Goal: Task Accomplishment & Management: Use online tool/utility

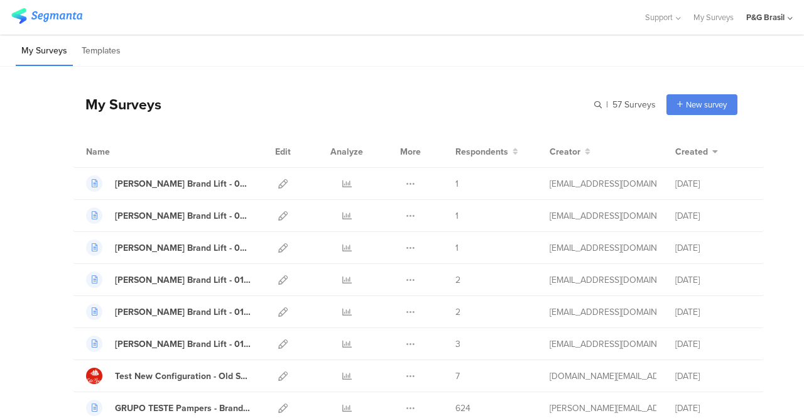
scroll to position [1634, 0]
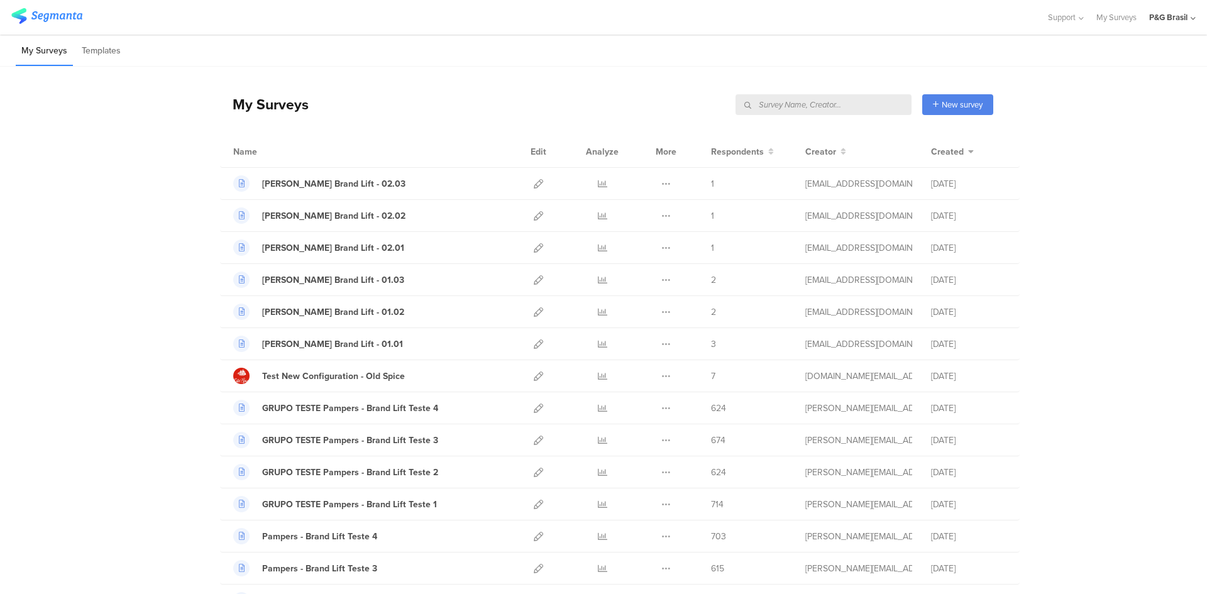
click at [847, 102] on input "text" at bounding box center [823, 104] width 176 height 21
paste input "2a4b47"
type input "2a4b47"
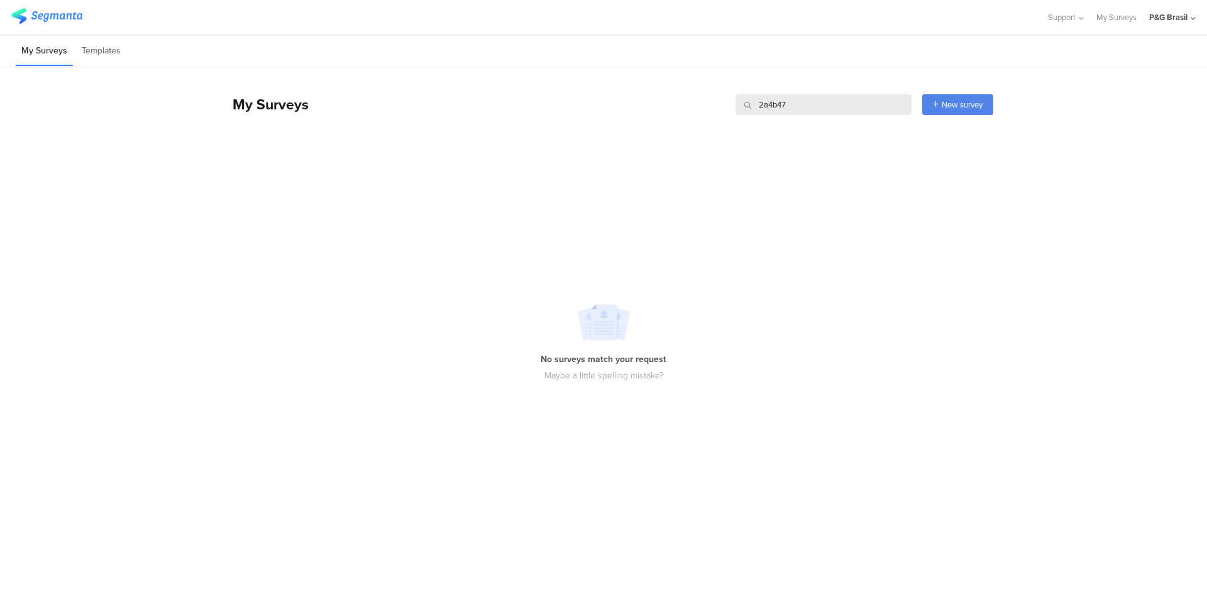
drag, startPoint x: 804, startPoint y: 113, endPoint x: 703, endPoint y: 111, distance: 101.2
click at [703, 111] on div "My Surveys 2a4b47 2a4b47 New survey Start from scratch Choose from templates" at bounding box center [606, 104] width 773 height 50
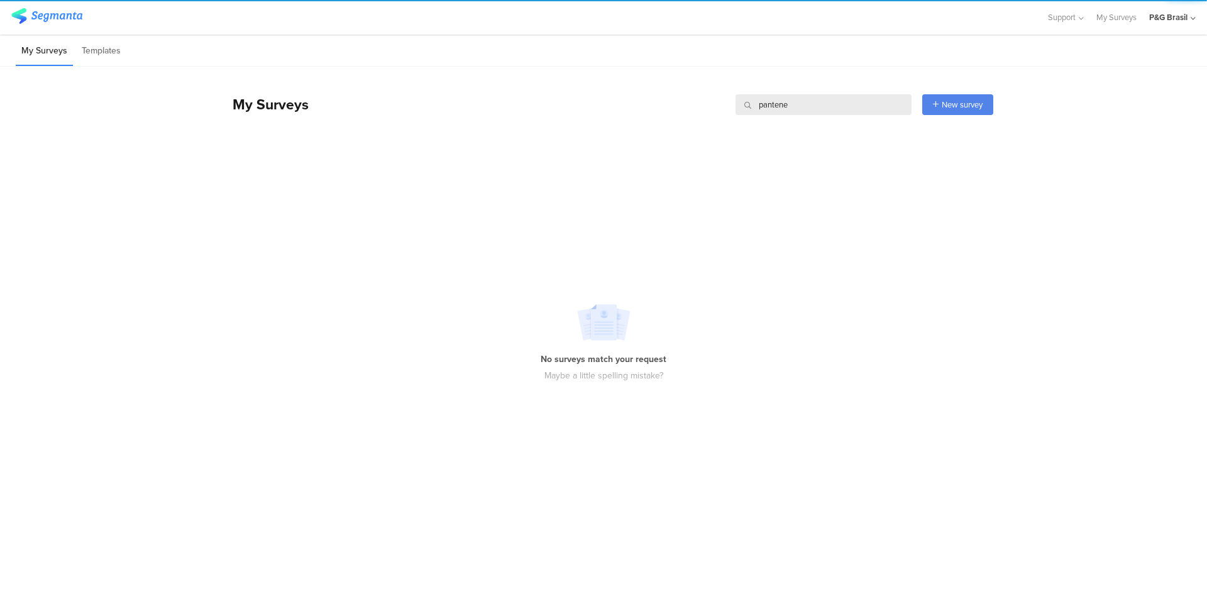
drag, startPoint x: 812, startPoint y: 101, endPoint x: 683, endPoint y: 100, distance: 128.8
click at [683, 100] on div "My Surveys pantene pantene New survey Start from scratch Choose from templates" at bounding box center [606, 104] width 773 height 50
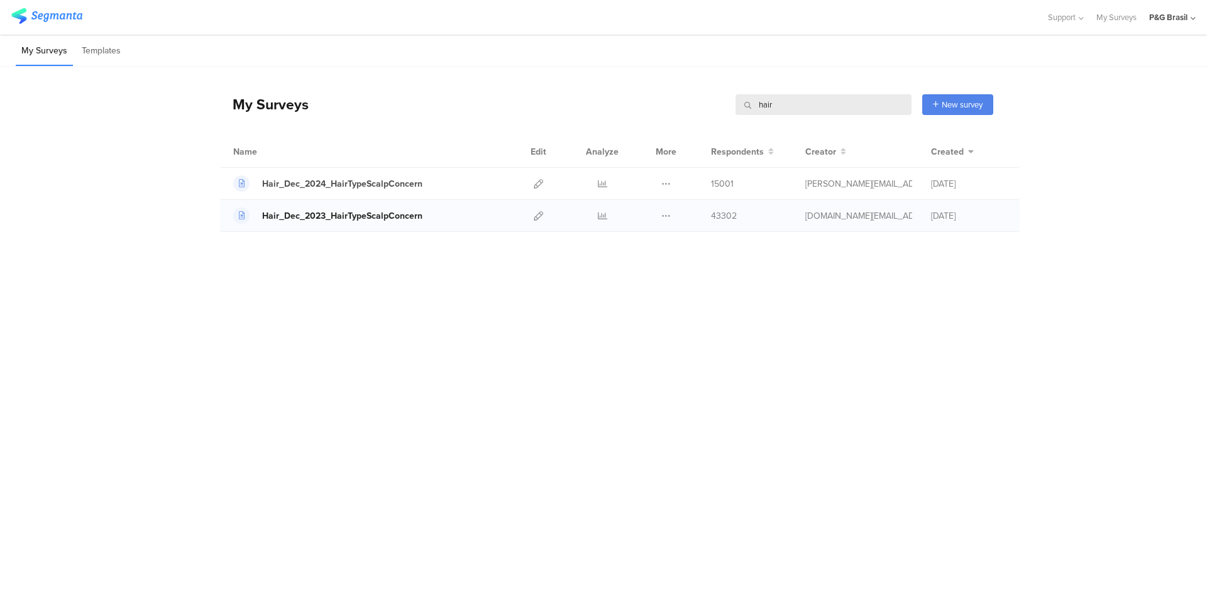
type input "hair"
click at [358, 221] on div "Hair_Dec_2023_HairTypeScalpConcern" at bounding box center [342, 215] width 160 height 13
click at [541, 218] on icon at bounding box center [538, 215] width 9 height 9
click at [323, 214] on div "Hair_Dec_2023_HairTypeScalpConcern" at bounding box center [342, 215] width 160 height 13
click at [35, 53] on li "My Surveys" at bounding box center [44, 51] width 57 height 30
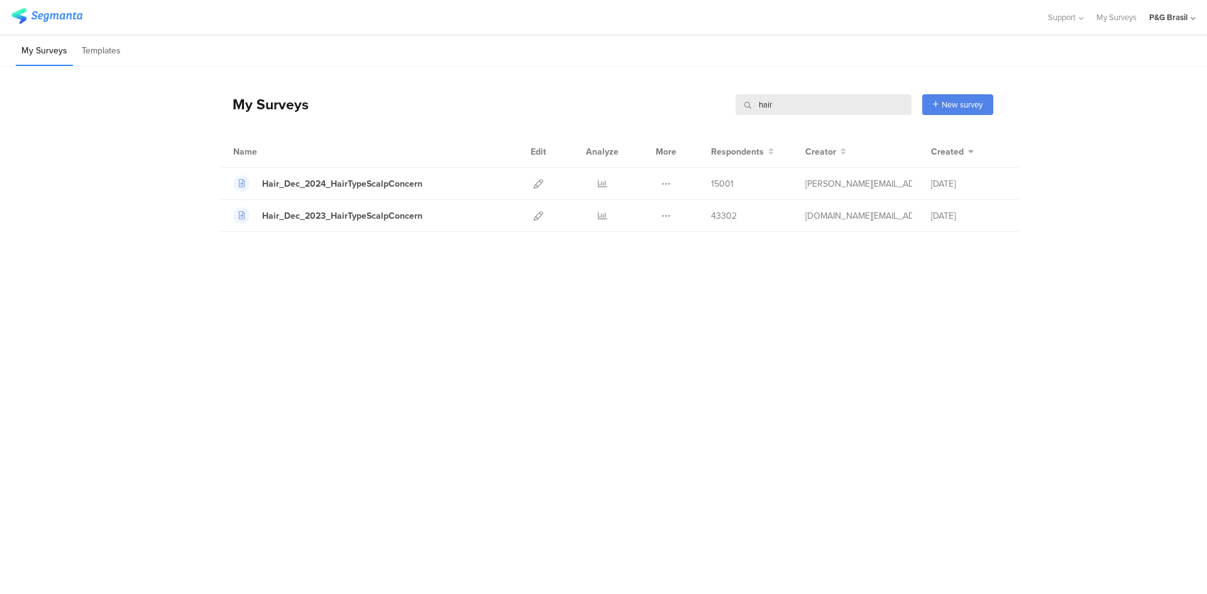
drag, startPoint x: 791, startPoint y: 107, endPoint x: 691, endPoint y: 112, distance: 100.0
click at [691, 112] on div "My Surveys hair hair New survey Start from scratch Choose from templates" at bounding box center [606, 104] width 773 height 50
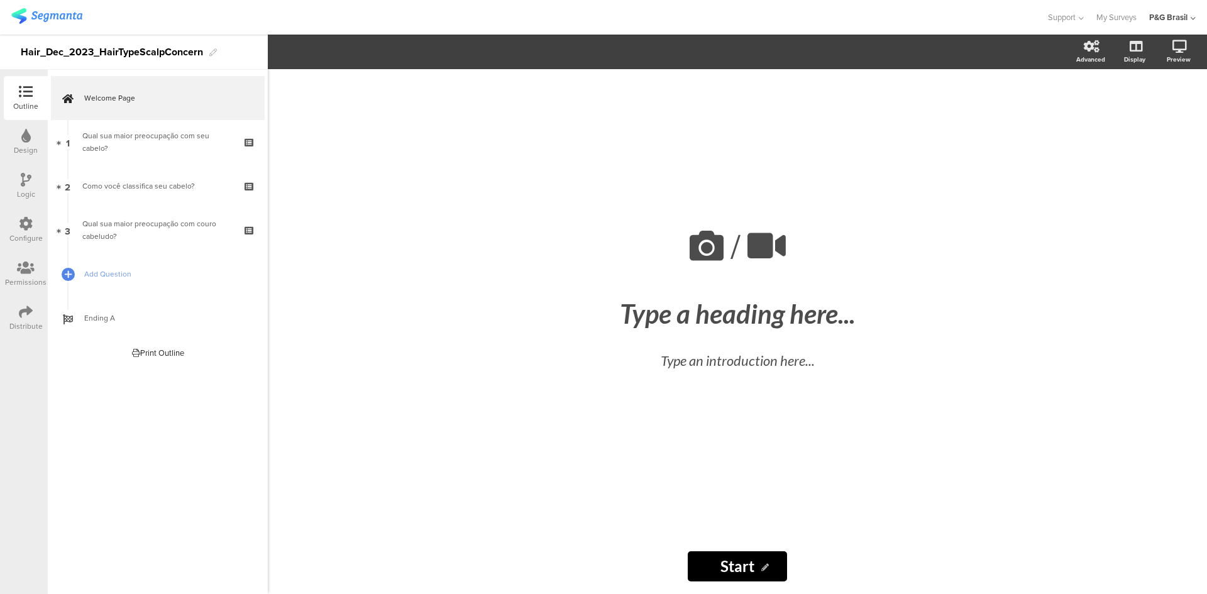
click at [41, 214] on div "Configure" at bounding box center [26, 230] width 44 height 44
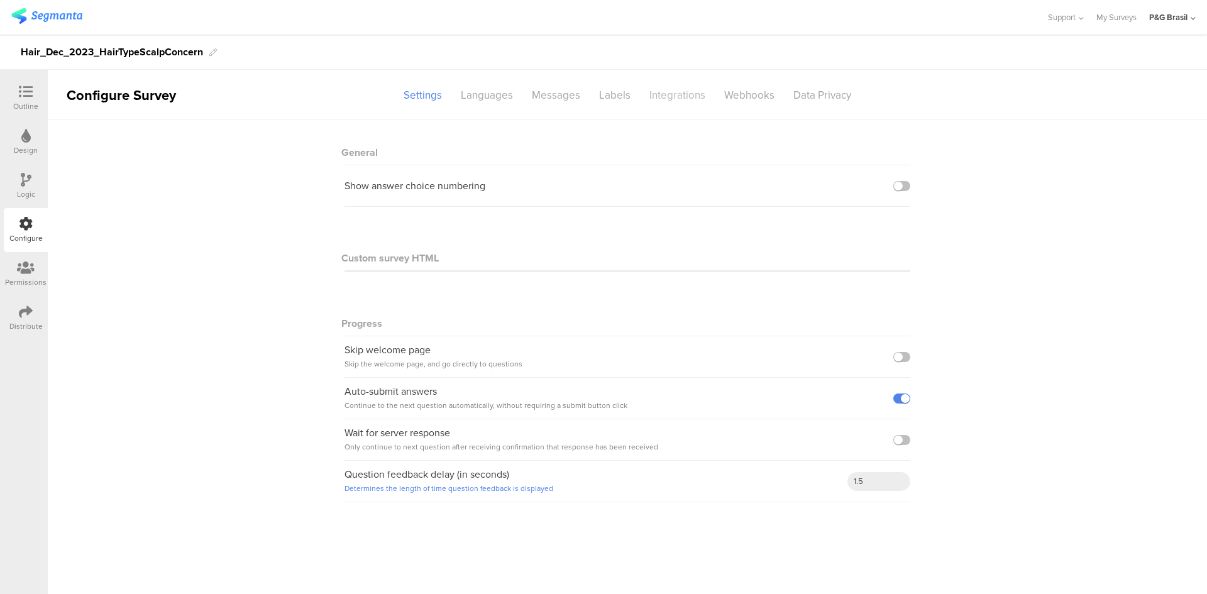
click at [660, 92] on div "Integrations" at bounding box center [677, 95] width 75 height 22
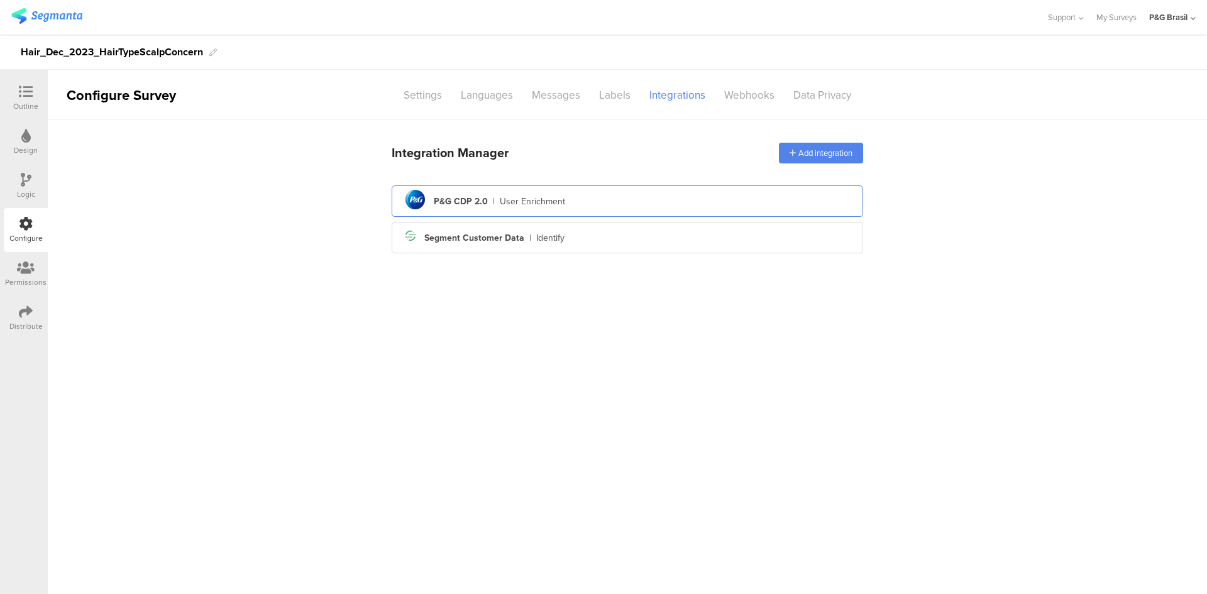
click at [561, 203] on div "User Enrichment" at bounding box center [532, 201] width 65 height 13
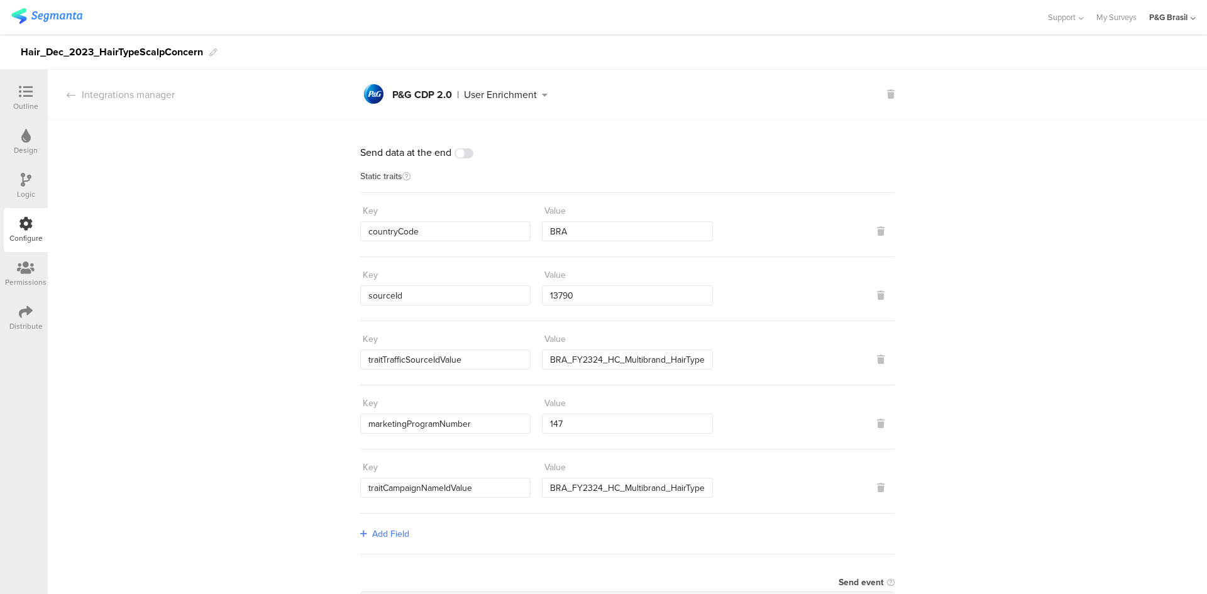
click at [184, 94] on div "Integrations manager" at bounding box center [204, 94] width 312 height 14
click at [161, 93] on div "Integrations manager" at bounding box center [111, 94] width 127 height 14
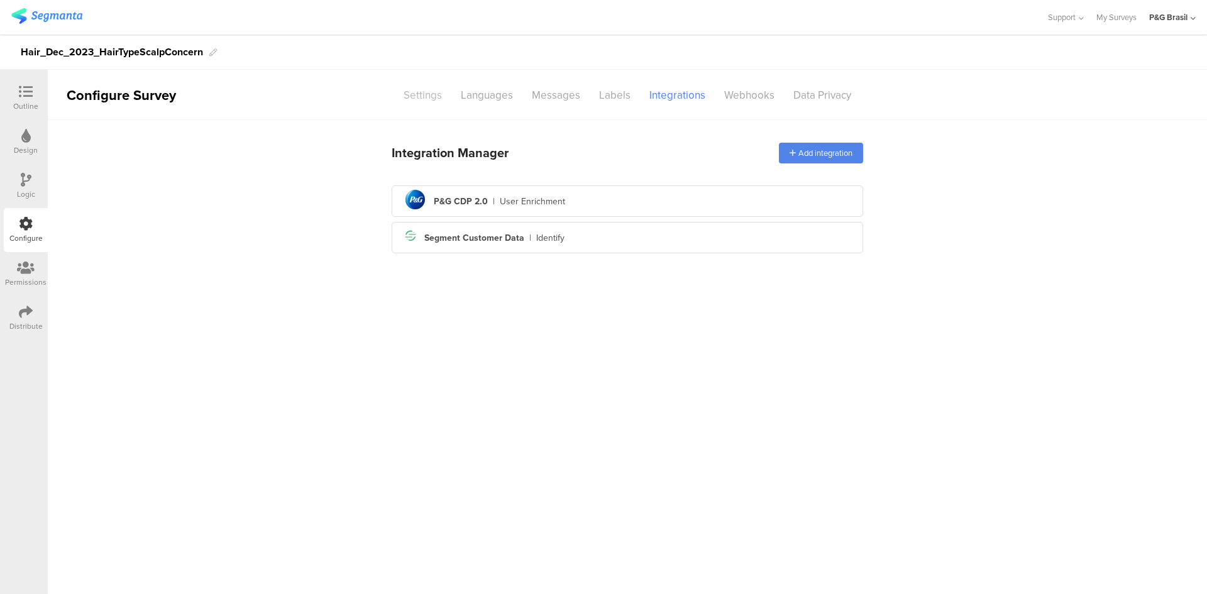
click at [439, 93] on div "Settings" at bounding box center [422, 95] width 57 height 22
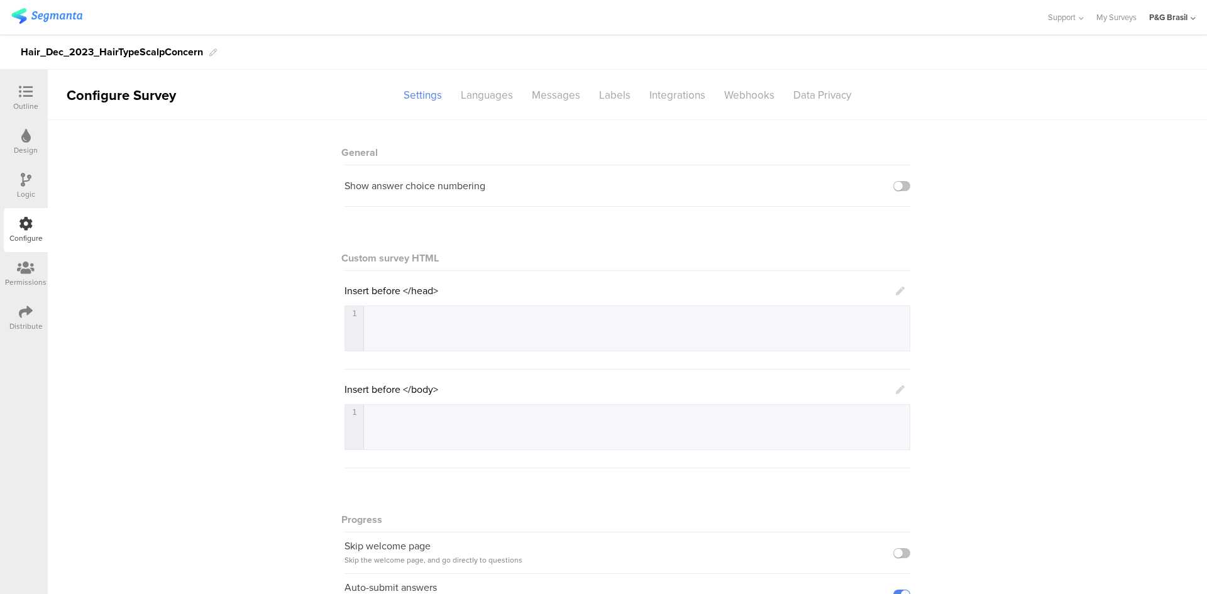
click at [21, 300] on div "Distribute" at bounding box center [26, 318] width 44 height 44
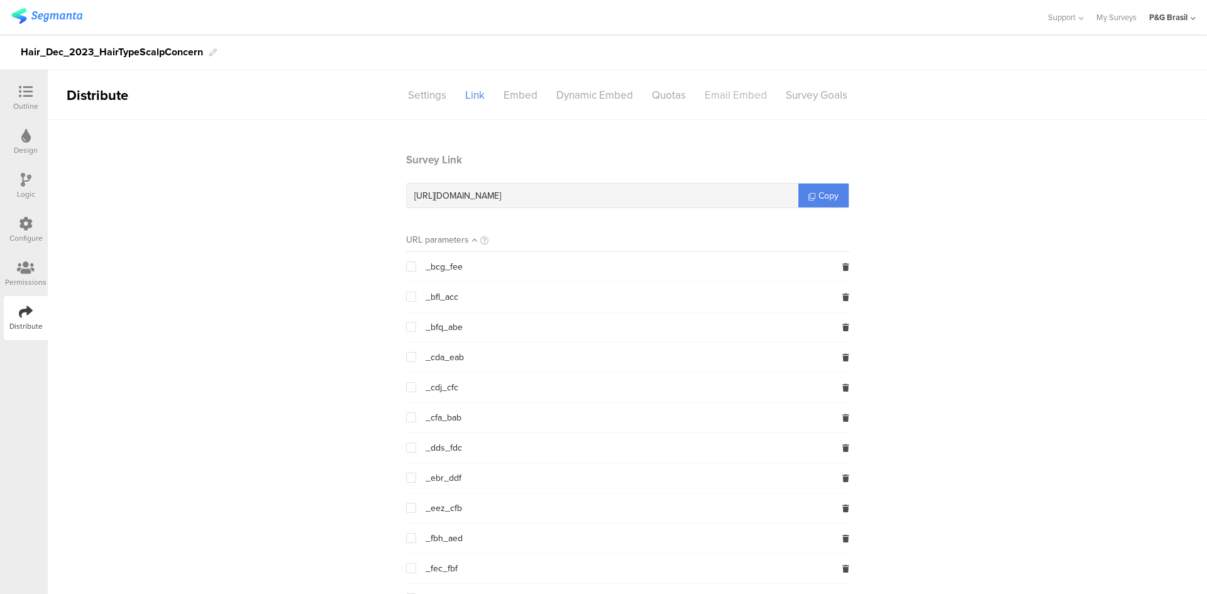
click at [719, 85] on div "Email Embed" at bounding box center [735, 95] width 81 height 22
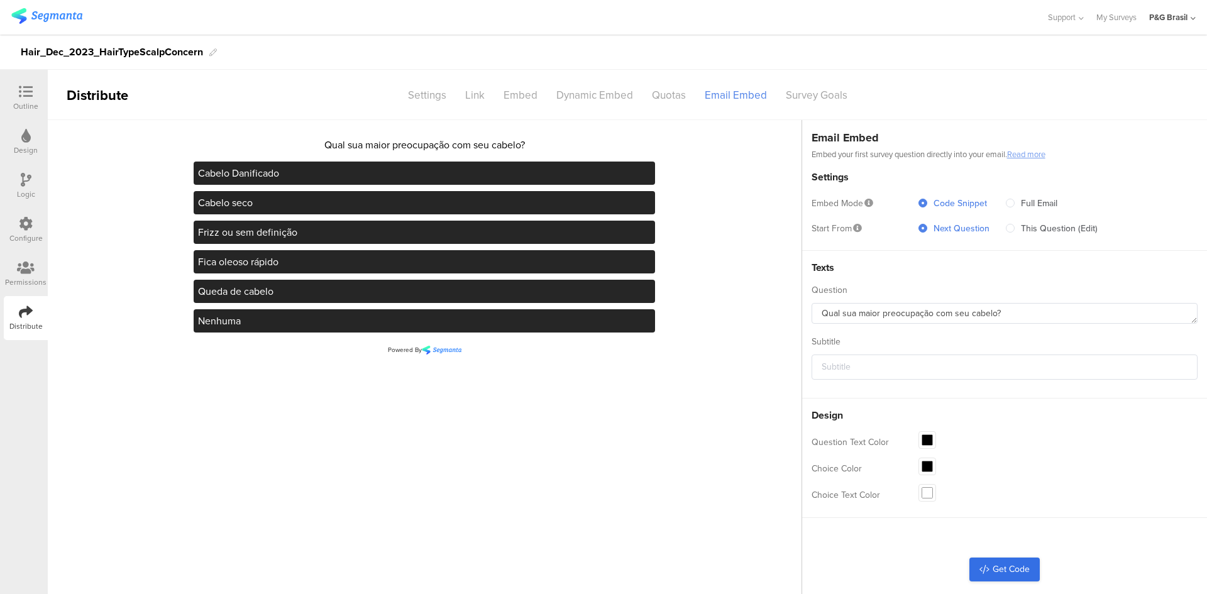
click at [1013, 563] on link "Get Code" at bounding box center [1004, 569] width 70 height 24
drag, startPoint x: 200, startPoint y: 55, endPoint x: 18, endPoint y: 48, distance: 183.0
click at [18, 48] on div "Hair_Dec_2023_HairTypeScalpConcern" at bounding box center [603, 52] width 1207 height 35
copy div "Hair_Dec_2023_HairTypeScalpConcern"
click at [33, 238] on div "Configure" at bounding box center [25, 238] width 33 height 11
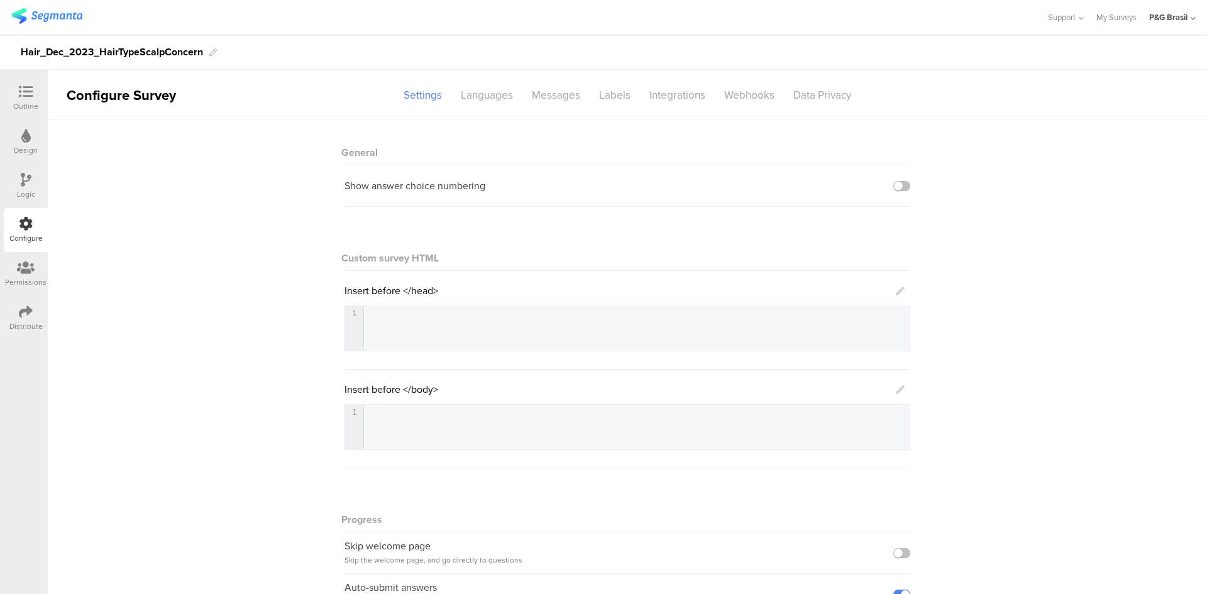
click at [663, 107] on sg-section-page-header "Configure Survey Settings Languages Messages Labels Integrations Webhooks Data …" at bounding box center [627, 95] width 1159 height 50
click at [659, 103] on div "Integrations" at bounding box center [677, 95] width 75 height 22
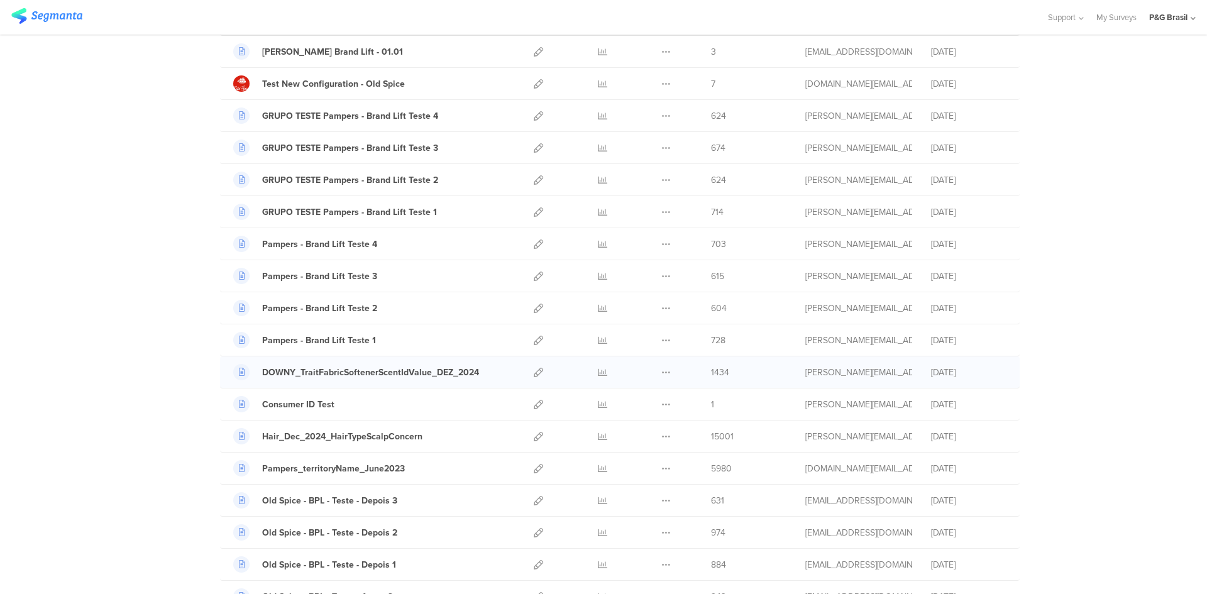
scroll to position [314, 0]
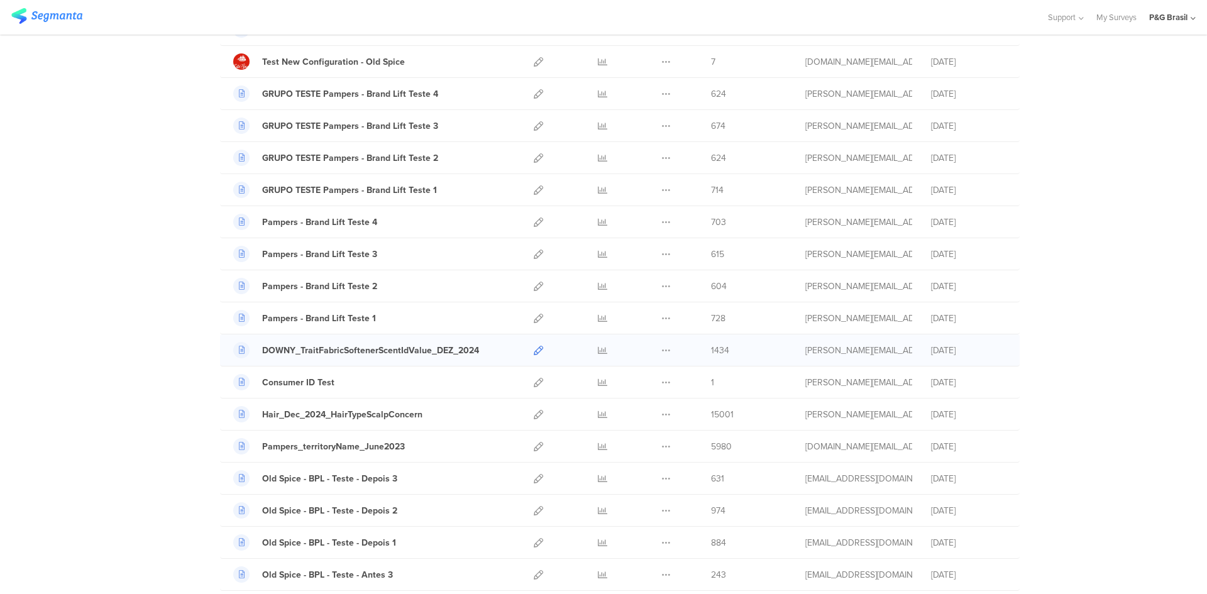
click at [534, 352] on icon at bounding box center [538, 350] width 9 height 9
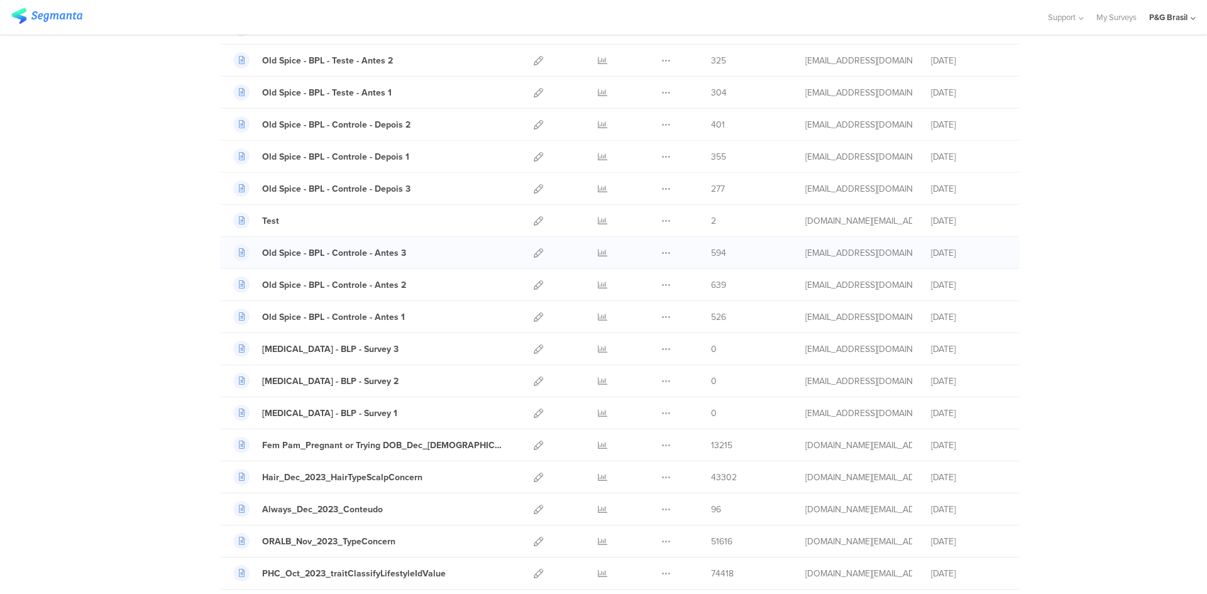
scroll to position [880, 0]
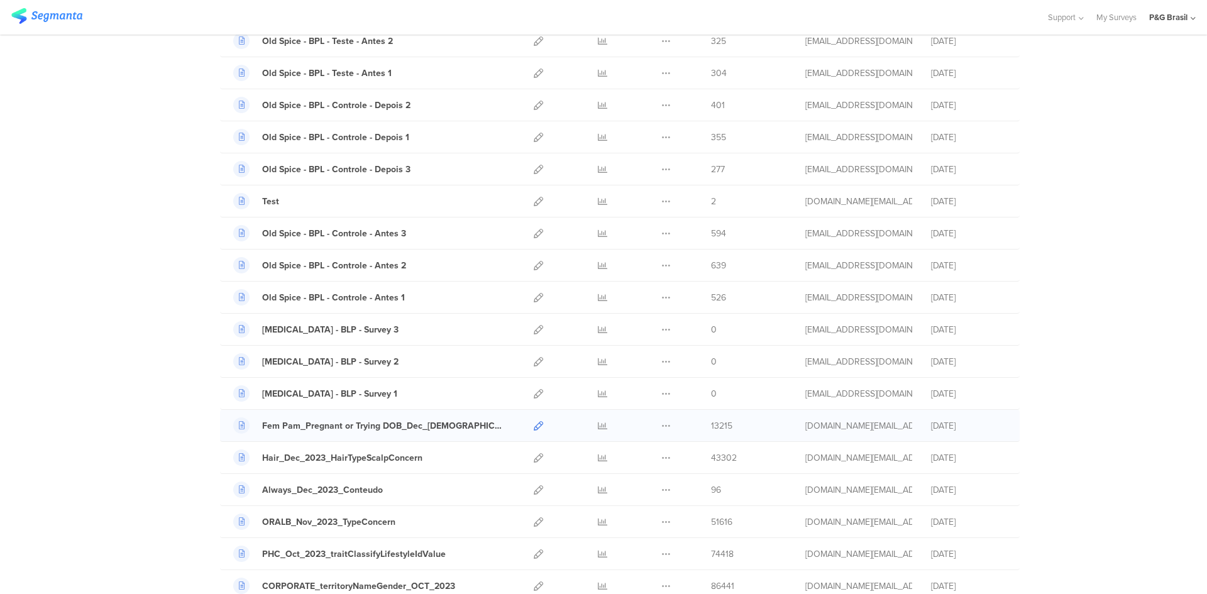
click at [538, 422] on icon at bounding box center [538, 425] width 9 height 9
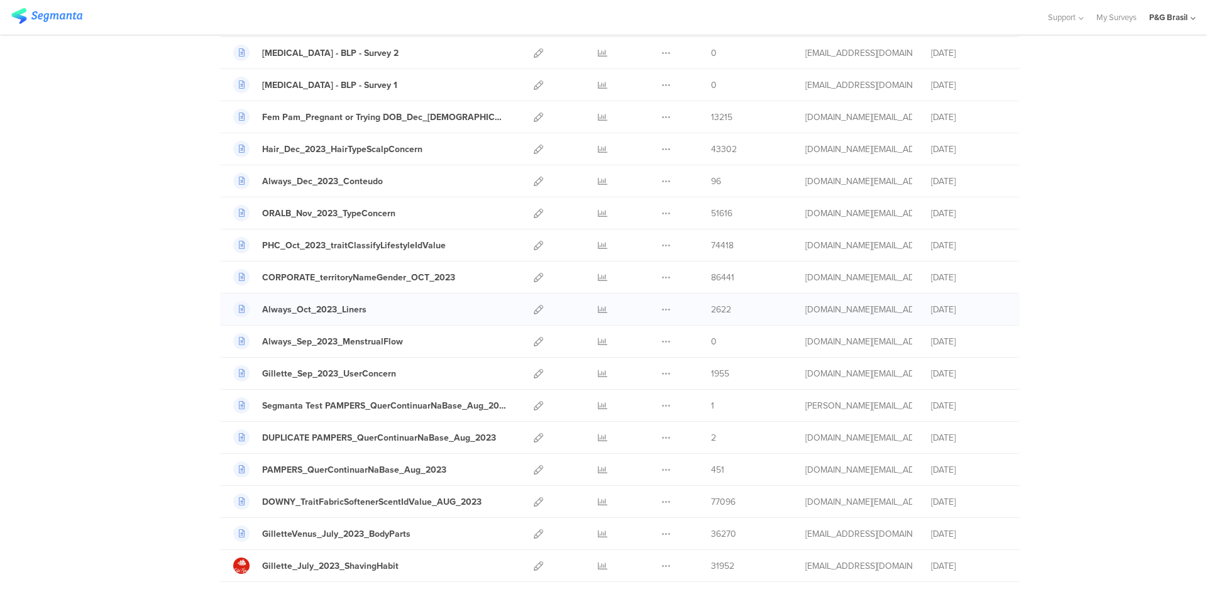
scroll to position [1194, 0]
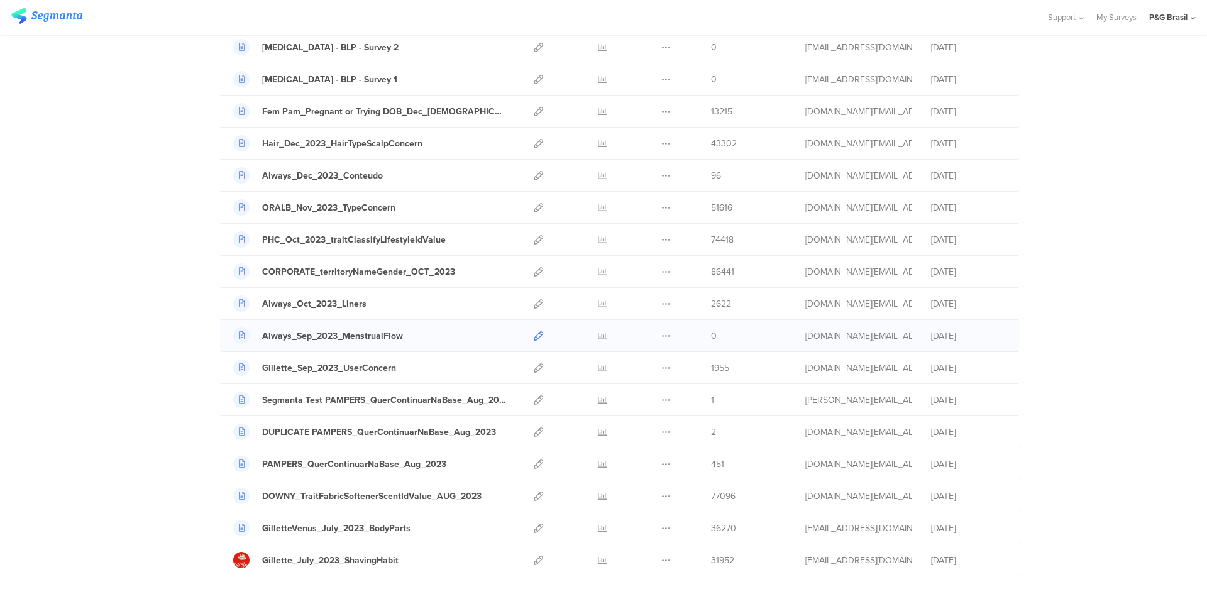
click at [534, 340] on icon at bounding box center [538, 335] width 9 height 9
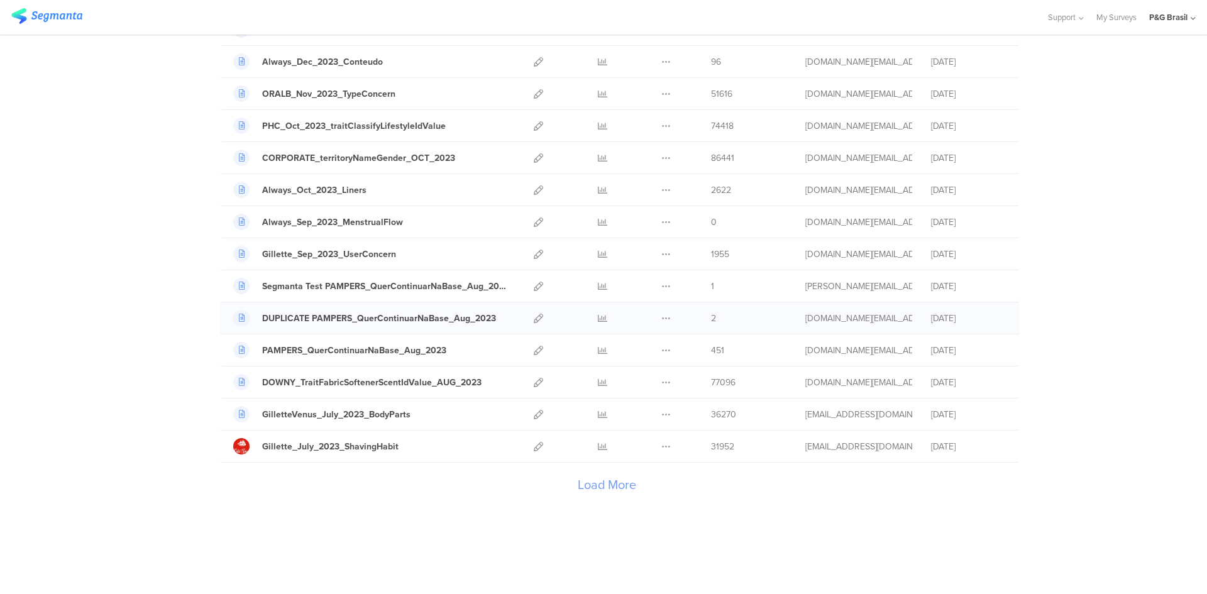
scroll to position [1308, 0]
click at [536, 388] on link at bounding box center [538, 381] width 9 height 31
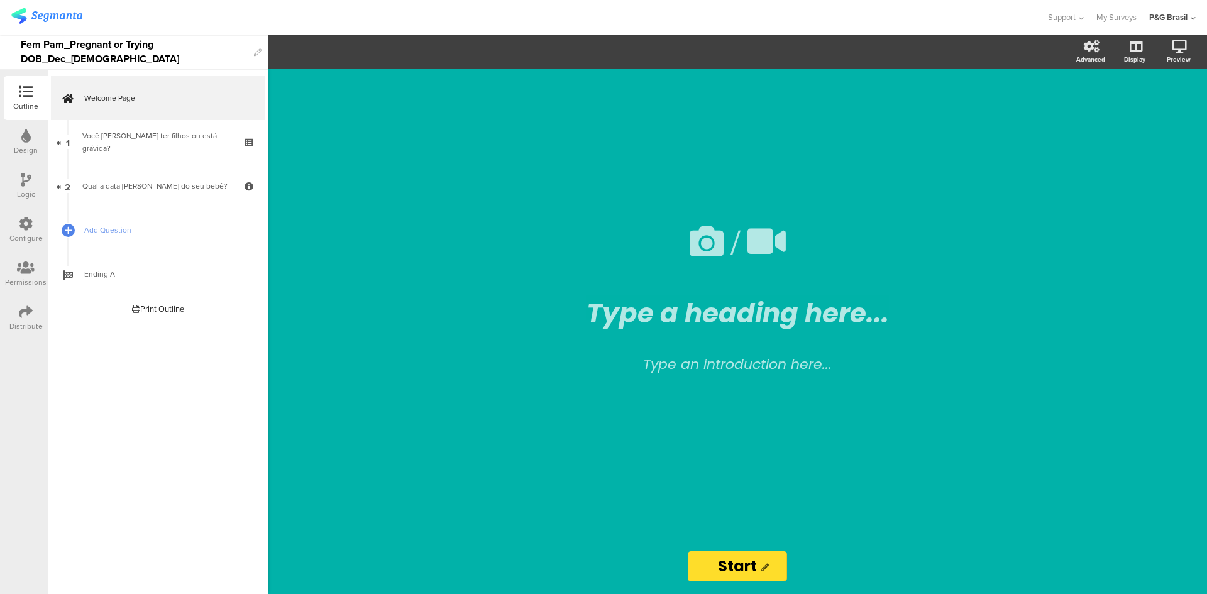
click at [21, 218] on icon at bounding box center [26, 224] width 14 height 14
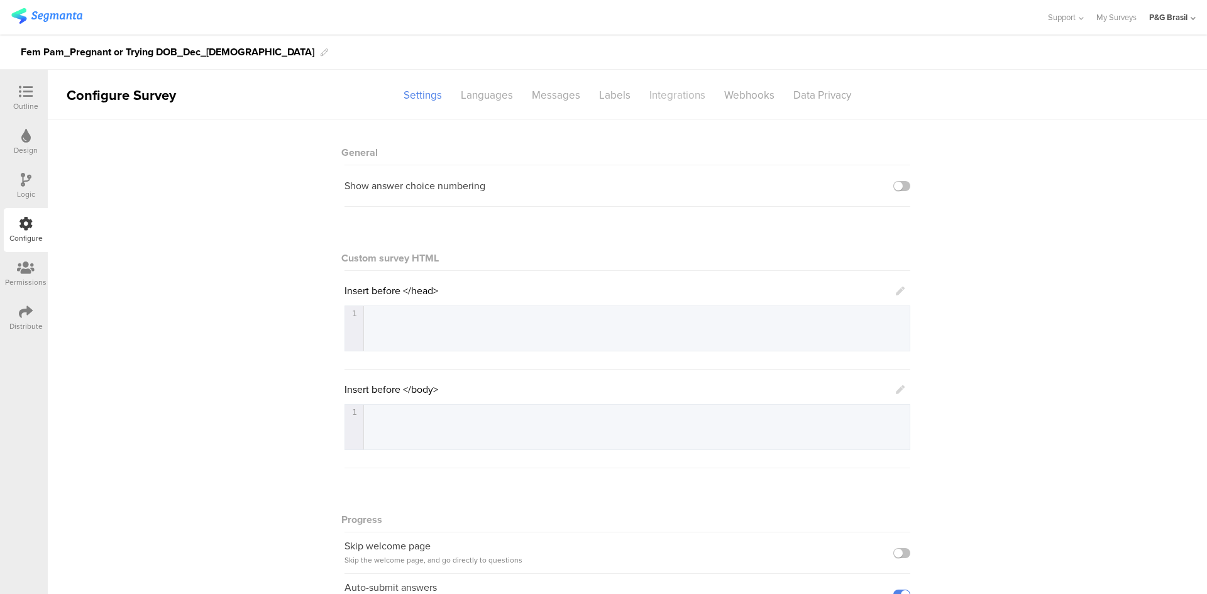
click at [668, 97] on div "Integrations" at bounding box center [677, 95] width 75 height 22
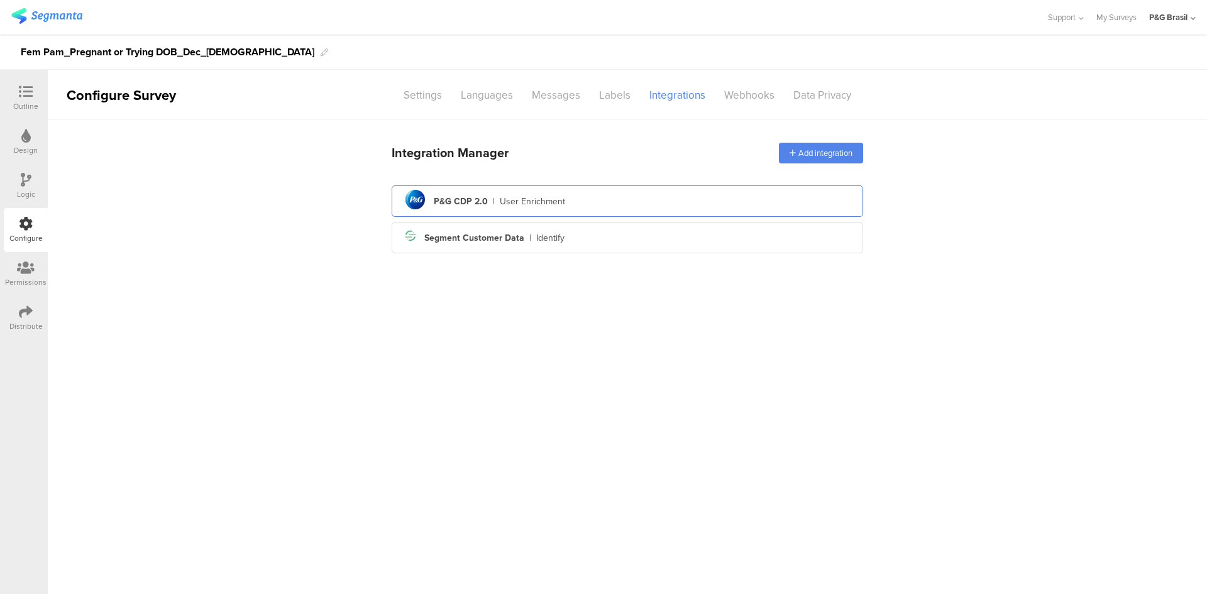
click at [488, 194] on div "pg logo P&G CDP 2.0 | User Enrichment" at bounding box center [627, 201] width 451 height 31
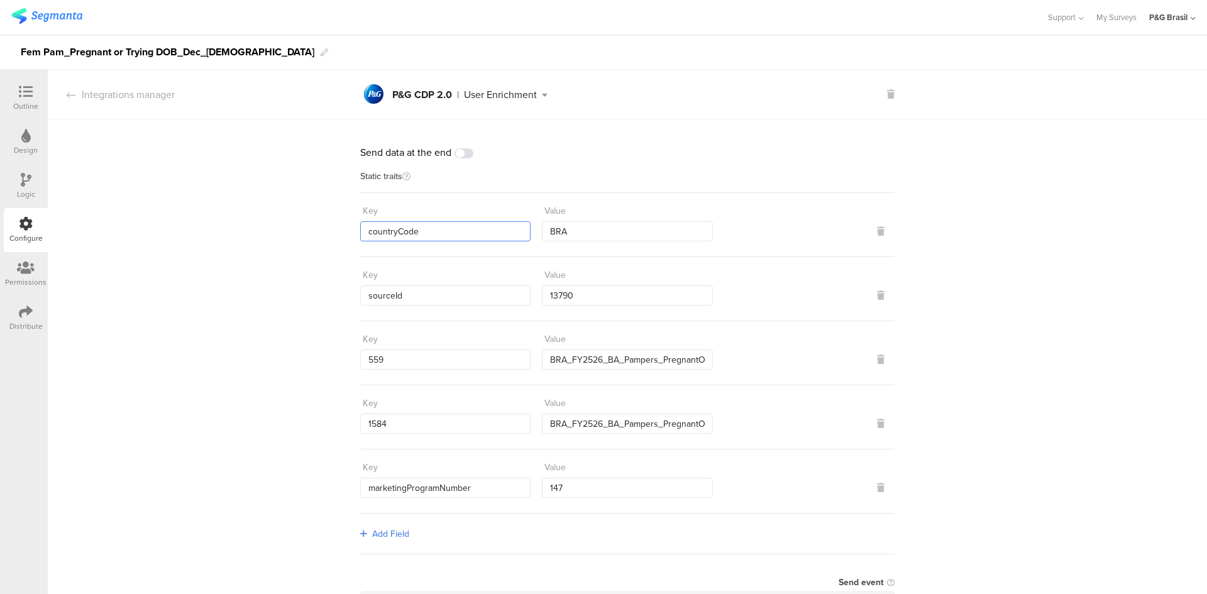
drag, startPoint x: 425, startPoint y: 226, endPoint x: 332, endPoint y: 225, distance: 93.6
click at [332, 225] on div "Send data at the end Static traits Key countryCode Value BRA Key sourceId Value…" at bounding box center [627, 570] width 1159 height 901
drag, startPoint x: 430, startPoint y: 290, endPoint x: 346, endPoint y: 281, distance: 84.0
click at [346, 281] on div "Send data at the end Static traits Key countryCode Value BRA Key sourceId Value…" at bounding box center [627, 570] width 1159 height 901
drag, startPoint x: 392, startPoint y: 359, endPoint x: 356, endPoint y: 351, distance: 36.1
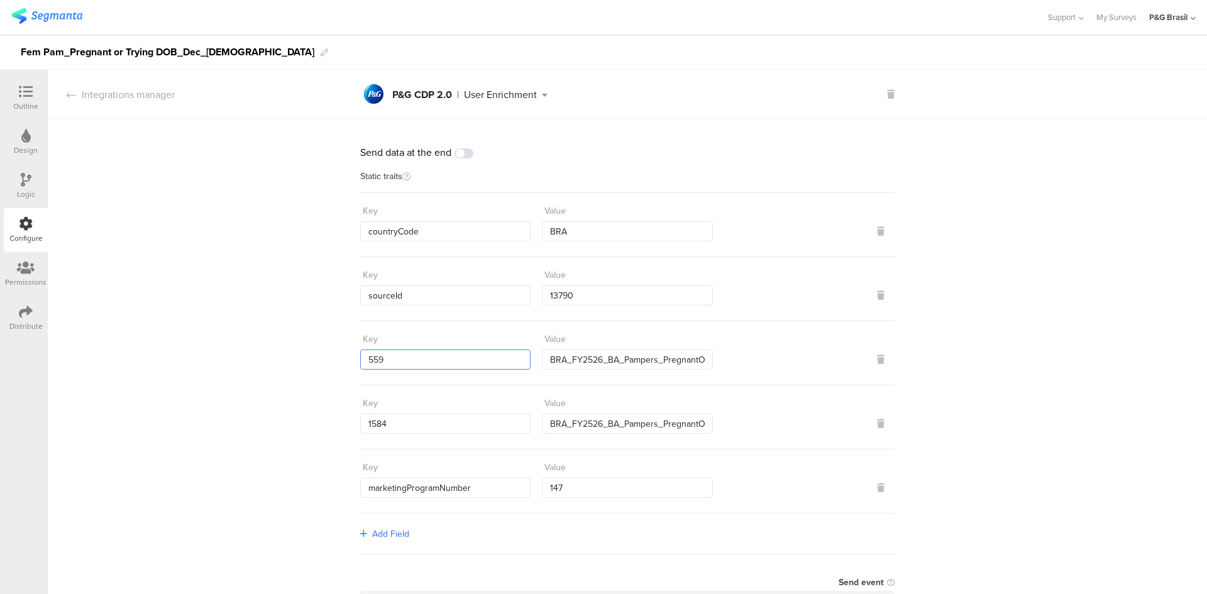
click at [360, 351] on input "559" at bounding box center [445, 359] width 170 height 20
click at [685, 352] on input "BRA_FY2526_BA_Pampers_PregnantOrPlanningDOB_Segmanta" at bounding box center [627, 359] width 170 height 20
click at [696, 418] on input "BRA_FY2526_BA_Pampers_PregnantOrPlanningDOB" at bounding box center [627, 424] width 170 height 20
drag, startPoint x: 403, startPoint y: 356, endPoint x: 355, endPoint y: 353, distance: 48.5
click at [360, 353] on input "559" at bounding box center [445, 359] width 170 height 20
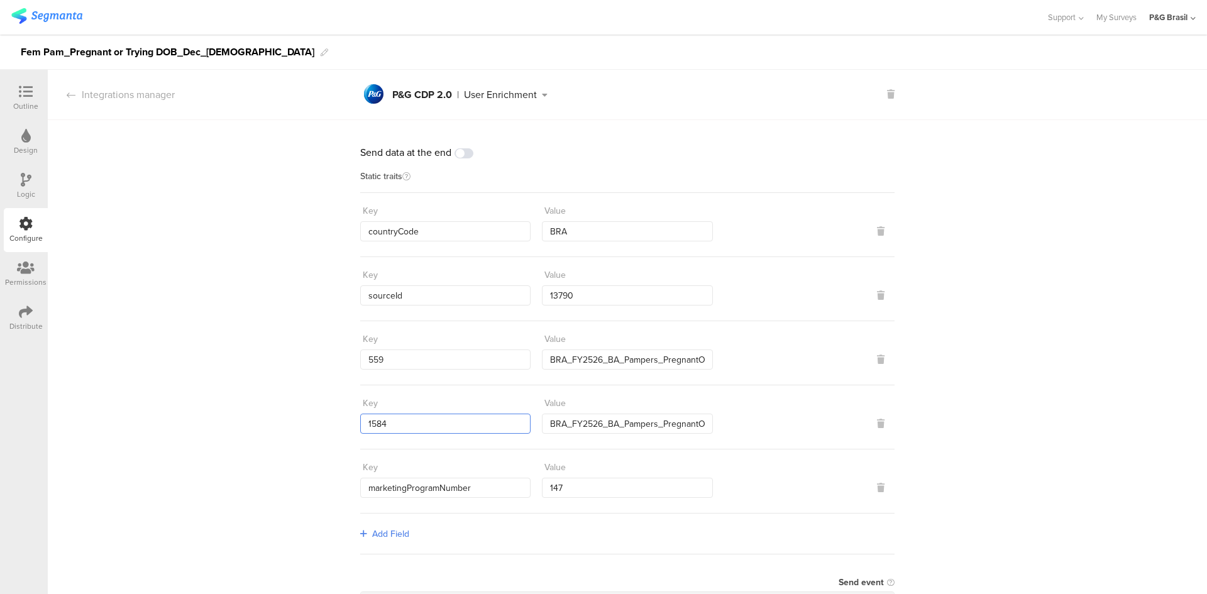
drag, startPoint x: 392, startPoint y: 421, endPoint x: 350, endPoint y: 421, distance: 42.1
click at [350, 421] on div "Send data at the end Static traits Key countryCode Value BRA Key sourceId Value…" at bounding box center [627, 570] width 1159 height 901
click at [426, 496] on input "marketingProgramNumber" at bounding box center [445, 488] width 170 height 20
drag, startPoint x: 474, startPoint y: 489, endPoint x: 327, endPoint y: 481, distance: 147.9
click at [327, 481] on div "Send data at the end Static traits Key countryCode Value BRA Key sourceId Value…" at bounding box center [627, 570] width 1159 height 901
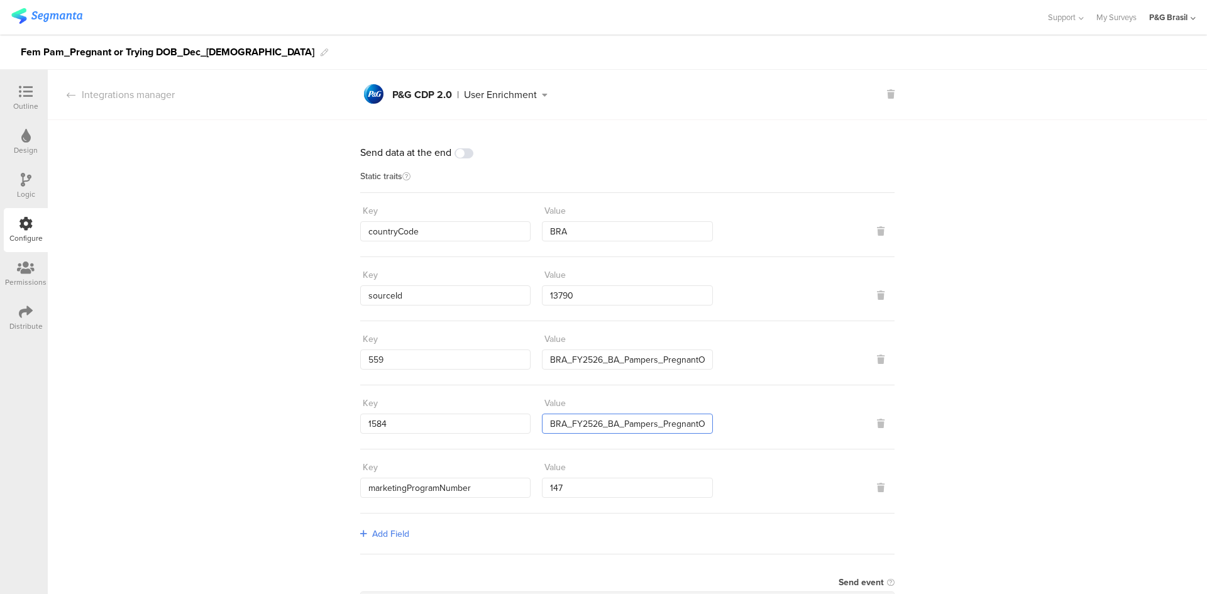
click at [674, 420] on input "BRA_FY2526_BA_Pampers_PregnantOrPlanningDOB" at bounding box center [627, 424] width 170 height 20
click at [695, 359] on input "BRA_FY2526_BA_Pampers_PregnantOrPlanningDOB_Segmanta" at bounding box center [627, 359] width 170 height 20
click at [664, 368] on input "BRA_FY2526_BA_Pampers_PregnantOrPlanningDOB_Segmanta" at bounding box center [627, 359] width 170 height 20
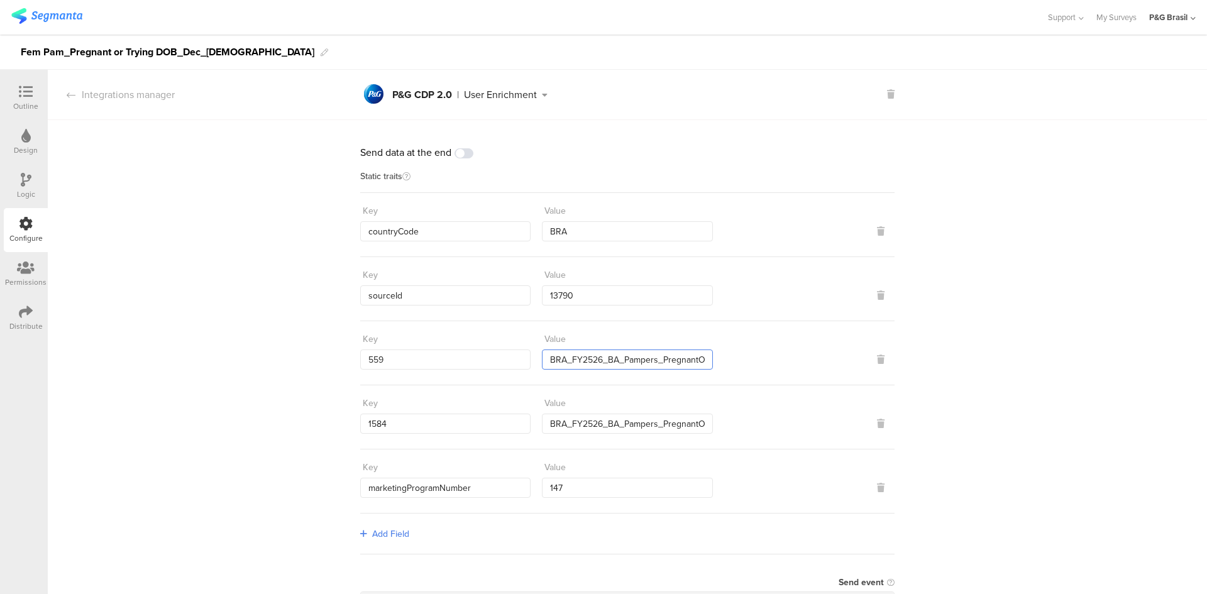
click at [682, 359] on input "BRA_FY2526_BA_Pampers_PregnantOrPlanningDOB_Segmanta" at bounding box center [627, 359] width 170 height 20
click at [638, 358] on input "BRA_FY2526_BA_Pampers_PregnantOrPlanningDOB_Segmanta" at bounding box center [627, 359] width 170 height 20
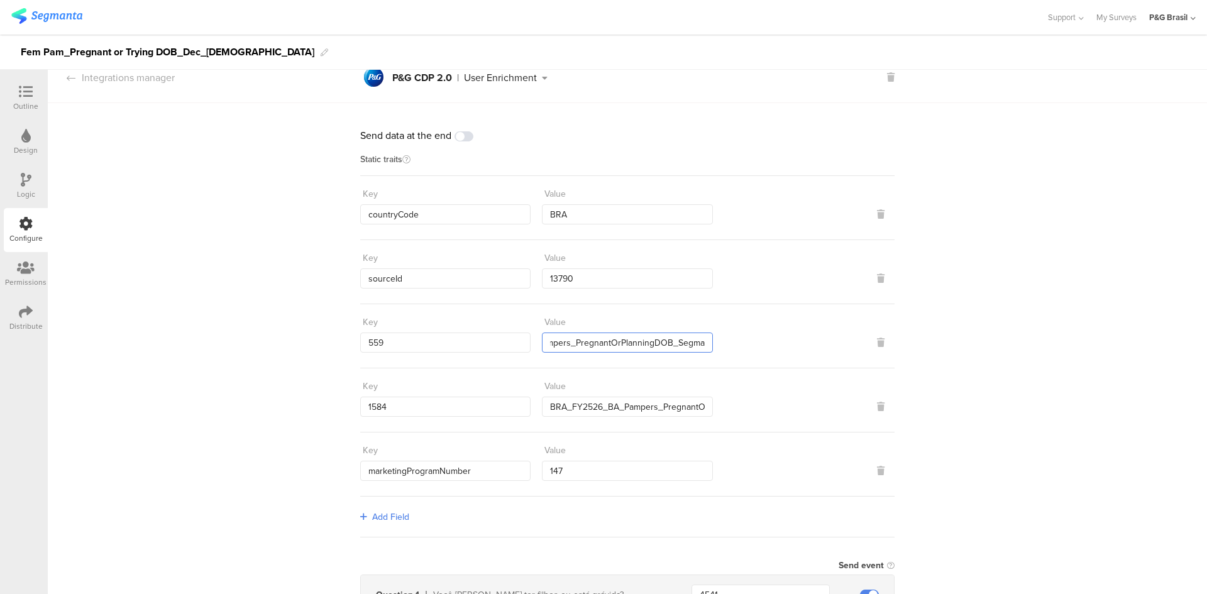
scroll to position [0, 99]
click at [663, 411] on input "BRA_FY2526_BA_Pampers_PregnantOrPlanningDOB" at bounding box center [627, 407] width 170 height 20
click at [698, 401] on input "BRA_FY2526_BA_Pampers_PregnantOrPlanningDOB" at bounding box center [627, 407] width 170 height 20
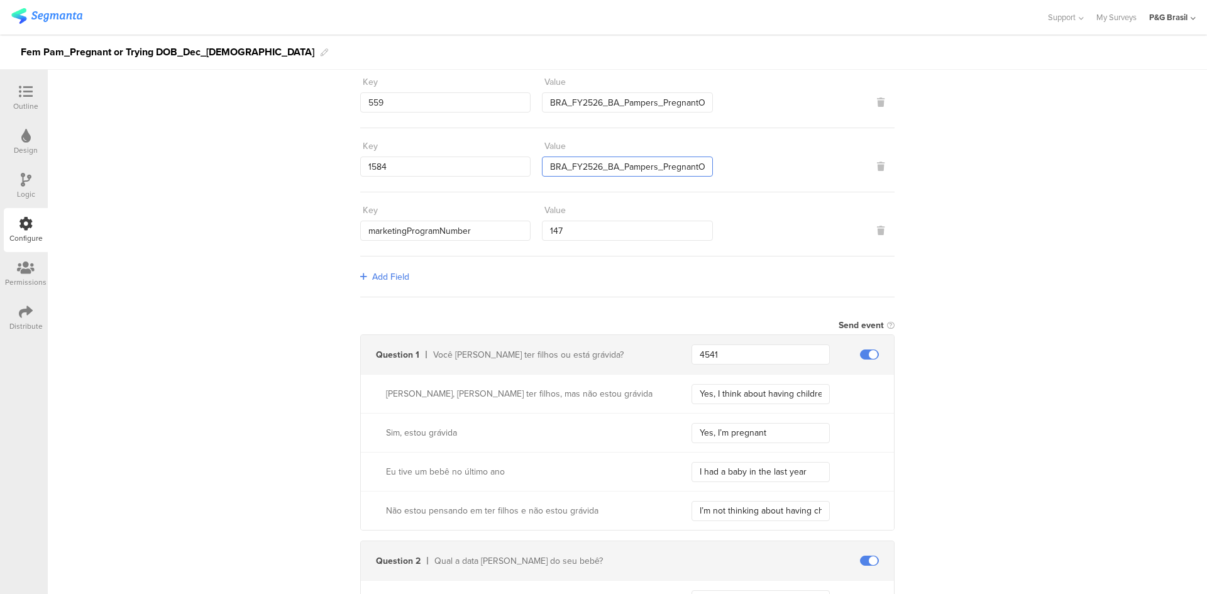
scroll to position [268, 0]
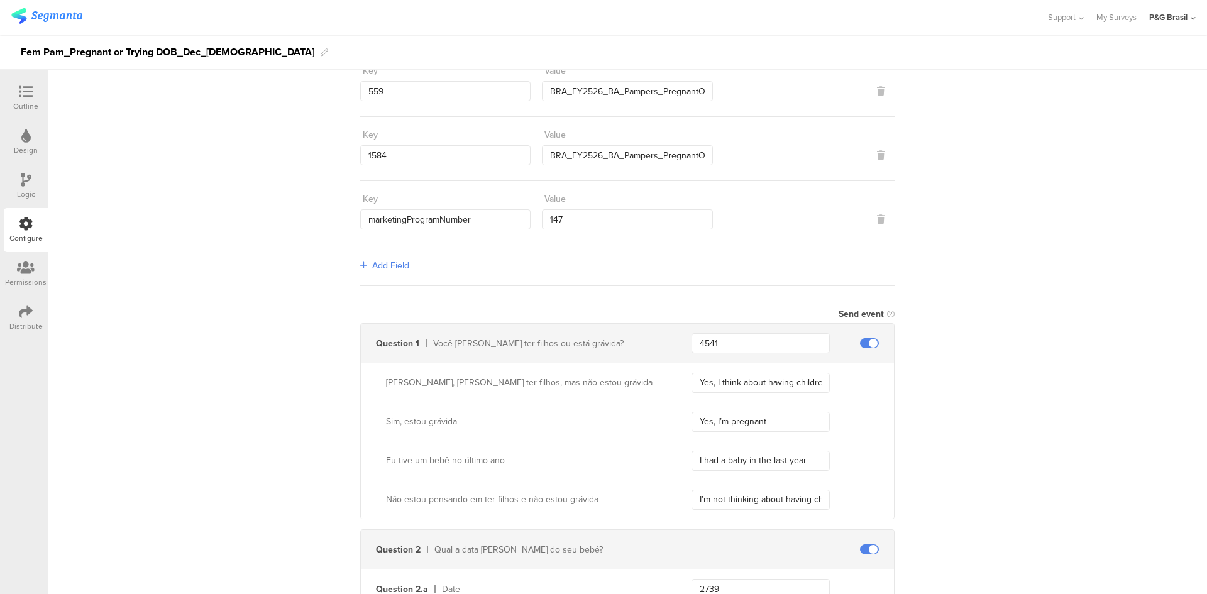
click at [1039, 356] on div "Send data at the end Static traits Key countryCode Value BRA Key sourceId Value…" at bounding box center [627, 302] width 1159 height 901
click at [744, 353] on div "Question 1 Você pensa em ter filhos ou está grávida? 4541" at bounding box center [627, 343] width 533 height 39
click at [740, 340] on input "4541" at bounding box center [760, 343] width 138 height 20
click at [153, 302] on div "Send data at the end Static traits Key countryCode Value BRA Key sourceId Value…" at bounding box center [627, 302] width 1159 height 901
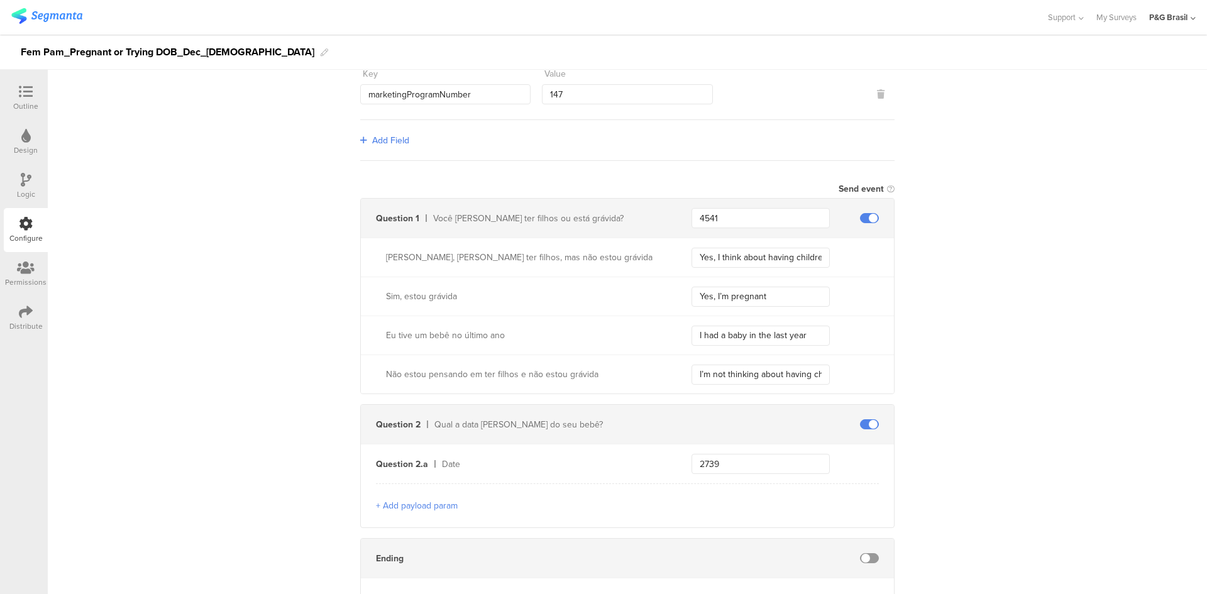
scroll to position [394, 0]
drag, startPoint x: 717, startPoint y: 461, endPoint x: 662, endPoint y: 441, distance: 58.0
click at [670, 444] on div "Question 2.a Date 2739" at bounding box center [627, 463] width 533 height 39
click at [310, 305] on div "Send data at the end Static traits Key countryCode Value BRA Key sourceId Value…" at bounding box center [627, 176] width 1159 height 901
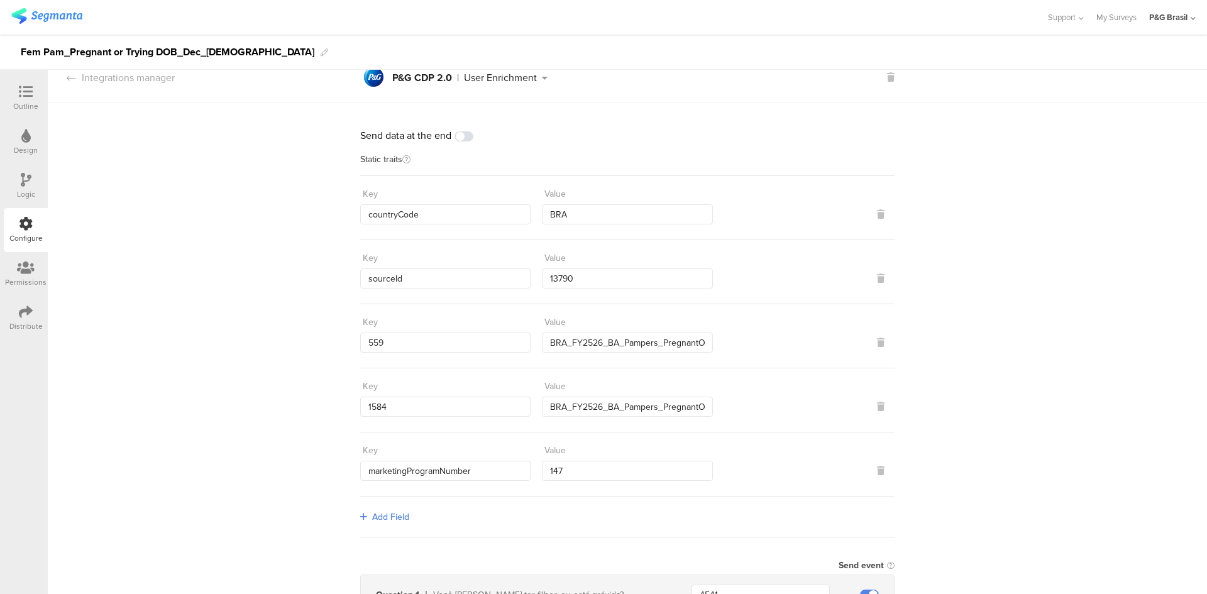
scroll to position [0, 0]
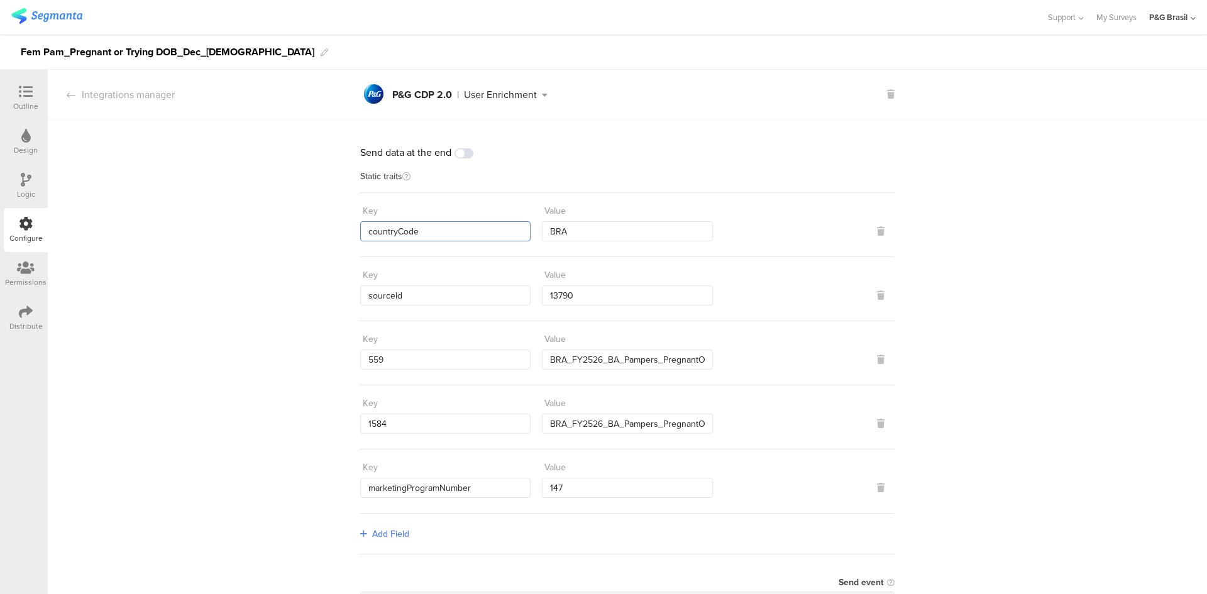
drag, startPoint x: 427, startPoint y: 234, endPoint x: 356, endPoint y: 222, distance: 72.6
click at [360, 222] on input "countryCode" at bounding box center [445, 231] width 170 height 20
drag, startPoint x: 408, startPoint y: 292, endPoint x: 339, endPoint y: 286, distance: 69.4
click at [339, 286] on div "Send data at the end Static traits Key countryCode Value BRA Key sourceId Value…" at bounding box center [627, 570] width 1159 height 901
click at [553, 288] on input "13790" at bounding box center [627, 295] width 170 height 20
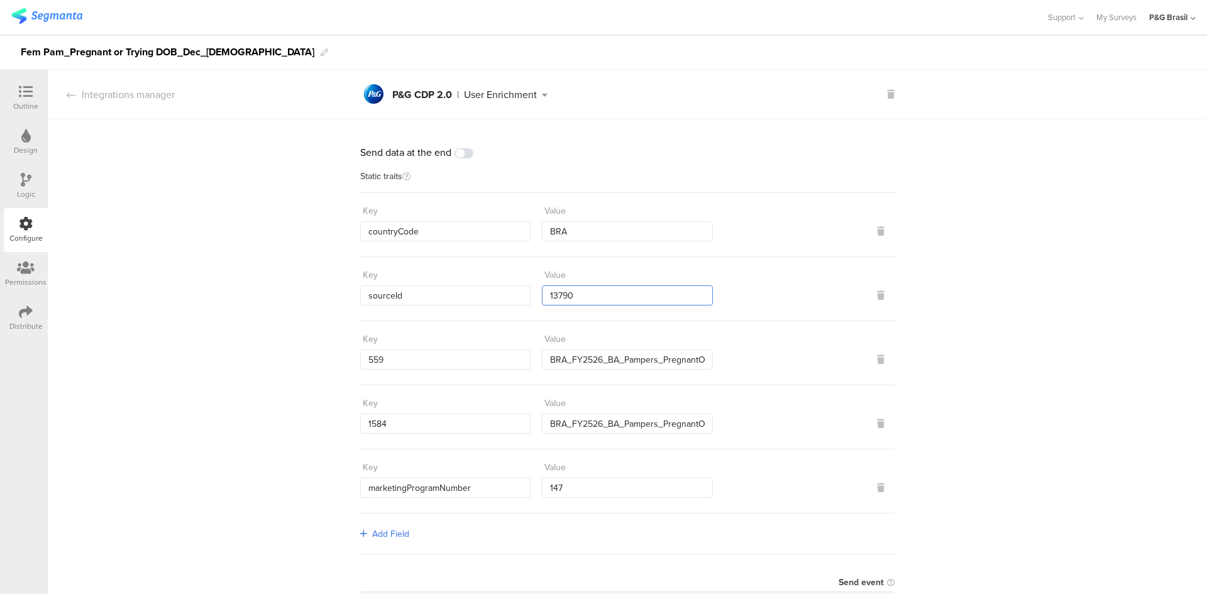
click at [553, 288] on input "13790" at bounding box center [627, 295] width 170 height 20
click at [371, 359] on input "559" at bounding box center [445, 359] width 170 height 20
click at [378, 422] on input "1584" at bounding box center [445, 424] width 170 height 20
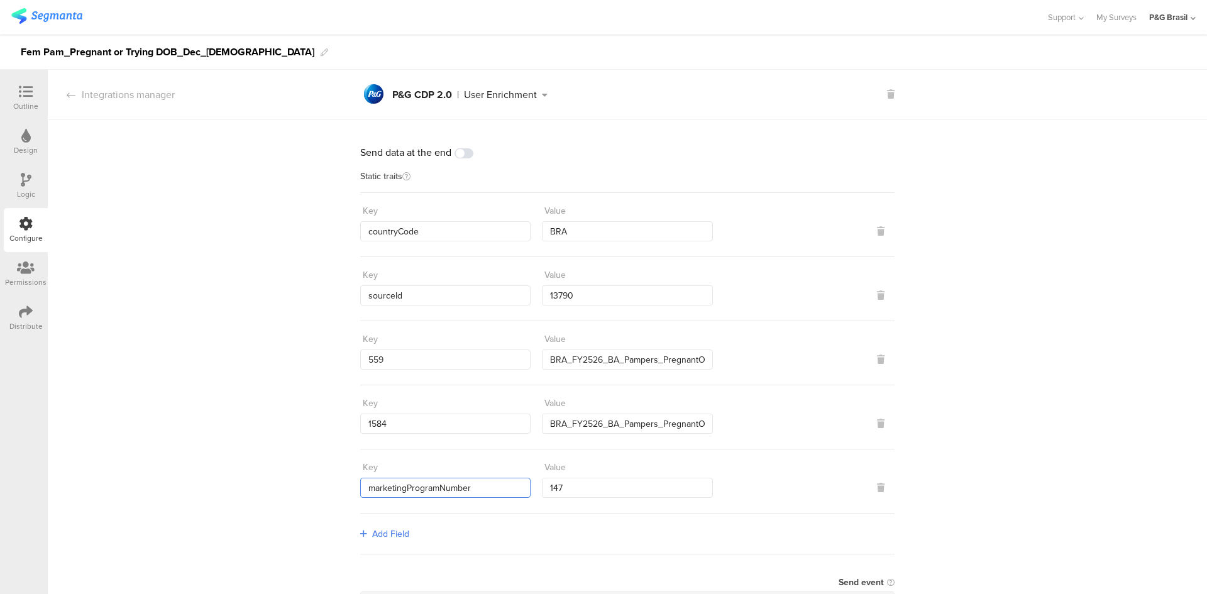
click at [400, 486] on input "marketingProgramNumber" at bounding box center [445, 488] width 170 height 20
click at [652, 430] on input "BRA_FY2526_BA_Pampers_PregnantOrPlanningDOB" at bounding box center [627, 424] width 170 height 20
drag, startPoint x: 452, startPoint y: 236, endPoint x: 308, endPoint y: 229, distance: 144.7
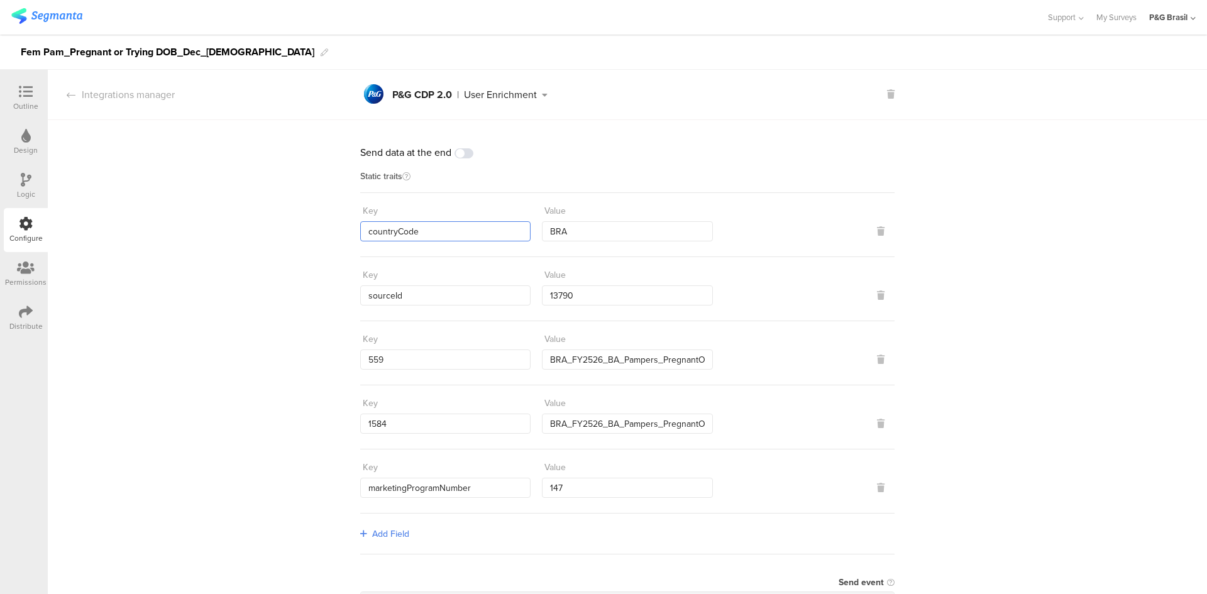
click at [308, 229] on div "Send data at the end Static traits Key countryCode Value BRA Key sourceId Value…" at bounding box center [627, 570] width 1159 height 901
drag, startPoint x: 407, startPoint y: 293, endPoint x: 344, endPoint y: 290, distance: 62.9
click at [344, 290] on div "Send data at the end Static traits Key countryCode Value BRA Key sourceId Value…" at bounding box center [627, 570] width 1159 height 901
drag, startPoint x: 410, startPoint y: 362, endPoint x: 323, endPoint y: 349, distance: 88.3
click at [323, 349] on div "Send data at the end Static traits Key countryCode Value BRA Key sourceId Value…" at bounding box center [627, 570] width 1159 height 901
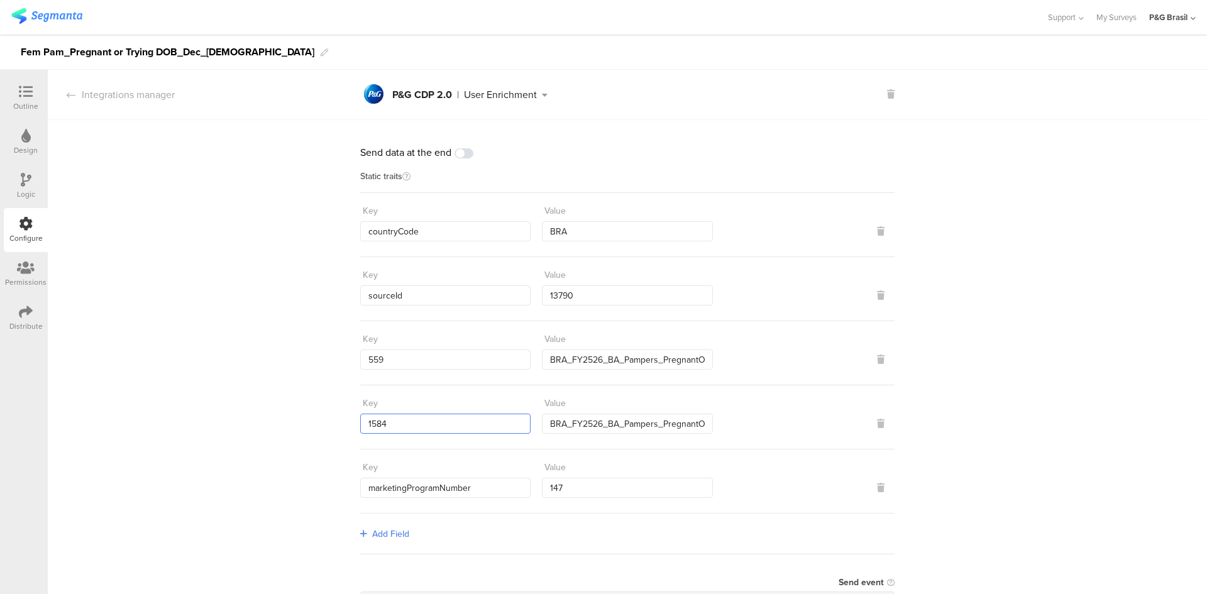
drag, startPoint x: 386, startPoint y: 420, endPoint x: 354, endPoint y: 423, distance: 32.8
click at [360, 423] on input "1584" at bounding box center [445, 424] width 170 height 20
paste input "559"
type input "1584"
drag, startPoint x: 479, startPoint y: 488, endPoint x: 357, endPoint y: 493, distance: 122.0
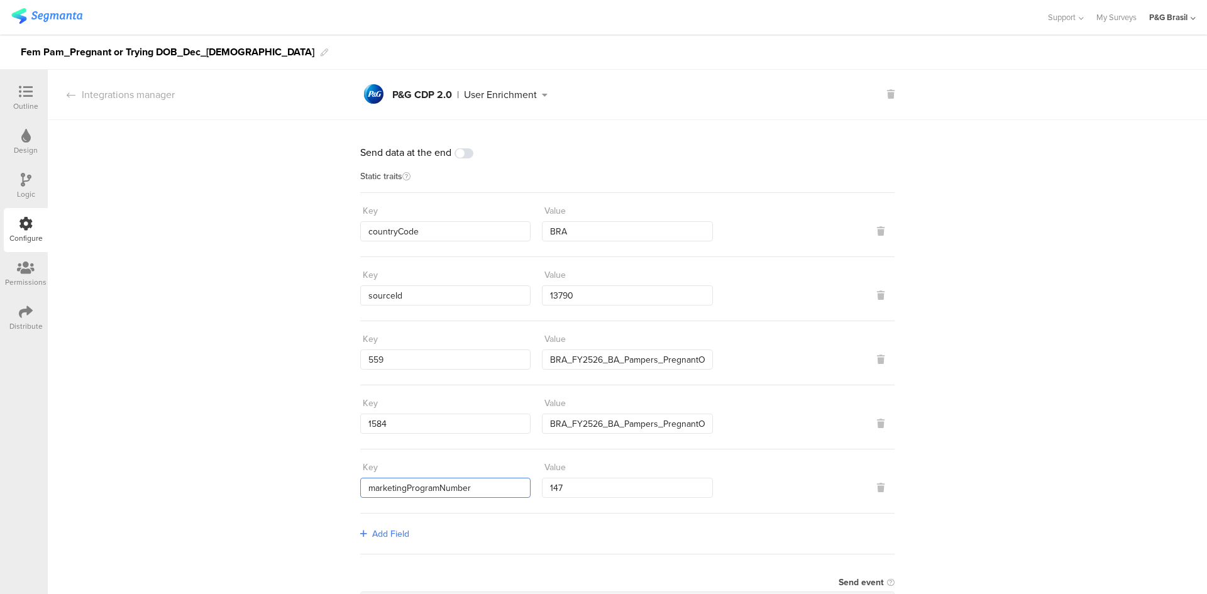
click at [360, 493] on input "marketingProgramNumber" at bounding box center [445, 488] width 170 height 20
drag, startPoint x: 581, startPoint y: 236, endPoint x: 543, endPoint y: 231, distance: 38.0
click at [543, 231] on input "BRA" at bounding box center [627, 231] width 170 height 20
drag, startPoint x: 576, startPoint y: 299, endPoint x: 496, endPoint y: 289, distance: 80.4
click at [497, 288] on div "Key sourceId Value 13790" at bounding box center [627, 285] width 534 height 41
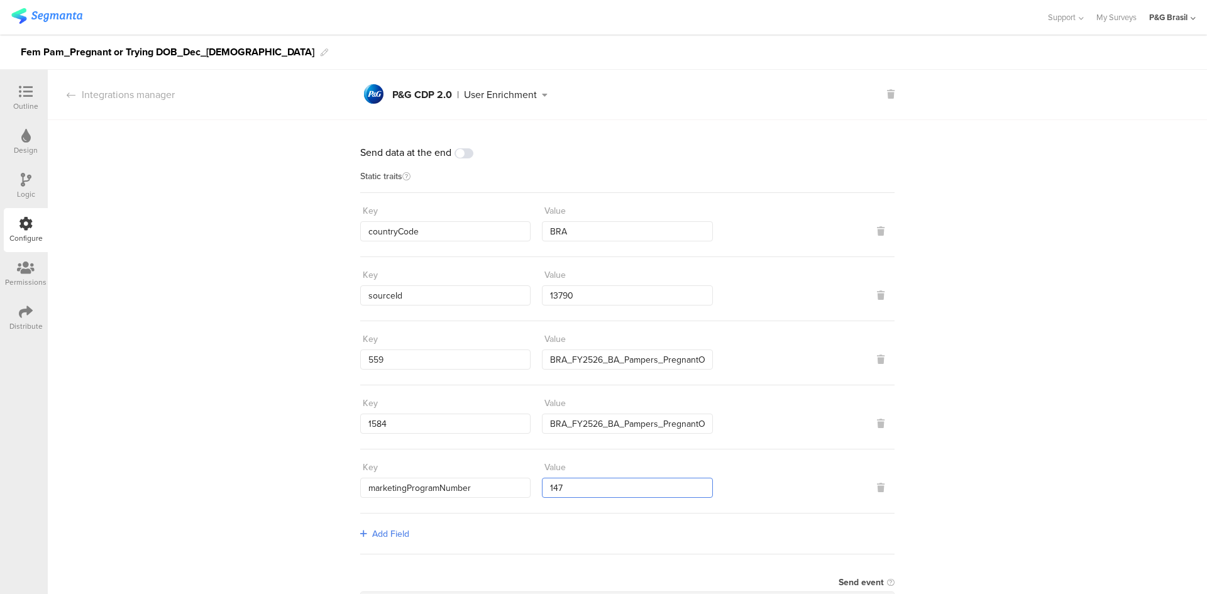
drag, startPoint x: 579, startPoint y: 489, endPoint x: 516, endPoint y: 479, distance: 63.5
click at [516, 479] on div "Key marketingProgramNumber Value 147" at bounding box center [627, 477] width 534 height 41
drag, startPoint x: 420, startPoint y: 224, endPoint x: 321, endPoint y: 217, distance: 99.5
click at [321, 217] on div "Send data at the end Static traits Key countryCode Value BRA Key sourceId Value…" at bounding box center [627, 570] width 1159 height 901
drag, startPoint x: 405, startPoint y: 288, endPoint x: 332, endPoint y: 289, distance: 72.3
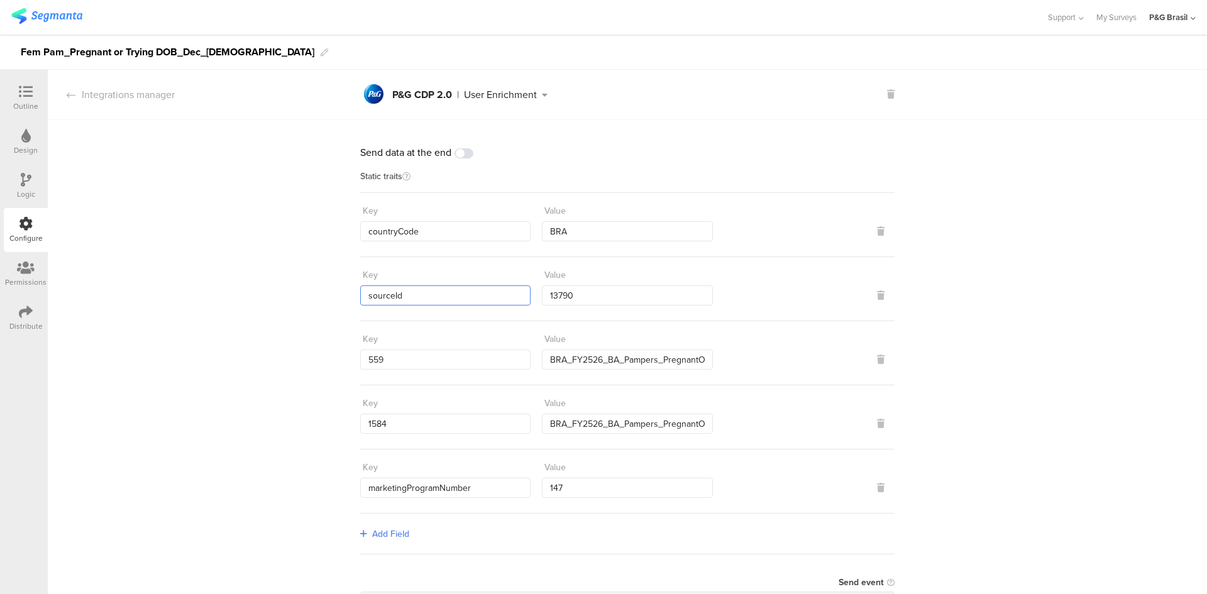
click at [332, 289] on div "Send data at the end Static traits Key countryCode Value BRA Key sourceId Value…" at bounding box center [627, 570] width 1159 height 901
drag, startPoint x: 410, startPoint y: 359, endPoint x: 336, endPoint y: 367, distance: 74.6
click at [336, 367] on div "Send data at the end Static traits Key countryCode Value BRA Key sourceId Value…" at bounding box center [627, 570] width 1159 height 901
drag, startPoint x: 383, startPoint y: 423, endPoint x: 361, endPoint y: 420, distance: 22.1
click at [361, 420] on input "1584" at bounding box center [445, 424] width 170 height 20
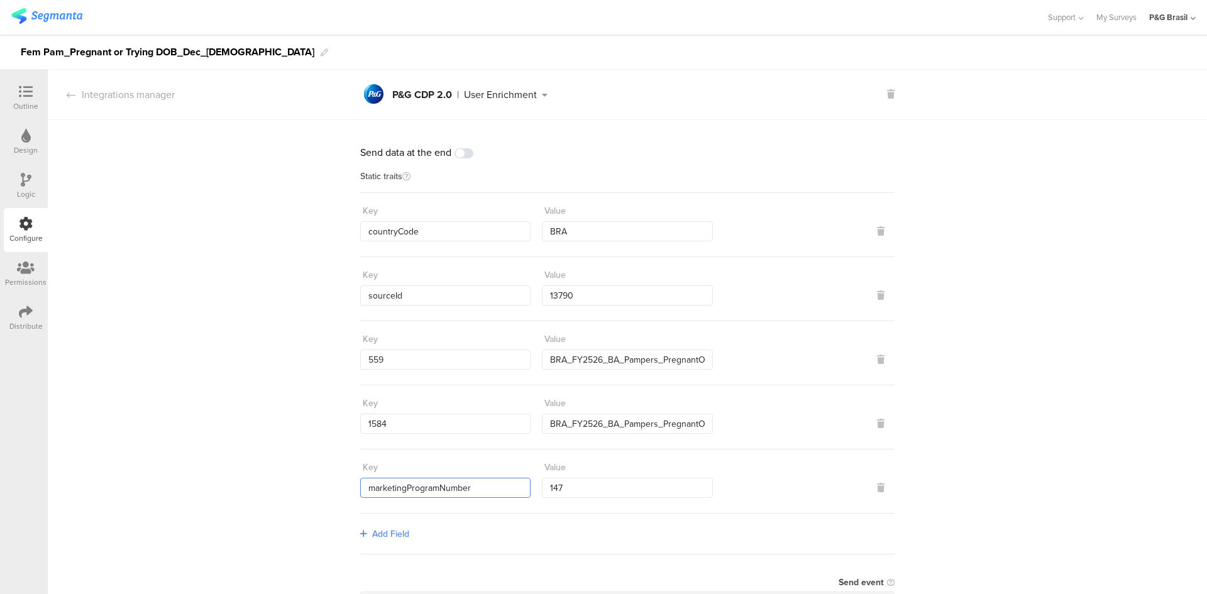
drag, startPoint x: 469, startPoint y: 490, endPoint x: 343, endPoint y: 494, distance: 126.4
click at [344, 494] on div "Send data at the end Static traits Key countryCode Value BRA Key sourceId Value…" at bounding box center [627, 570] width 1159 height 901
drag, startPoint x: 566, startPoint y: 229, endPoint x: 531, endPoint y: 226, distance: 34.8
click at [531, 226] on div "Key countryCode Value BRA" at bounding box center [627, 220] width 534 height 41
drag, startPoint x: 593, startPoint y: 307, endPoint x: 574, endPoint y: 302, distance: 19.7
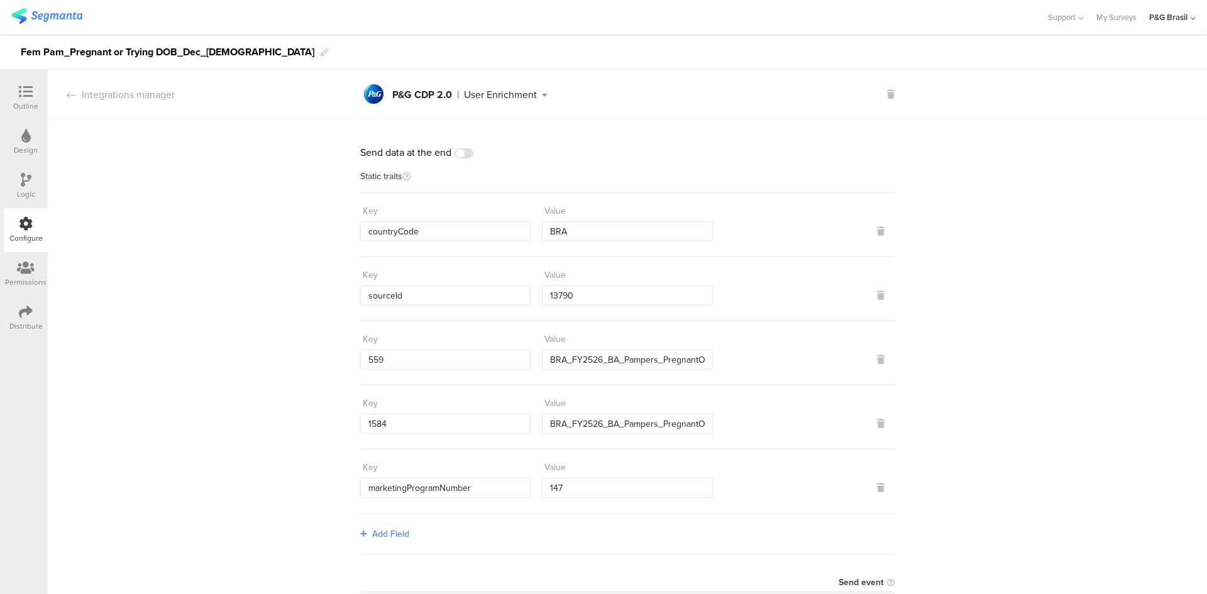
click at [566, 305] on div "Key sourceId Value 13790" at bounding box center [627, 289] width 534 height 64
drag, startPoint x: 591, startPoint y: 299, endPoint x: 523, endPoint y: 291, distance: 68.3
click at [523, 291] on div "Key sourceId Value 13790" at bounding box center [627, 285] width 534 height 41
click at [425, 226] on input "countryCode" at bounding box center [445, 231] width 170 height 20
click at [566, 287] on input "13790" at bounding box center [627, 295] width 170 height 20
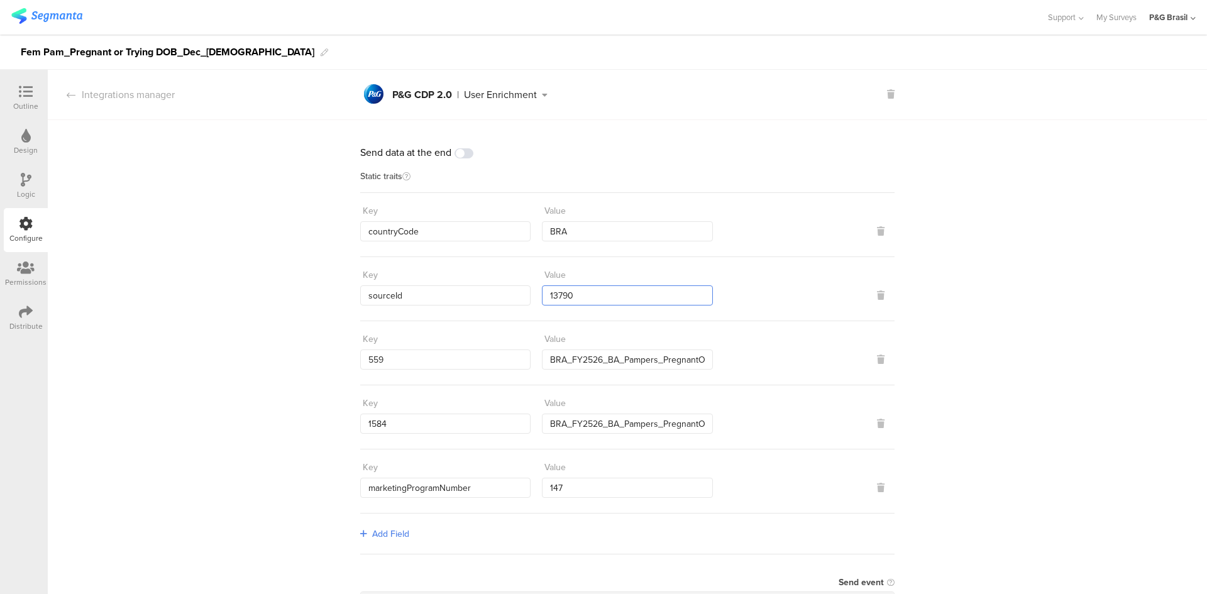
click at [574, 285] on input "13790" at bounding box center [627, 295] width 170 height 20
drag, startPoint x: 571, startPoint y: 290, endPoint x: 525, endPoint y: 287, distance: 46.0
click at [525, 287] on div "Key sourceId Value 13790" at bounding box center [627, 285] width 534 height 41
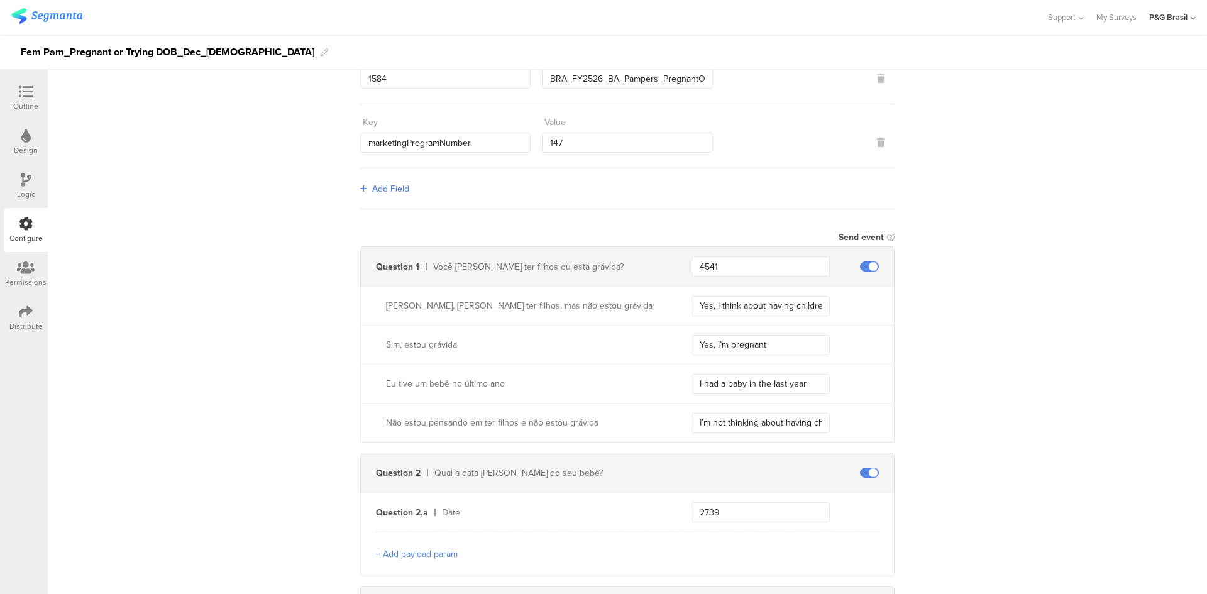
scroll to position [314, 0]
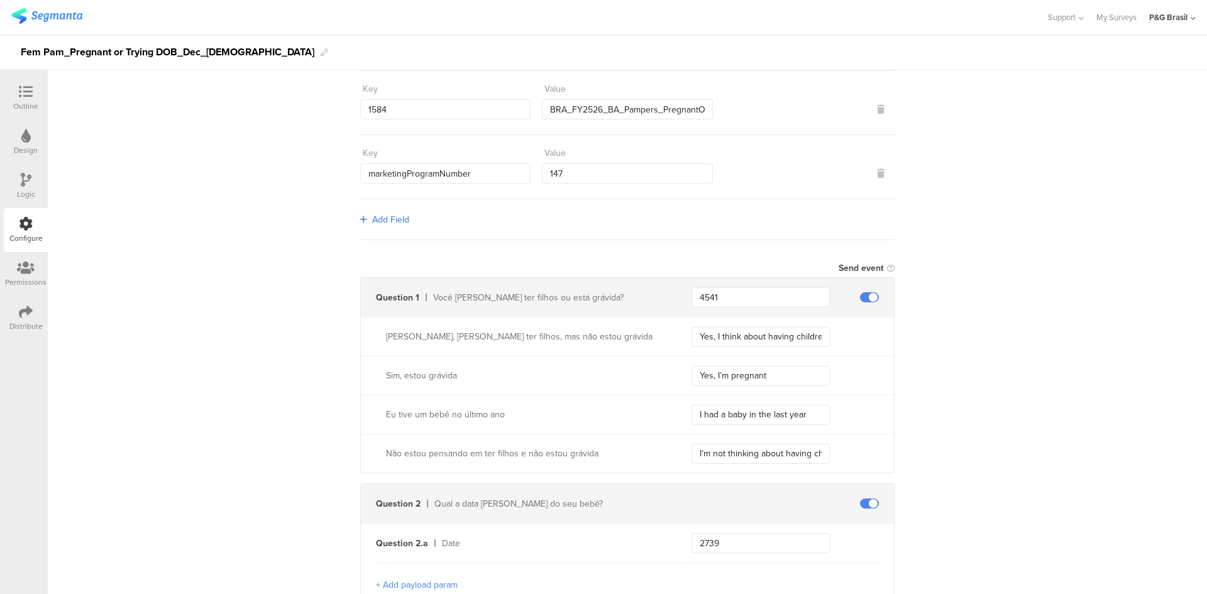
click at [155, 280] on div "Send data at the end Static traits Key countryCode Value BRA Key sourceId Value…" at bounding box center [627, 256] width 1159 height 901
drag, startPoint x: 723, startPoint y: 301, endPoint x: 662, endPoint y: 292, distance: 61.7
click at [669, 292] on div "Question 1 Você pensa em ter filhos ou está grávida? 4541" at bounding box center [627, 297] width 533 height 39
click at [562, 260] on div "Send event" at bounding box center [627, 268] width 534 height 18
drag, startPoint x: 715, startPoint y: 288, endPoint x: 682, endPoint y: 287, distance: 32.1
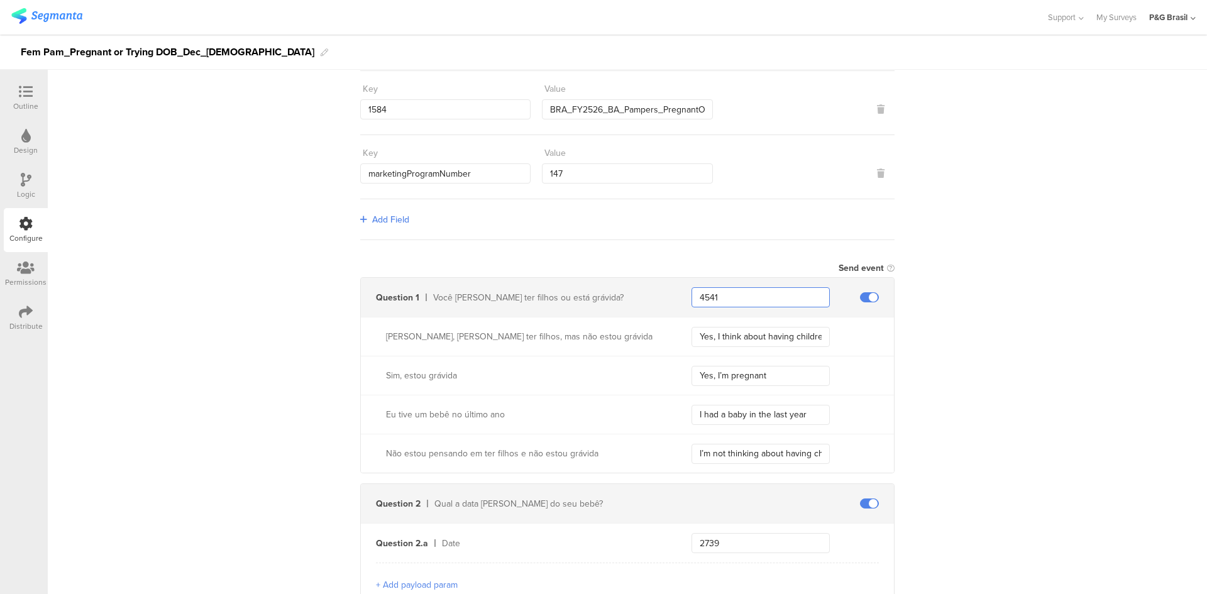
click at [682, 287] on div "Question 1 Você pensa em ter filhos ou está grávida? 4541" at bounding box center [627, 297] width 533 height 39
click at [698, 263] on div "Send event" at bounding box center [627, 268] width 534 height 18
drag, startPoint x: 715, startPoint y: 298, endPoint x: 689, endPoint y: 291, distance: 27.3
click at [691, 291] on input "4541" at bounding box center [760, 297] width 138 height 20
click at [723, 288] on input "4541" at bounding box center [760, 297] width 138 height 20
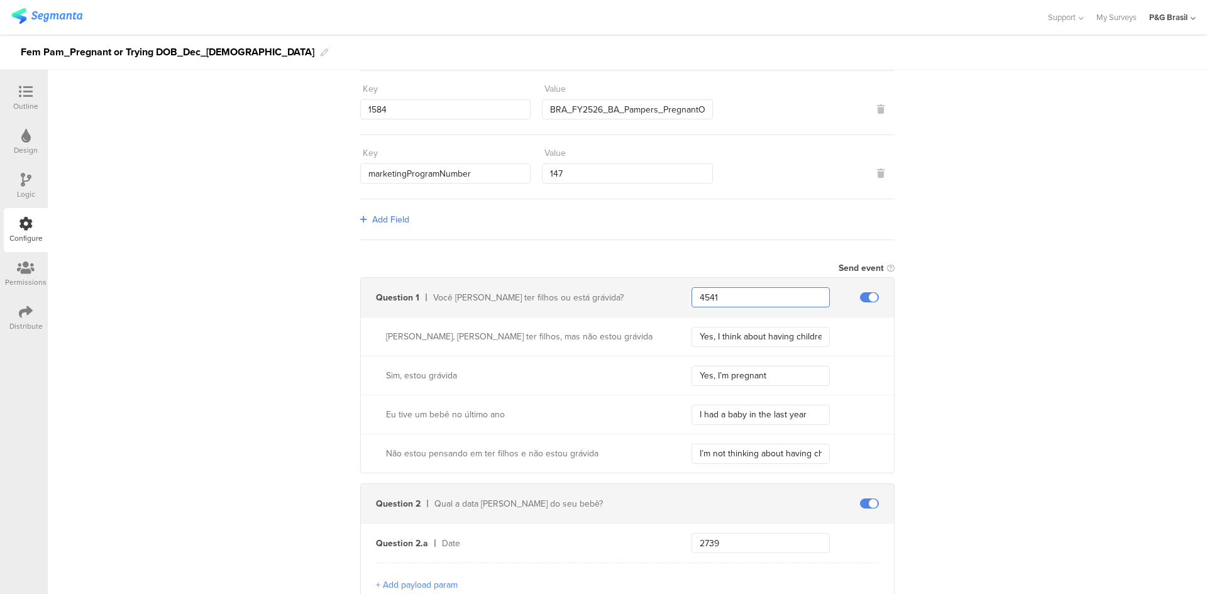
drag, startPoint x: 722, startPoint y: 294, endPoint x: 681, endPoint y: 289, distance: 41.2
click at [681, 289] on div "Question 1 Você pensa em ter filhos ou está grávida? 4541" at bounding box center [627, 297] width 533 height 39
type input "4541"
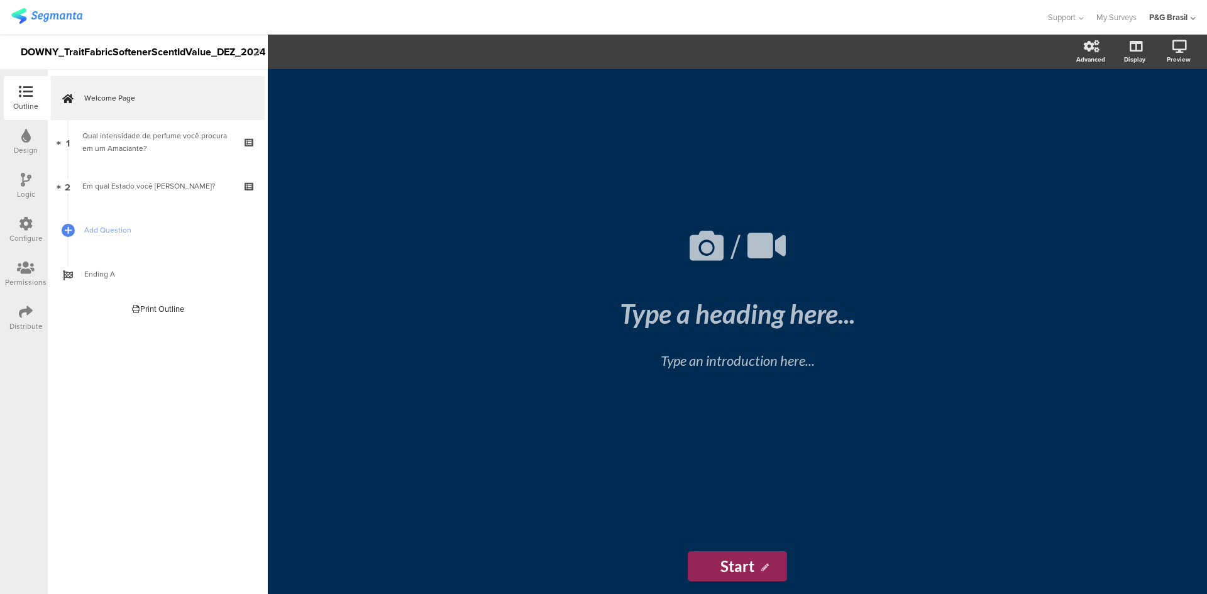
click at [34, 216] on div "Configure" at bounding box center [26, 230] width 44 height 44
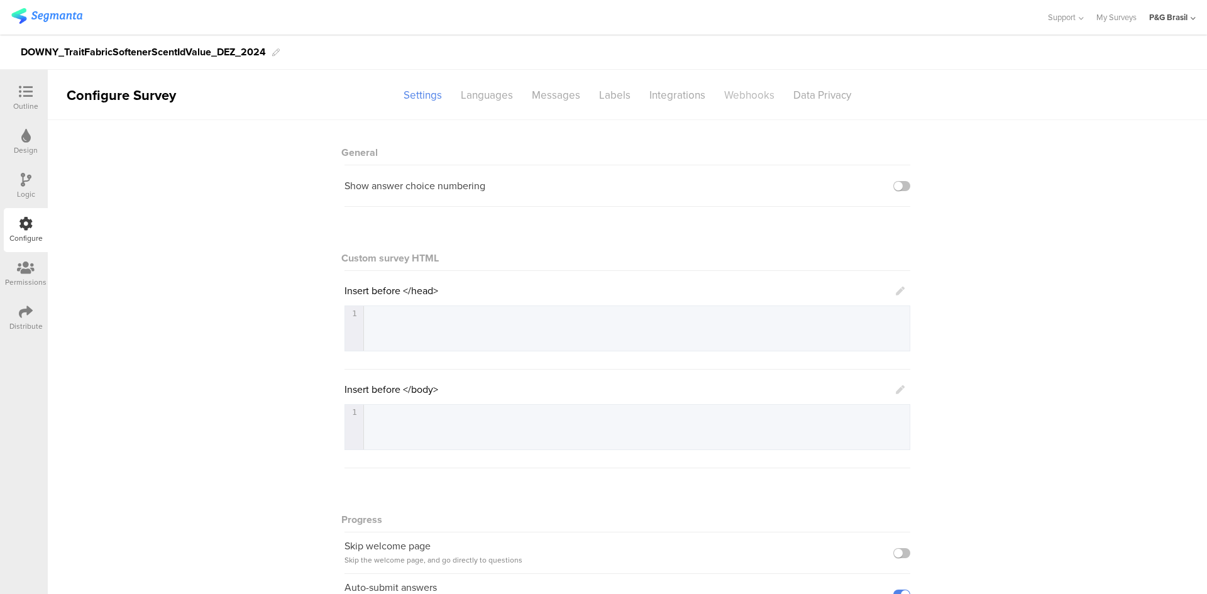
click at [746, 92] on div "Webhooks" at bounding box center [749, 95] width 69 height 22
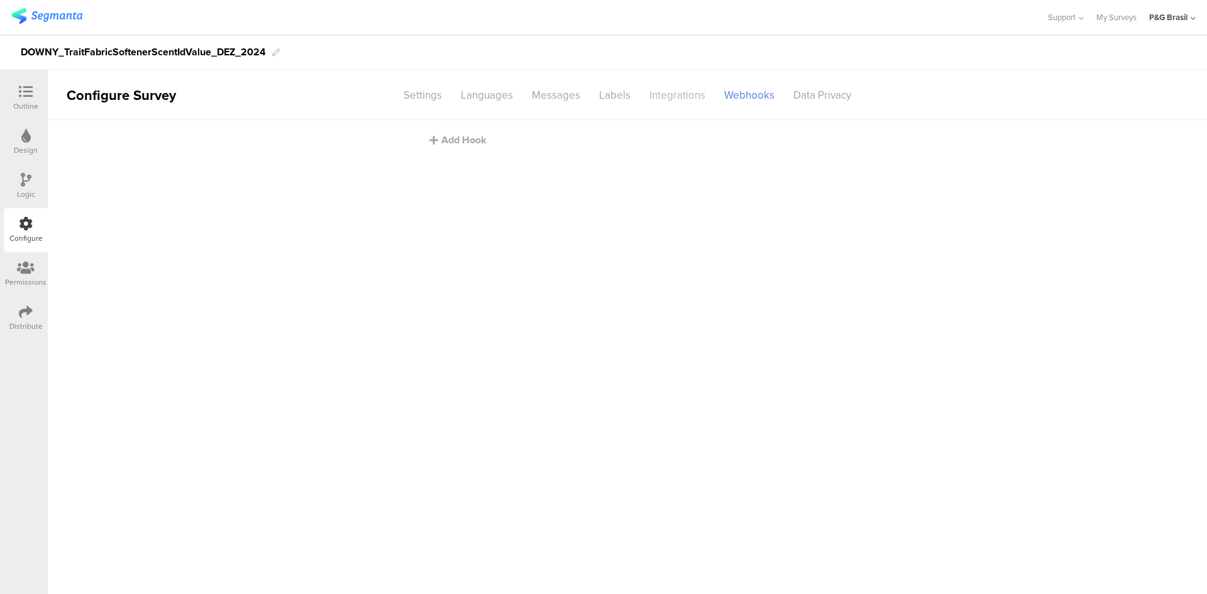
click at [664, 89] on div "Integrations" at bounding box center [677, 95] width 75 height 22
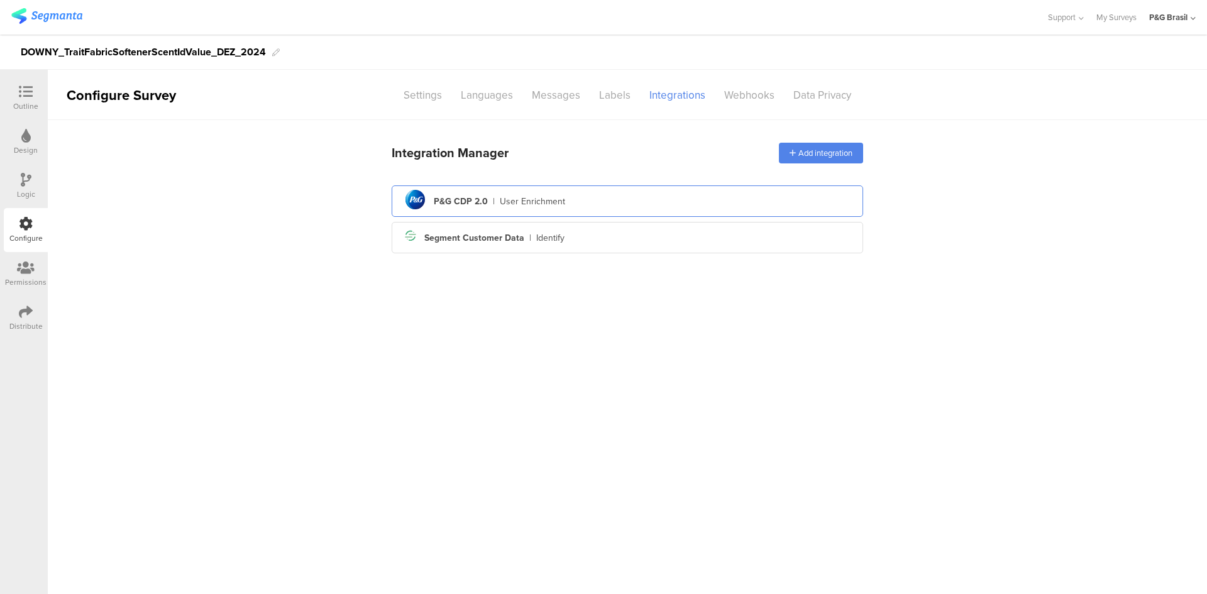
click at [562, 207] on div "User Enrichment" at bounding box center [532, 201] width 65 height 13
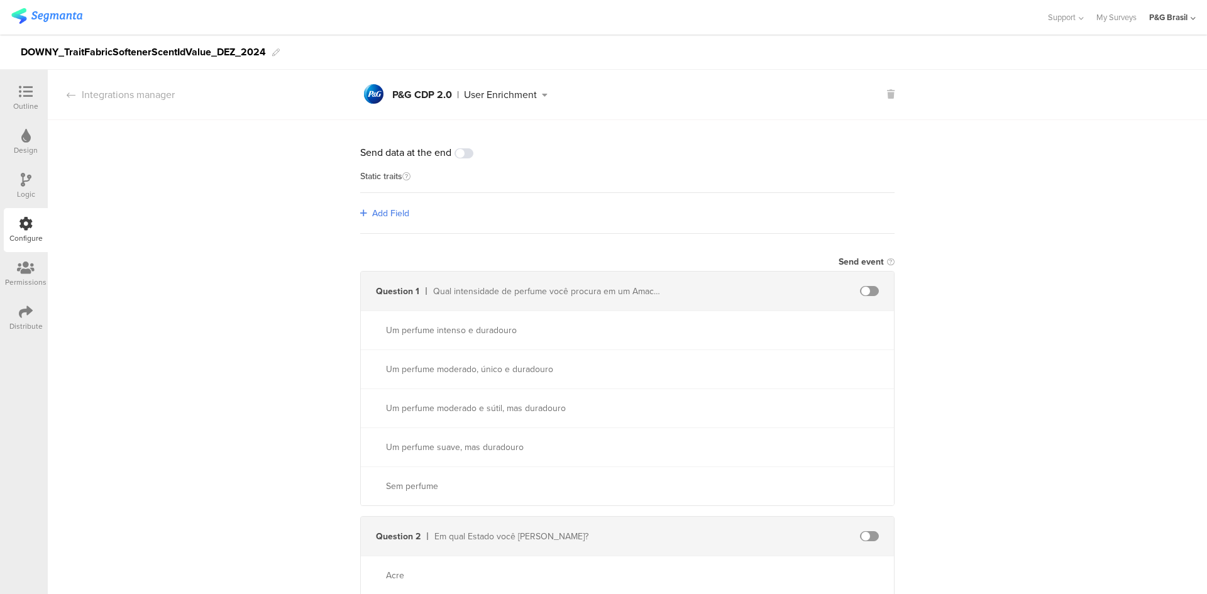
click at [388, 221] on div "Add Field" at bounding box center [627, 213] width 534 height 41
click at [388, 215] on span "Add Field" at bounding box center [390, 213] width 37 height 13
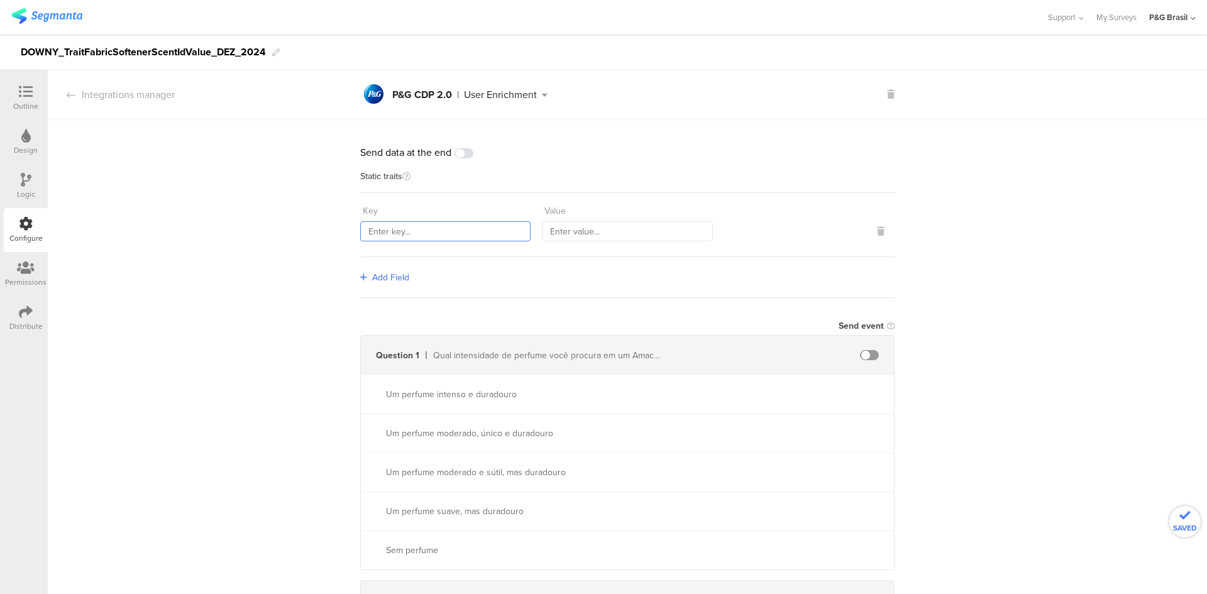
click at [417, 222] on input "text" at bounding box center [445, 231] width 170 height 20
paste input "countryCode"
type input "countryCode"
click at [615, 237] on input "text" at bounding box center [627, 231] width 170 height 20
type input "BRA"
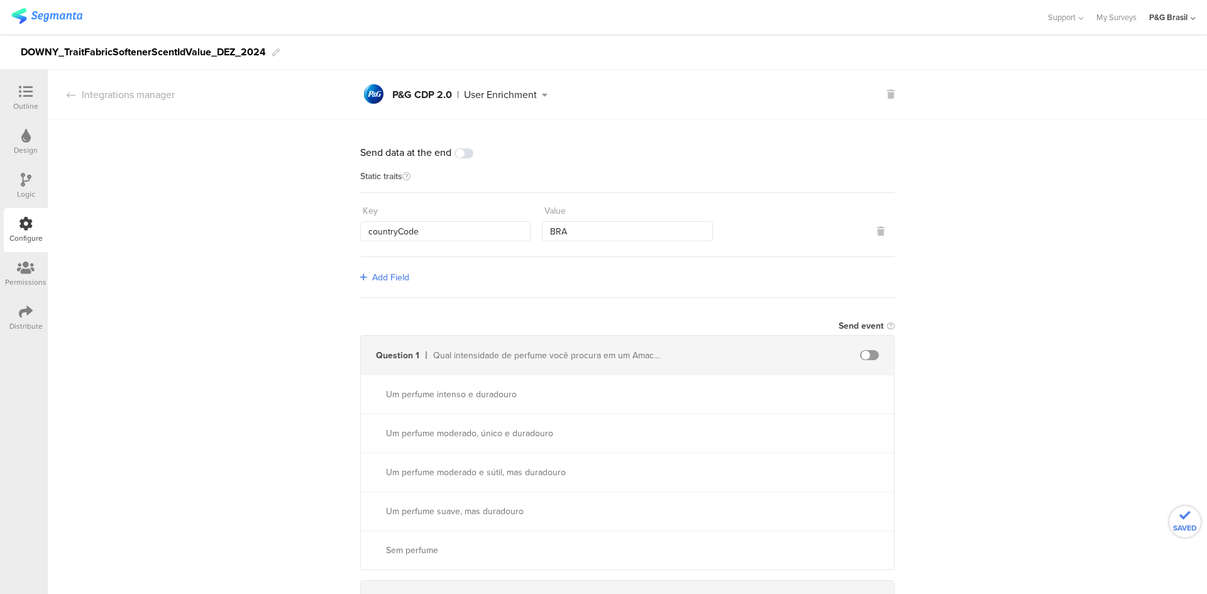
click at [399, 269] on div "Add Field" at bounding box center [627, 277] width 534 height 41
click at [397, 278] on span "Add Field" at bounding box center [390, 277] width 37 height 13
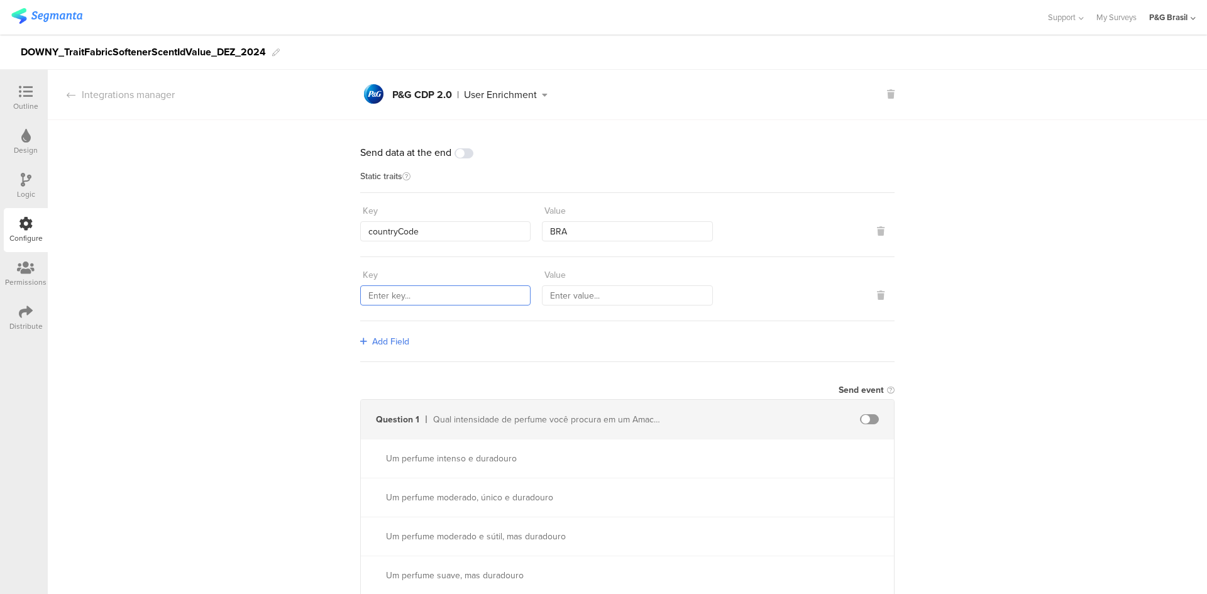
click at [446, 293] on input "text" at bounding box center [445, 295] width 170 height 20
paste input "sourceId"
type input "sourceId"
click at [578, 297] on input "text" at bounding box center [627, 295] width 170 height 20
type input "13790"
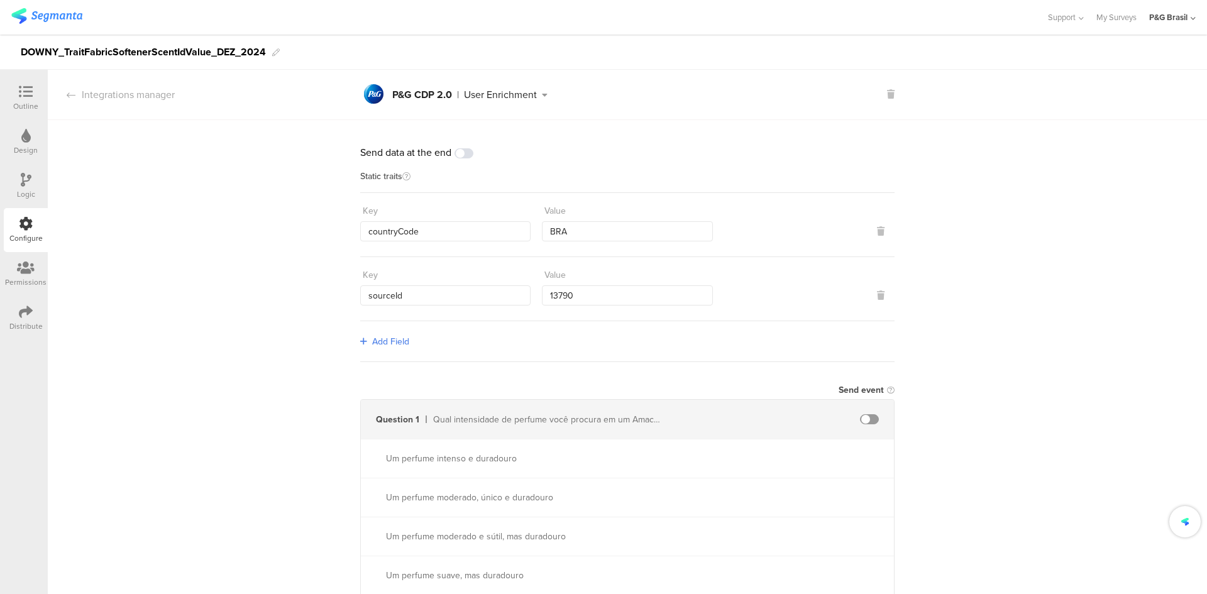
click at [373, 335] on span "Add Field" at bounding box center [390, 341] width 37 height 13
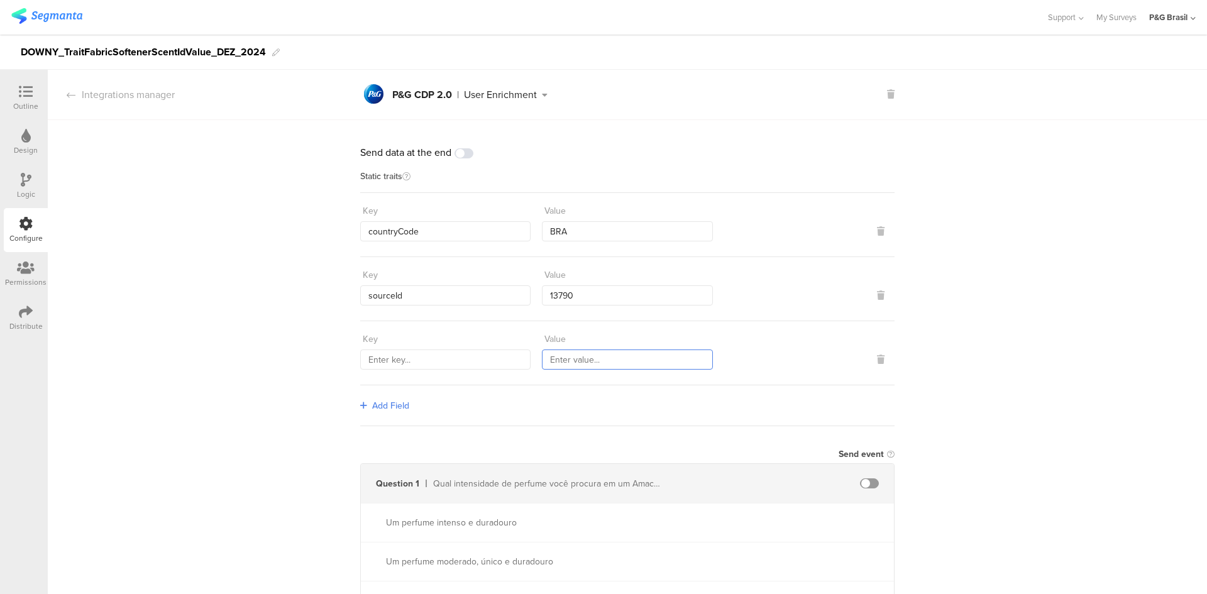
click at [578, 367] on input "text" at bounding box center [627, 359] width 170 height 20
click at [417, 365] on input "text" at bounding box center [445, 359] width 170 height 20
paste input "559"
type input "559"
click at [395, 410] on span "Add Field" at bounding box center [390, 405] width 37 height 13
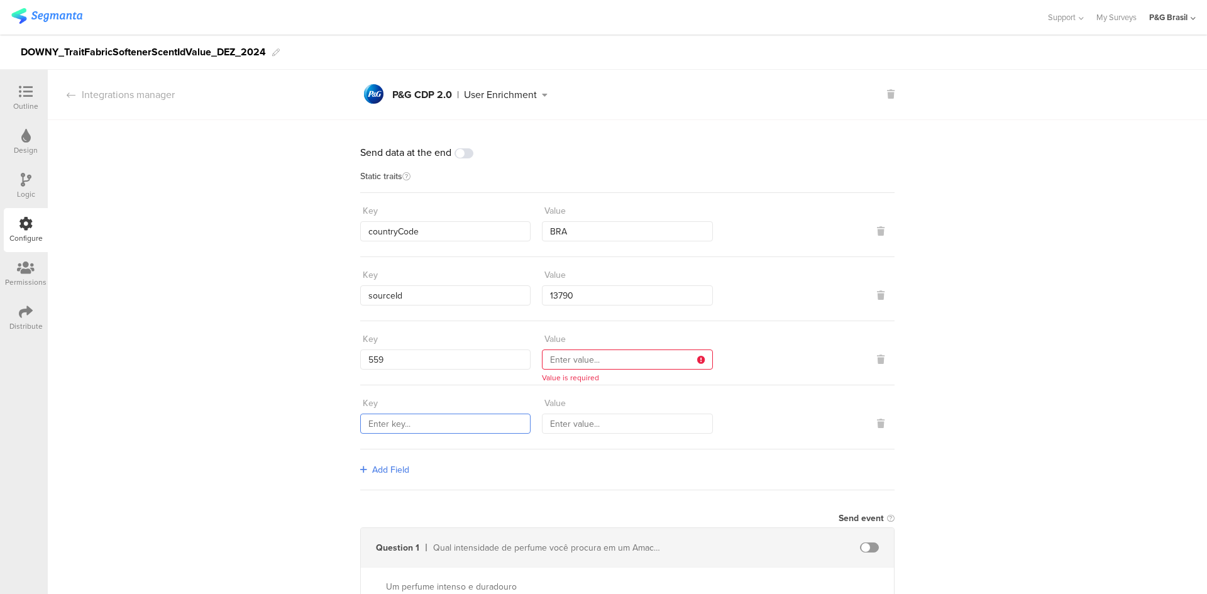
click at [414, 422] on input "text" at bounding box center [445, 424] width 170 height 20
paste input "1584"
type input "1584"
click at [401, 473] on span "Add Field" at bounding box center [390, 469] width 37 height 13
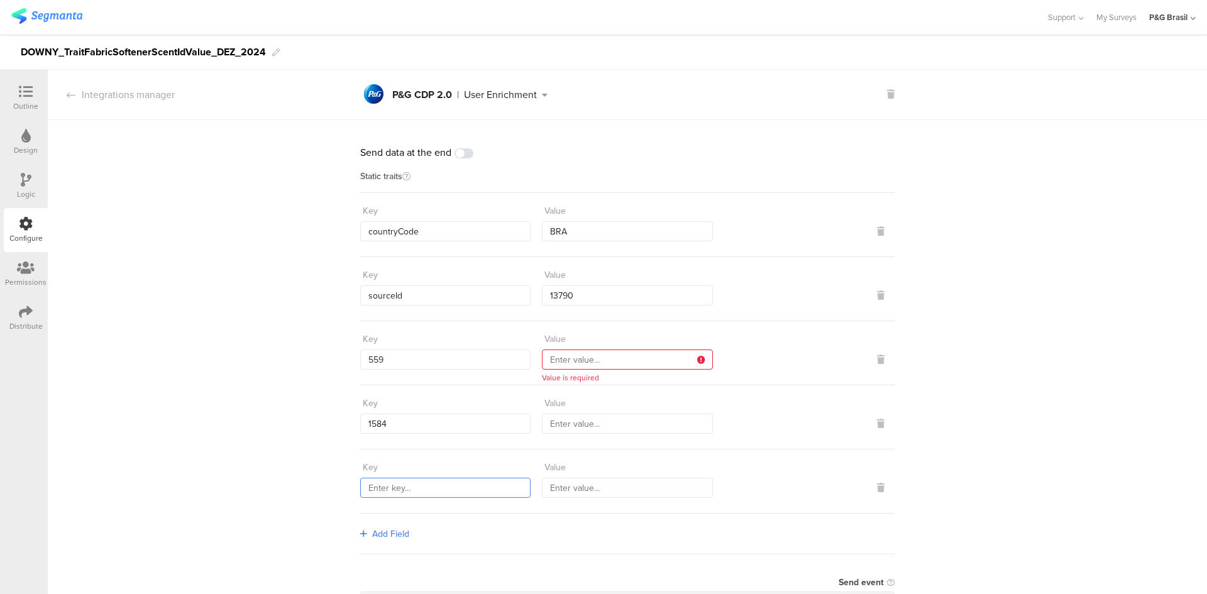
click at [427, 491] on input "text" at bounding box center [445, 488] width 170 height 20
paste input "marketingProgramNumber"
type input "marketingProgramNumber"
click at [618, 483] on input "text" at bounding box center [627, 488] width 170 height 20
type input "147"
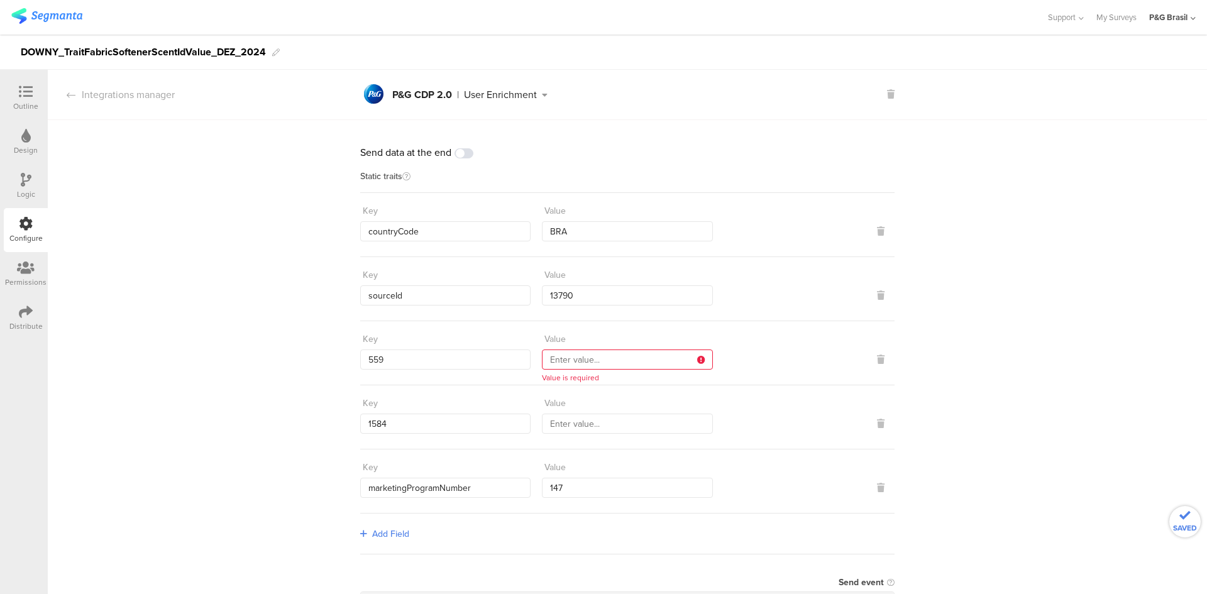
click at [570, 371] on div "Key 559 Value Value is required" at bounding box center [627, 353] width 534 height 64
click at [570, 367] on input "text" at bounding box center [627, 359] width 170 height 20
type input "b"
drag, startPoint x: 84, startPoint y: 48, endPoint x: 176, endPoint y: 45, distance: 91.8
click at [176, 45] on div "DOWNY_TraitFabricSoftenerScentIdValue_DEZ_2024" at bounding box center [143, 52] width 245 height 20
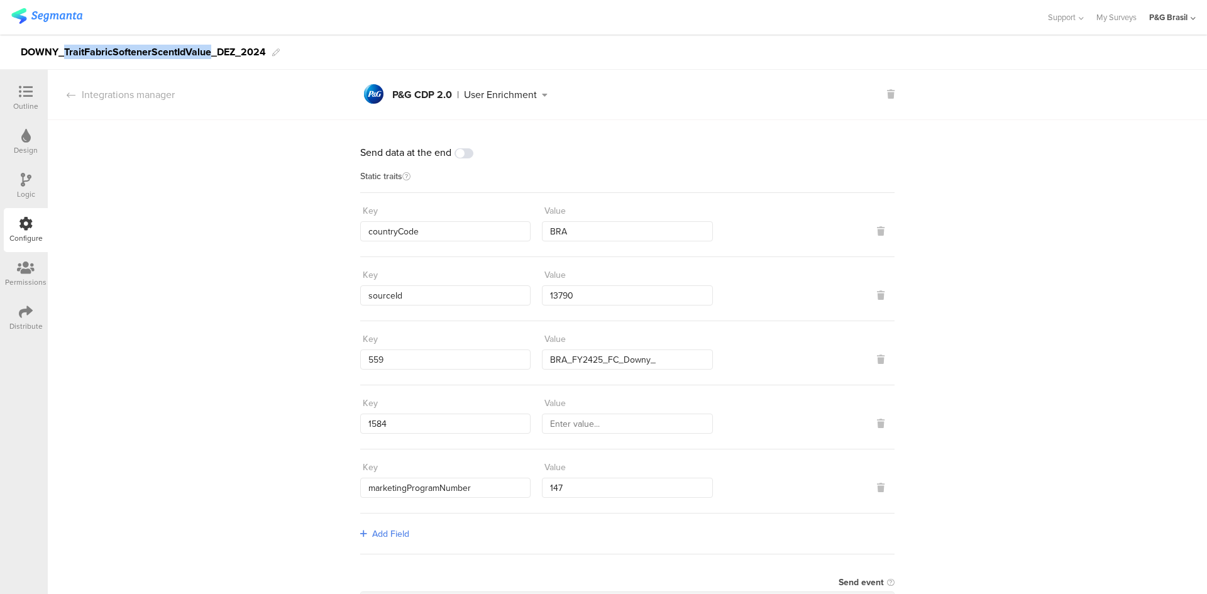
drag, startPoint x: 64, startPoint y: 52, endPoint x: 213, endPoint y: 52, distance: 148.9
click at [213, 52] on div "DOWNY_TraitFabricSoftenerScentIdValue_DEZ_2024" at bounding box center [143, 52] width 245 height 20
copy div "TraitFabricSoftenerScentIdValue"
click at [677, 358] on input "BRA_FY2425_FC_Downy_" at bounding box center [627, 359] width 170 height 20
paste input "TraitFabricSoftenerScentIdValue"
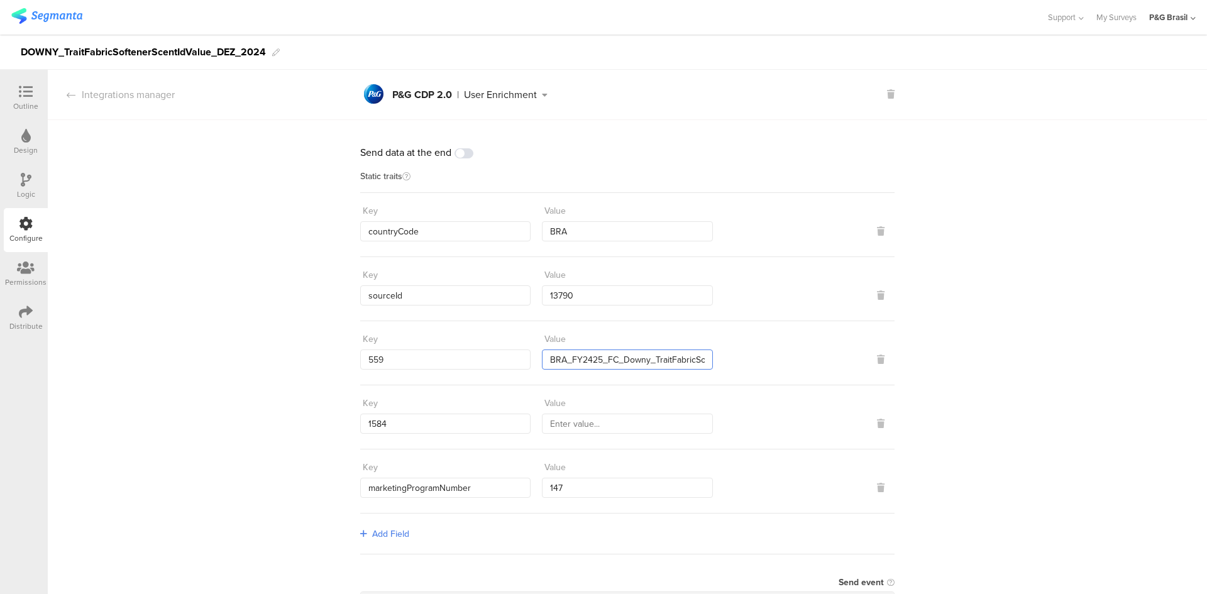
click at [675, 359] on input "BRA_FY2425_FC_Downy_TraitFabricSoftenerScentIdValue" at bounding box center [627, 359] width 170 height 20
type input "BRA_FY2425_FC_Downy_TraitFabricSoftenerScentIdValue_Segmanta"
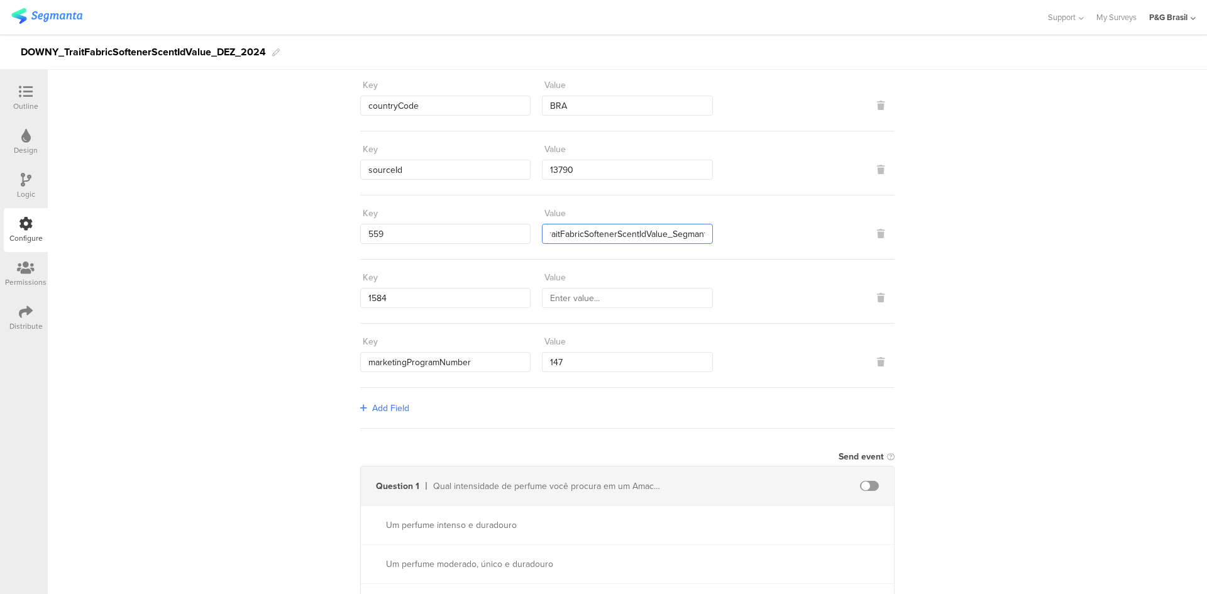
scroll to position [0, 119]
drag, startPoint x: 544, startPoint y: 360, endPoint x: 654, endPoint y: 230, distance: 170.3
click at [654, 230] on input "BRA_FY2425_FC_Downy_TraitFabricSoftenerScentIdValue_Segmanta" at bounding box center [627, 234] width 170 height 20
click at [630, 309] on div "Key 1584 Value" at bounding box center [627, 292] width 534 height 64
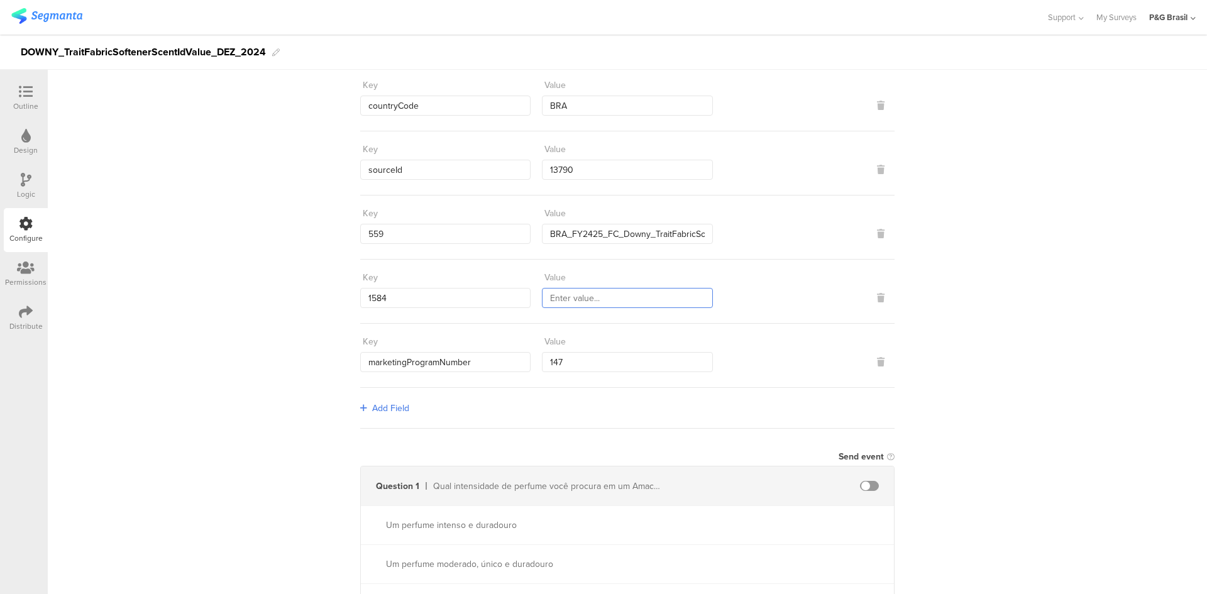
click at [627, 300] on input "text" at bounding box center [627, 298] width 170 height 20
paste input "BRA_FY2425_FC_Downy_TraitFabricSoftenerScentIdValue"
type input "BRA_FY2425_FC_Downy_TraitFabricSoftenerScentIdValue"
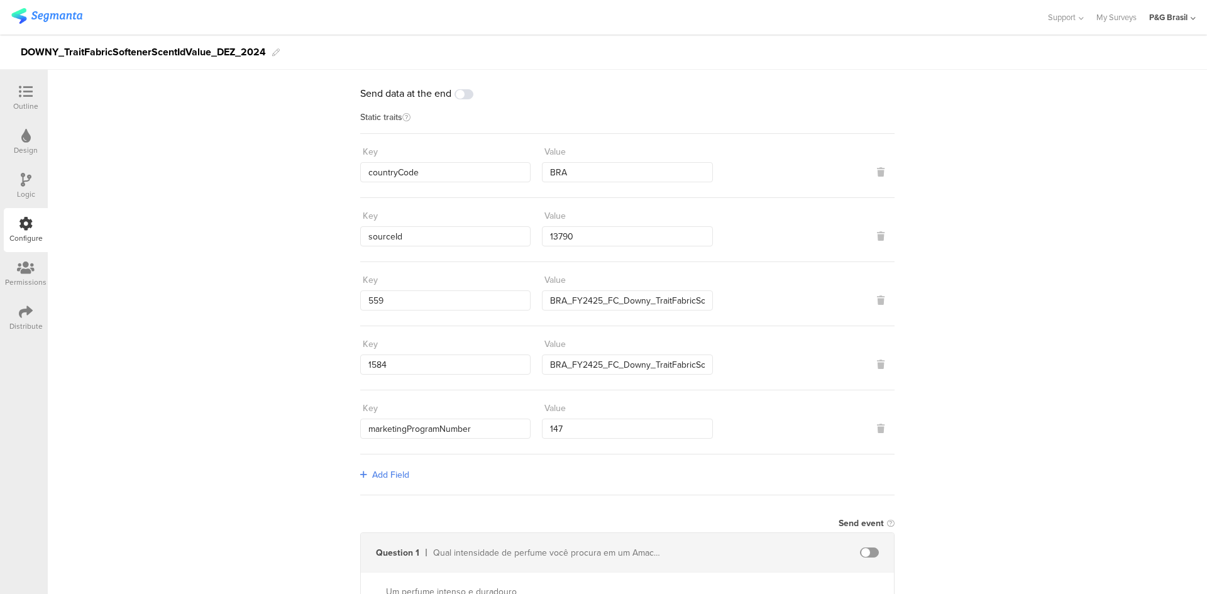
scroll to position [0, 0]
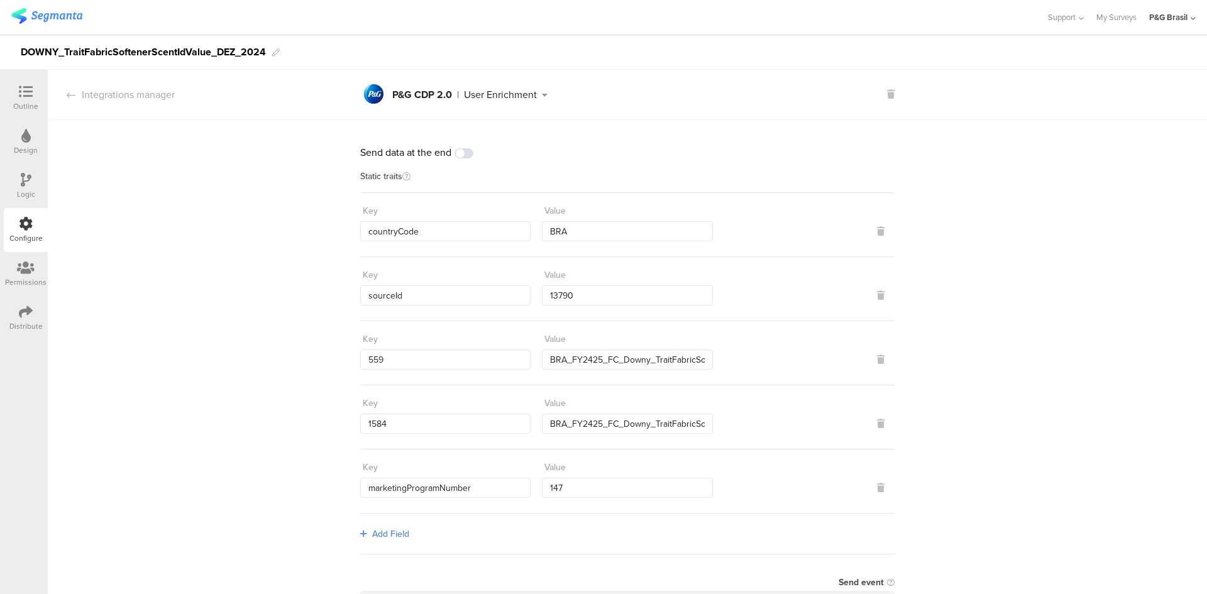
click at [94, 90] on div "Integrations manager" at bounding box center [111, 94] width 127 height 14
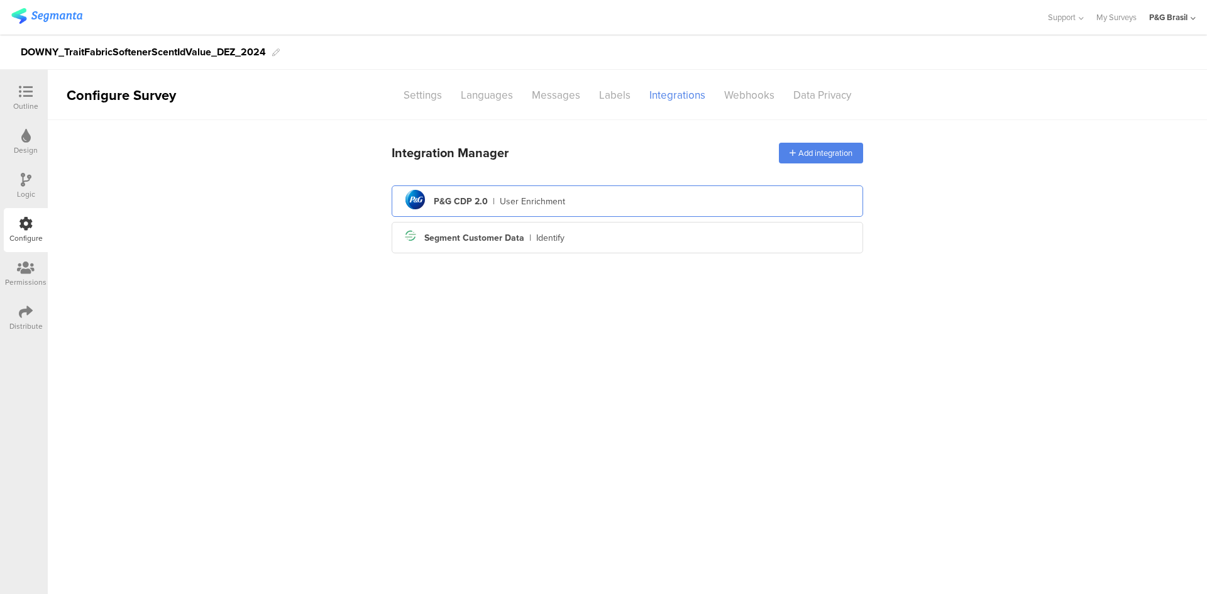
click at [495, 200] on div "pg logo P&G CDP 2.0 | User Enrichment" at bounding box center [627, 201] width 451 height 31
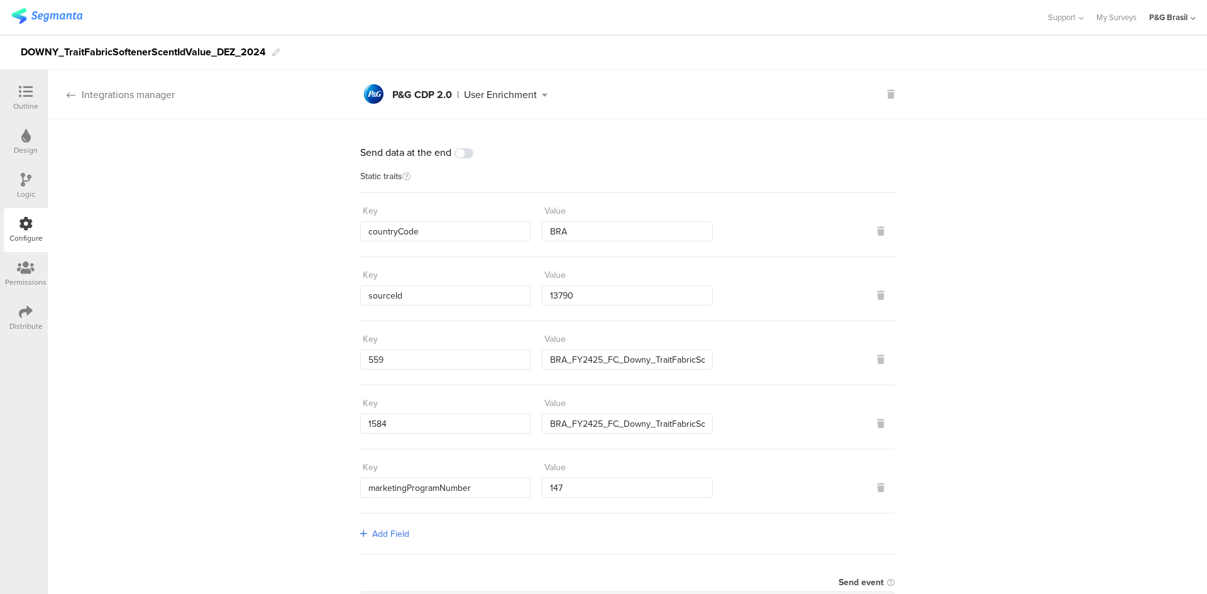
click at [114, 97] on div "Integrations manager" at bounding box center [111, 94] width 127 height 14
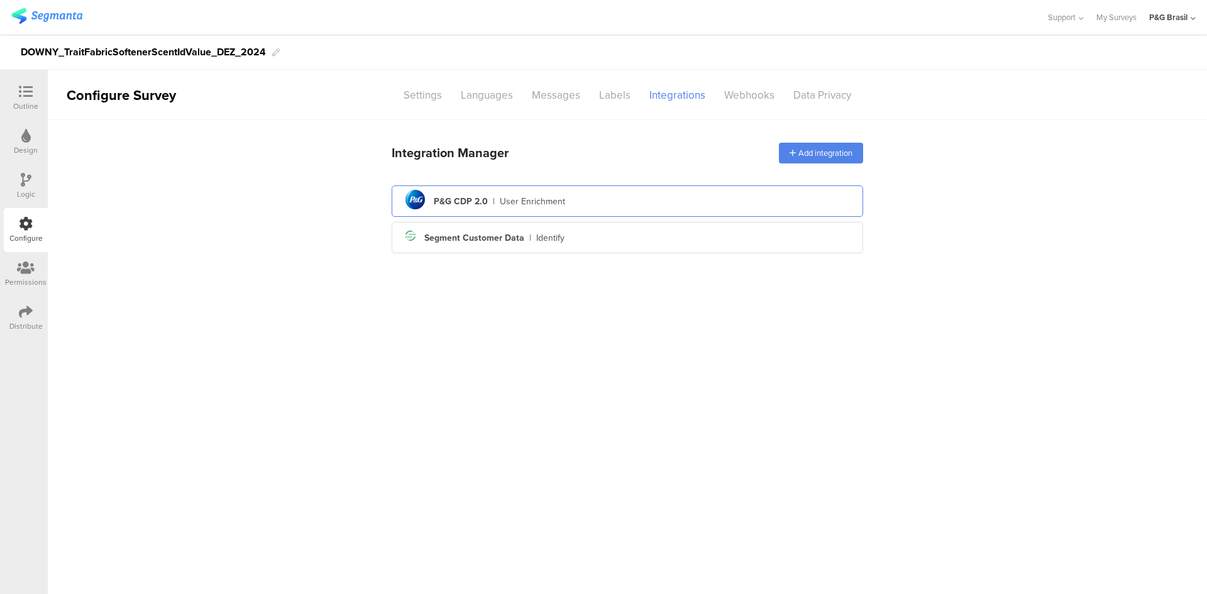
click at [491, 192] on div "pg logo P&G CDP 2.0 | User Enrichment" at bounding box center [627, 201] width 451 height 31
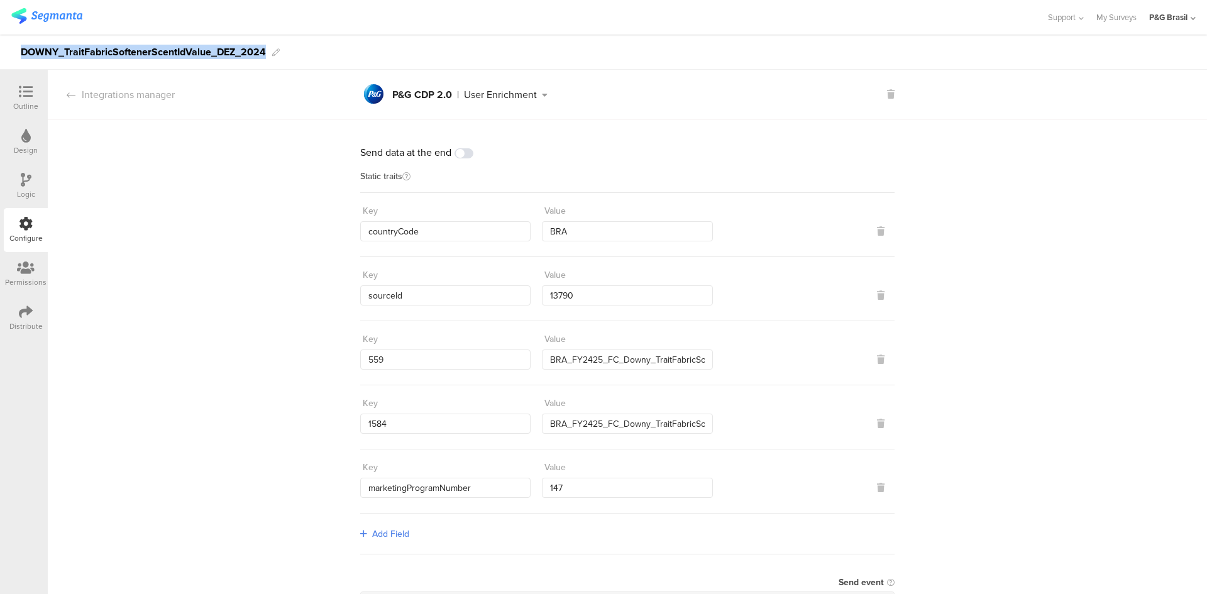
drag, startPoint x: 265, startPoint y: 50, endPoint x: 14, endPoint y: 48, distance: 250.8
click at [14, 48] on div "DOWNY_TraitFabricSoftenerScentIdValue_DEZ_2024" at bounding box center [603, 52] width 1207 height 35
copy div "DOWNY_TraitFabricSoftenerScentIdValue_DEZ_2024"
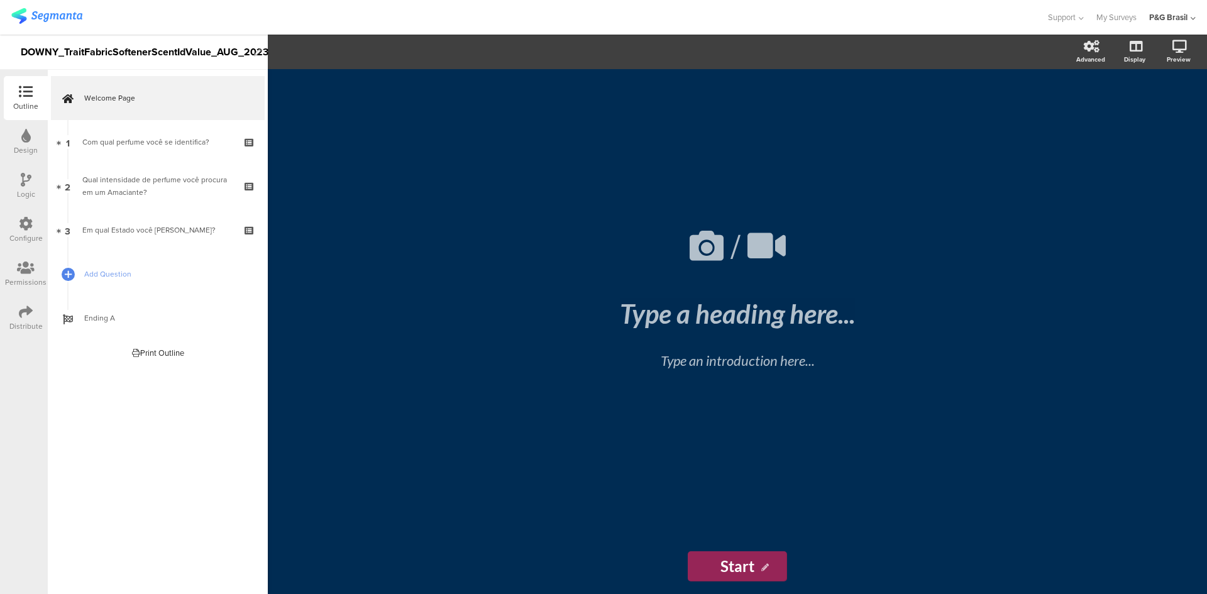
click at [26, 220] on icon at bounding box center [26, 224] width 14 height 14
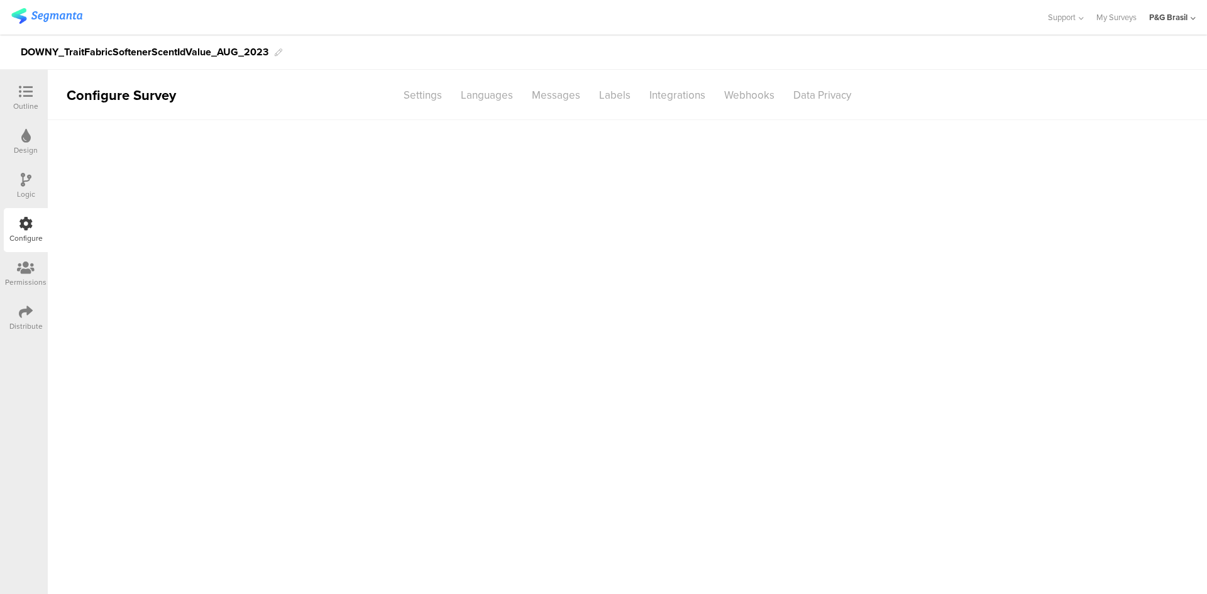
click at [21, 211] on div "Configure" at bounding box center [26, 230] width 44 height 44
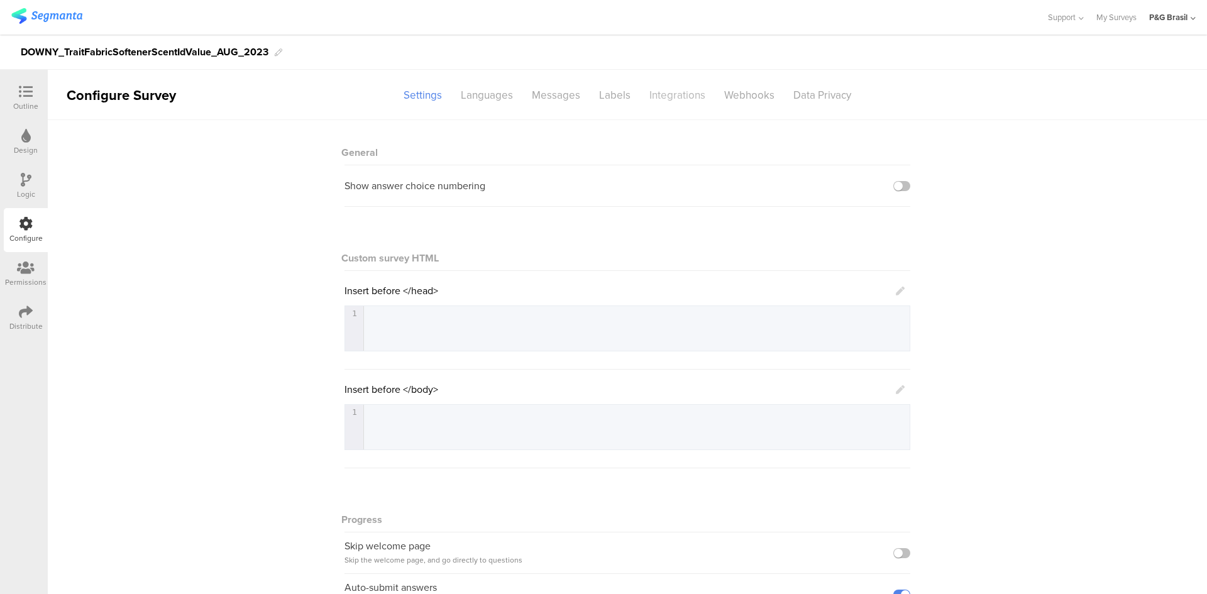
click at [653, 89] on div "Integrations" at bounding box center [677, 95] width 75 height 22
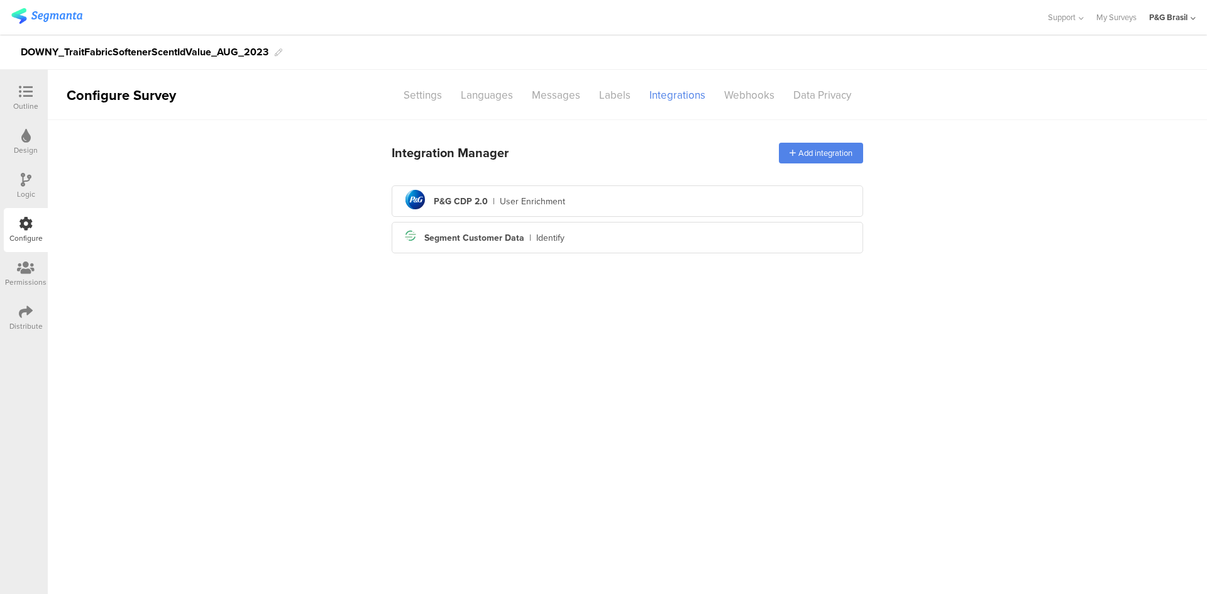
click at [430, 205] on div "pg logo P&G CDP 2.0 | User Enrichment" at bounding box center [627, 201] width 451 height 31
click at [427, 206] on icon "pg logo" at bounding box center [415, 199] width 27 height 27
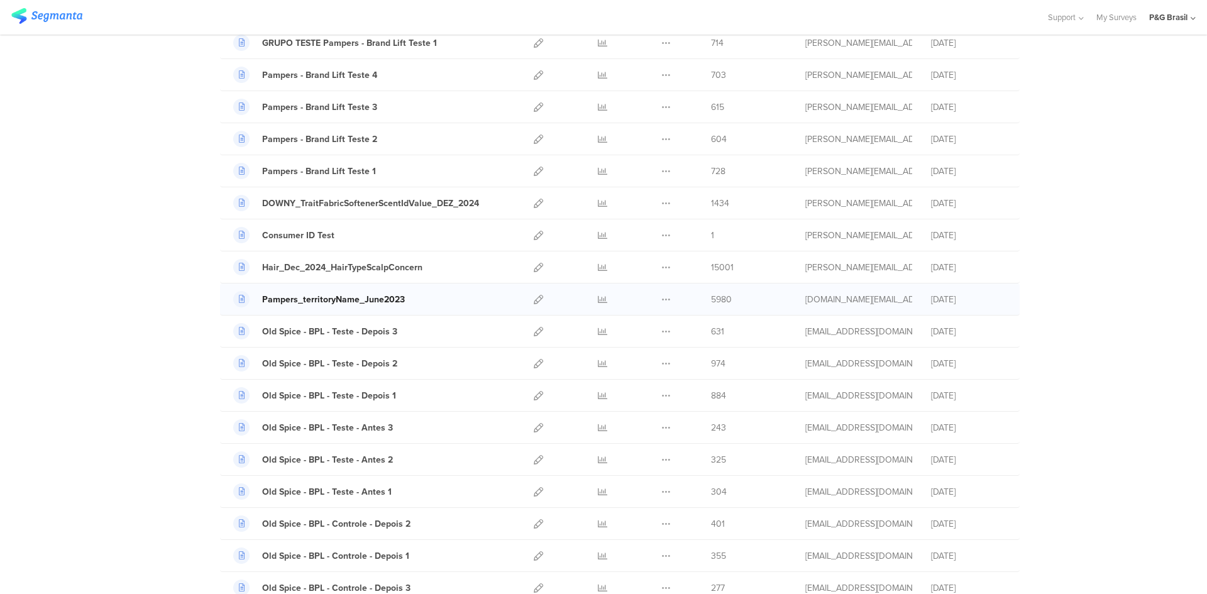
scroll to position [503, 0]
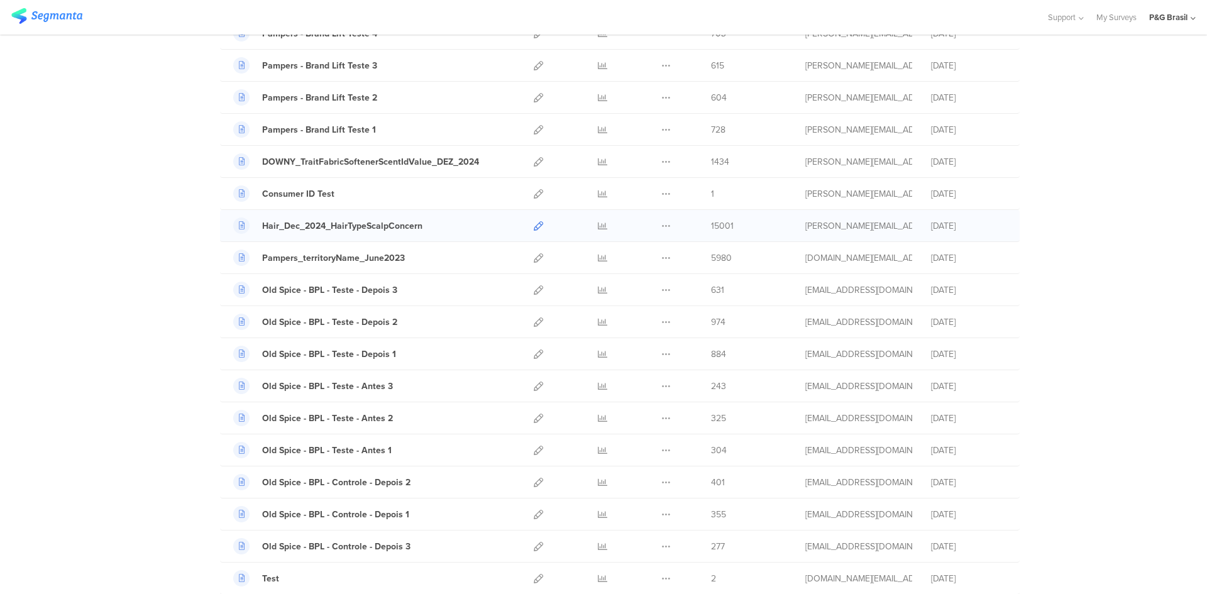
click at [535, 229] on icon at bounding box center [538, 225] width 9 height 9
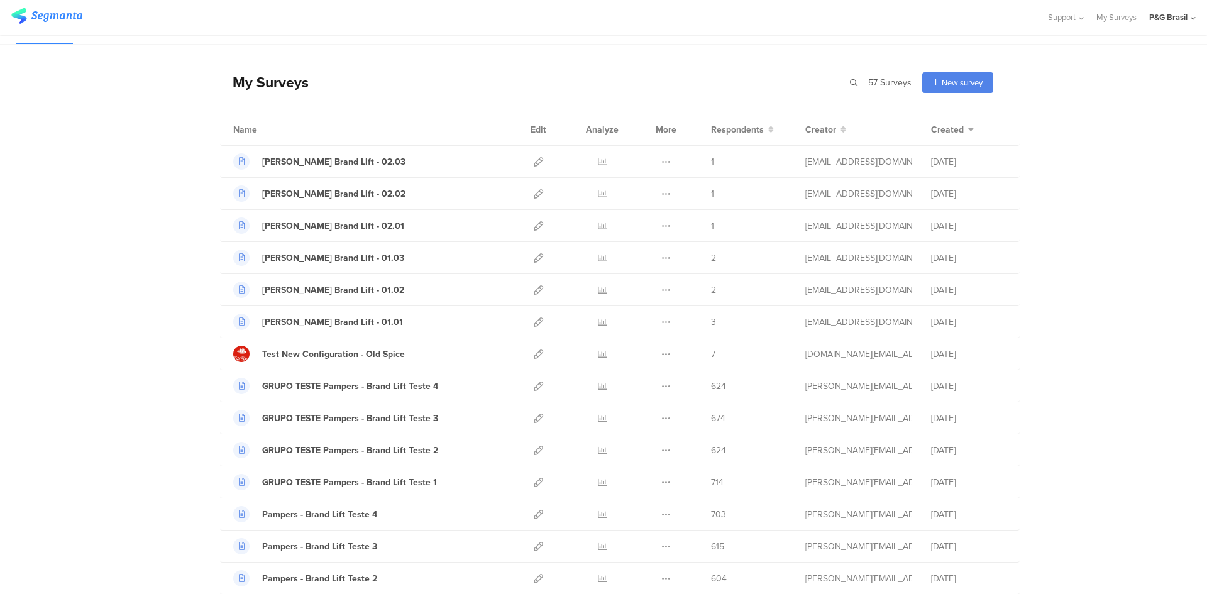
scroll to position [0, 0]
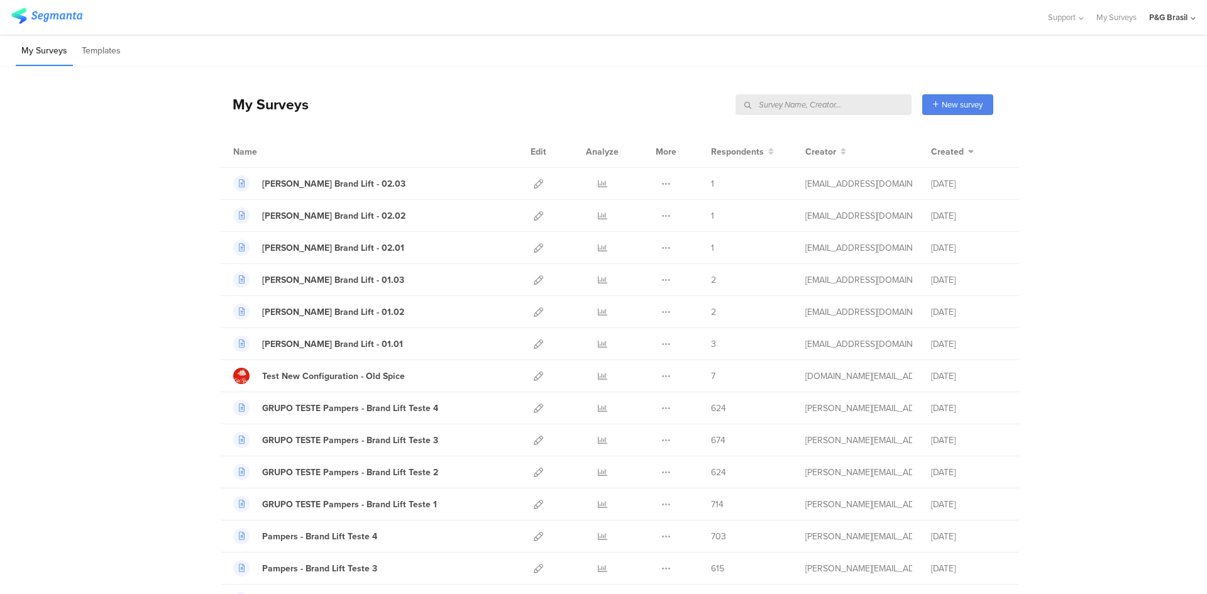
click at [859, 102] on input "text" at bounding box center [823, 104] width 176 height 21
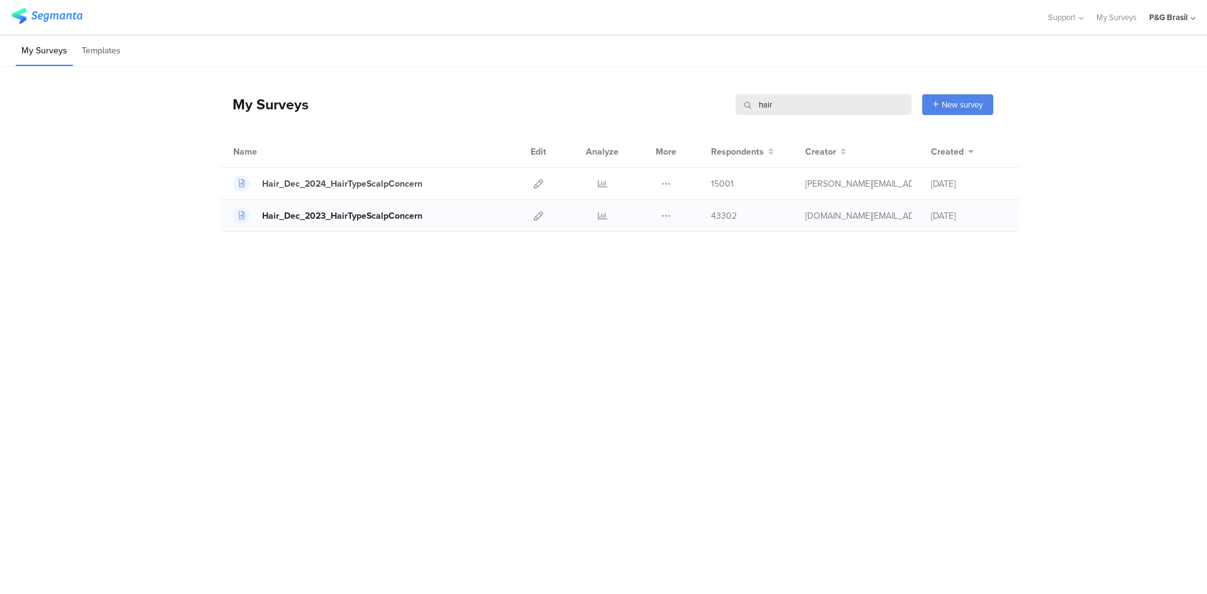
type input "hair"
click at [362, 214] on div "Hair_Dec_2023_HairTypeScalpConcern" at bounding box center [342, 215] width 160 height 13
click at [534, 216] on icon at bounding box center [538, 215] width 9 height 9
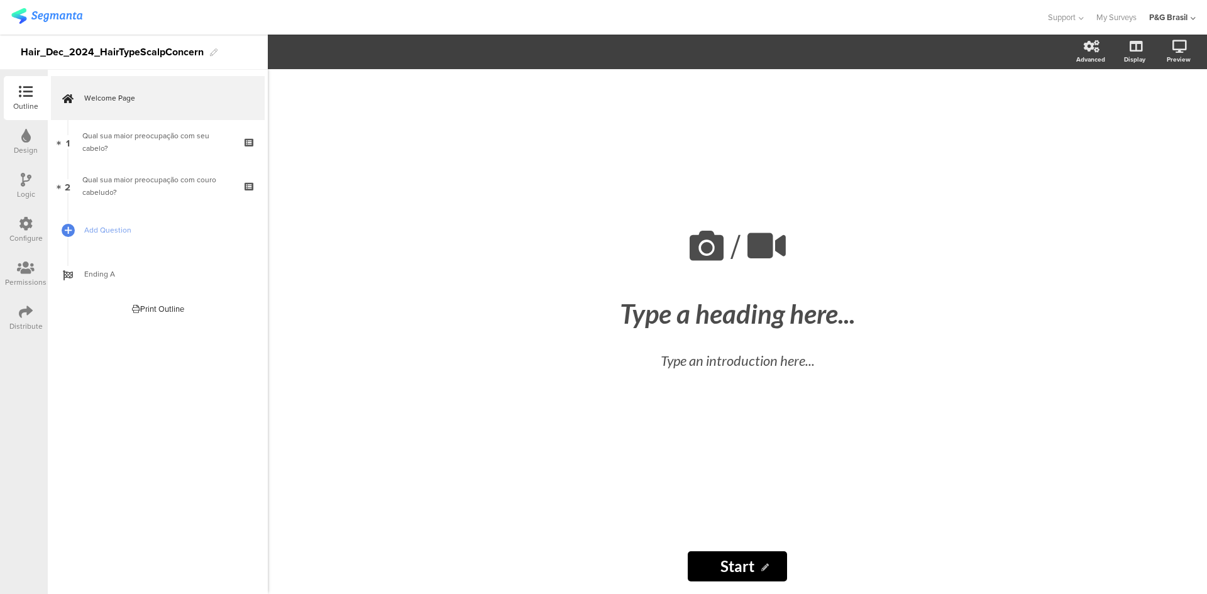
click at [30, 221] on icon at bounding box center [26, 224] width 14 height 14
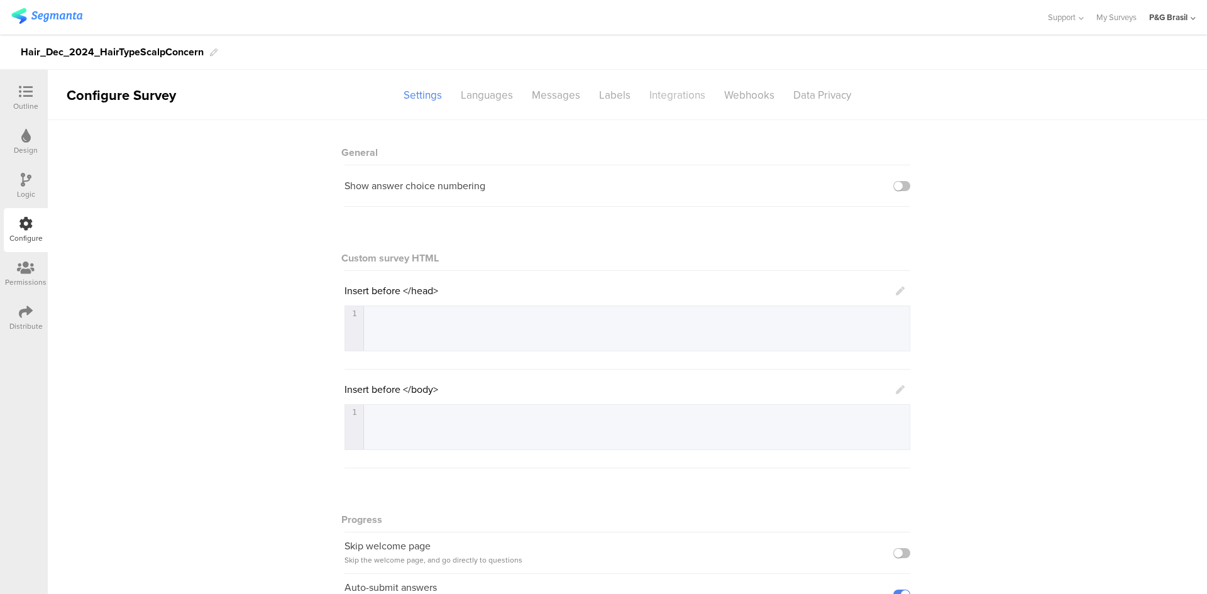
click at [665, 85] on div "Integrations" at bounding box center [677, 95] width 75 height 22
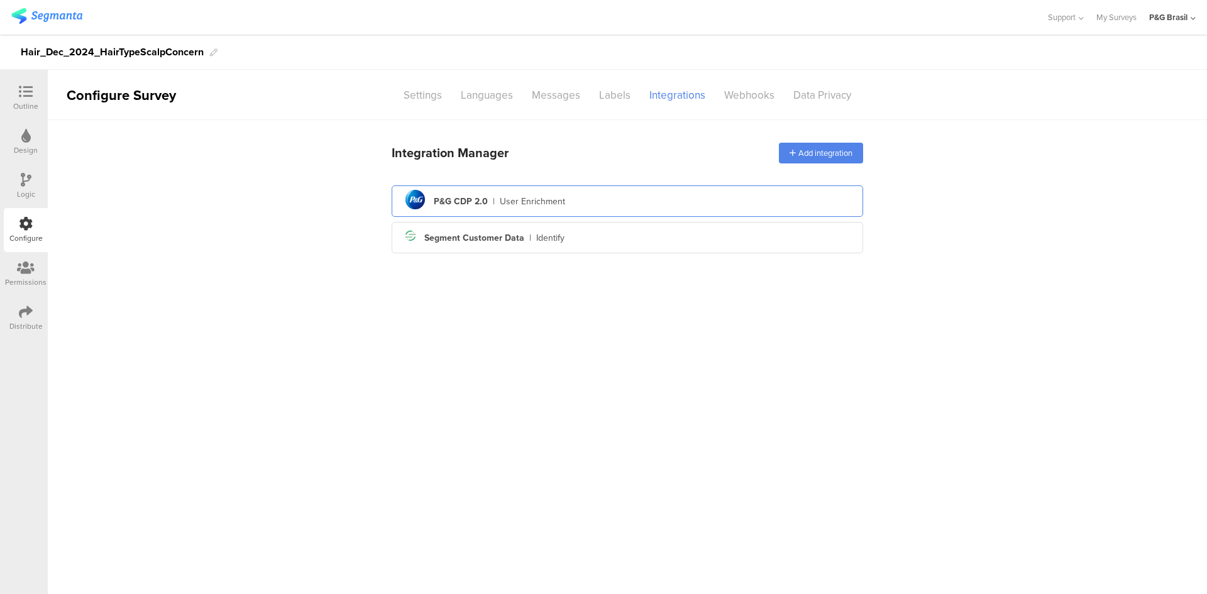
click at [468, 209] on div "pg logo P&G CDP 2.0 | User Enrichment" at bounding box center [627, 201] width 451 height 31
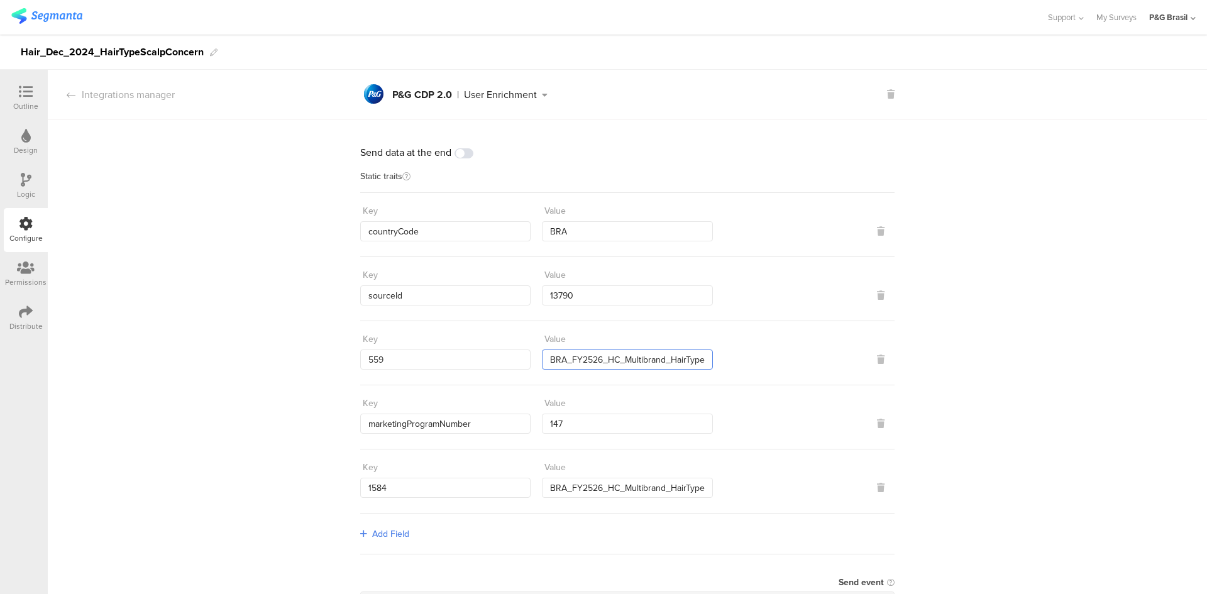
click at [629, 364] on input "BRA_FY2526_HC_Multibrand_HairTypeConcern_Segmanta" at bounding box center [627, 359] width 170 height 20
click at [696, 355] on input "BRA_FY2526_HC_Multibrand_HairTypeConcern_Segmanta" at bounding box center [627, 359] width 170 height 20
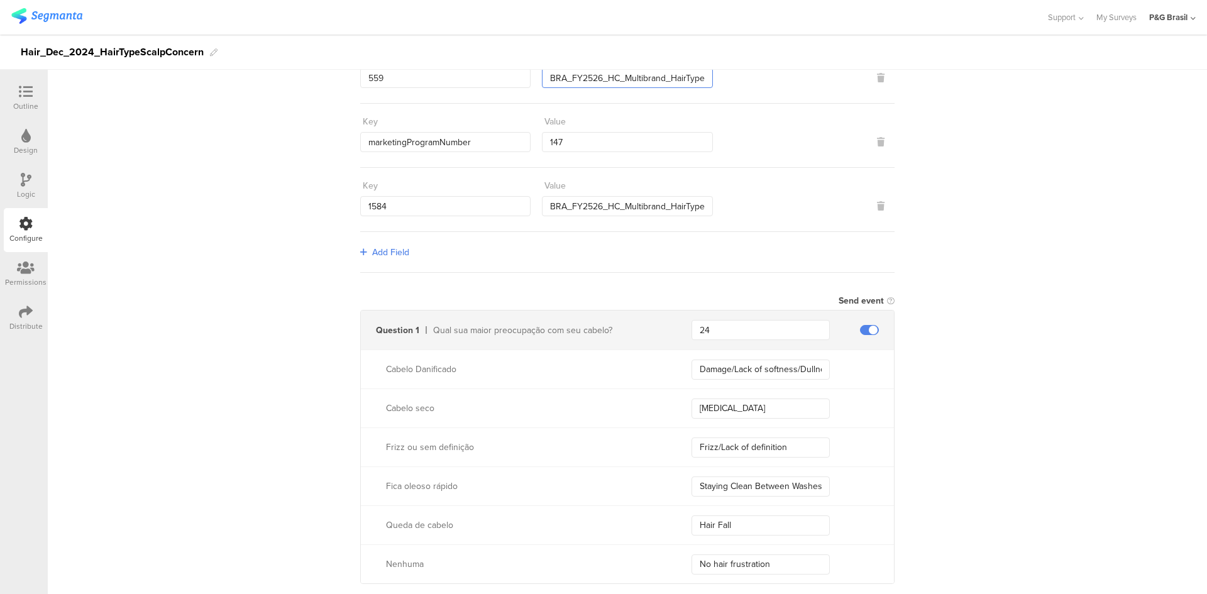
scroll to position [314, 0]
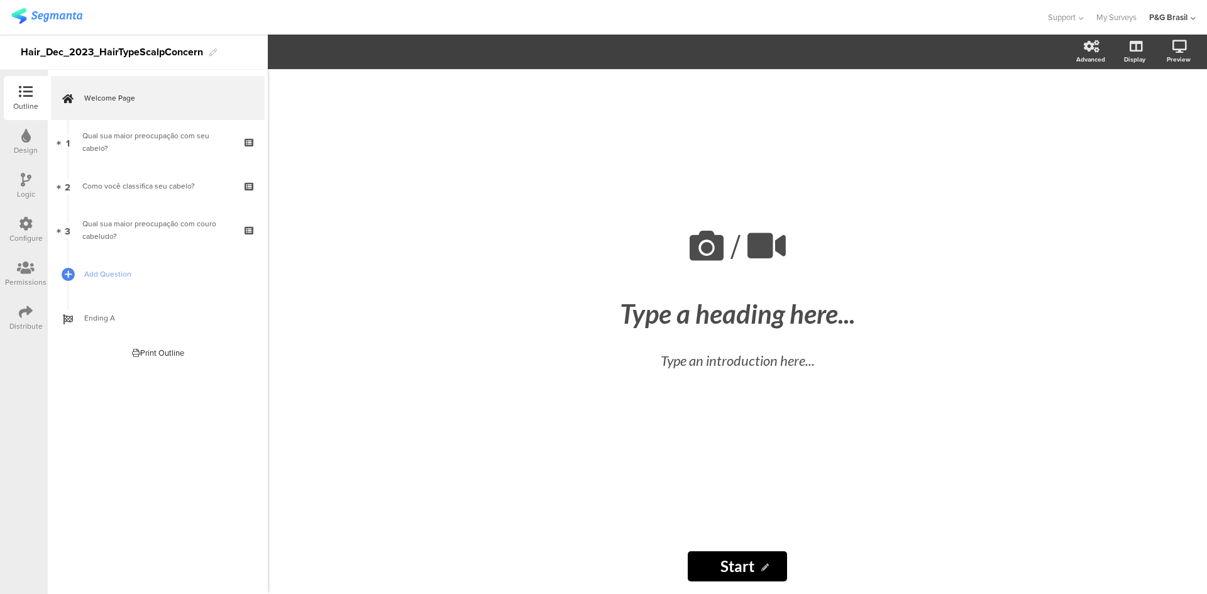
click at [0, 230] on div "Outline Design Logic Configure Permissions Distribute" at bounding box center [24, 208] width 48 height 264
click at [8, 229] on div "Configure" at bounding box center [26, 230] width 44 height 44
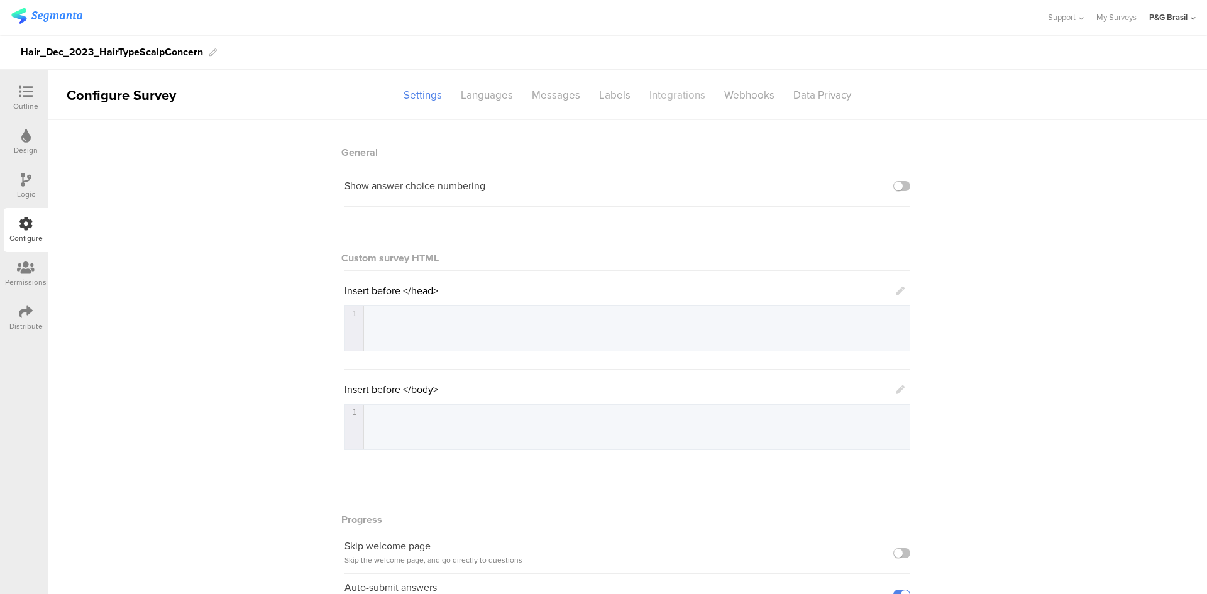
click at [694, 92] on div "Integrations" at bounding box center [677, 95] width 75 height 22
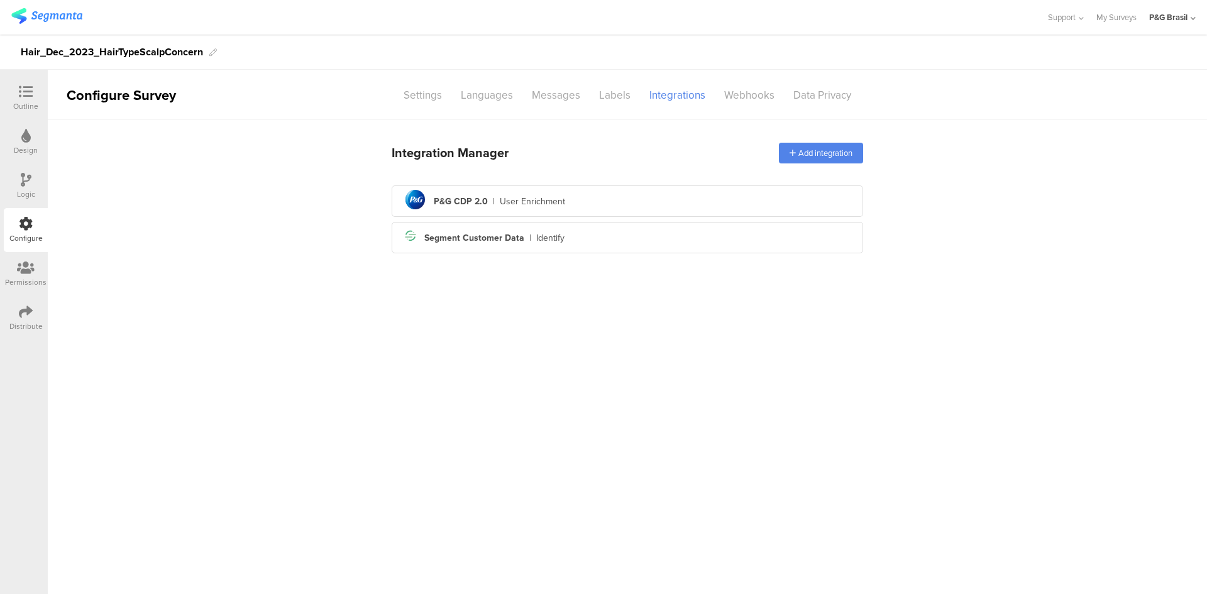
click at [529, 183] on div "Integration Manager Add integration pg logo P&G CDP 2.0 | User Enrichment Segme…" at bounding box center [627, 196] width 471 height 123
click at [539, 197] on div "User Enrichment" at bounding box center [532, 201] width 65 height 13
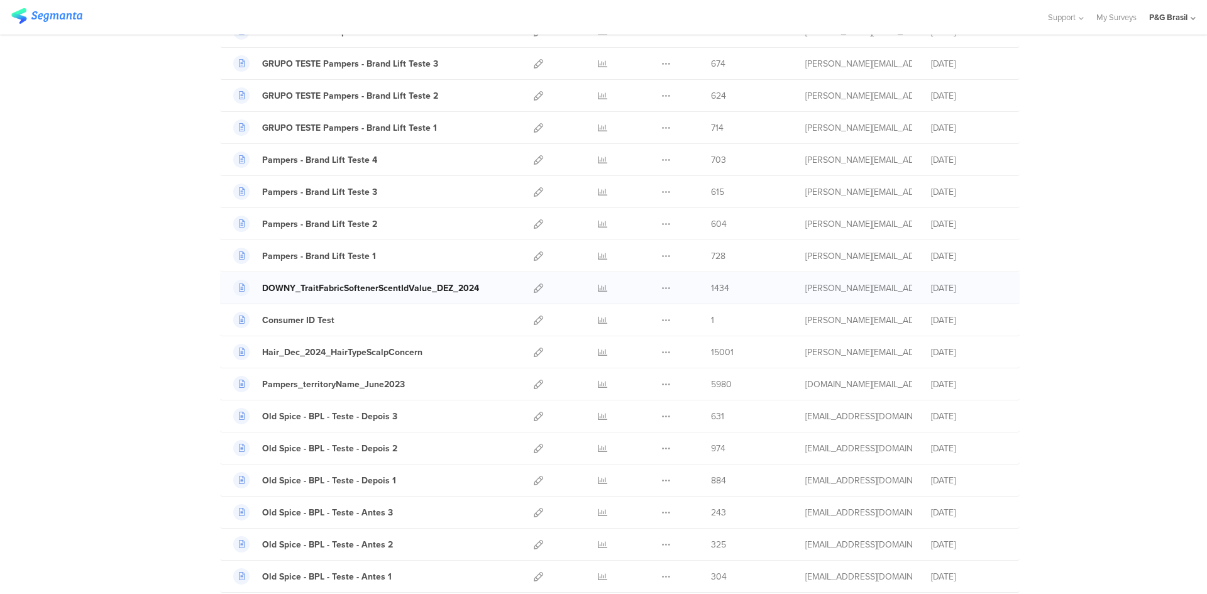
scroll to position [377, 0]
click at [534, 352] on icon at bounding box center [538, 351] width 9 height 9
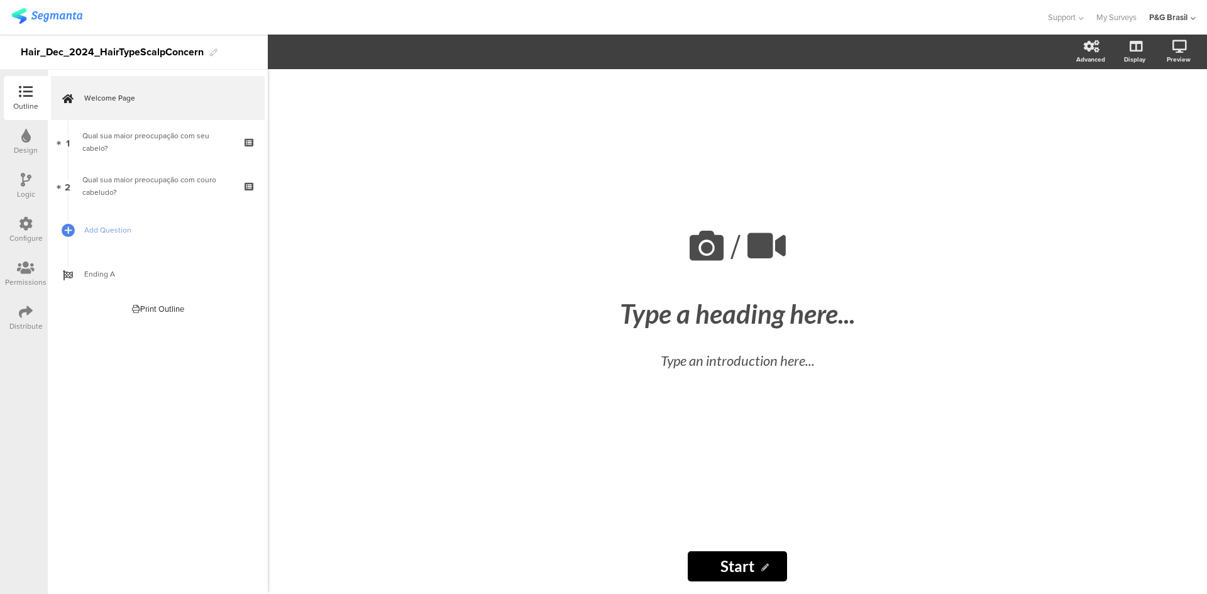
drag, startPoint x: 33, startPoint y: 220, endPoint x: 38, endPoint y: 216, distance: 6.7
click at [33, 220] on div "Configure" at bounding box center [26, 230] width 44 height 44
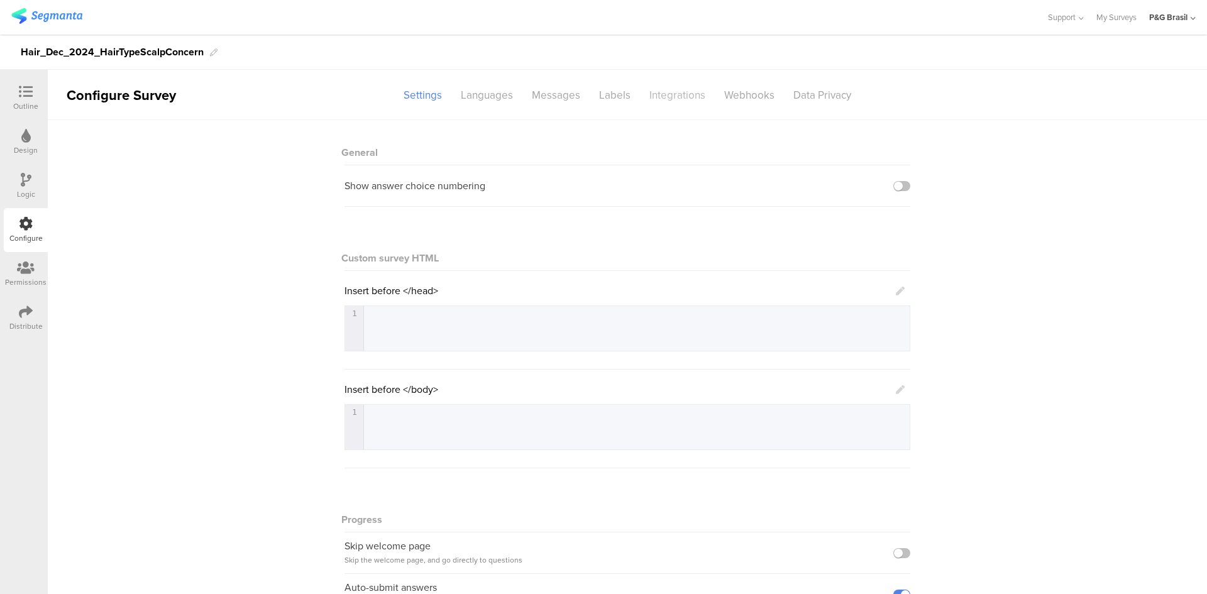
click at [649, 88] on div "Integrations" at bounding box center [677, 95] width 75 height 22
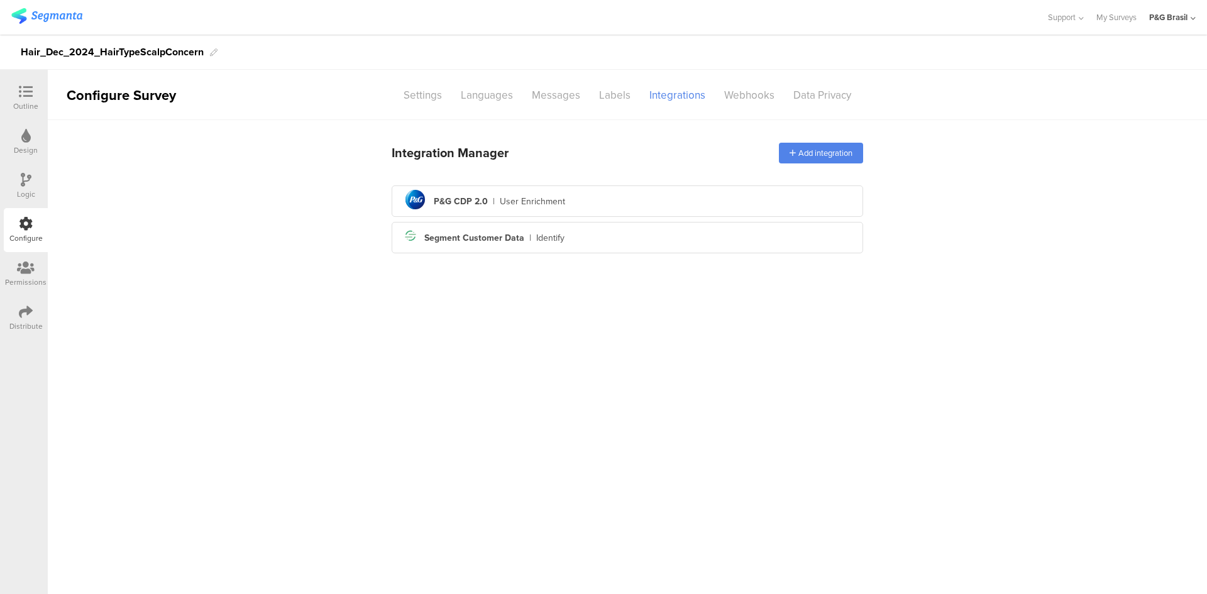
click at [513, 218] on div "pg logo P&G CDP 2.0 | User Enrichment Segment icon Created with Sketch. Segment…" at bounding box center [627, 219] width 471 height 68
click at [513, 209] on div "pg logo P&G CDP 2.0 | User Enrichment" at bounding box center [627, 201] width 451 height 31
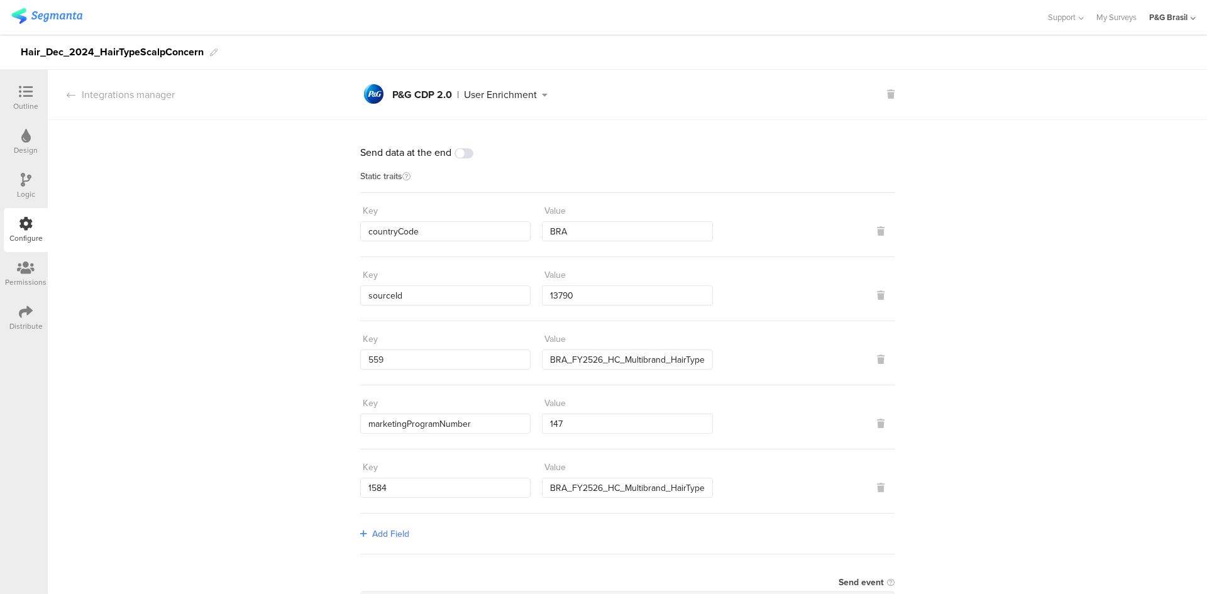
click at [39, 20] on img at bounding box center [46, 16] width 71 height 16
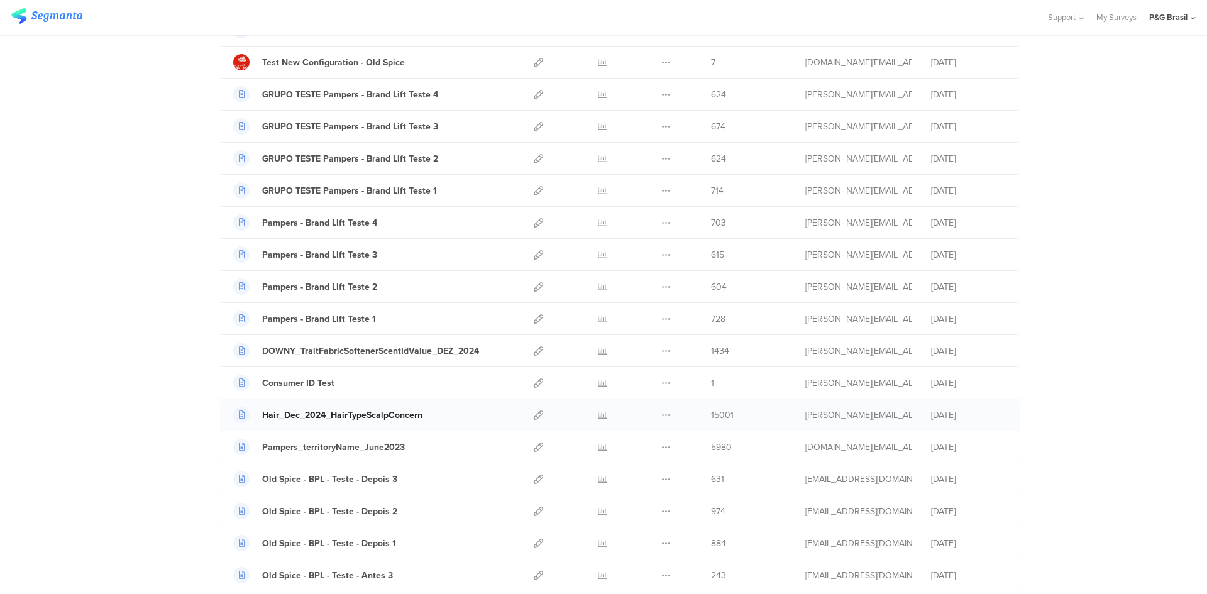
scroll to position [314, 0]
click at [534, 450] on icon at bounding box center [538, 446] width 9 height 9
drag, startPoint x: 427, startPoint y: 417, endPoint x: 253, endPoint y: 412, distance: 174.1
click at [253, 412] on div "Hair_Dec_2024_HairTypeScalpConcern" at bounding box center [369, 414] width 273 height 16
copy link "Hair_Dec_2024_HairTypeScalpConcern"
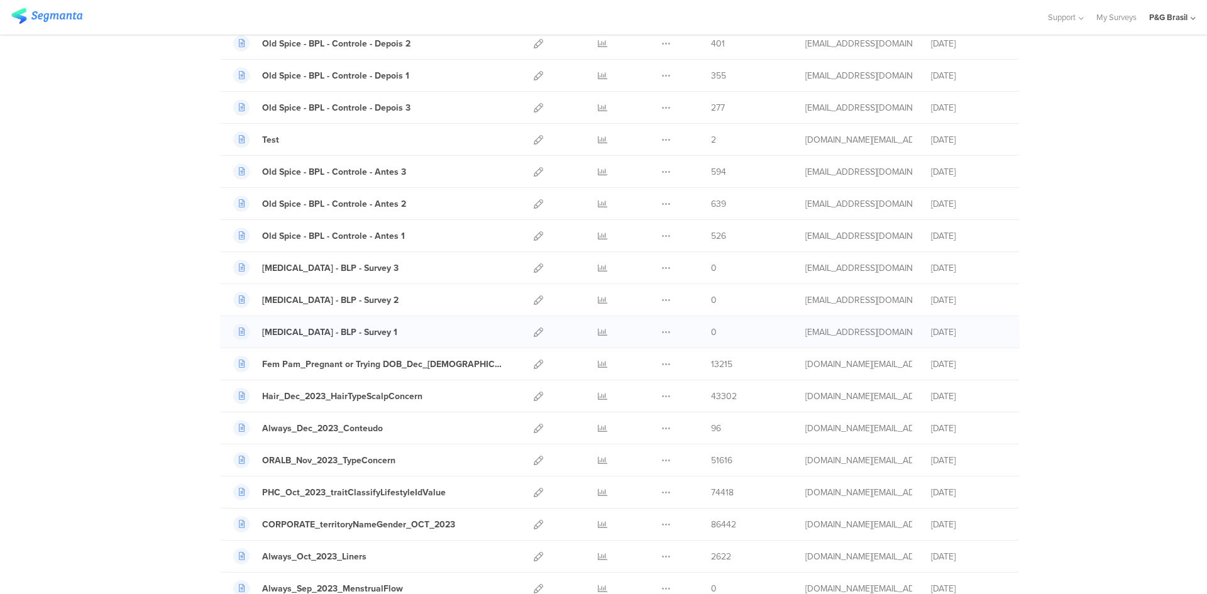
scroll to position [943, 0]
click at [536, 359] on icon at bounding box center [538, 362] width 9 height 9
click at [534, 400] on link at bounding box center [538, 394] width 9 height 31
click at [534, 461] on icon at bounding box center [538, 458] width 9 height 9
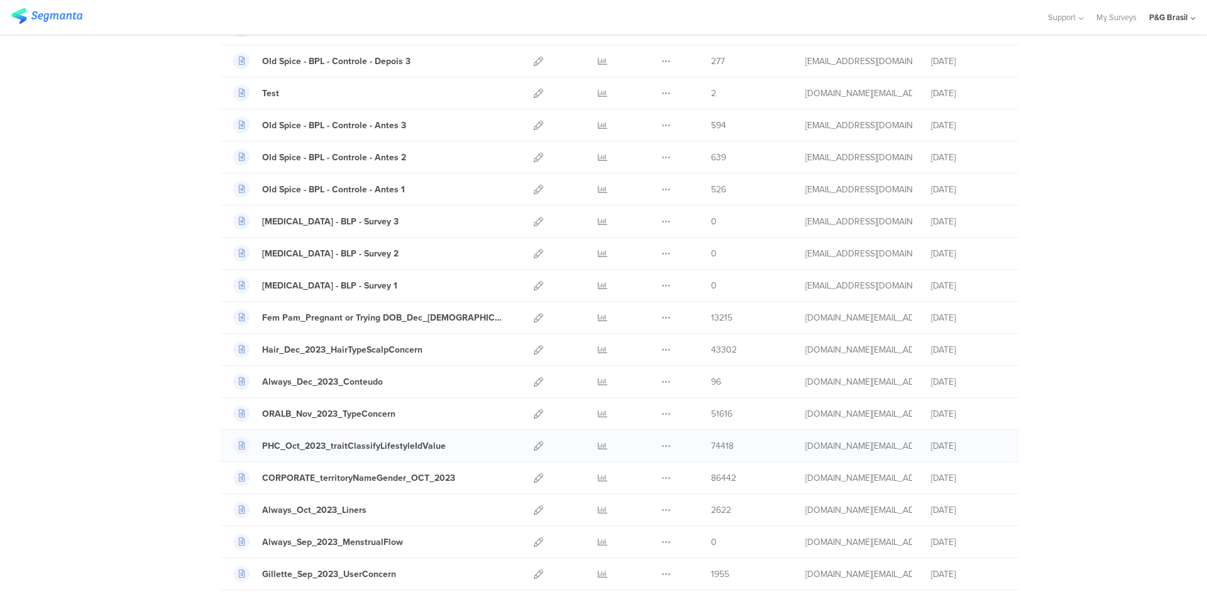
scroll to position [1005, 0]
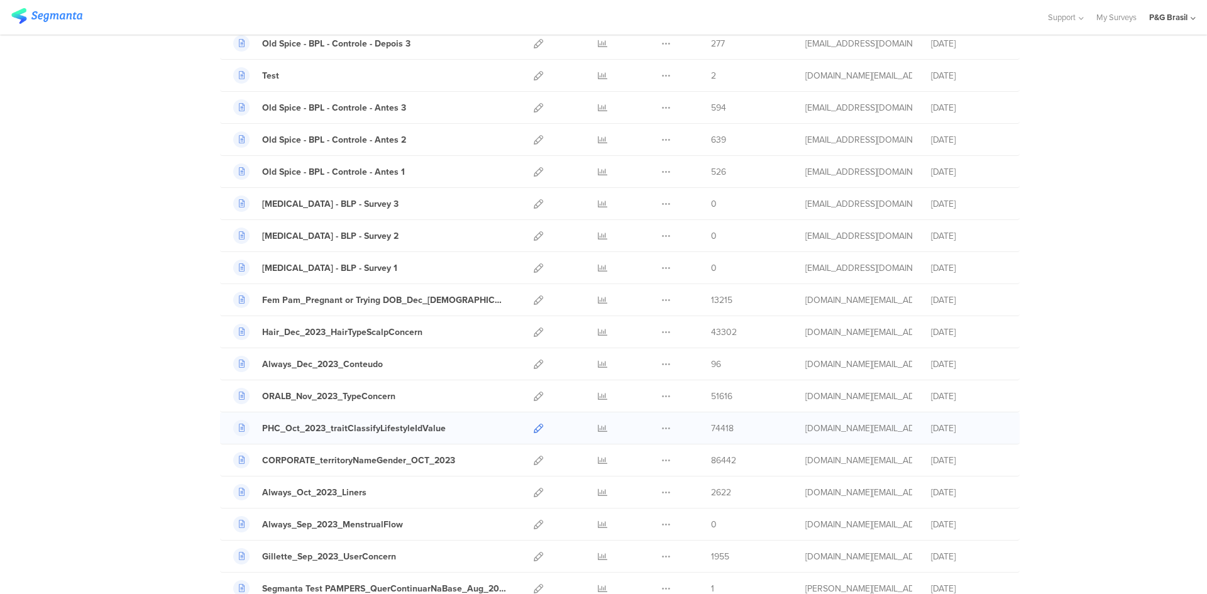
click at [534, 428] on icon at bounding box center [538, 428] width 9 height 9
click at [534, 459] on icon at bounding box center [538, 460] width 9 height 9
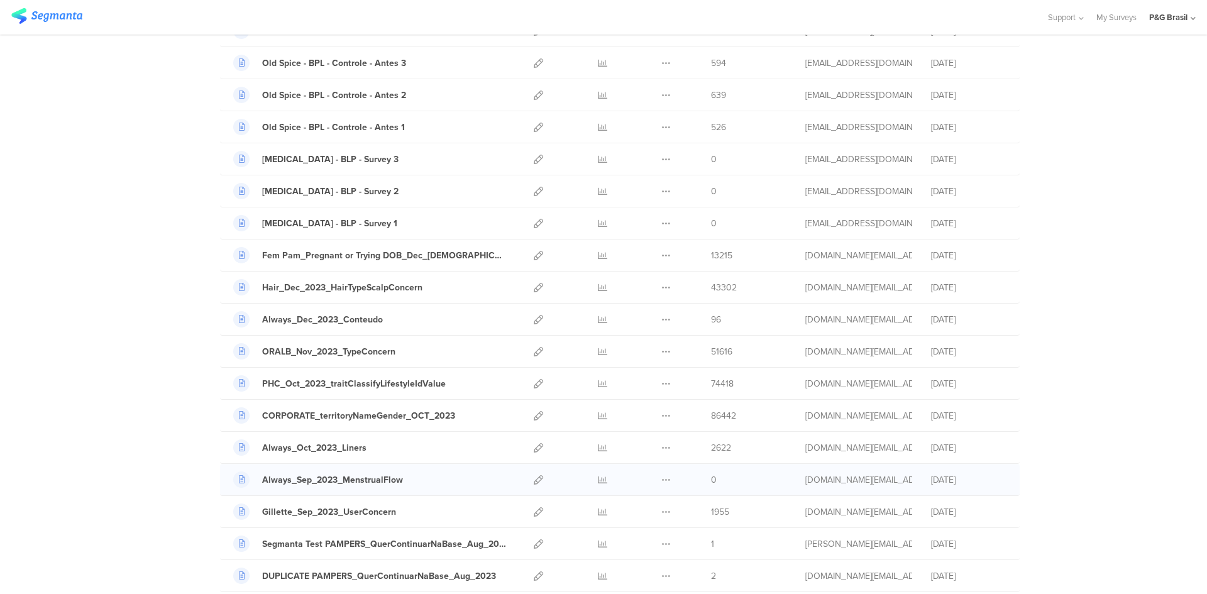
scroll to position [1068, 0]
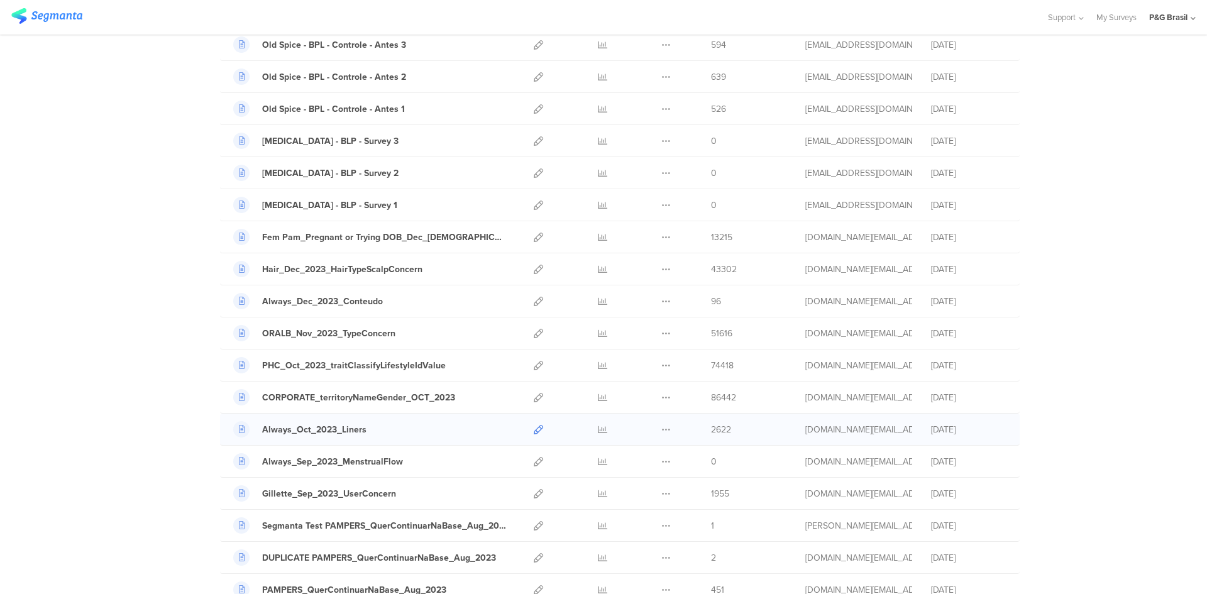
click at [534, 429] on icon at bounding box center [538, 429] width 9 height 9
click at [535, 500] on link at bounding box center [538, 493] width 9 height 31
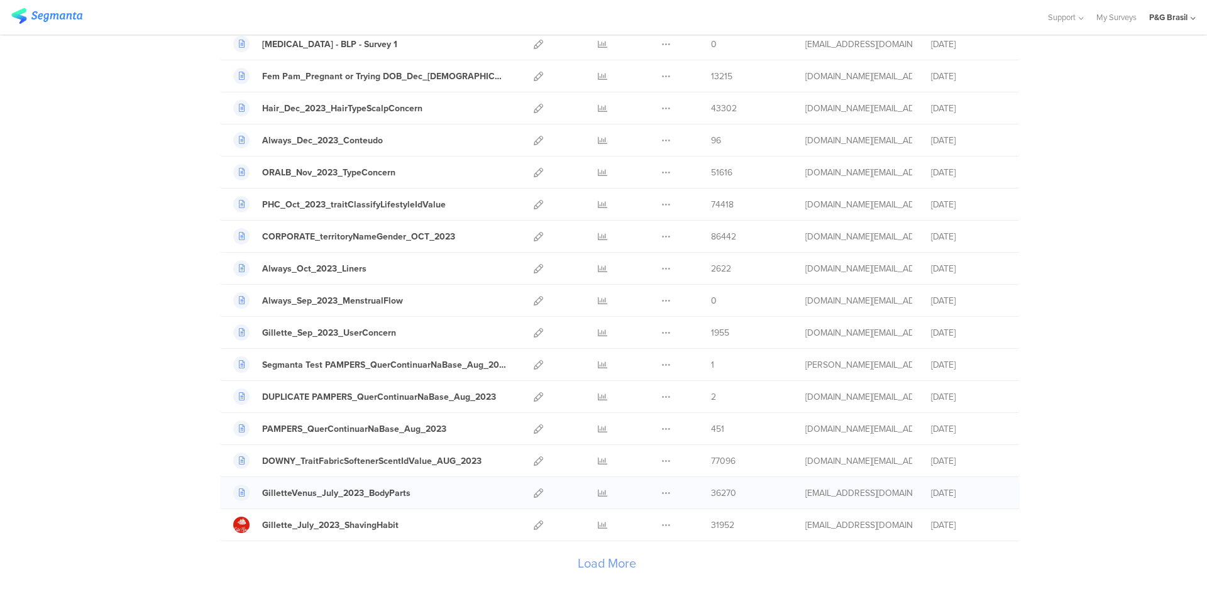
scroll to position [1257, 0]
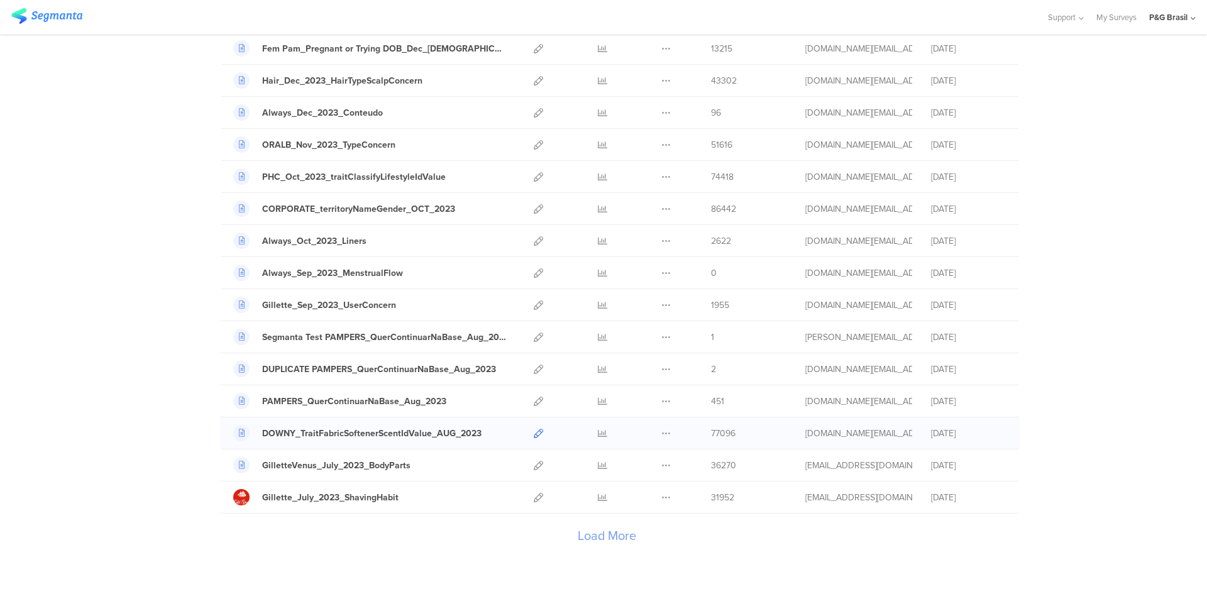
click at [534, 434] on icon at bounding box center [538, 433] width 9 height 9
click at [528, 468] on div at bounding box center [538, 464] width 27 height 31
click at [534, 465] on icon at bounding box center [538, 465] width 9 height 9
click at [535, 500] on icon at bounding box center [538, 497] width 9 height 9
click at [581, 531] on div "Load More" at bounding box center [606, 538] width 773 height 50
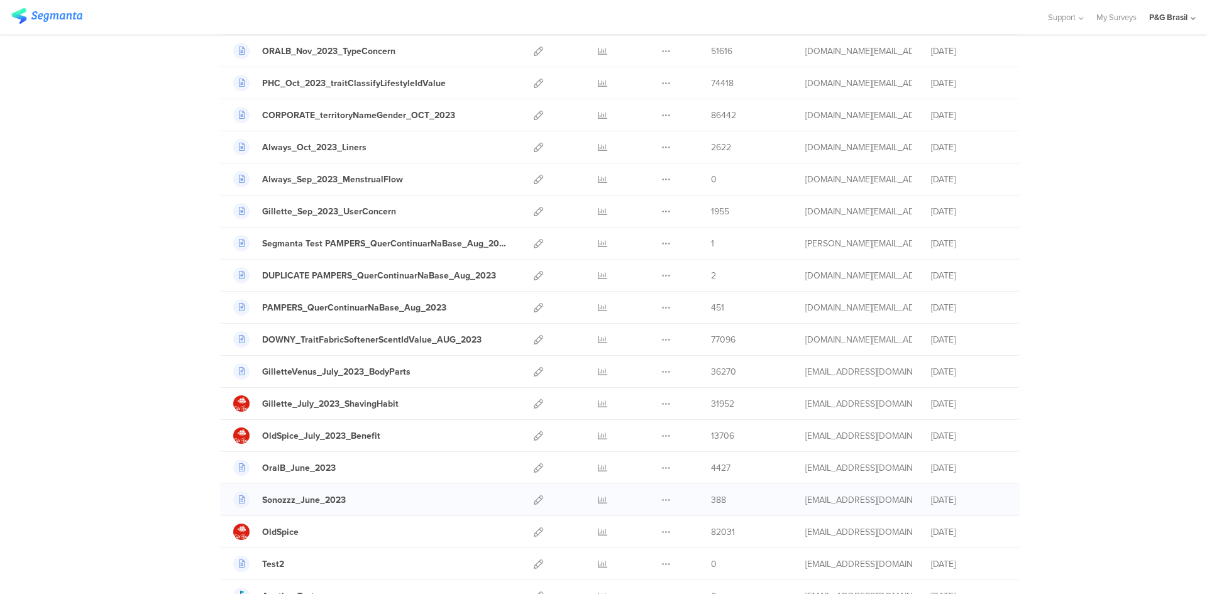
scroll to position [1445, 0]
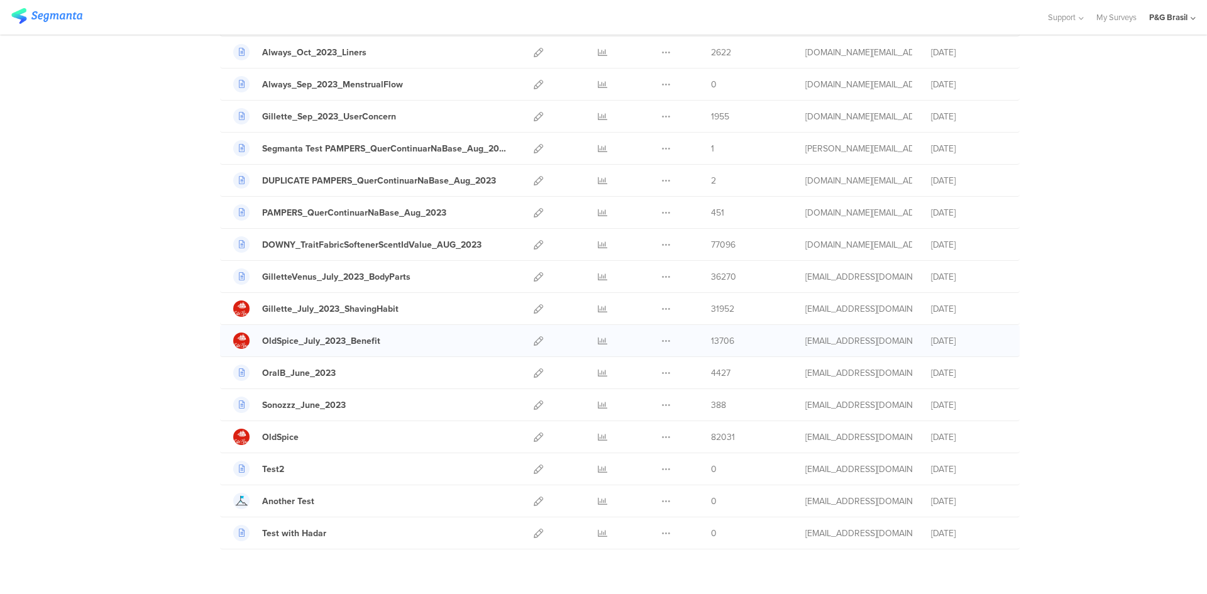
click at [539, 341] on div at bounding box center [538, 340] width 27 height 31
click at [535, 341] on icon at bounding box center [538, 340] width 9 height 9
click at [534, 378] on link at bounding box center [538, 372] width 9 height 31
click at [538, 412] on link at bounding box center [538, 404] width 9 height 31
click at [534, 435] on icon at bounding box center [538, 436] width 9 height 9
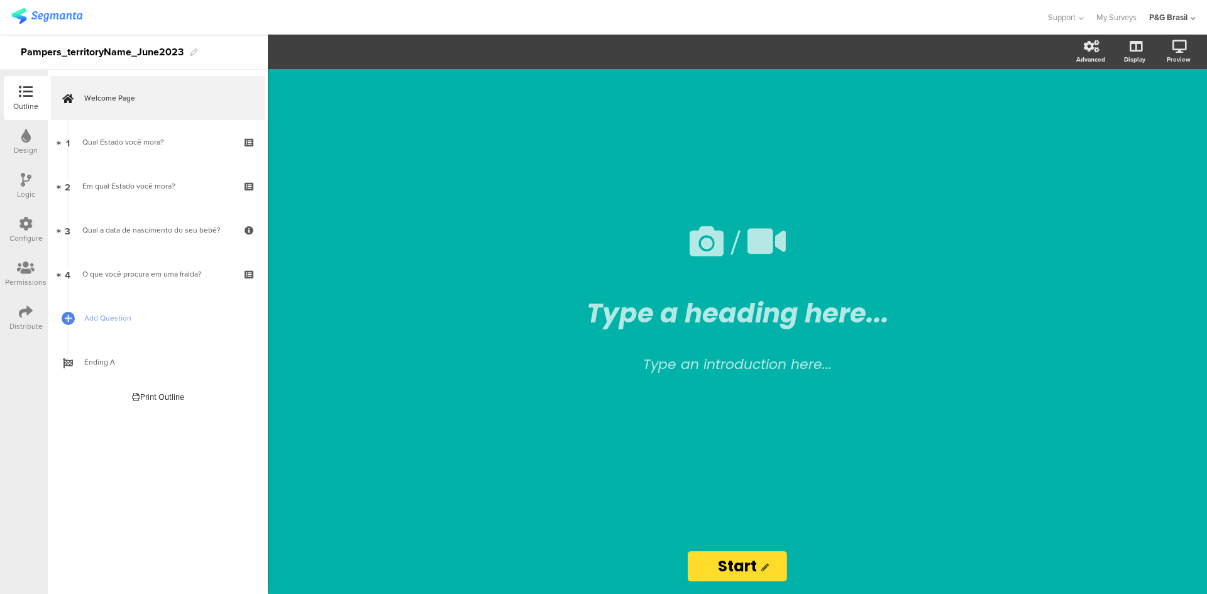
click at [12, 211] on div "Configure" at bounding box center [26, 230] width 44 height 44
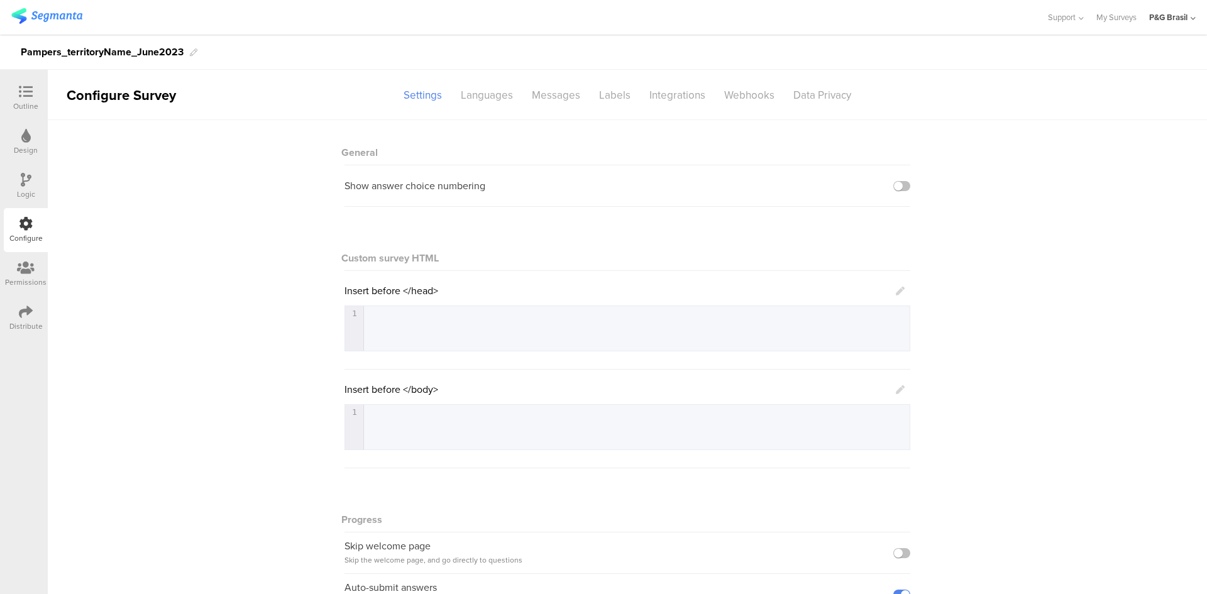
click at [662, 108] on sg-section-page-header "Configure Survey Settings Languages Messages Labels Integrations Webhooks Data …" at bounding box center [627, 95] width 1159 height 50
click at [654, 102] on div "Integrations" at bounding box center [677, 95] width 75 height 22
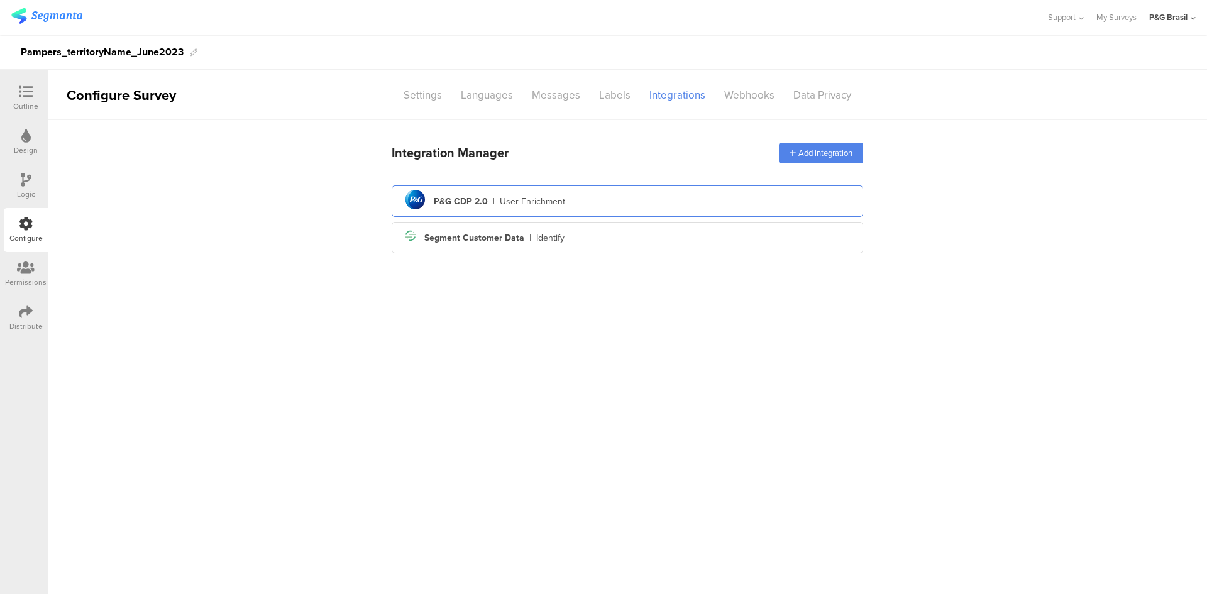
click at [432, 195] on div "pg logo P&G CDP 2.0 | User Enrichment" at bounding box center [627, 201] width 451 height 31
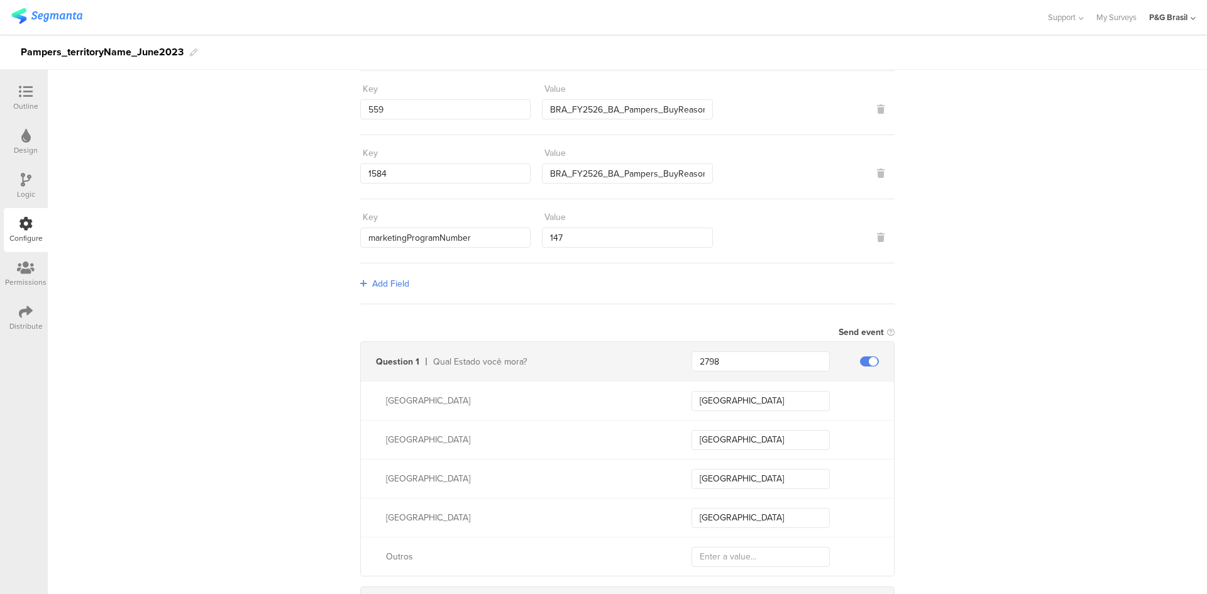
scroll to position [251, 0]
drag, startPoint x: 180, startPoint y: 52, endPoint x: 0, endPoint y: 51, distance: 180.4
click at [0, 51] on div "Pampers_territoryName_June2023" at bounding box center [603, 52] width 1207 height 35
copy div "Pampers_territoryName_June2023"
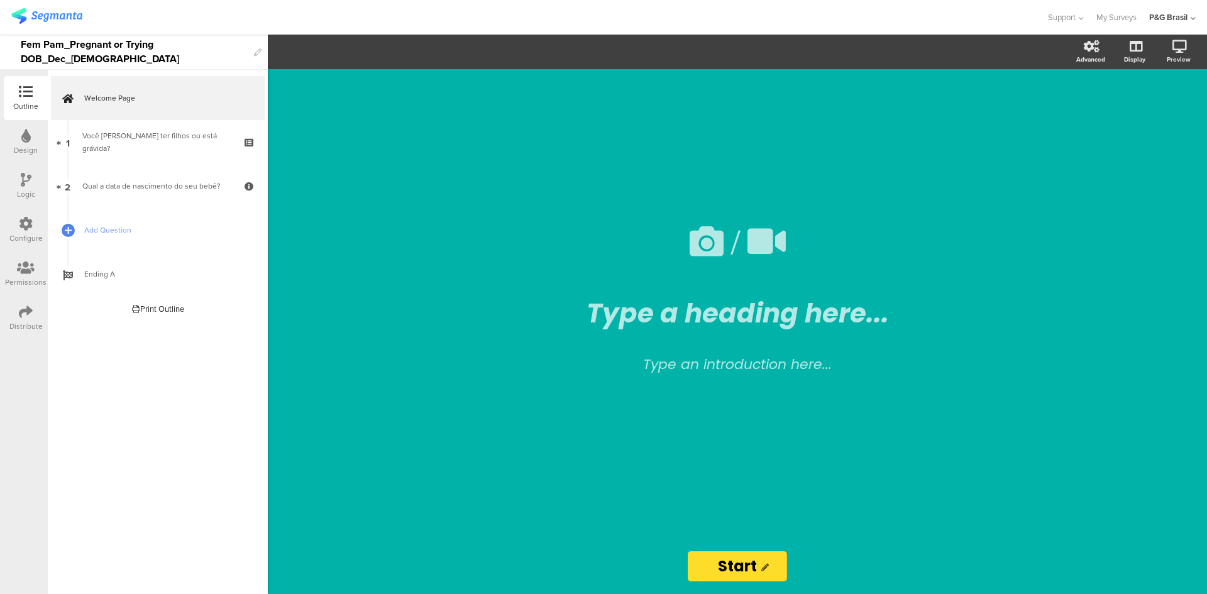
click at [17, 220] on div "Configure" at bounding box center [26, 230] width 44 height 44
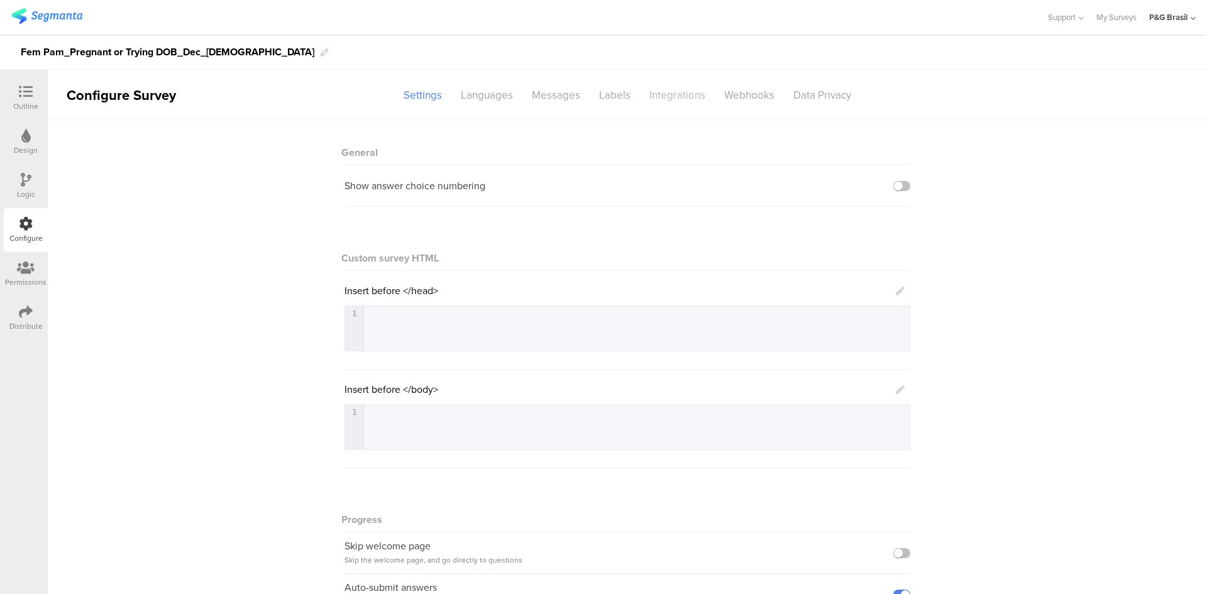
click at [684, 93] on div "Integrations" at bounding box center [677, 95] width 75 height 22
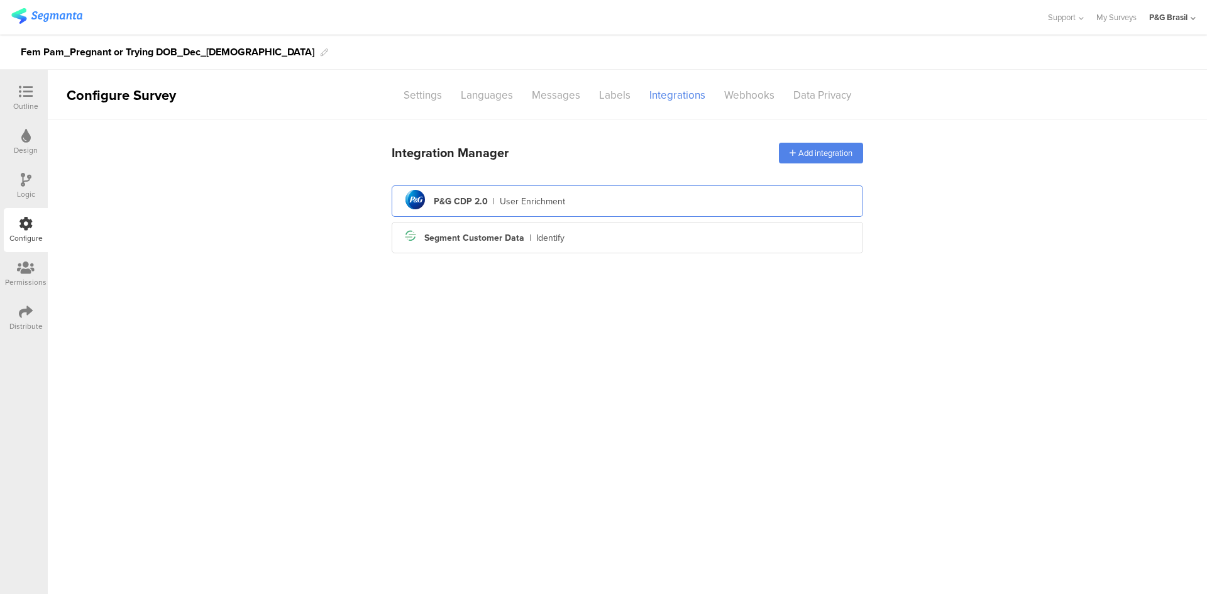
click at [465, 207] on div "P&G CDP 2.0" at bounding box center [461, 201] width 54 height 13
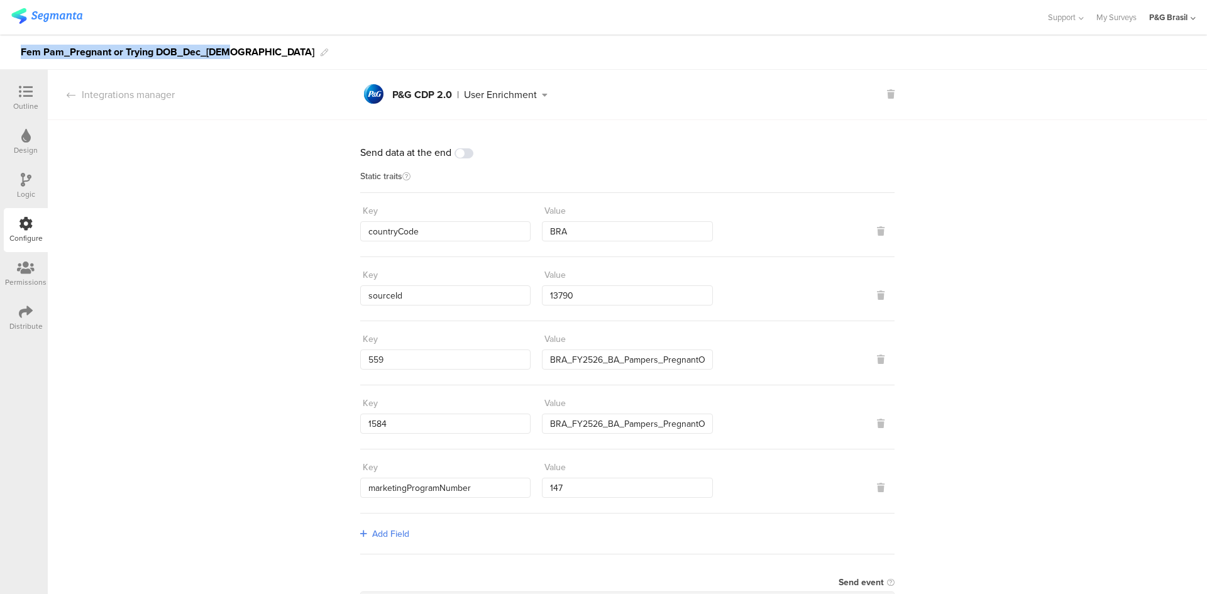
drag, startPoint x: 229, startPoint y: 47, endPoint x: 1, endPoint y: 48, distance: 228.1
click at [1, 48] on div "Fem Pam_Pregnant or Trying DOB_Dec_2023" at bounding box center [603, 52] width 1207 height 35
copy div "Fem Pam_Pregnant or Trying DOB_Dec_2023"
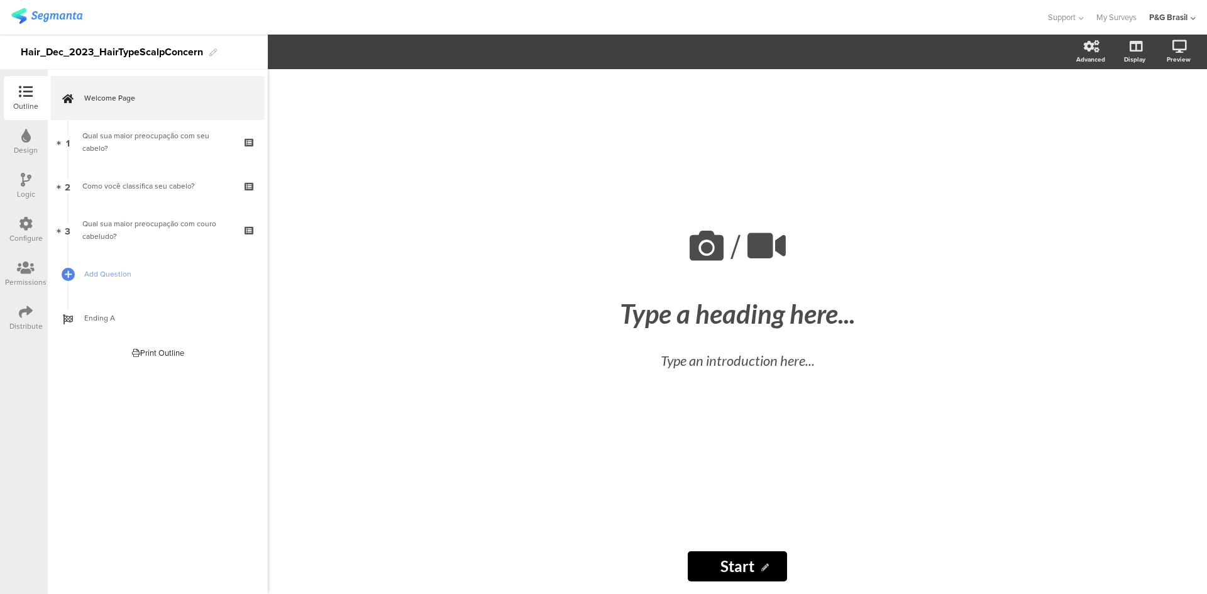
click at [21, 221] on icon at bounding box center [26, 224] width 14 height 14
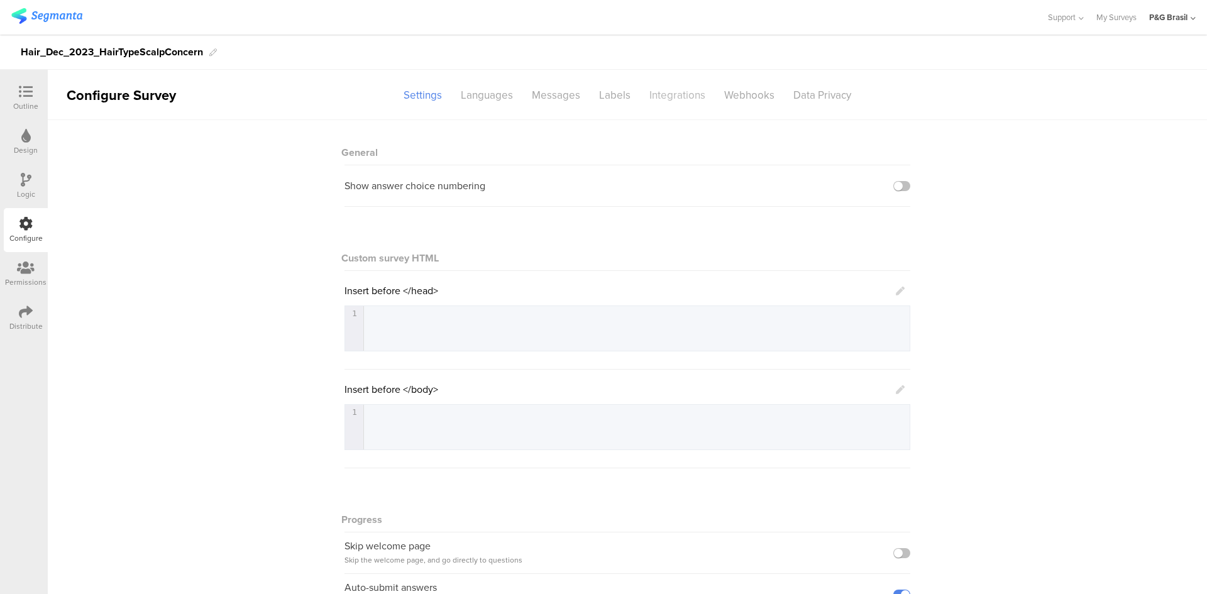
click at [654, 97] on div "Integrations" at bounding box center [677, 95] width 75 height 22
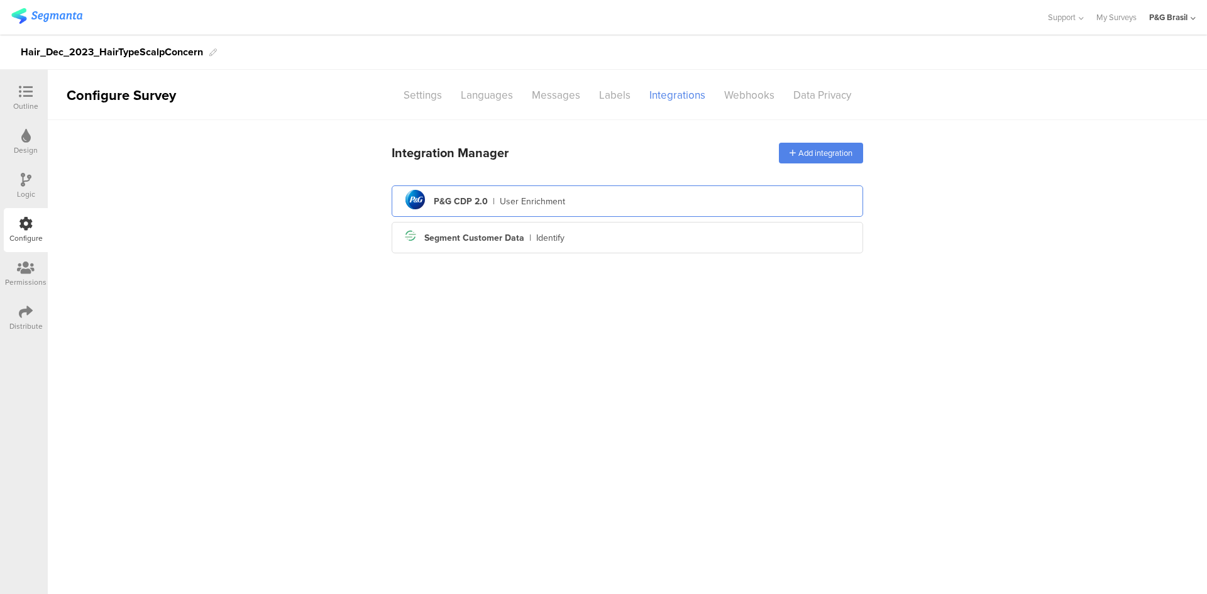
click at [515, 202] on div "User Enrichment" at bounding box center [532, 201] width 65 height 13
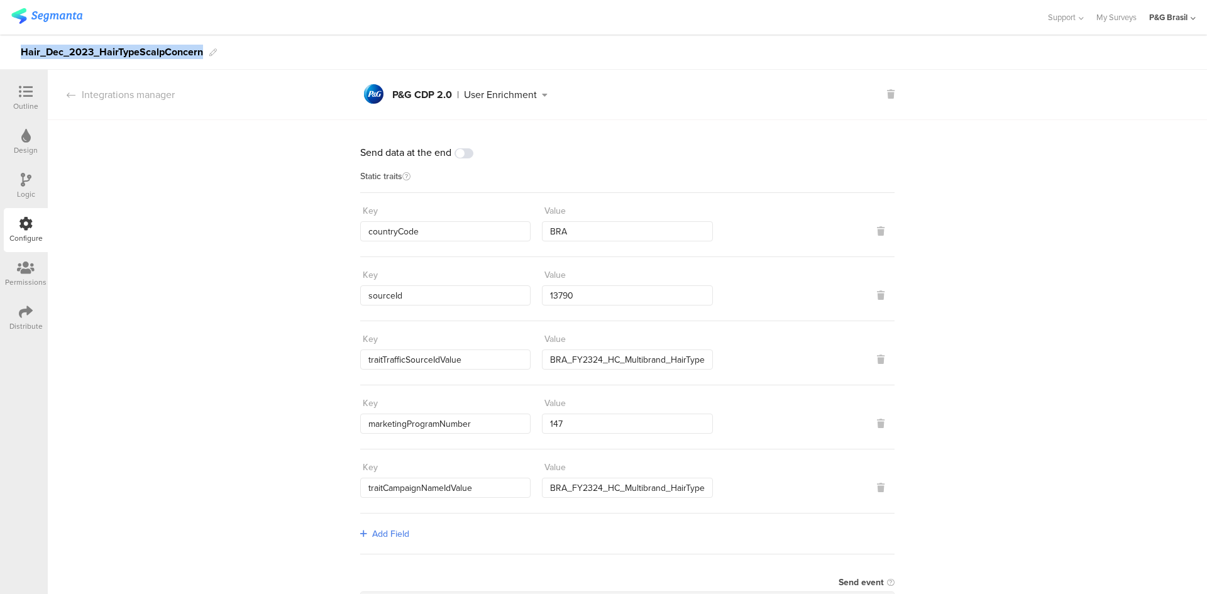
drag, startPoint x: 203, startPoint y: 52, endPoint x: 24, endPoint y: 49, distance: 179.1
click at [24, 49] on div "Hair_Dec_2023_HairTypeScalpConcern" at bounding box center [603, 52] width 1207 height 35
copy div "Hair_Dec_2023_HairTypeScalpConcern"
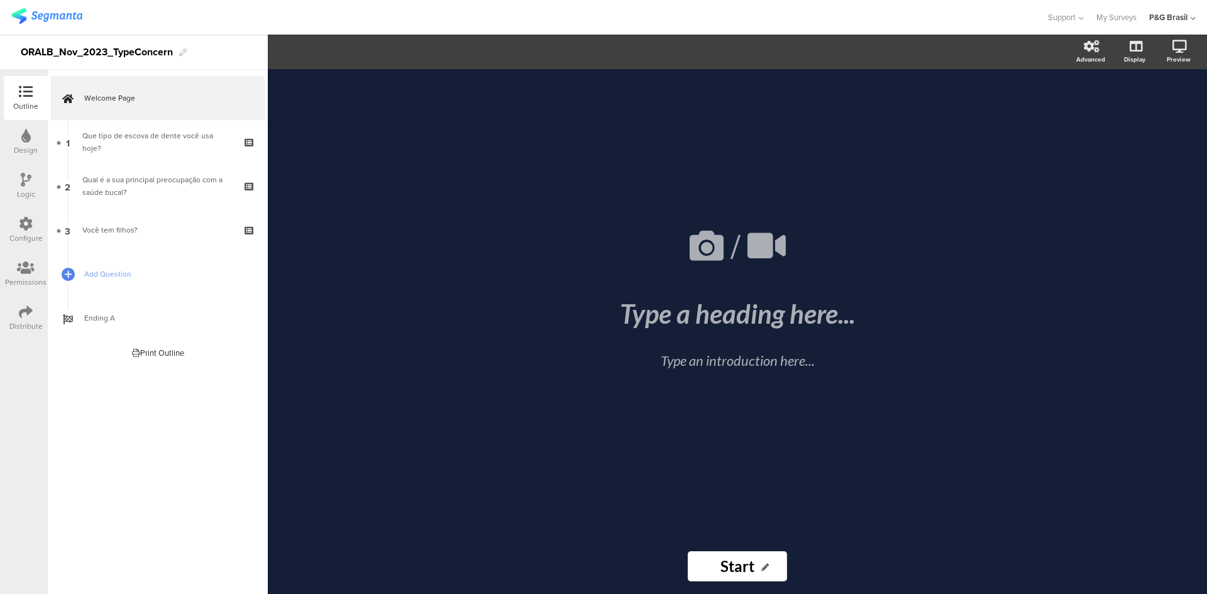
click at [16, 217] on div "Configure" at bounding box center [26, 230] width 44 height 44
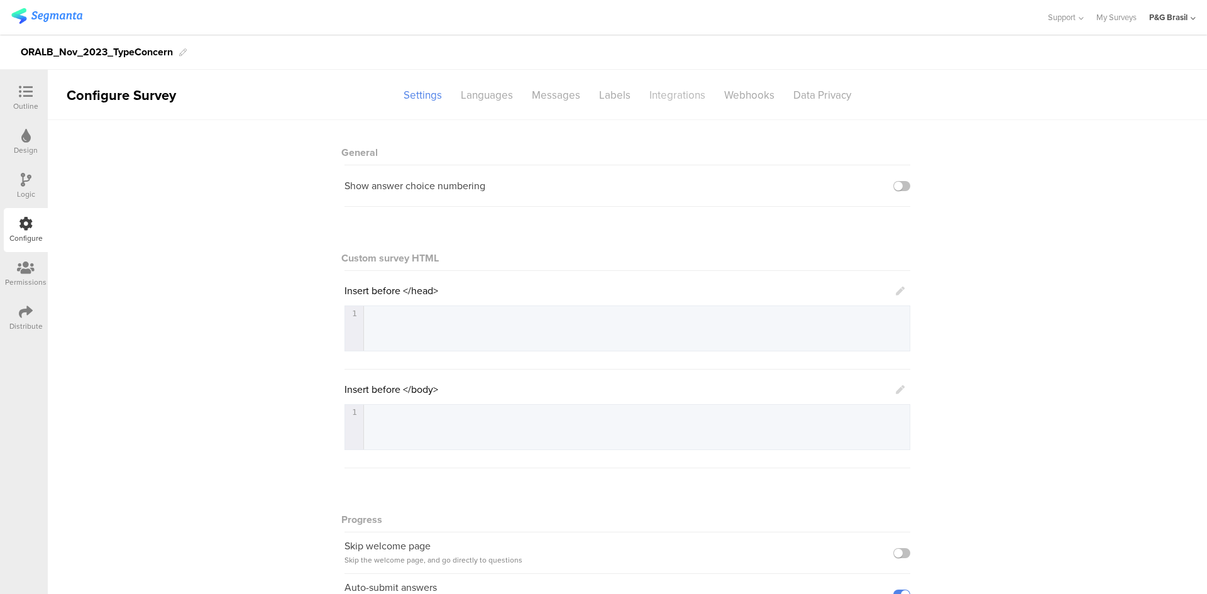
click at [669, 89] on div "Integrations" at bounding box center [677, 95] width 75 height 22
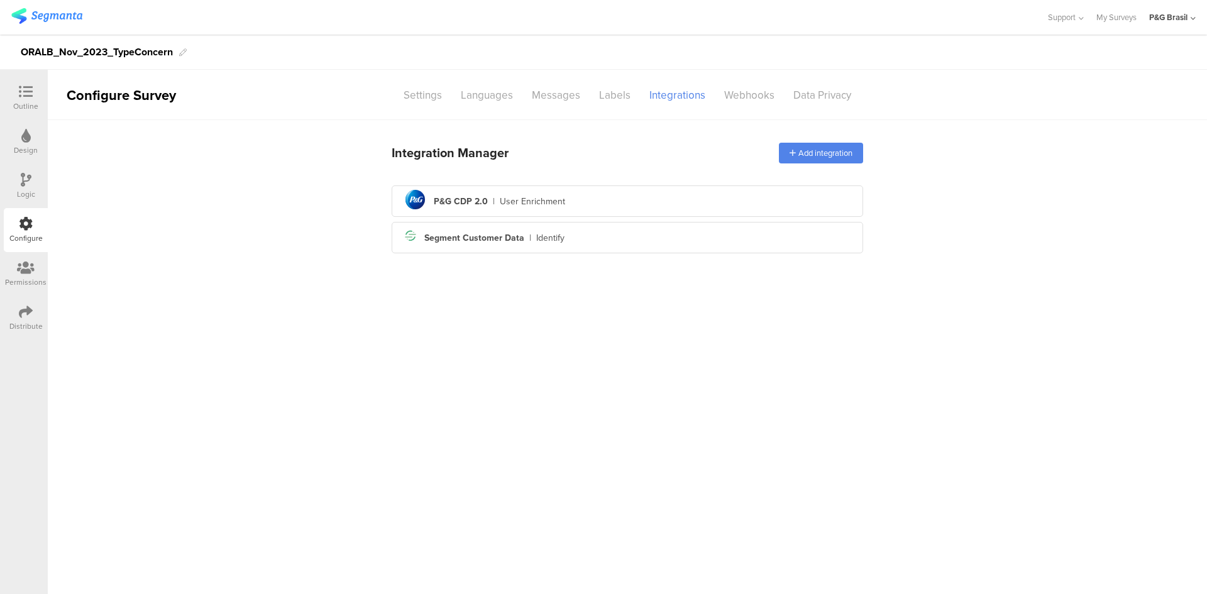
click at [433, 195] on div "pg logo P&G CDP 2.0 | User Enrichment" at bounding box center [627, 201] width 451 height 31
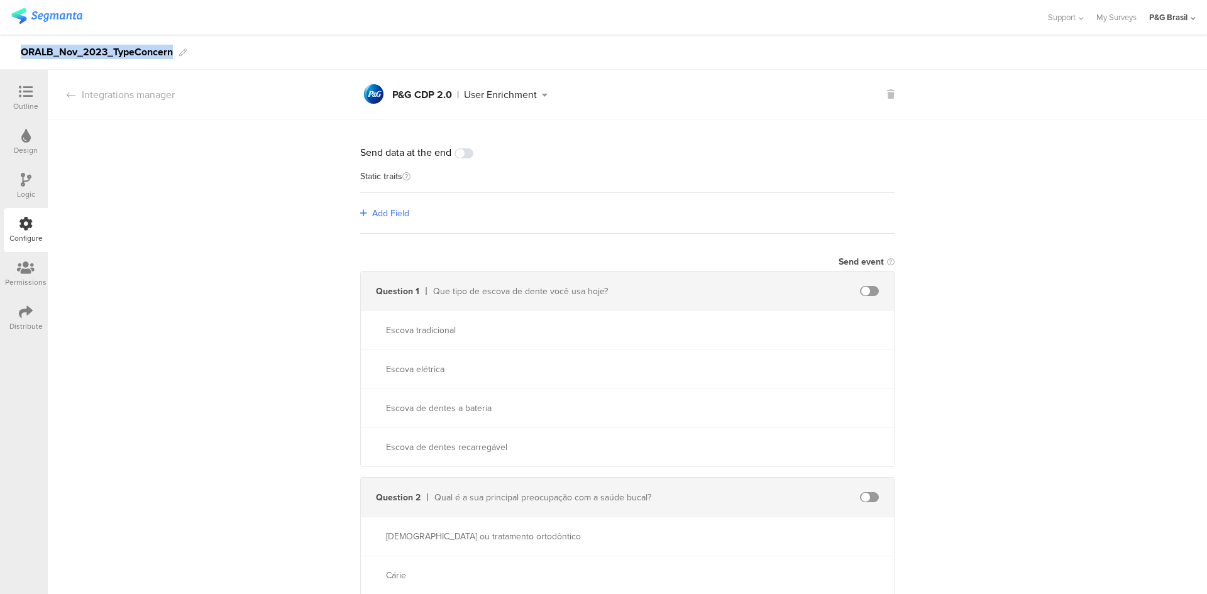
drag, startPoint x: 171, startPoint y: 52, endPoint x: 19, endPoint y: 55, distance: 151.5
click at [19, 55] on div "ORALB_Nov_2023_TypeConcern" at bounding box center [603, 52] width 1207 height 35
copy div "ORALB_Nov_2023_TypeConcern"
click at [376, 216] on span "Add Field" at bounding box center [390, 213] width 37 height 13
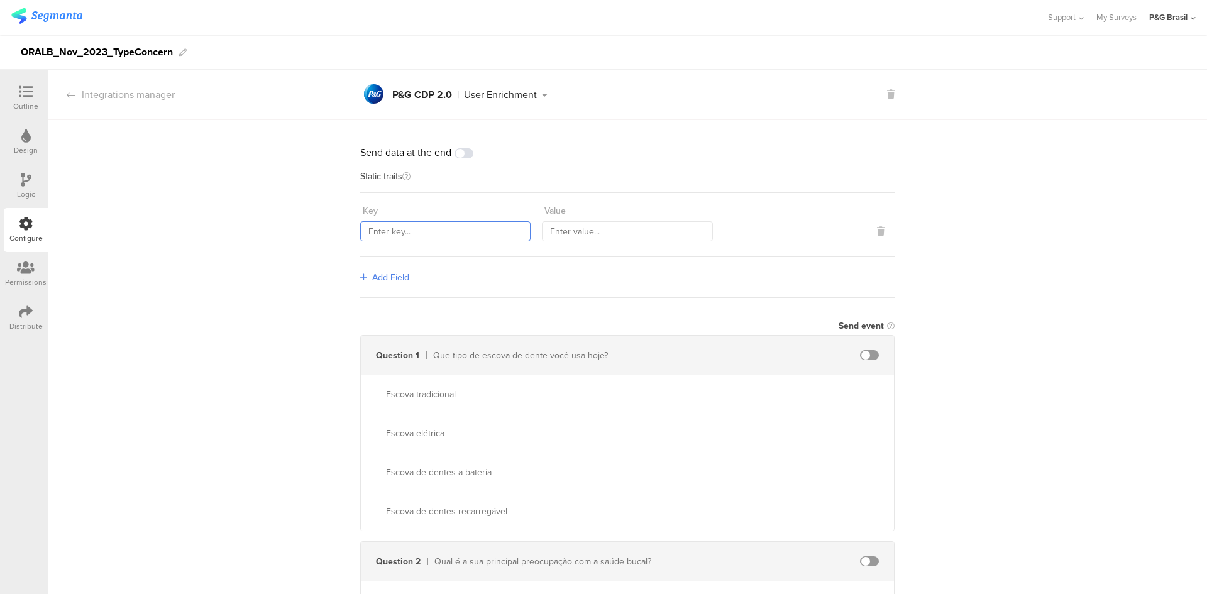
click at [447, 240] on input "text" at bounding box center [445, 231] width 170 height 20
paste input "countryCode"
type input "countryCode"
click at [611, 243] on div "Key countryCode Value" at bounding box center [627, 225] width 534 height 64
click at [606, 236] on input "text" at bounding box center [627, 231] width 170 height 20
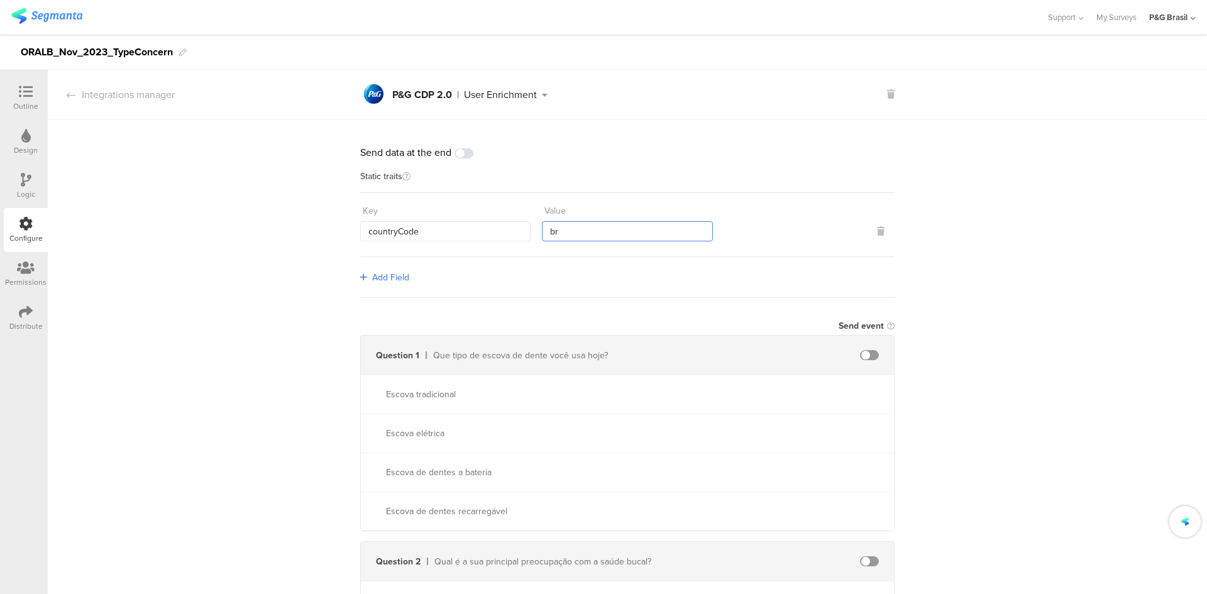
type input "b"
type input "BRA"
click at [388, 271] on span "Add Field" at bounding box center [390, 277] width 37 height 13
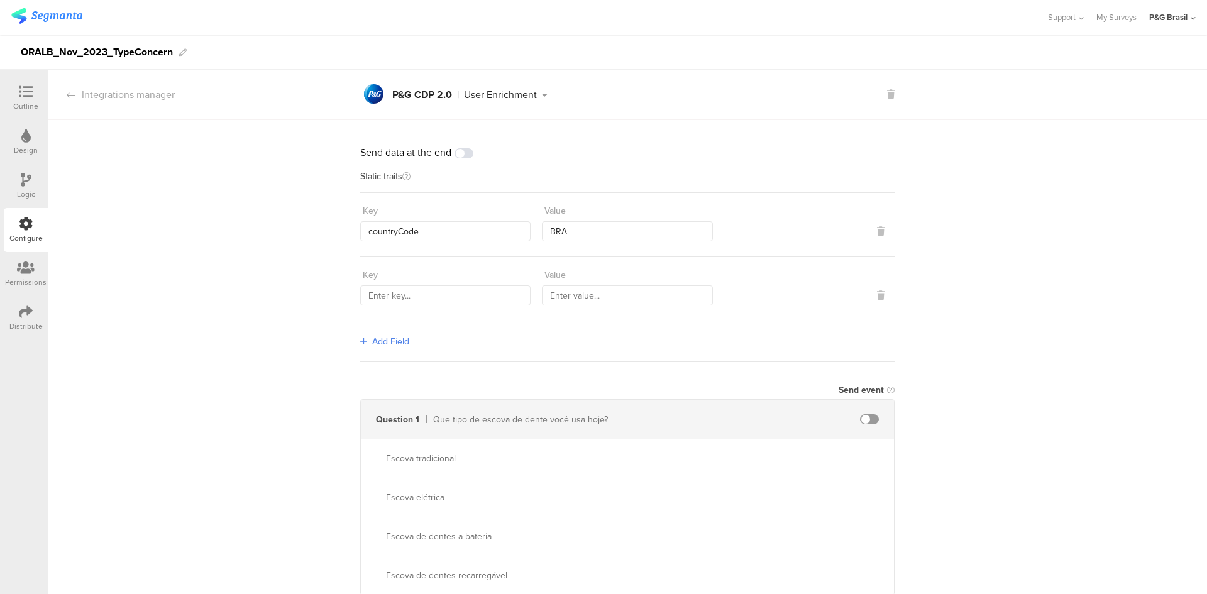
click at [440, 312] on div "Key Value" at bounding box center [627, 289] width 534 height 64
click at [440, 300] on input "text" at bounding box center [445, 295] width 170 height 20
paste input "sourceId"
type input "sourceId"
click at [605, 295] on input "text" at bounding box center [627, 295] width 170 height 20
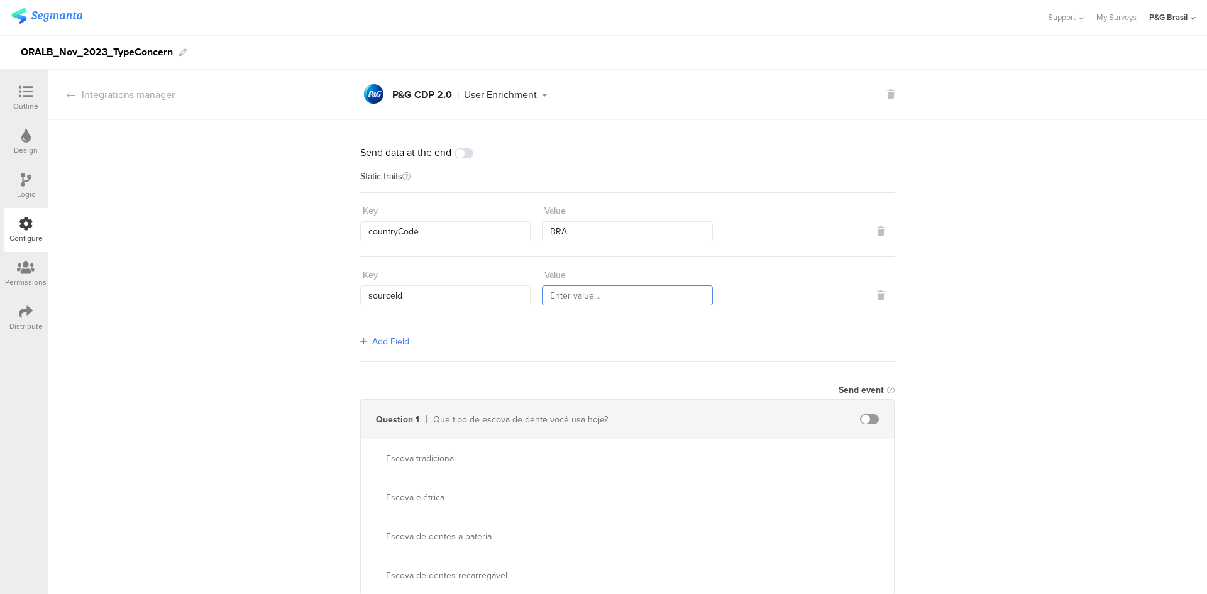
click at [605, 295] on input "text" at bounding box center [627, 295] width 170 height 20
paste input "13790"
type input "13790"
click at [393, 344] on span "Add Field" at bounding box center [390, 341] width 37 height 13
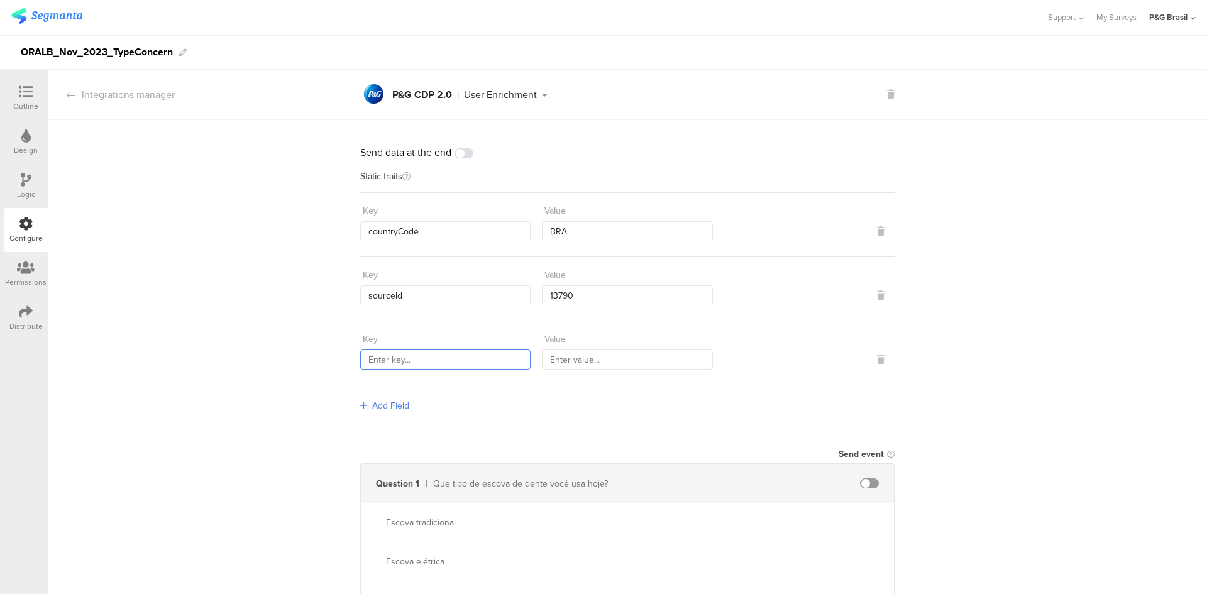
click at [407, 355] on input "text" at bounding box center [445, 359] width 170 height 20
paste input "559"
type input "559"
click at [403, 415] on div "Add Field" at bounding box center [627, 405] width 534 height 41
click at [395, 405] on span "Add Field" at bounding box center [390, 405] width 37 height 13
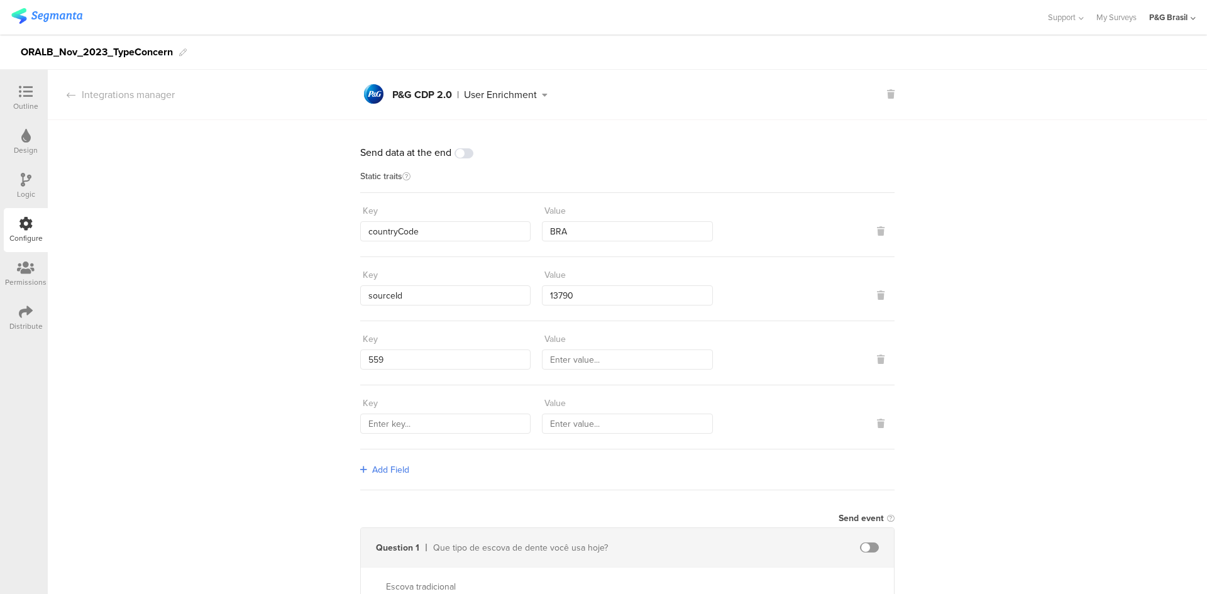
click at [439, 411] on div "Key" at bounding box center [445, 403] width 170 height 21
click at [442, 414] on input "text" at bounding box center [445, 424] width 170 height 20
paste input "1584"
type input "1584"
click at [390, 459] on div "Add Field" at bounding box center [627, 469] width 534 height 41
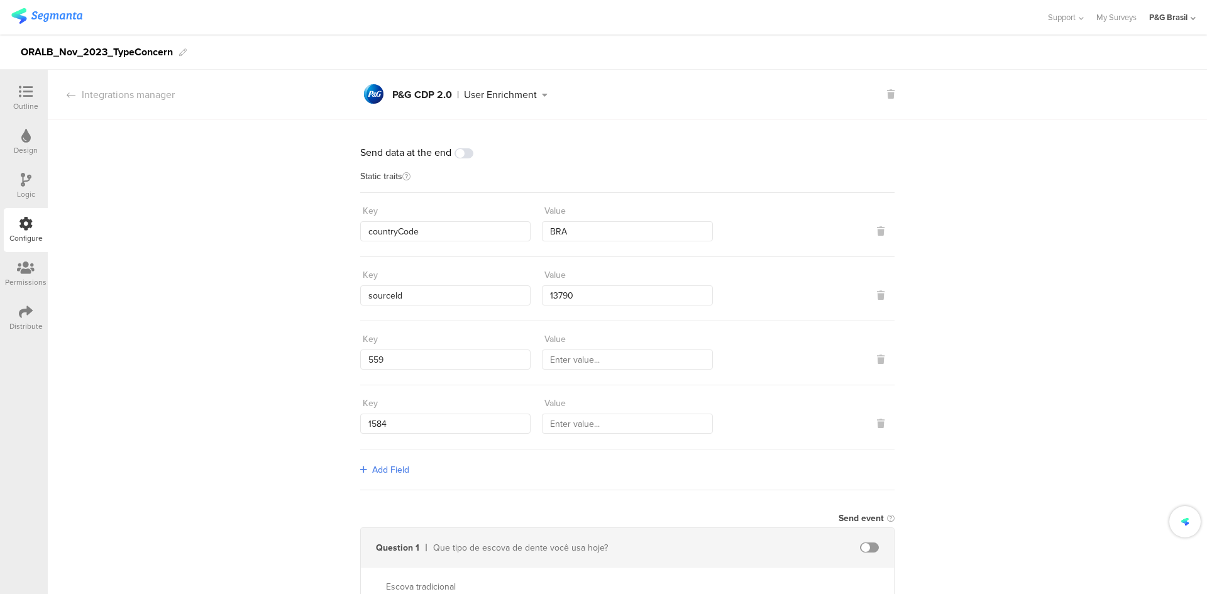
click at [376, 470] on span "Add Field" at bounding box center [390, 469] width 37 height 13
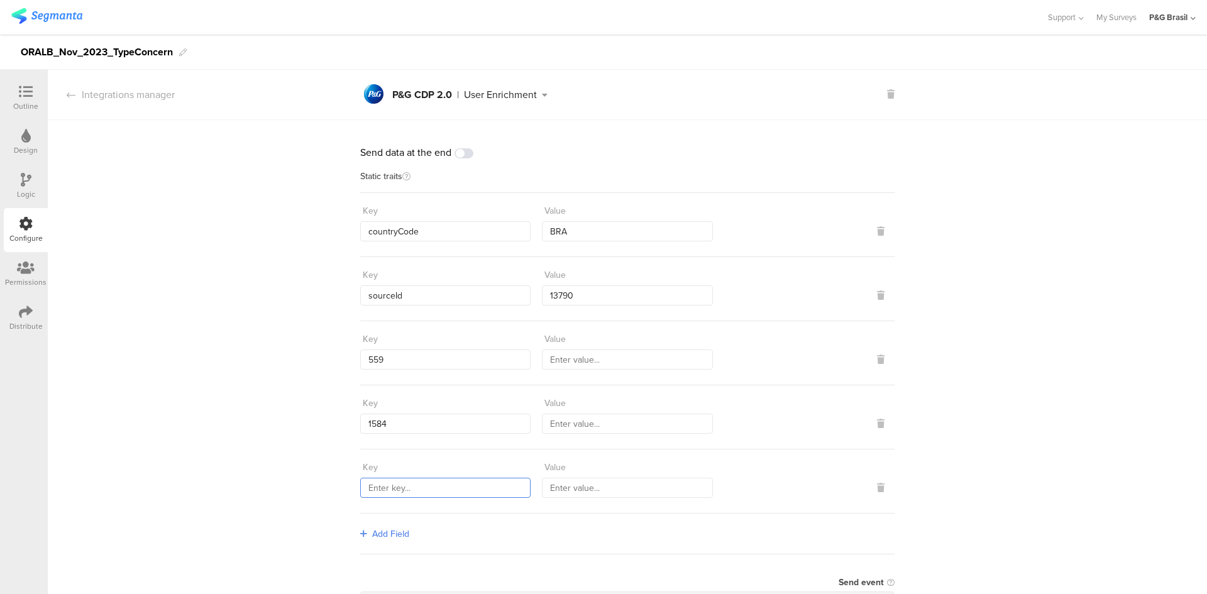
click at [444, 494] on input "text" at bounding box center [445, 488] width 170 height 20
paste input "marketingProgramNumber"
type input "marketingProgramNumber"
click at [567, 491] on input "text" at bounding box center [627, 488] width 170 height 20
type input "147"
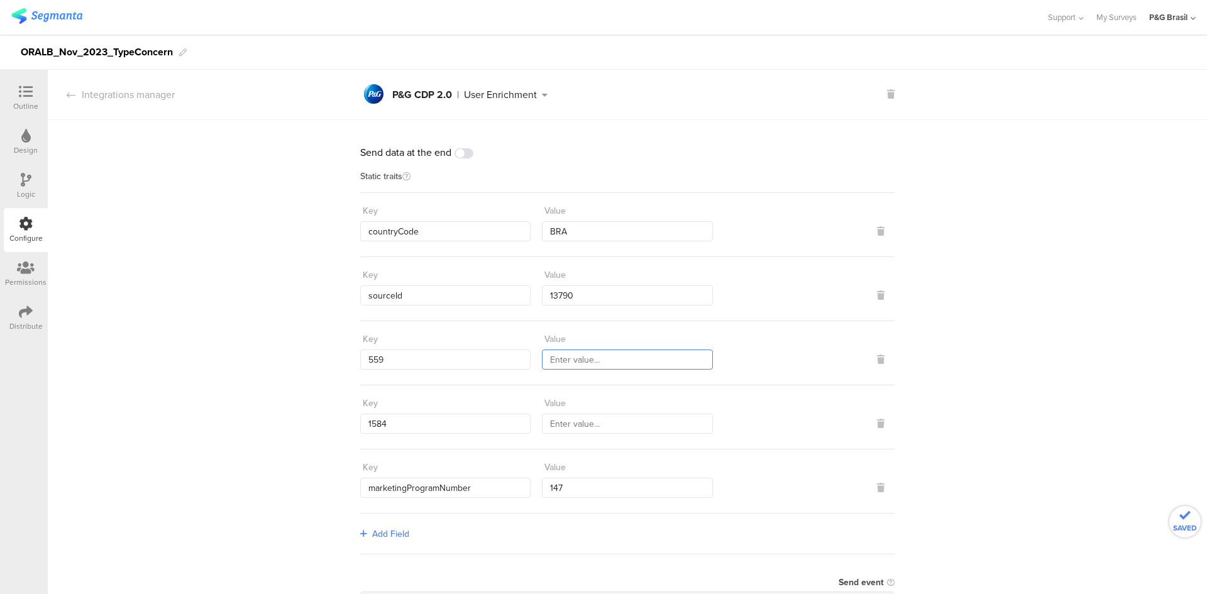
click at [574, 351] on input "text" at bounding box center [627, 359] width 170 height 20
type input "b"
click at [633, 356] on input "BRA_FY2324_" at bounding box center [627, 359] width 170 height 20
drag, startPoint x: 114, startPoint y: 48, endPoint x: 179, endPoint y: 45, distance: 65.4
click at [179, 45] on div "ORALB_Nov_2023_TypeConcern" at bounding box center [603, 52] width 1207 height 35
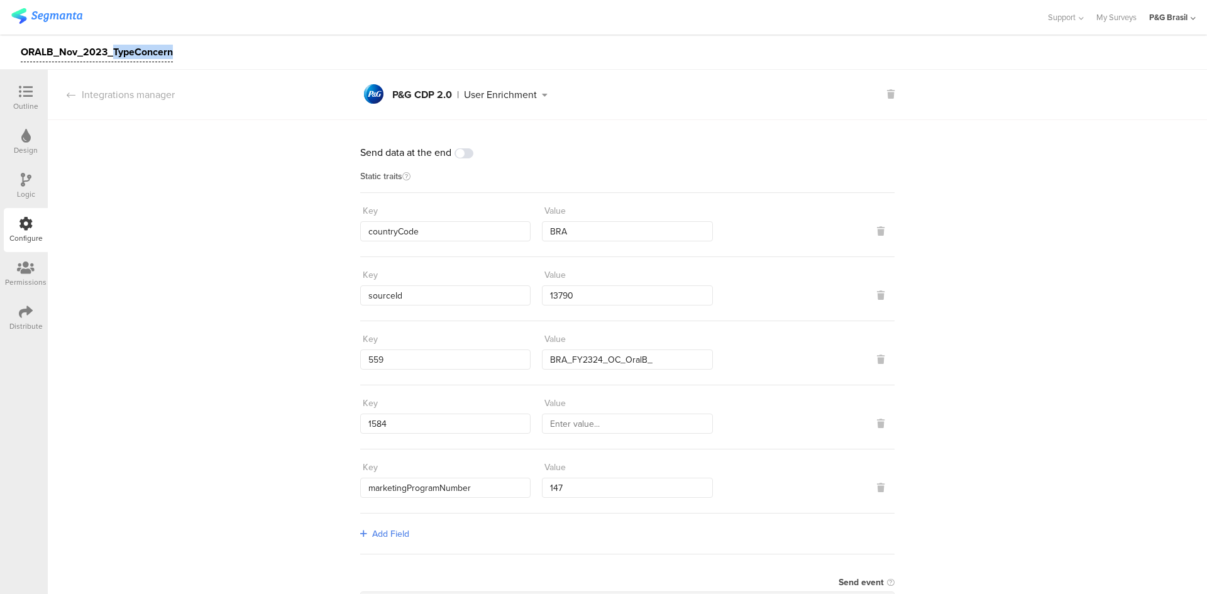
copy div "TypeConcern"
click at [663, 361] on input "BRA_FY2324_OC_OralB_" at bounding box center [627, 359] width 170 height 20
paste input "TypeConcern"
type input "BRA_FY2324_OC_OralB_TypeConcern_Segmanta"
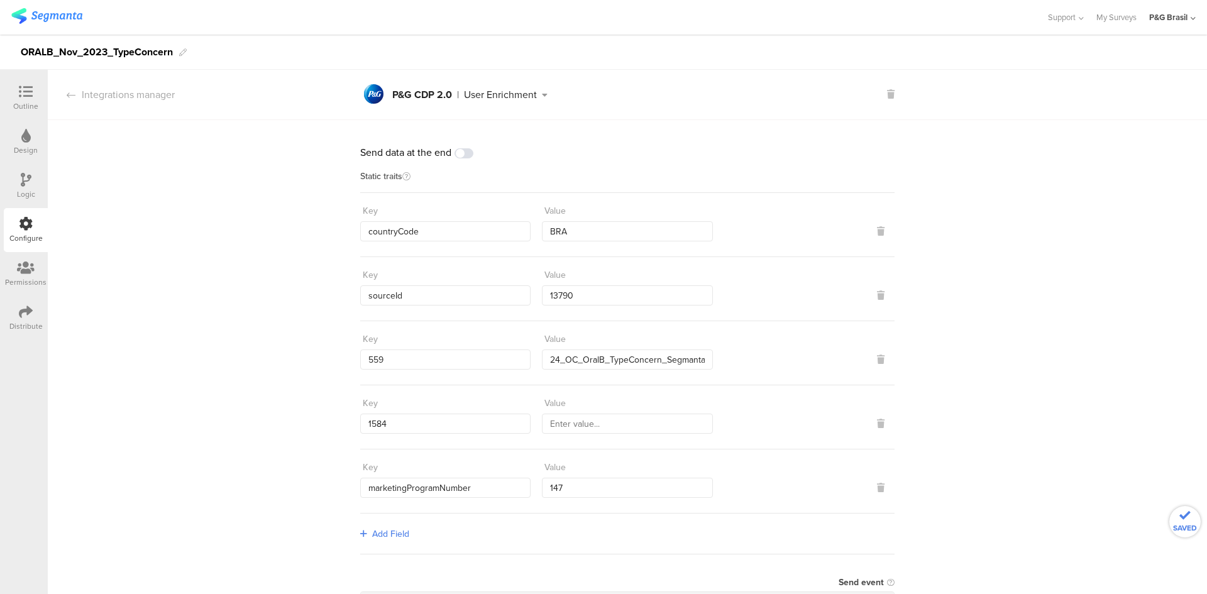
scroll to position [0, 0]
drag, startPoint x: 606, startPoint y: 413, endPoint x: 604, endPoint y: 429, distance: 16.5
click at [606, 414] on input "text" at bounding box center [627, 424] width 170 height 20
click at [604, 429] on input "text" at bounding box center [627, 424] width 170 height 20
click at [684, 358] on input "BRA_FY2324_OC_OralB_TypeConcern_Segmanta" at bounding box center [627, 359] width 170 height 20
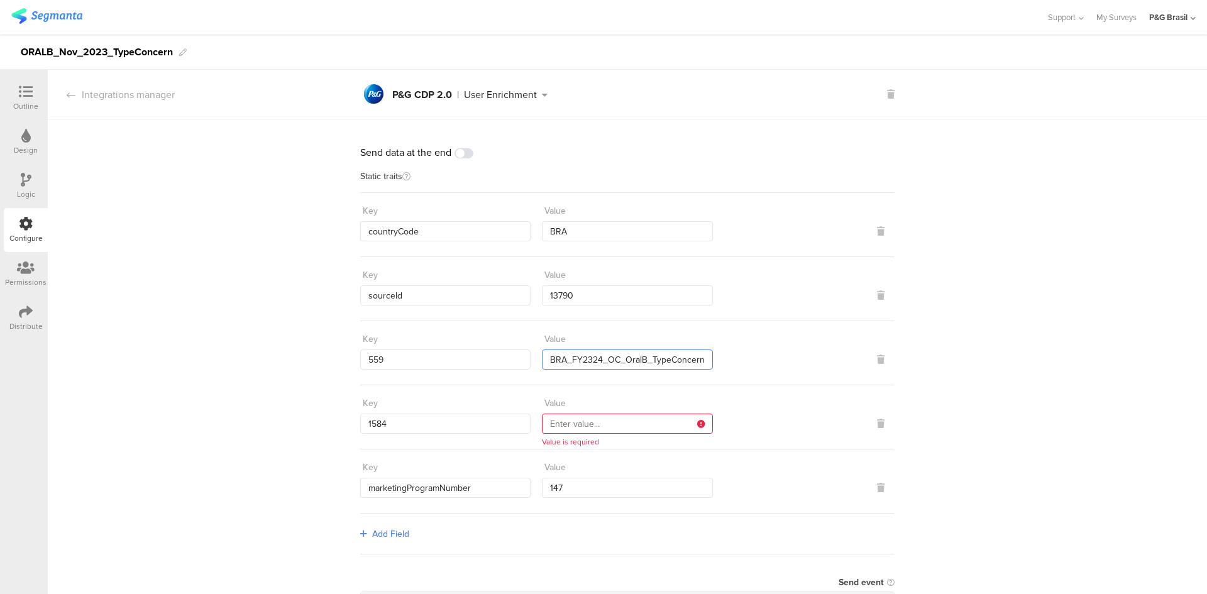
scroll to position [0, 43]
drag, startPoint x: 544, startPoint y: 357, endPoint x: 654, endPoint y: 358, distance: 109.3
click at [654, 358] on input "BRA_FY2324_OC_OralB_TypeConcern_Segmanta" at bounding box center [627, 359] width 170 height 20
click at [616, 421] on input "text" at bounding box center [627, 424] width 170 height 20
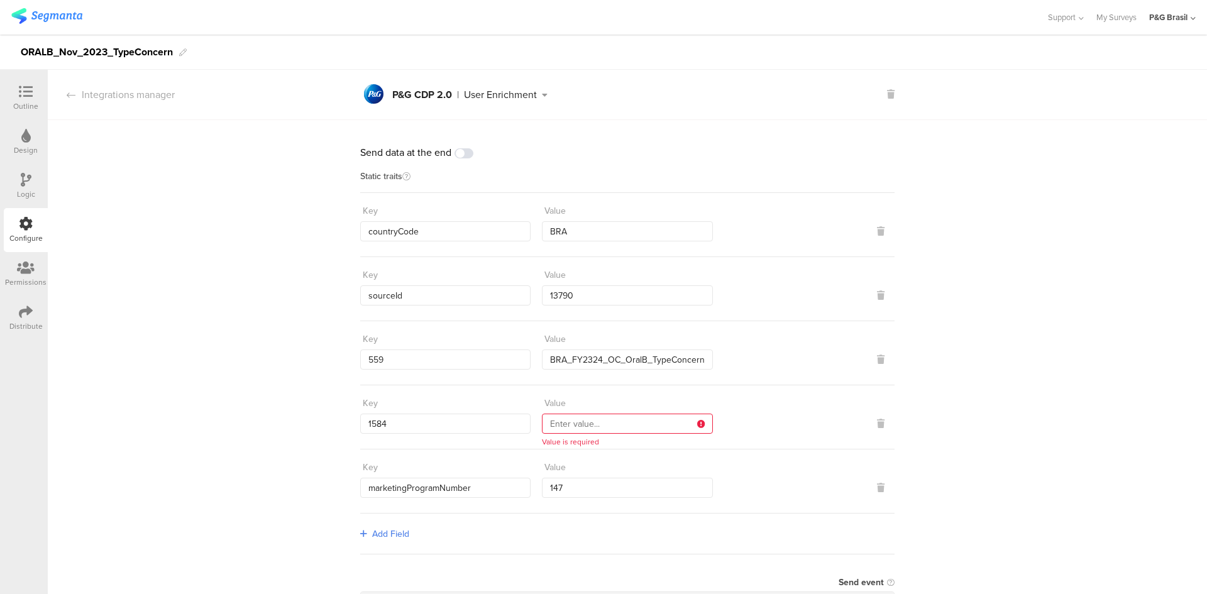
paste input "BRA_FY2324_OC_OralB_TypeConcern"
type input "BRA_FY2324_OC_OralB_TypeConcern"
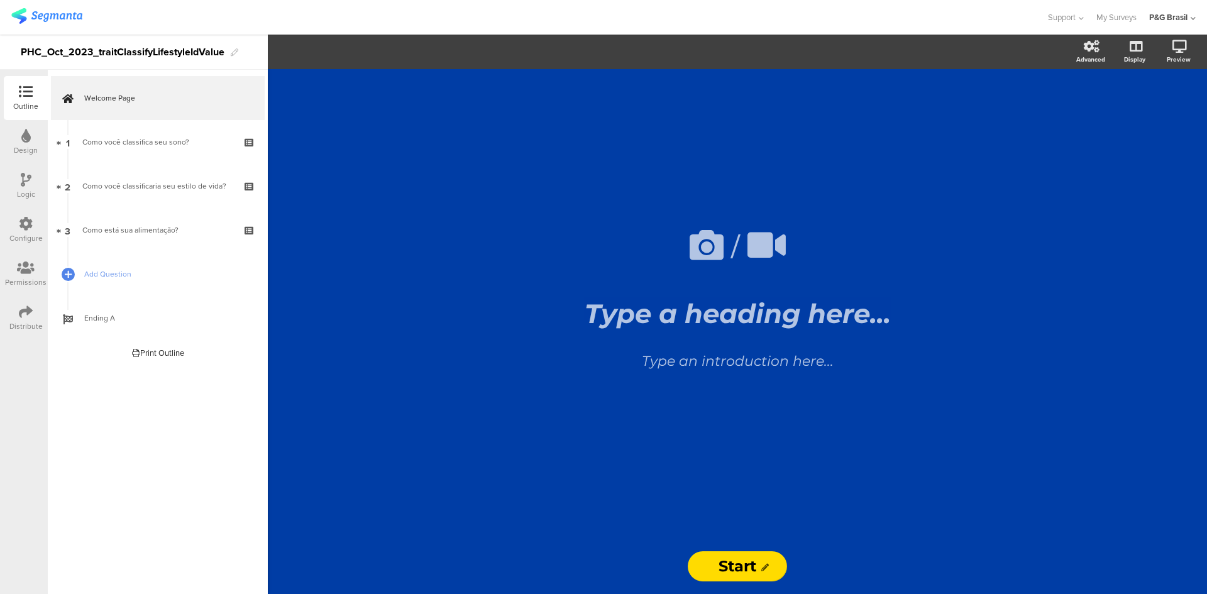
click at [9, 224] on div "Configure" at bounding box center [26, 230] width 44 height 44
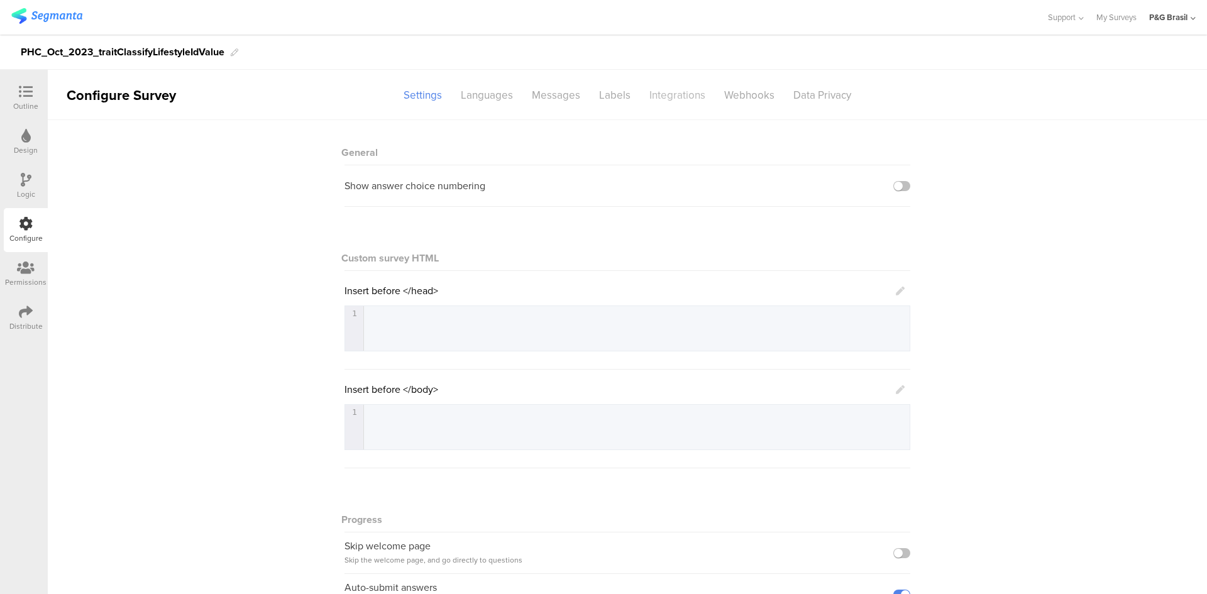
click at [678, 93] on div "Integrations" at bounding box center [677, 95] width 75 height 22
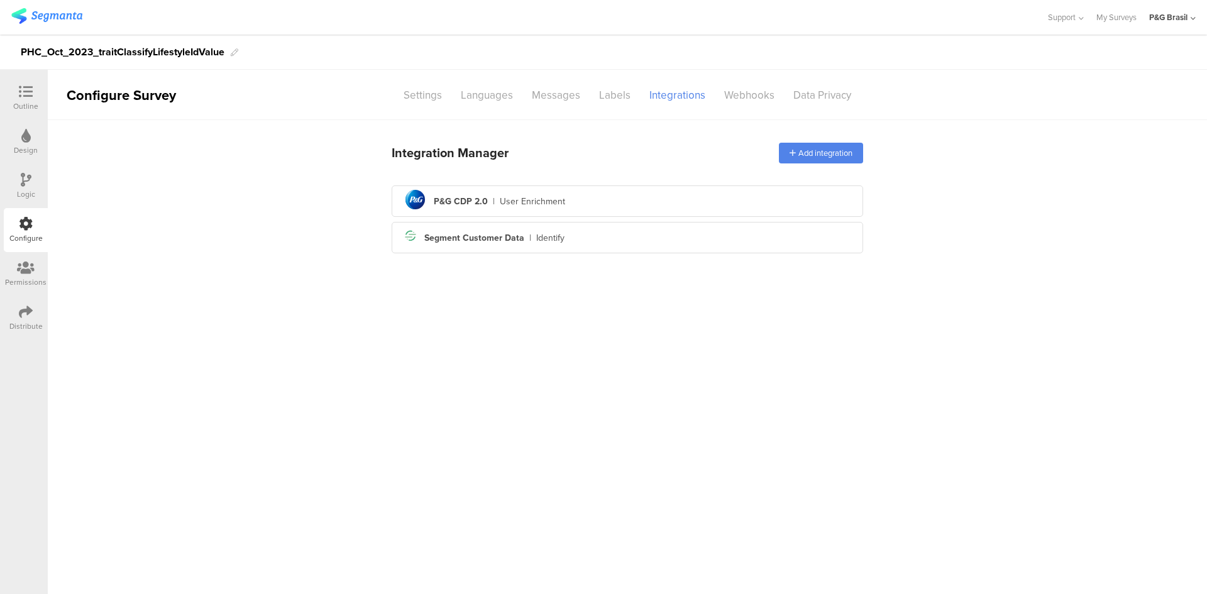
click at [493, 182] on div "Integration Manager Add integration pg logo P&G CDP 2.0 | User Enrichment Segme…" at bounding box center [627, 196] width 471 height 123
click at [503, 197] on div "User Enrichment" at bounding box center [532, 201] width 65 height 13
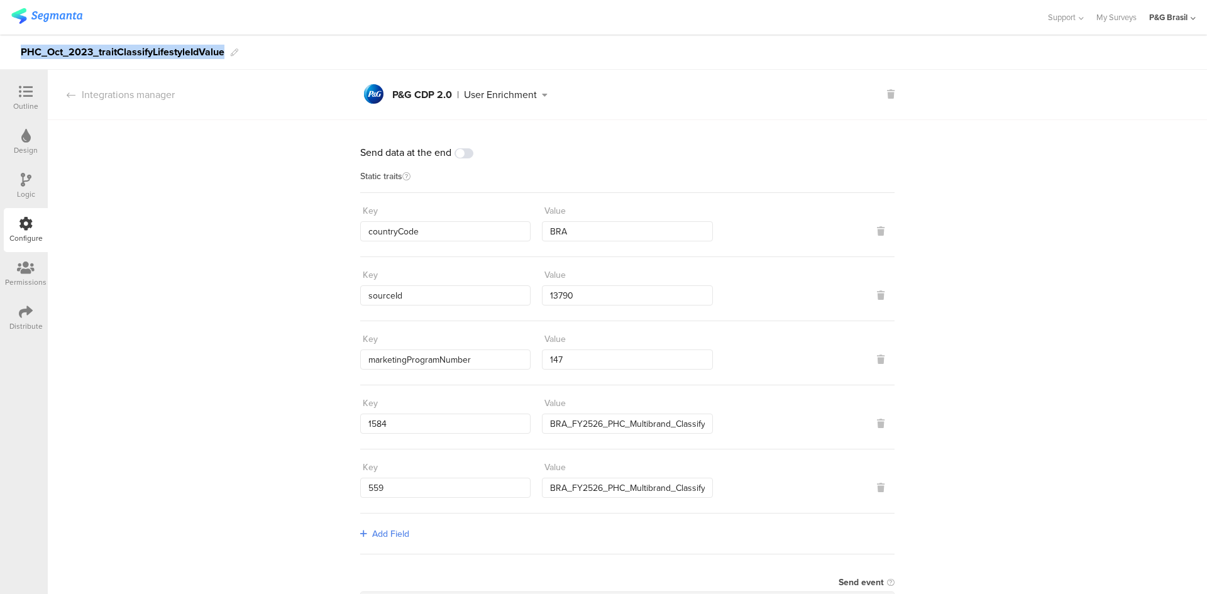
drag, startPoint x: 224, startPoint y: 50, endPoint x: 1, endPoint y: 55, distance: 223.1
click at [1, 55] on div "PHC_Oct_2023_traitClassifyLifestyleIdValue" at bounding box center [603, 52] width 1207 height 35
copy div "PHC_Oct_2023_traitClassifyLifestyleIdValue"
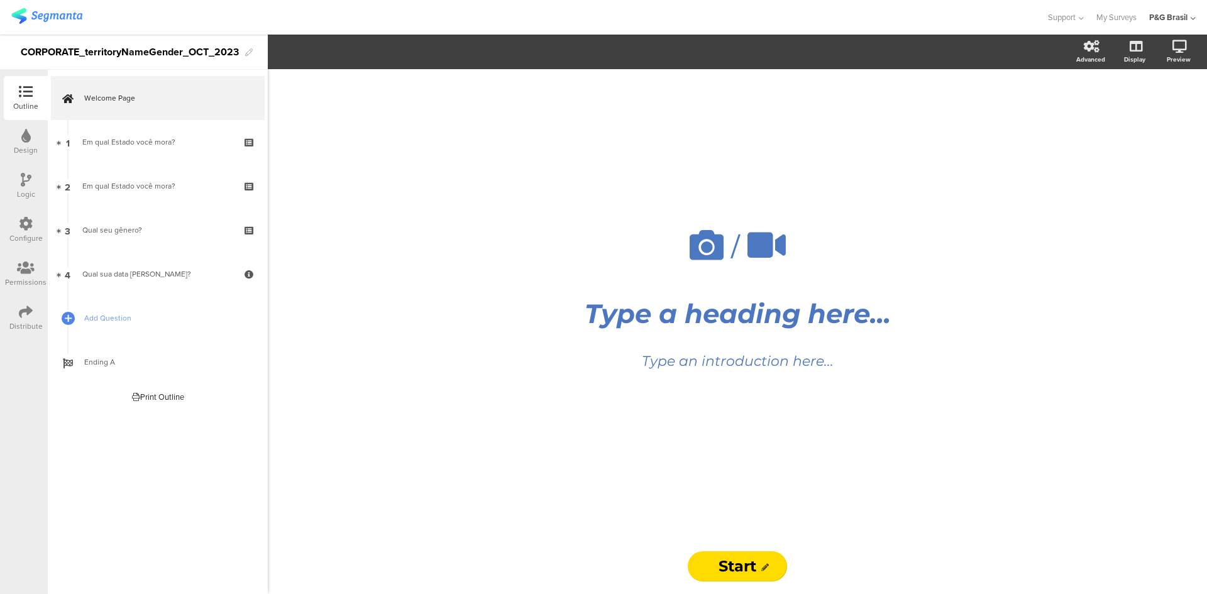
drag, startPoint x: 17, startPoint y: 222, endPoint x: 26, endPoint y: 215, distance: 11.2
click at [17, 222] on div "Configure" at bounding box center [26, 230] width 44 height 44
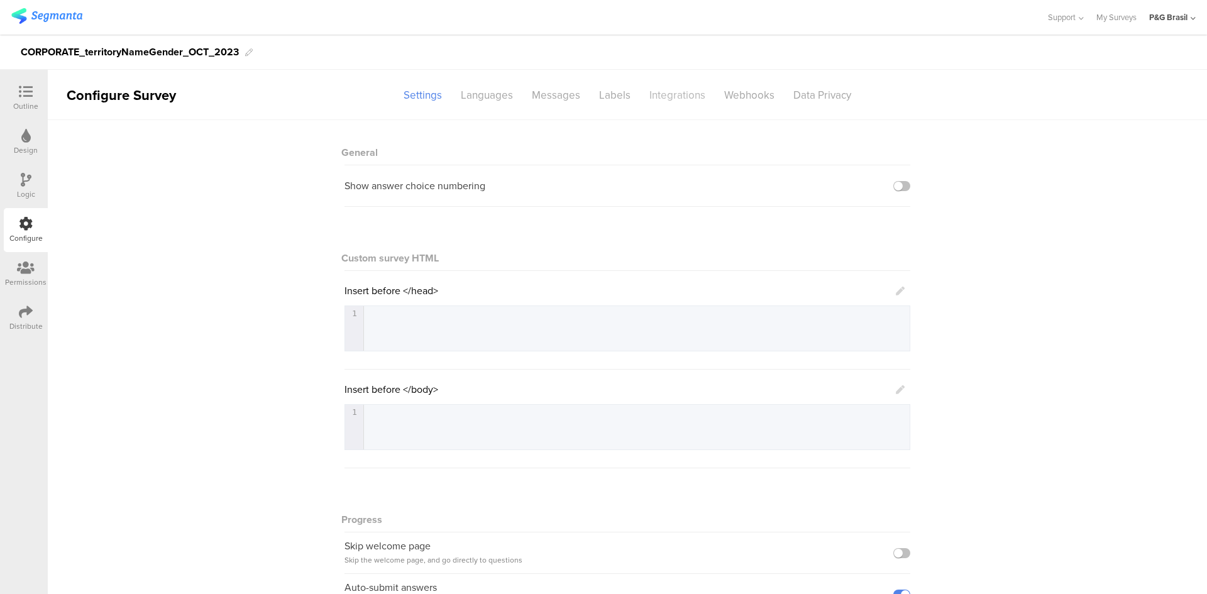
click at [681, 91] on div "Integrations" at bounding box center [677, 95] width 75 height 22
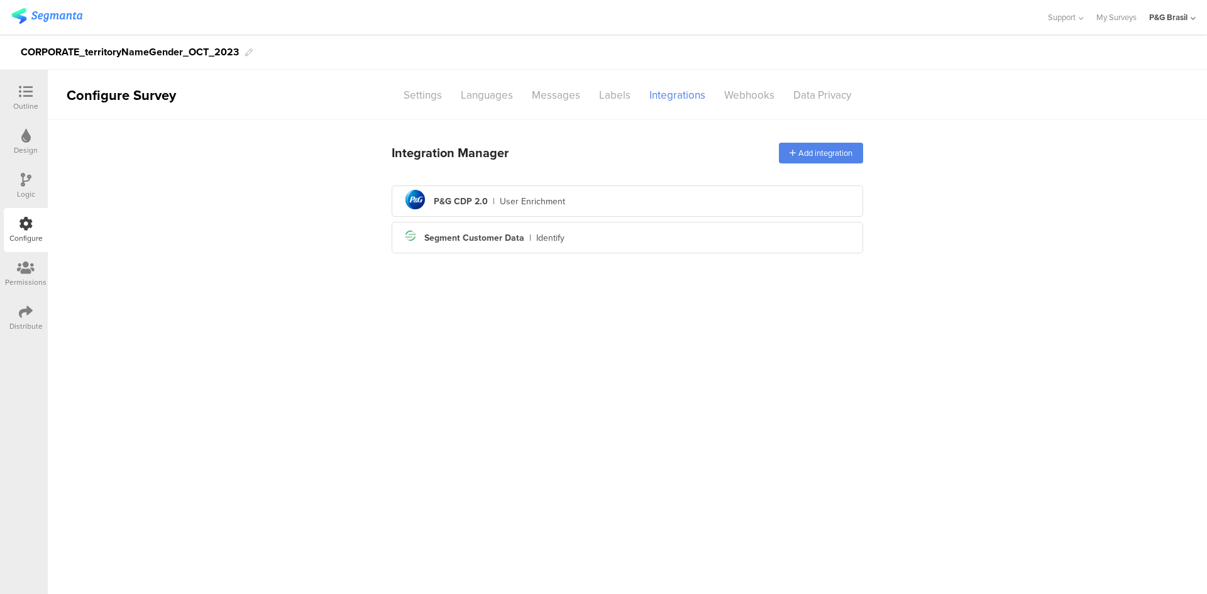
click at [603, 192] on div "pg logo P&G CDP 2.0 | User Enrichment" at bounding box center [627, 201] width 451 height 31
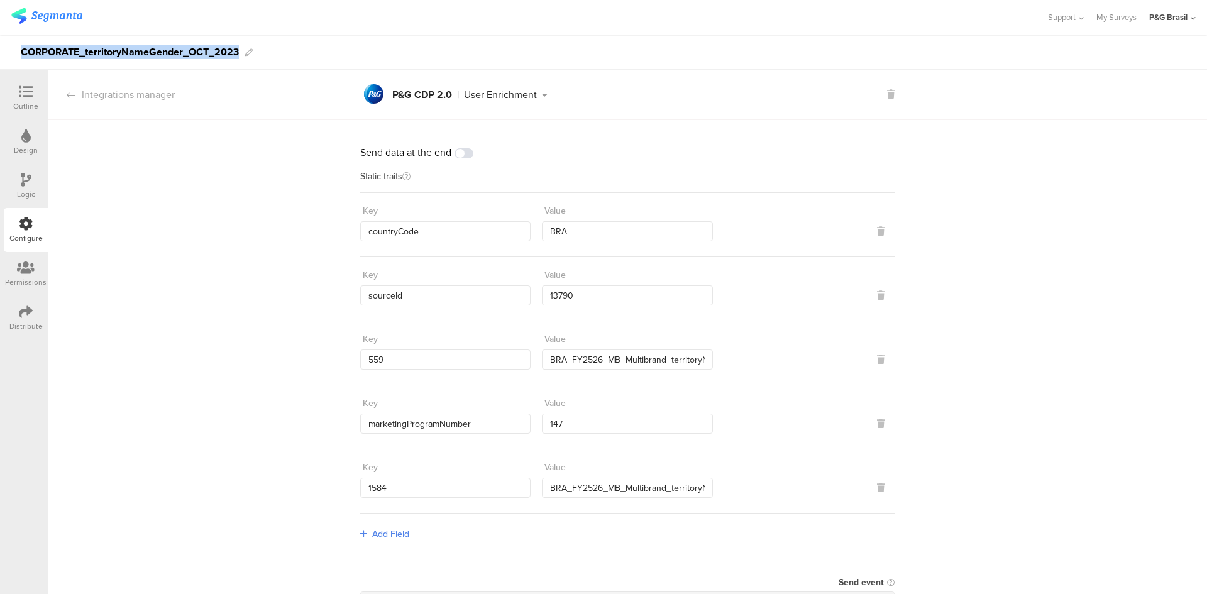
drag, startPoint x: 239, startPoint y: 45, endPoint x: 21, endPoint y: 50, distance: 218.1
click at [21, 50] on div "CORPORATE_territoryNameGender_OCT_2023" at bounding box center [603, 52] width 1207 height 35
copy div "CORPORATE_territoryNameGender_OCT_2023"
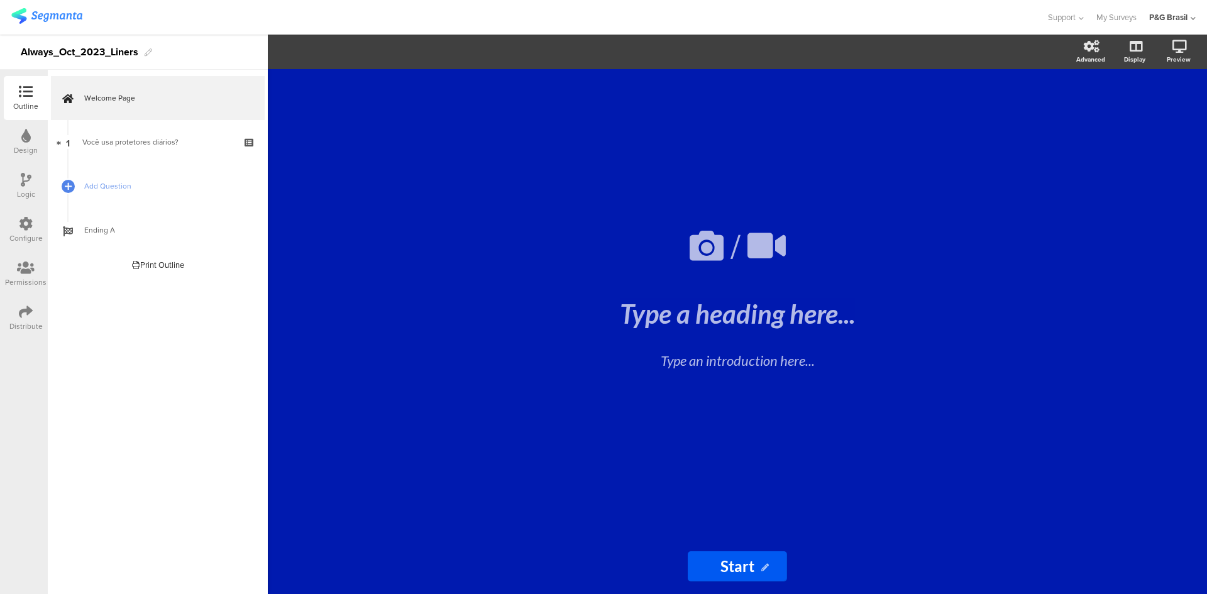
click at [19, 226] on icon at bounding box center [26, 224] width 14 height 14
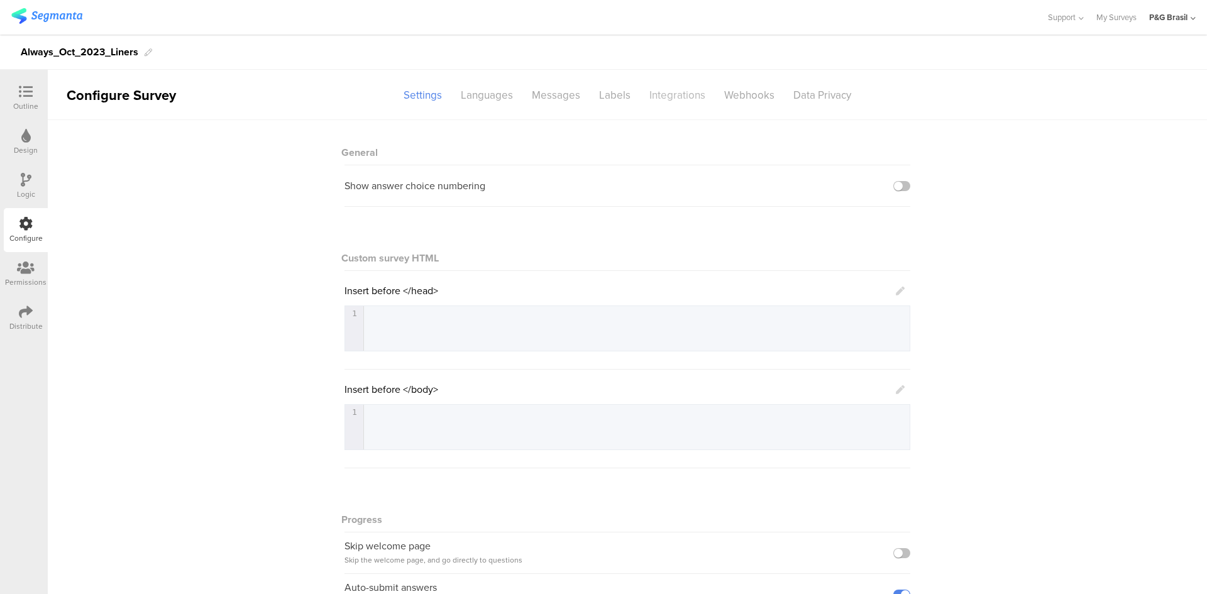
click at [670, 99] on div "Integrations" at bounding box center [677, 95] width 75 height 22
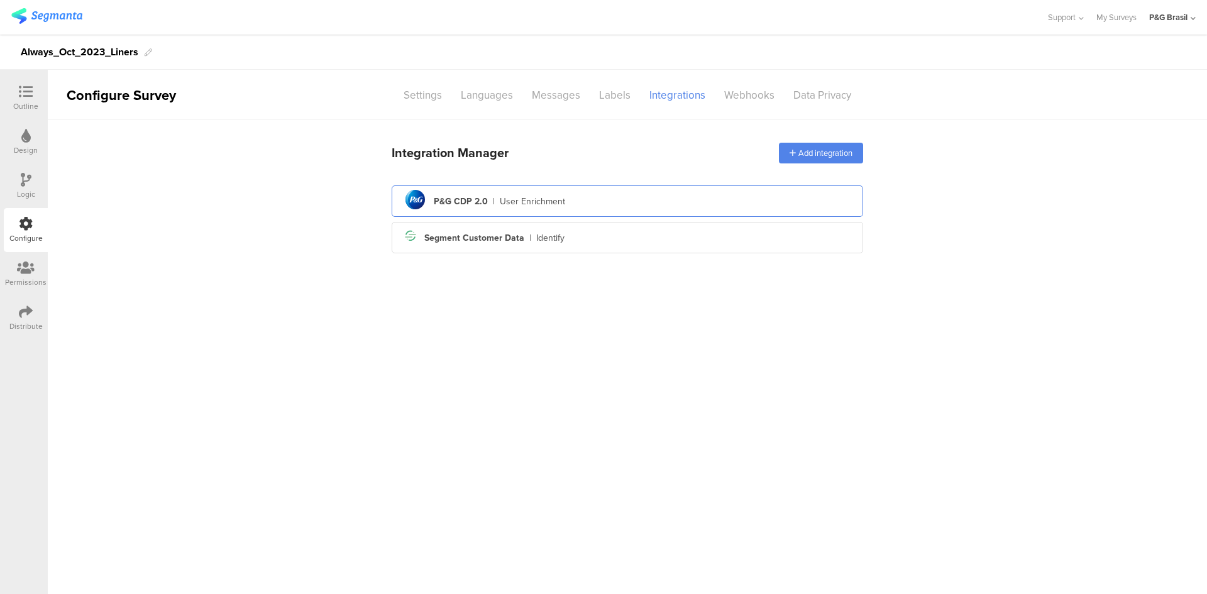
click at [436, 205] on div "P&G CDP 2.0" at bounding box center [461, 201] width 54 height 13
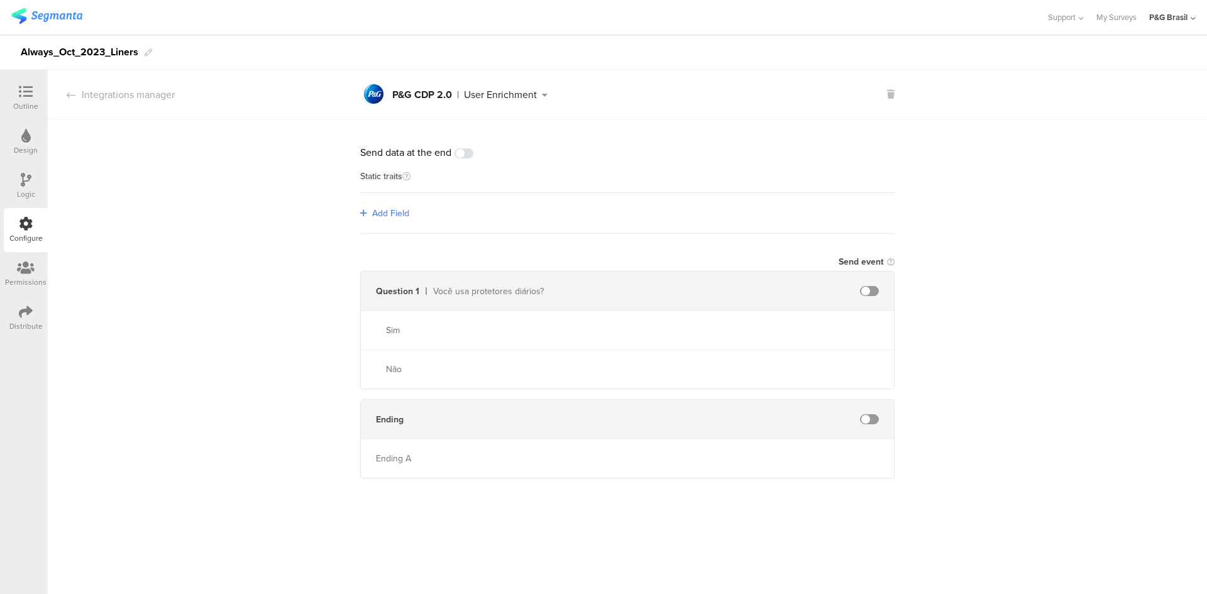
click at [387, 212] on span "Add Field" at bounding box center [390, 213] width 37 height 13
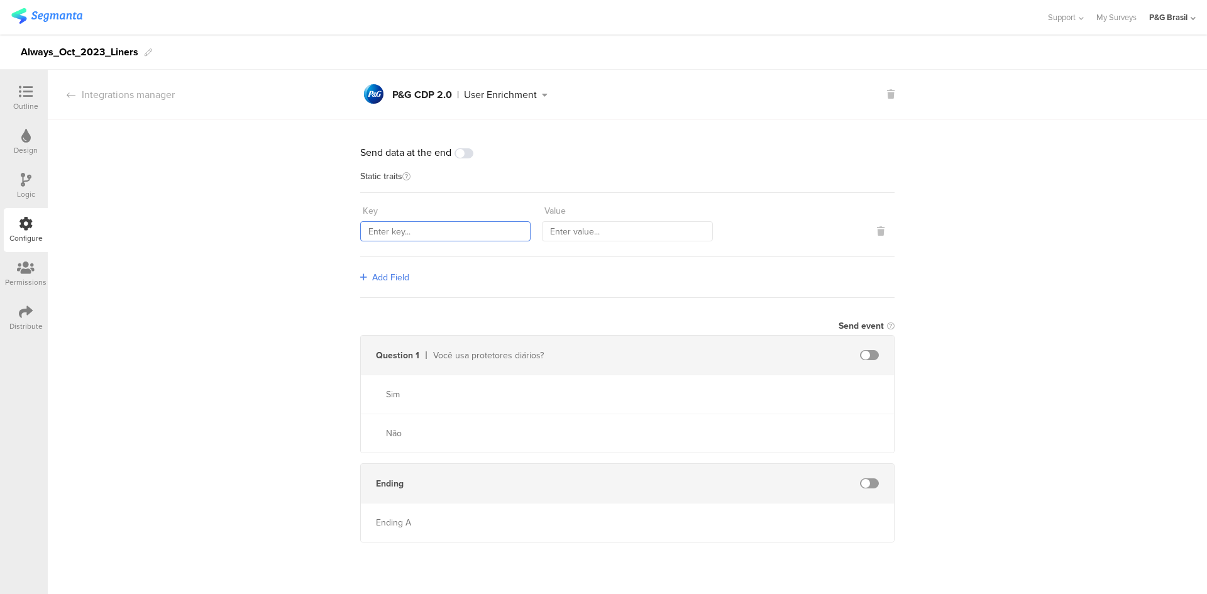
click at [439, 230] on input "text" at bounding box center [445, 231] width 170 height 20
paste input "countryCode"
type input "countryCode"
click at [372, 279] on span "Add Field" at bounding box center [390, 277] width 37 height 13
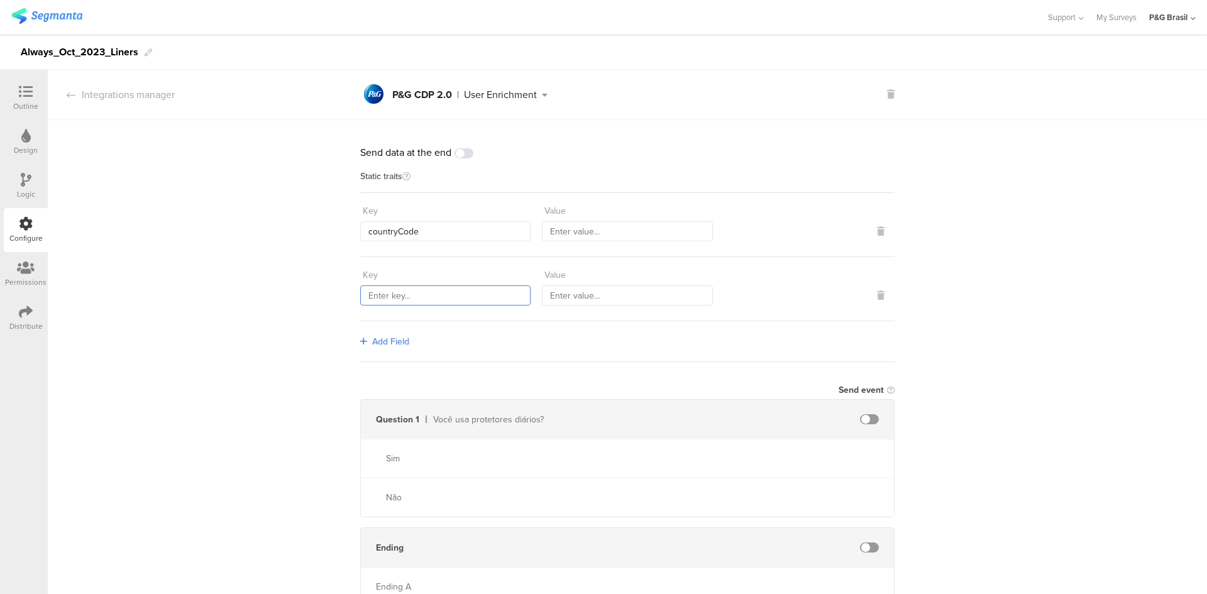
click at [404, 298] on input "text" at bounding box center [445, 295] width 170 height 20
paste input "sourceId"
type input "sourceId"
click at [400, 350] on div "Add Field" at bounding box center [627, 341] width 534 height 41
click at [376, 346] on span "Add Field" at bounding box center [390, 341] width 37 height 13
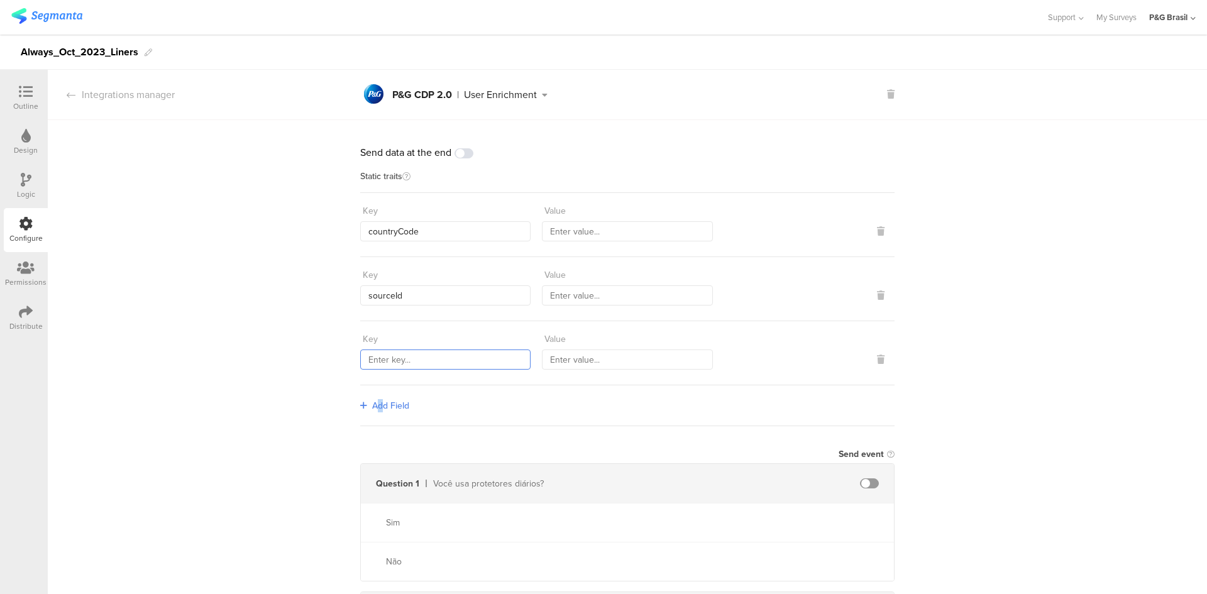
click at [410, 361] on input "text" at bounding box center [445, 359] width 170 height 20
paste input "559"
type input "559"
click at [399, 400] on span "Add Field" at bounding box center [390, 405] width 37 height 13
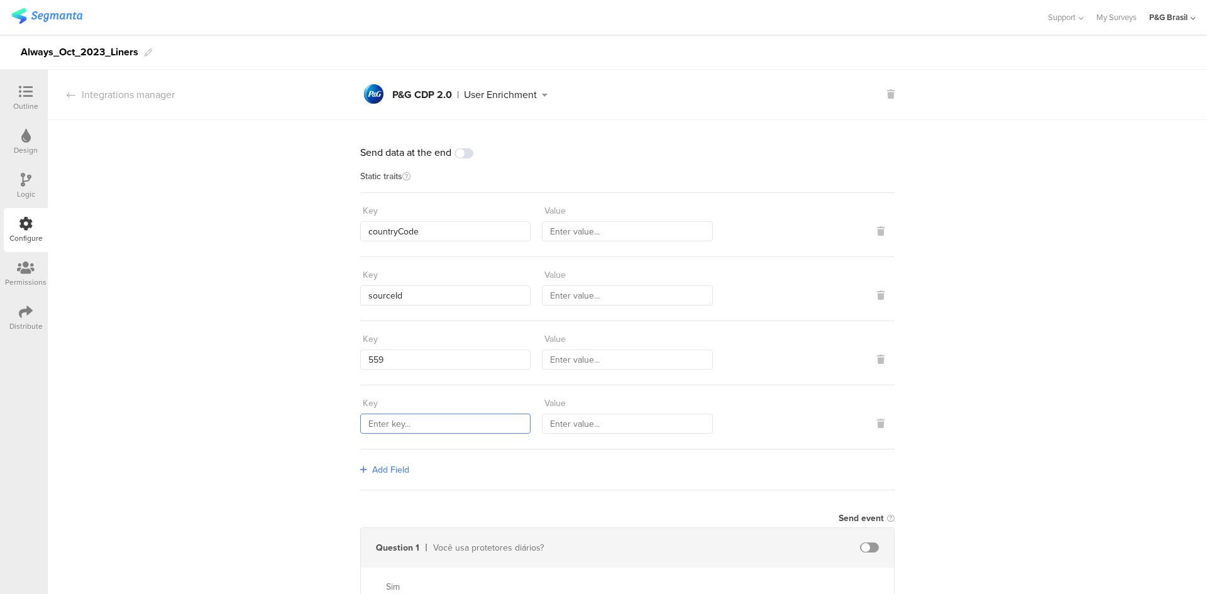
click at [429, 417] on input "text" at bounding box center [445, 424] width 170 height 20
paste input "1584"
type input "1584"
click at [373, 473] on span "Add Field" at bounding box center [390, 469] width 37 height 13
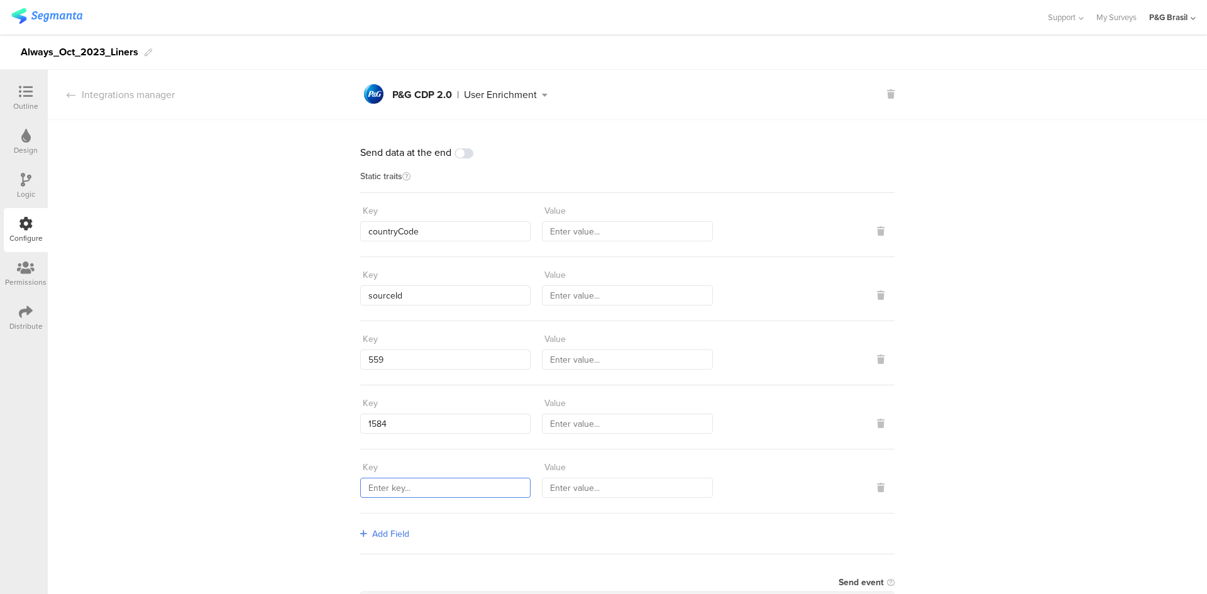
click at [406, 496] on input "text" at bounding box center [445, 488] width 170 height 20
paste input "marketingProgramNumber"
type input "marketingProgramNumber"
click at [588, 227] on input "text" at bounding box center [627, 231] width 170 height 20
paste input "BRA"
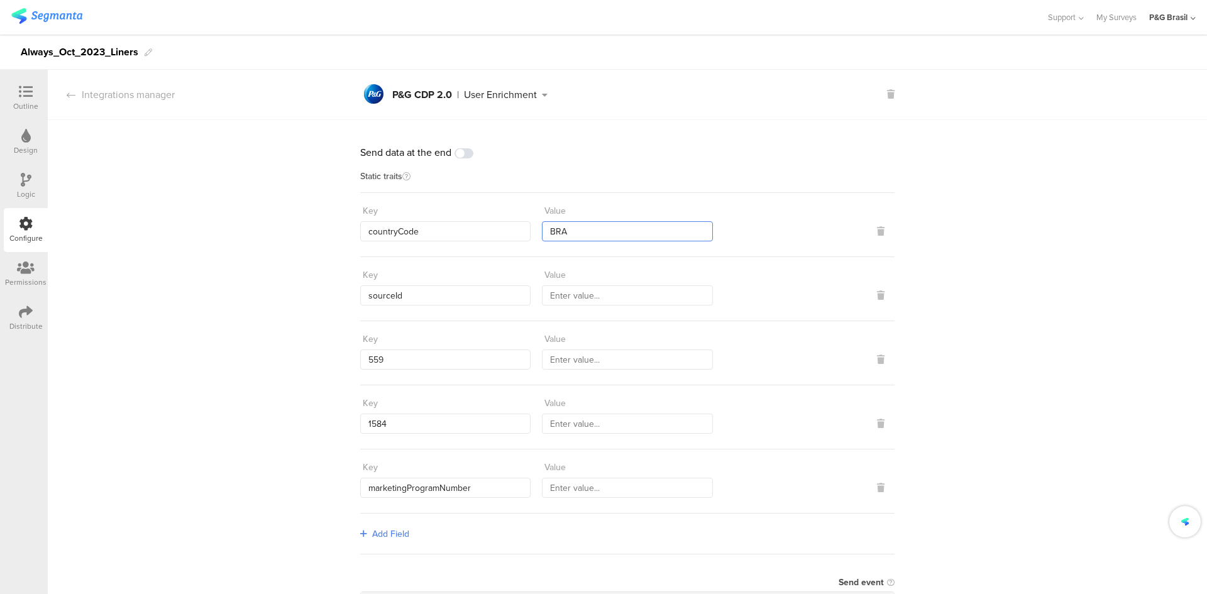
type input "BRA"
click at [625, 291] on input "text" at bounding box center [627, 295] width 170 height 20
paste input "13790"
type input "13790"
click at [598, 485] on input "text" at bounding box center [627, 488] width 170 height 20
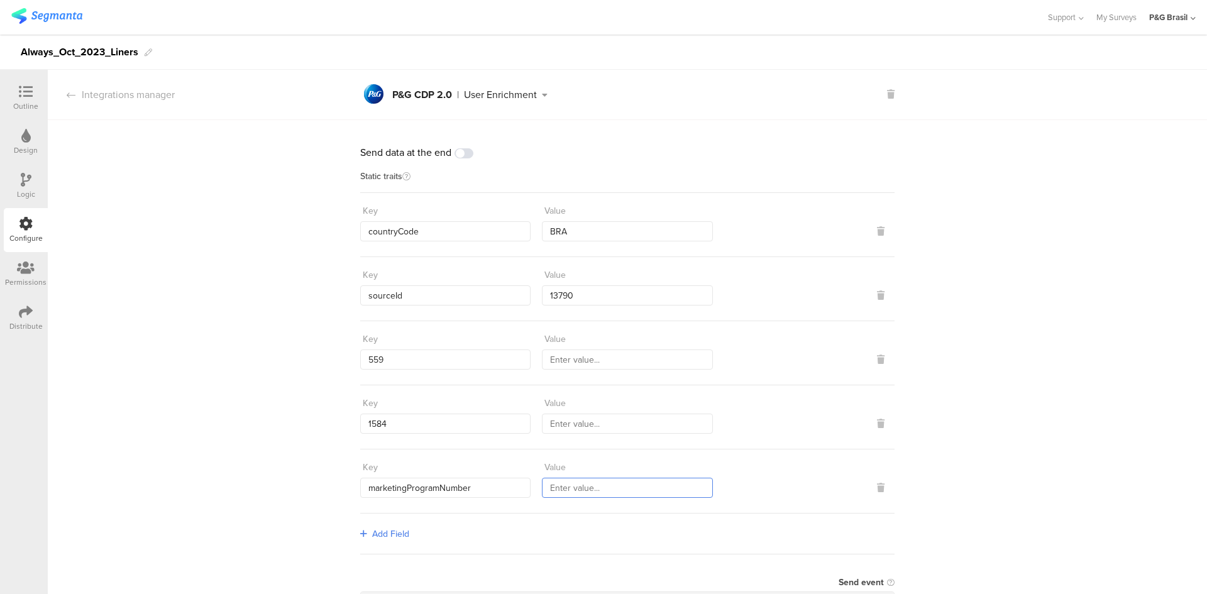
paste input "147"
type input "147"
click at [638, 363] on input "text" at bounding box center [627, 359] width 170 height 20
click at [624, 356] on input "BRA_FY2324_" at bounding box center [627, 359] width 170 height 20
drag, startPoint x: 109, startPoint y: 50, endPoint x: 139, endPoint y: 49, distance: 30.2
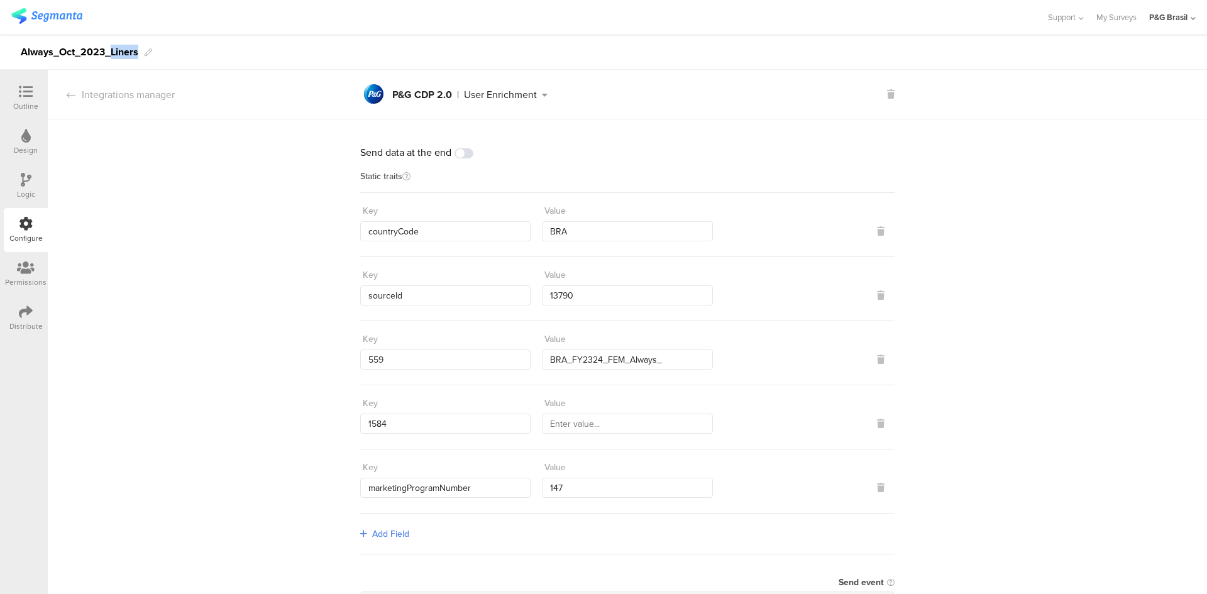
click at [139, 49] on div "Always_Oct_2023_Liners" at bounding box center [603, 52] width 1207 height 35
copy div "Liners"
click at [689, 358] on input "BRA_FY2324_FEM_Always_" at bounding box center [627, 359] width 170 height 20
paste input "Liners"
drag, startPoint x: 656, startPoint y: 358, endPoint x: 532, endPoint y: 350, distance: 124.7
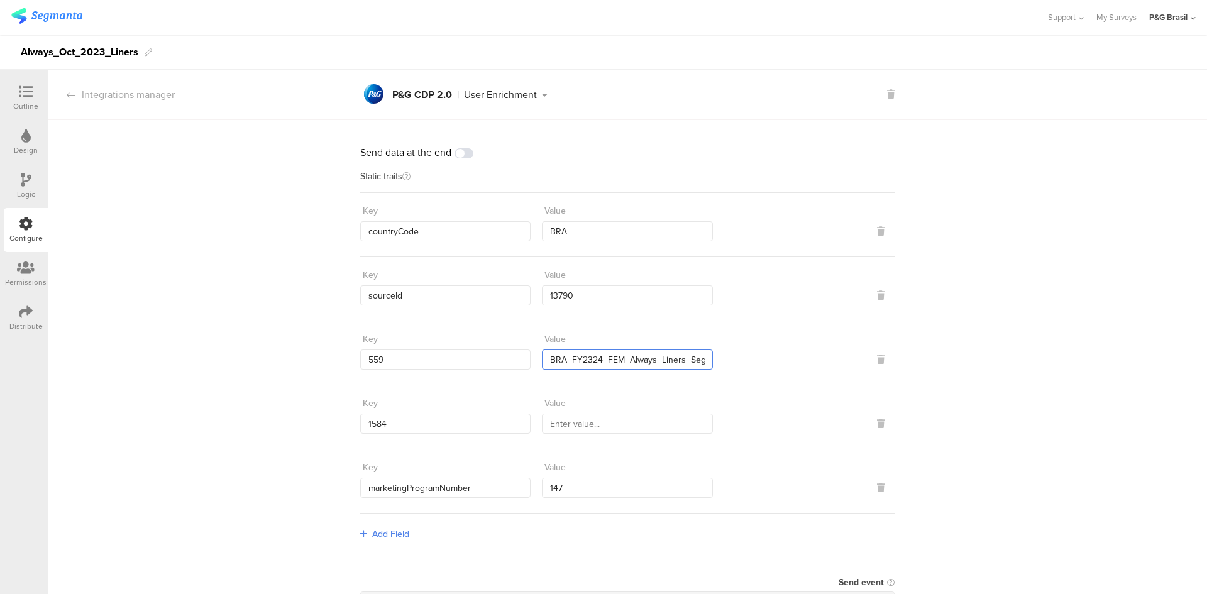
click at [532, 350] on div "Key 559 Value BRA_FY2324_FEM_Always_Liners_Segmanta" at bounding box center [627, 349] width 534 height 41
type input "BRA_FY2324_FEM_Always_Liners_Segmanta"
click at [636, 420] on input "text" at bounding box center [627, 424] width 170 height 20
paste input "BRA_FY2324_FEM_Always_Liners"
type input "BRA_FY2324_FEM_Always_Liners"
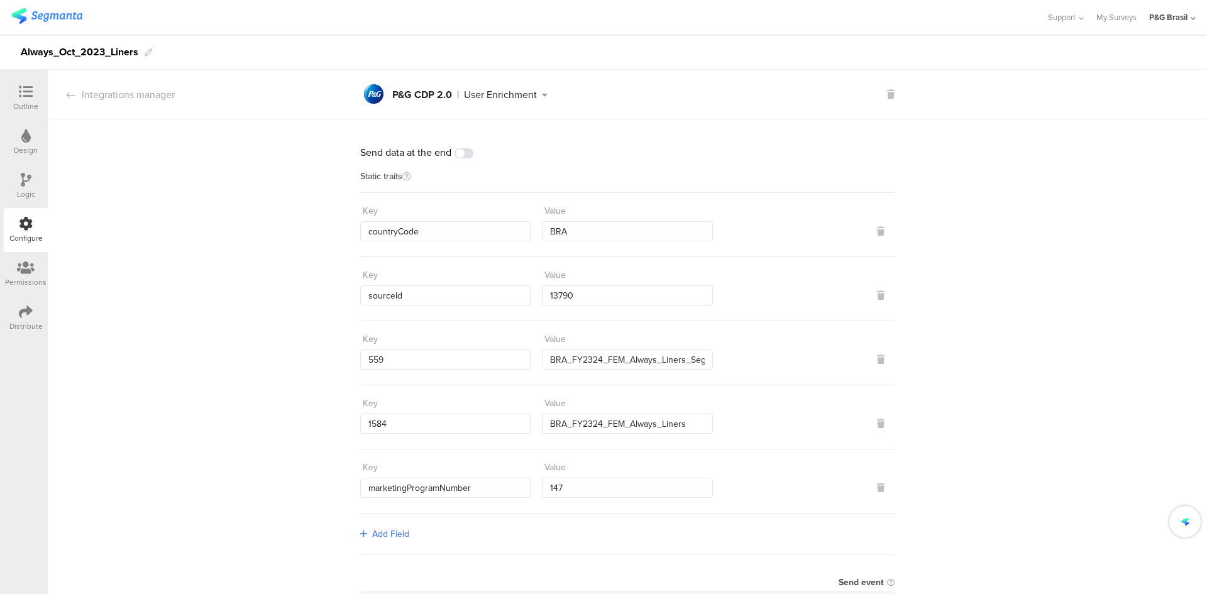
click at [254, 342] on div "Send data at the end Static traits Key countryCode Value BRA Key sourceId Value…" at bounding box center [627, 464] width 1159 height 689
click at [134, 49] on div "Always_Oct_2023_Liners" at bounding box center [80, 52] width 118 height 20
drag, startPoint x: 136, startPoint y: 51, endPoint x: 4, endPoint y: 45, distance: 132.7
click at [4, 45] on div "Always_Oct_2023_Liners" at bounding box center [603, 52] width 1207 height 35
copy div "Always_Oct_2023_Liners"
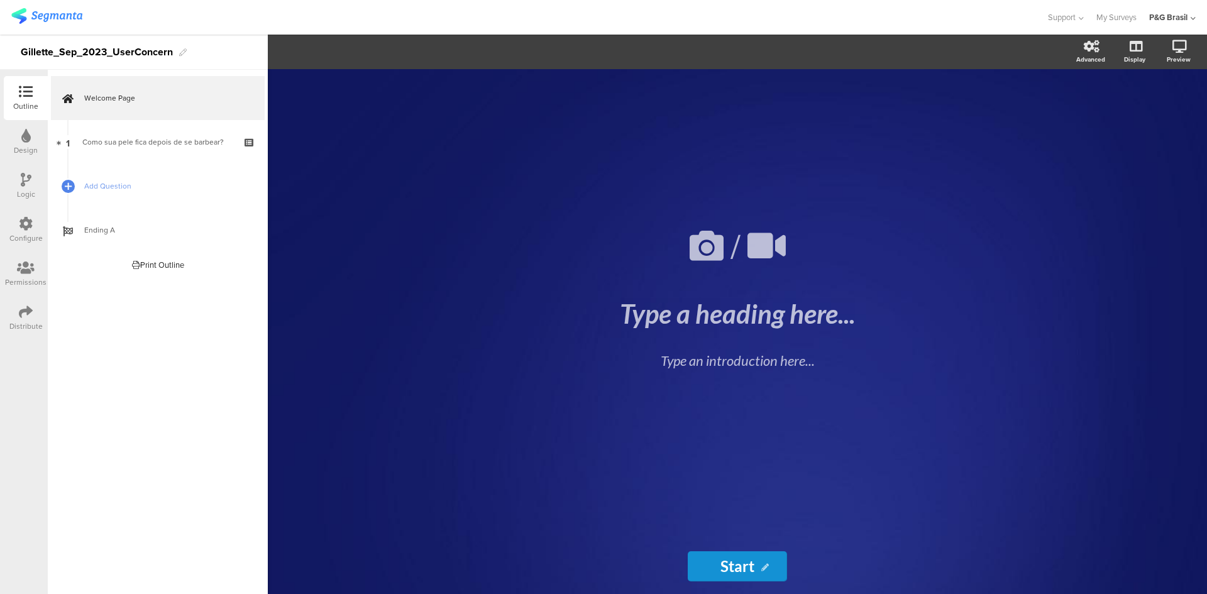
click at [26, 203] on div "Logic" at bounding box center [26, 186] width 44 height 44
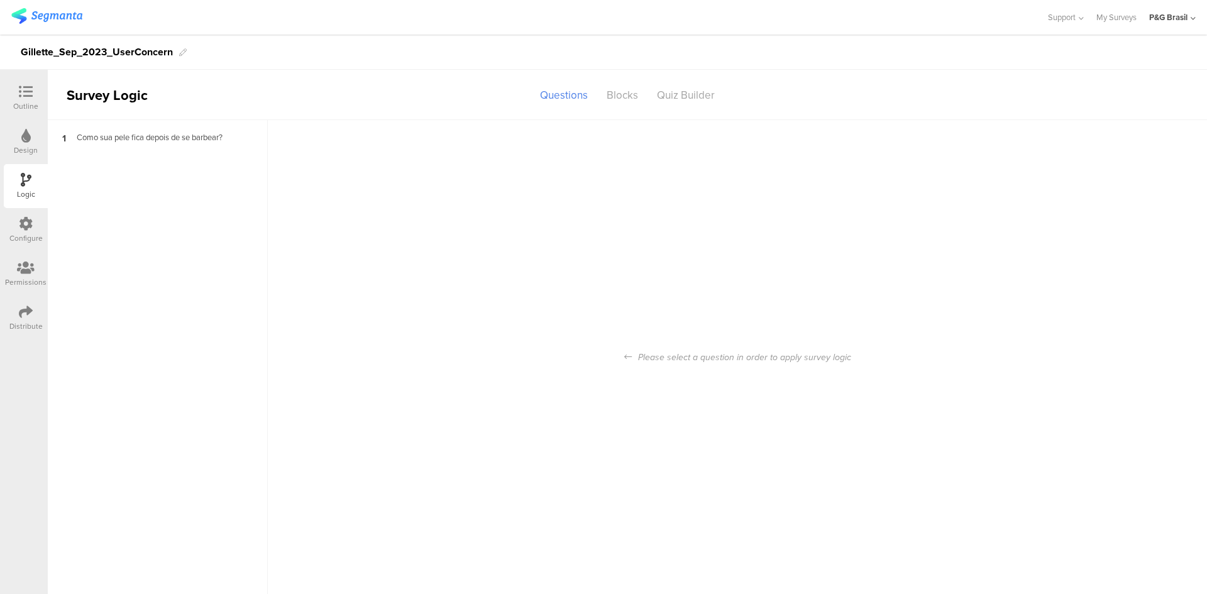
click at [23, 214] on div "Configure" at bounding box center [26, 230] width 44 height 44
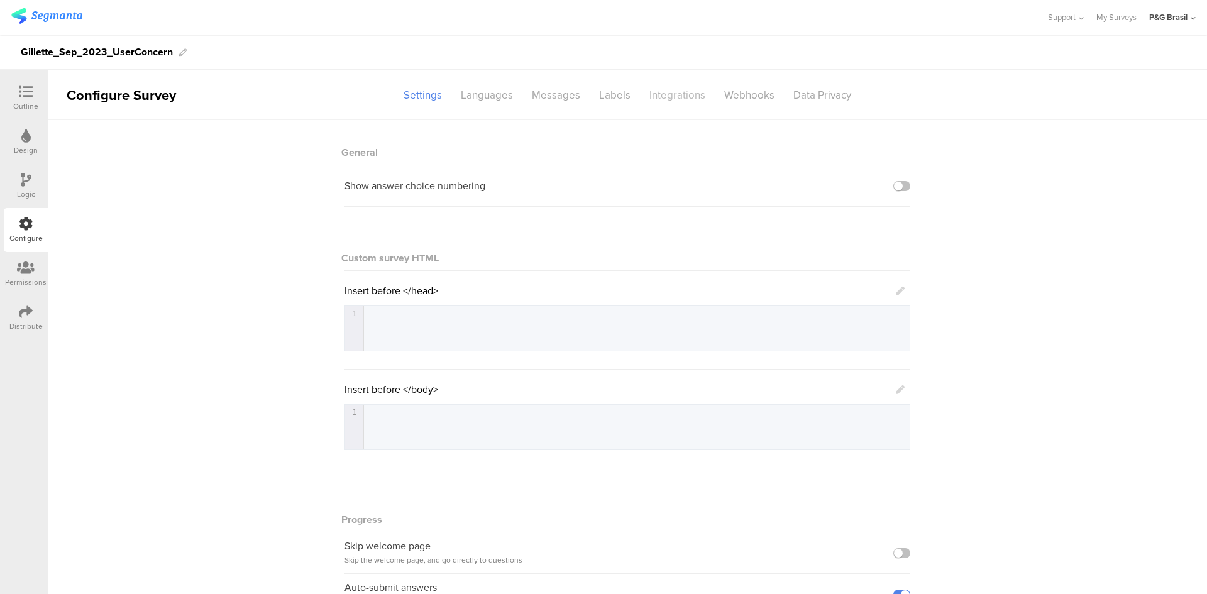
click at [655, 97] on div "Integrations" at bounding box center [677, 95] width 75 height 22
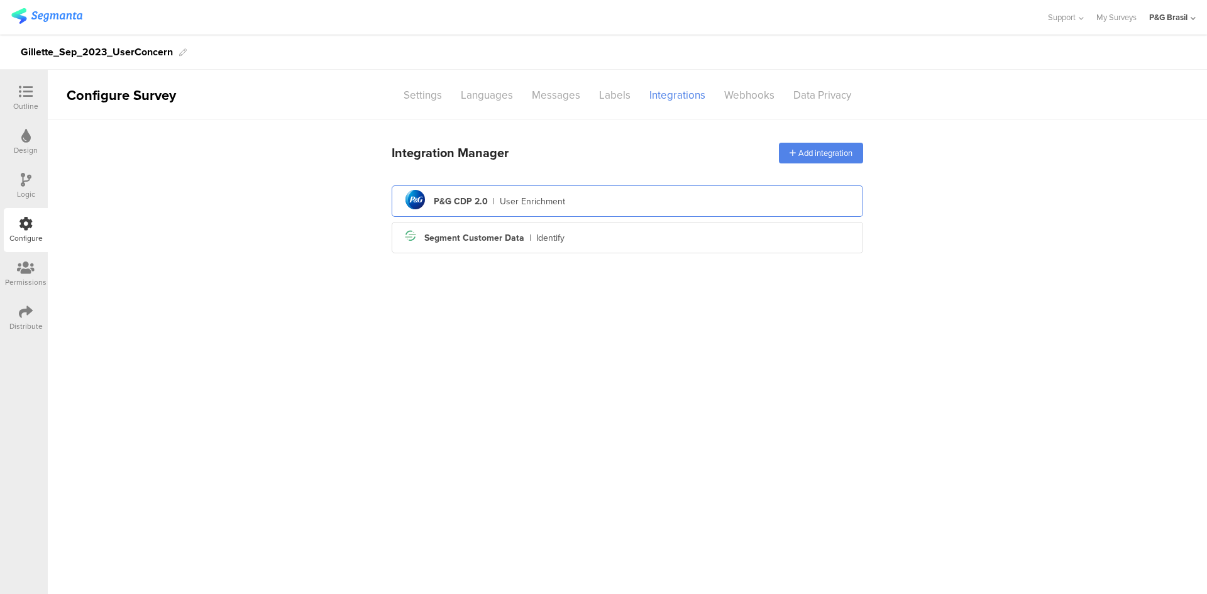
click at [459, 187] on div "pg logo P&G CDP 2.0 | User Enrichment" at bounding box center [627, 201] width 451 height 31
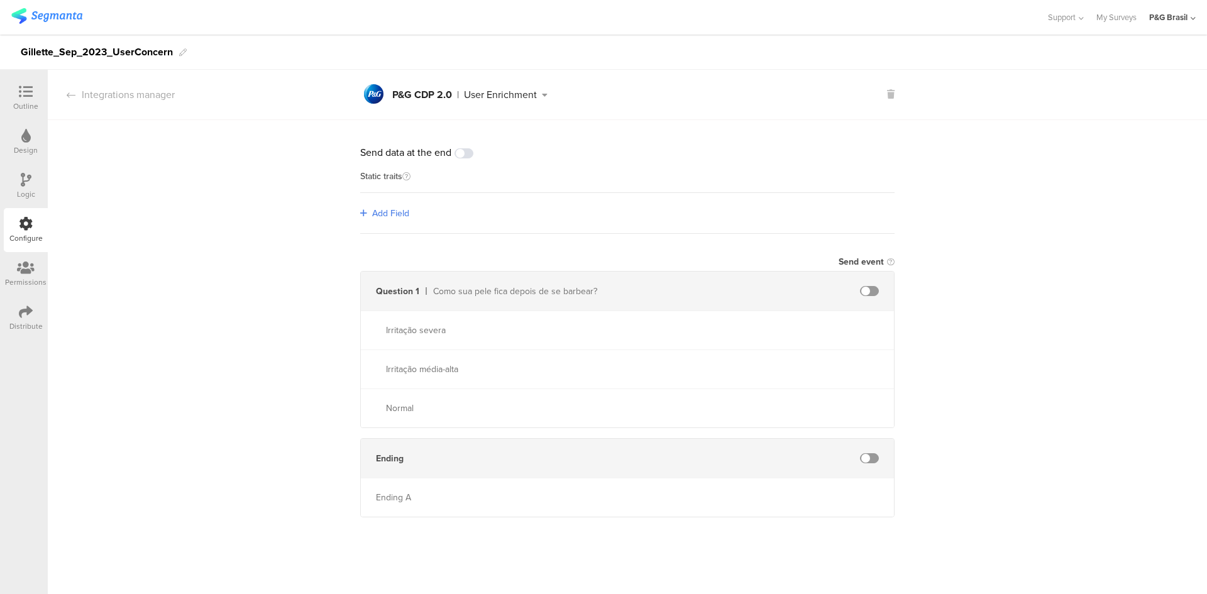
click at [390, 210] on span "Add Field" at bounding box center [390, 213] width 37 height 13
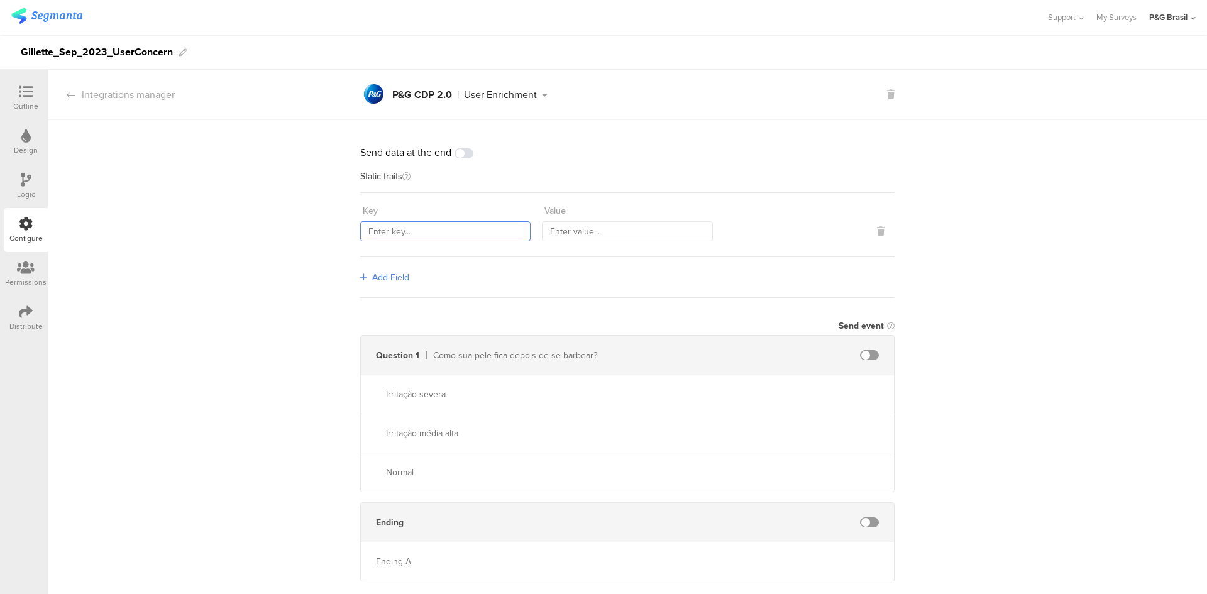
click at [450, 236] on input "text" at bounding box center [445, 231] width 170 height 20
paste input "countryCode"
type input "countryCode"
click at [386, 285] on div "Add Field" at bounding box center [627, 277] width 534 height 41
click at [387, 277] on span "Add Field" at bounding box center [390, 277] width 37 height 13
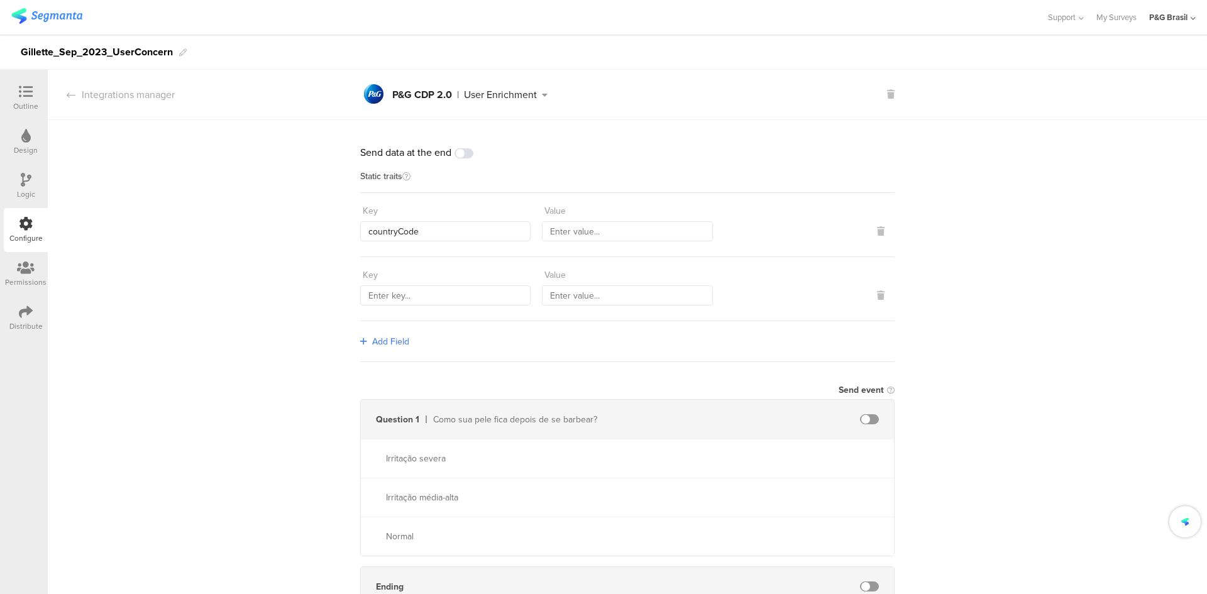
click at [395, 283] on div "Key" at bounding box center [445, 275] width 170 height 21
click at [400, 304] on input "text" at bounding box center [445, 295] width 170 height 20
paste input "sourceId"
type input "sourceId"
click at [393, 351] on div "Add Field" at bounding box center [627, 341] width 534 height 41
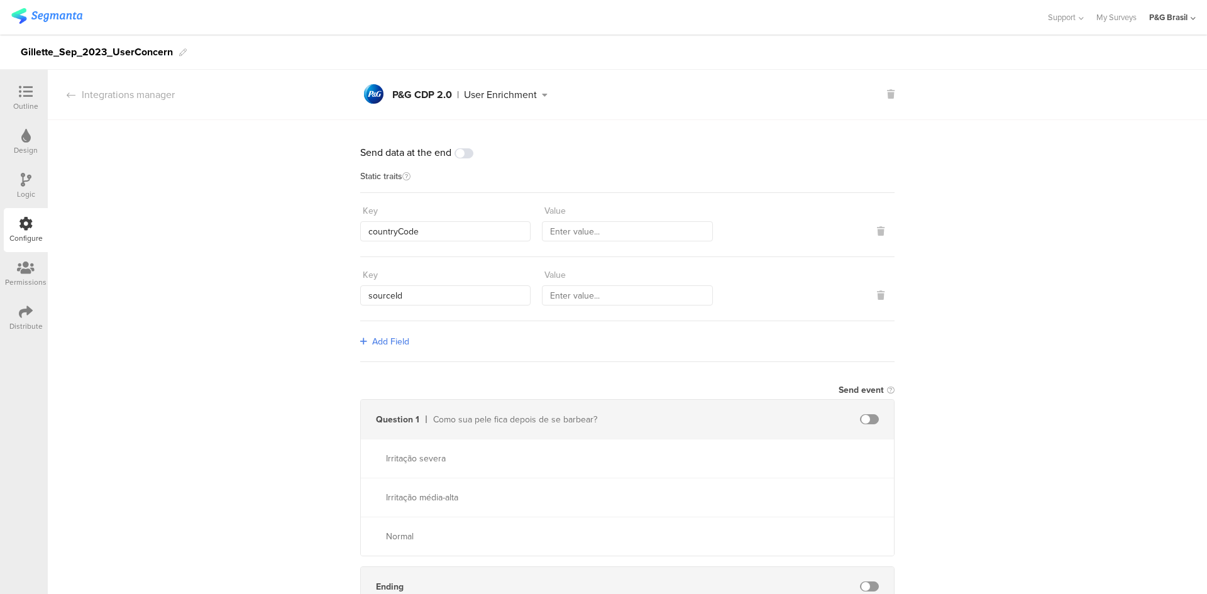
click at [391, 343] on span "Add Field" at bounding box center [390, 341] width 37 height 13
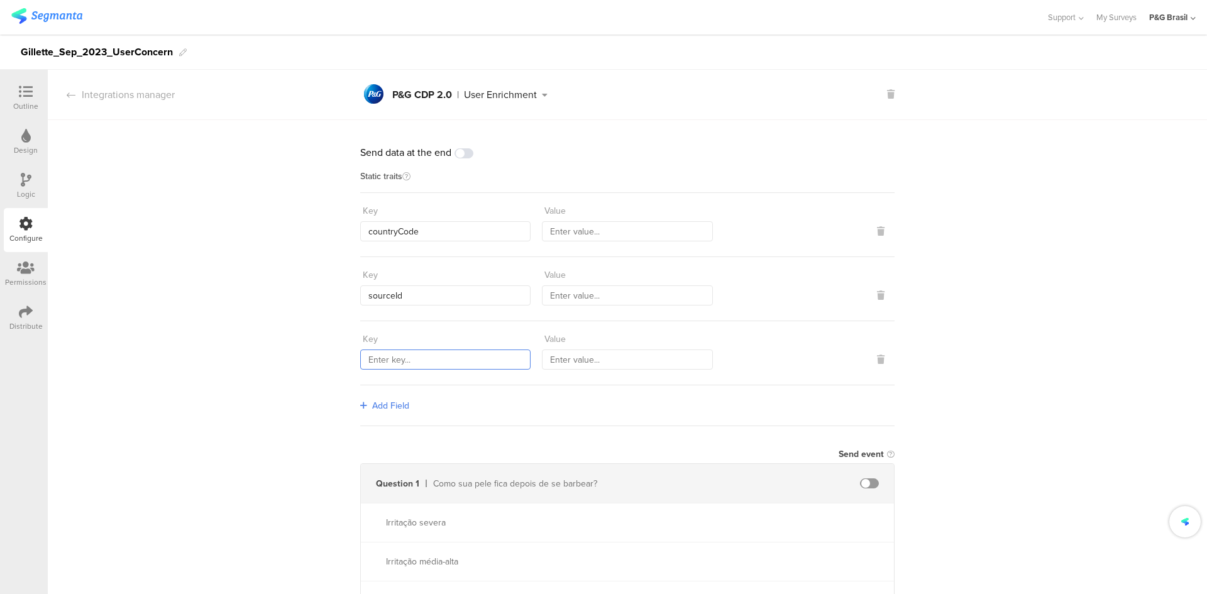
click at [398, 354] on input "text" at bounding box center [445, 359] width 170 height 20
paste input "559"
type input "559"
click at [391, 409] on span "Add Field" at bounding box center [390, 405] width 37 height 13
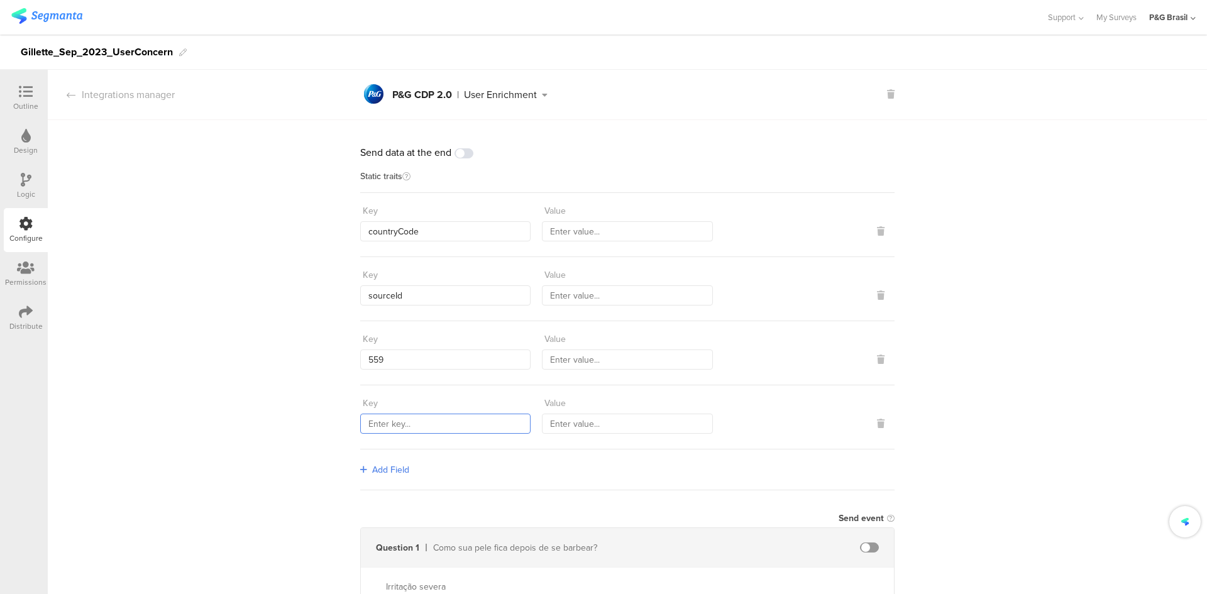
click at [392, 419] on input "text" at bounding box center [445, 424] width 170 height 20
paste input "1584"
type input "1584"
click at [402, 464] on span "Add Field" at bounding box center [390, 469] width 37 height 13
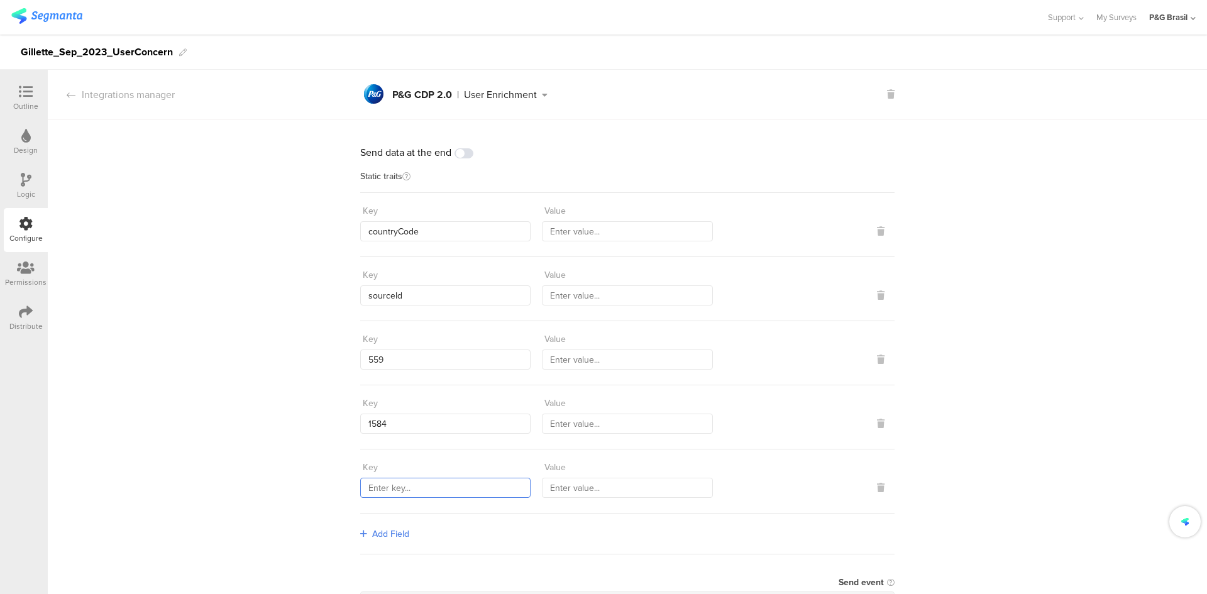
click at [403, 483] on input "text" at bounding box center [445, 488] width 170 height 20
paste input "marketingProgramNumber"
type input "marketingProgramNumber"
click at [245, 341] on div "Send data at the end Static traits Key countryCode Value Key sourceId Value Key…" at bounding box center [627, 484] width 1159 height 728
click at [589, 235] on input "text" at bounding box center [627, 231] width 170 height 20
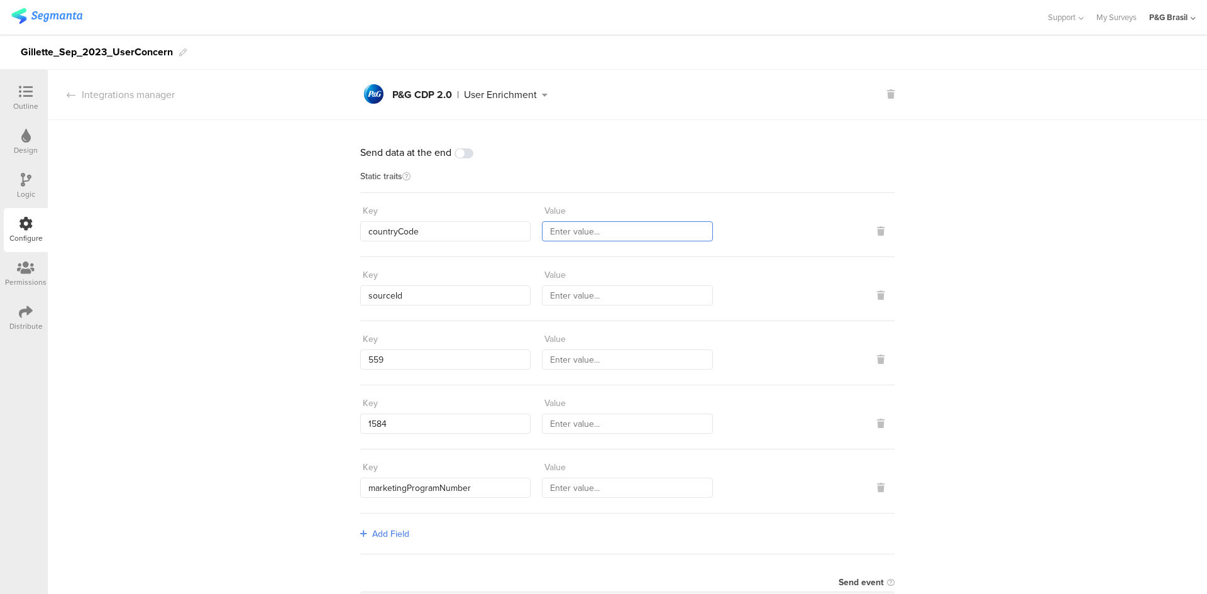
paste input "BRA"
type input "BRA"
click at [632, 312] on div "Key sourceId Value" at bounding box center [627, 289] width 534 height 64
click at [628, 296] on input "text" at bounding box center [627, 295] width 170 height 20
paste input "13790"
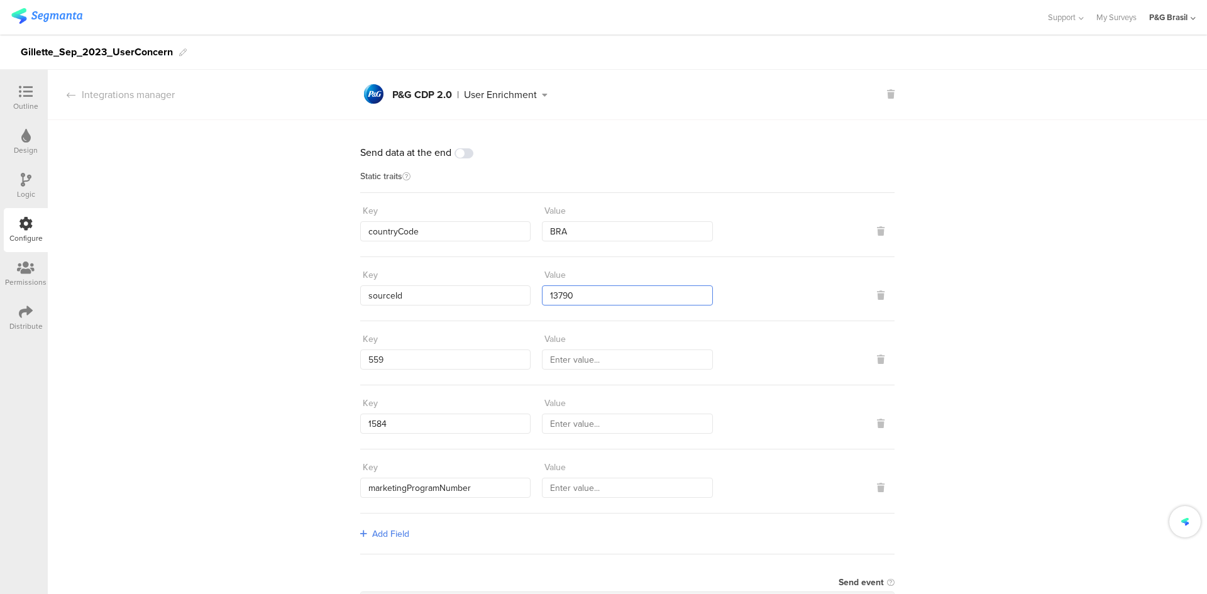
type input "13790"
click at [608, 341] on div "Value" at bounding box center [627, 339] width 170 height 21
click at [610, 354] on input "text" at bounding box center [627, 359] width 170 height 20
click at [625, 364] on input "BRA_FY2324_" at bounding box center [627, 359] width 170 height 20
click at [625, 364] on input "BRA_FY2324_SC_Gilette_" at bounding box center [627, 359] width 170 height 20
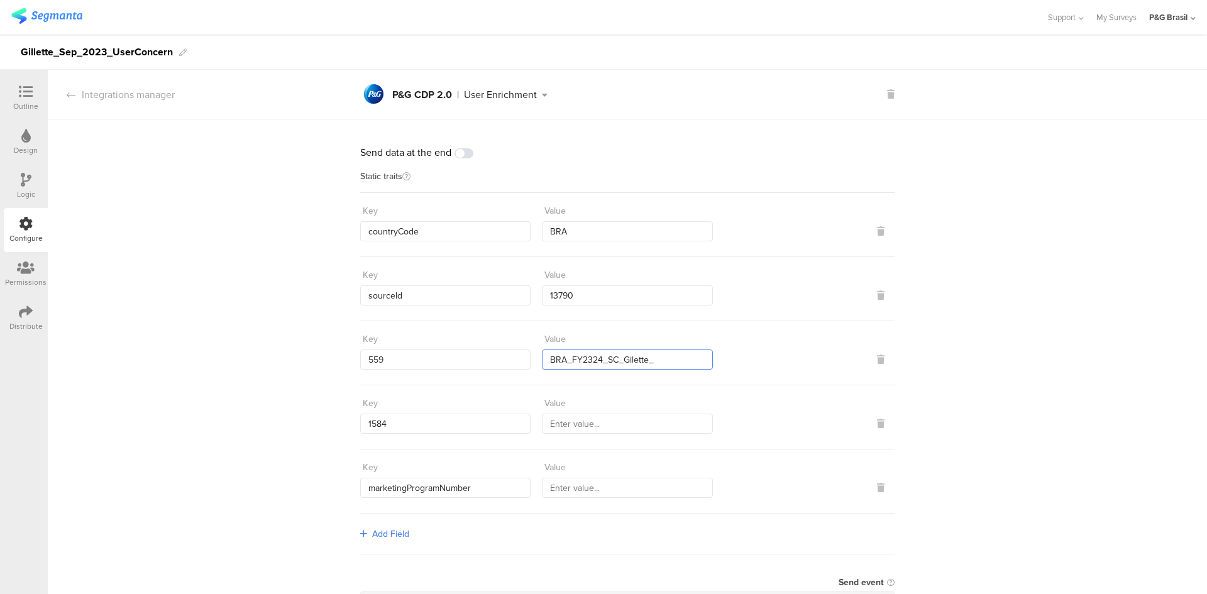
click at [627, 357] on input "BRA_FY2324_SC_Gilette_" at bounding box center [627, 359] width 170 height 20
drag, startPoint x: 112, startPoint y: 50, endPoint x: 172, endPoint y: 48, distance: 59.7
click at [173, 48] on div "Gillette_Sep_2023_UserConcern" at bounding box center [603, 52] width 1207 height 35
copy div "UserConcern"
click at [667, 360] on input "BRA_FY2324_SC_Gillette_" at bounding box center [627, 359] width 170 height 20
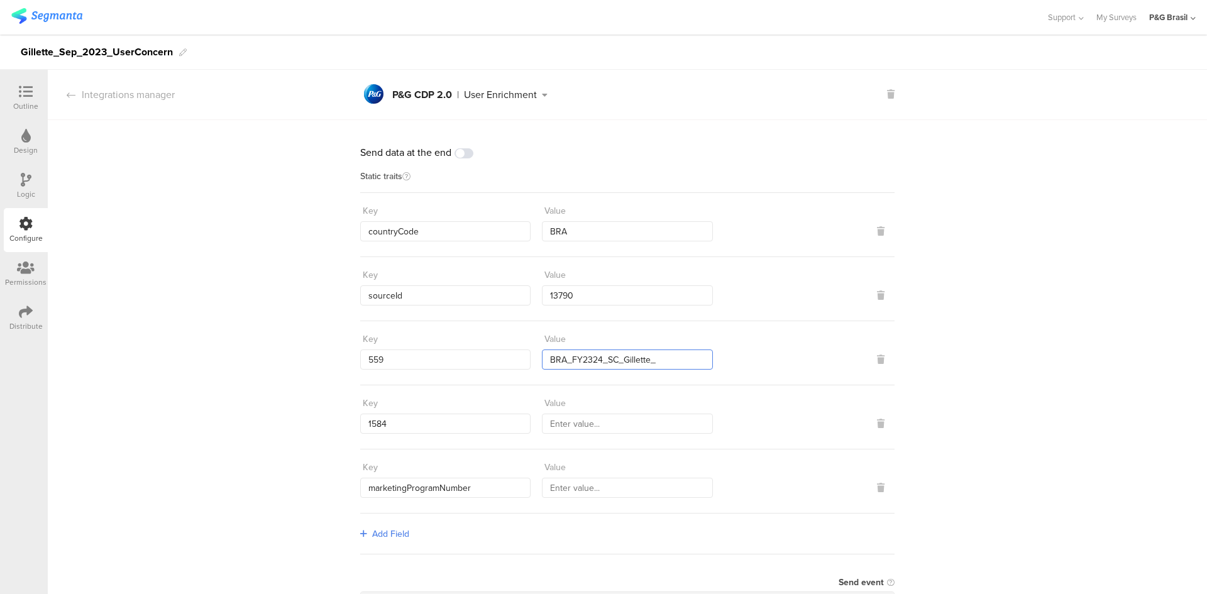
paste input "UserConcern"
drag, startPoint x: 654, startPoint y: 358, endPoint x: 509, endPoint y: 356, distance: 144.6
click at [509, 356] on div "Key 559 Value BRA_FY2324_SC_Gillette_UserConcern_Segmanta" at bounding box center [627, 349] width 534 height 41
type input "BRA_FY2324_SC_Gillette_UserConcern_Segmanta"
click at [606, 430] on input "text" at bounding box center [627, 424] width 170 height 20
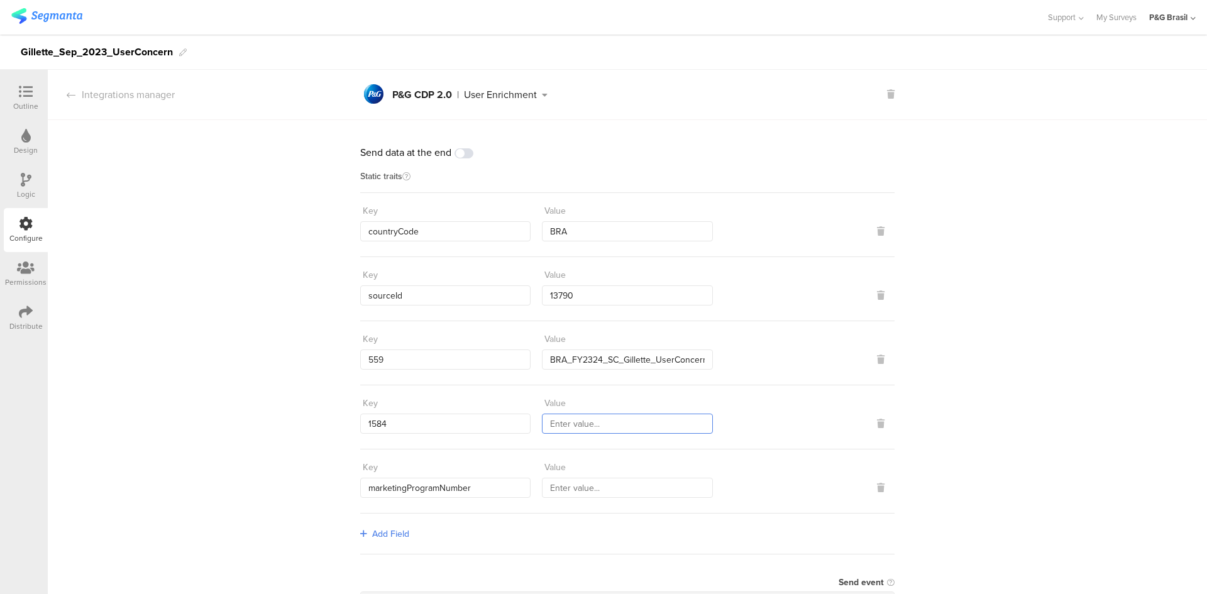
paste input "BRA_FY2324_SC_Gillette_UserConcern"
type input "BRA_FY2324_SC_Gillette_UserConcern"
click at [260, 337] on div "Send data at the end Static traits Key countryCode Value BRA Key sourceId Value…" at bounding box center [627, 484] width 1159 height 728
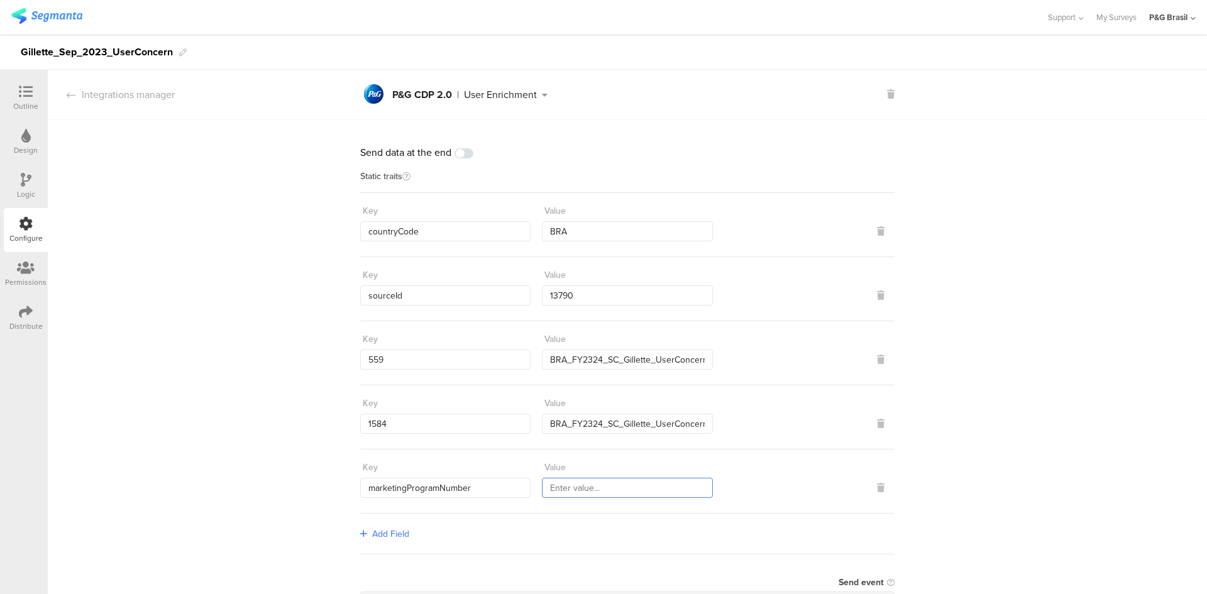
click at [596, 495] on input "text" at bounding box center [627, 488] width 170 height 20
type input "147"
drag, startPoint x: 173, startPoint y: 48, endPoint x: 22, endPoint y: 47, distance: 150.8
click at [22, 47] on div "Gillette_Sep_2023_UserConcern" at bounding box center [603, 52] width 1207 height 35
copy div "Gillette_Sep_2023_UserConcern"
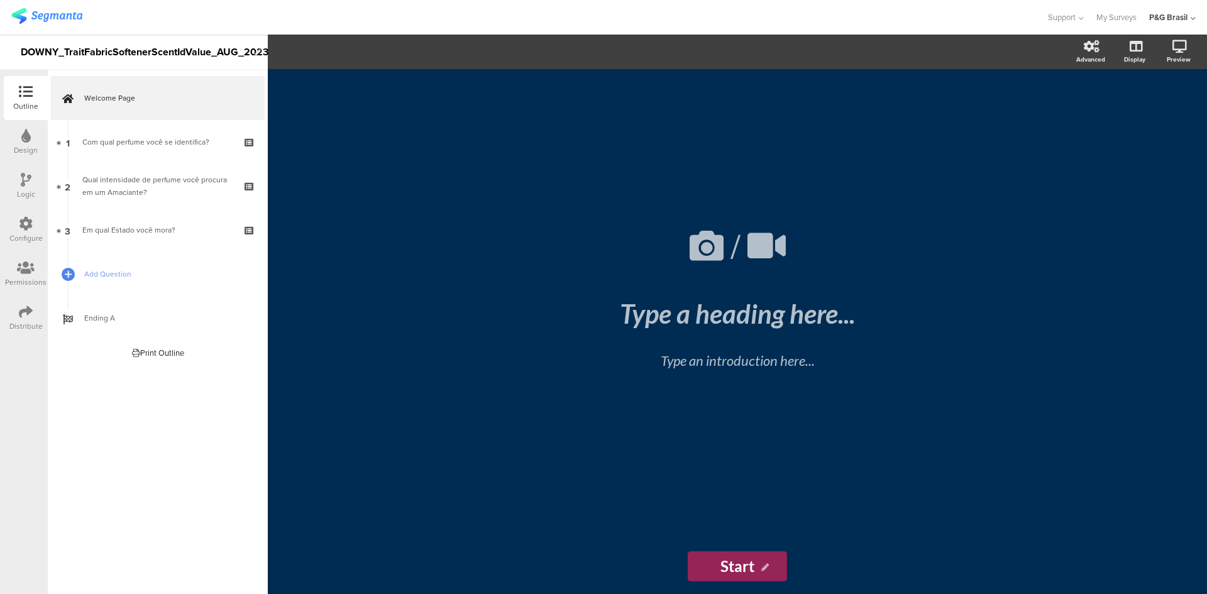
click at [27, 213] on div "Configure" at bounding box center [26, 230] width 44 height 44
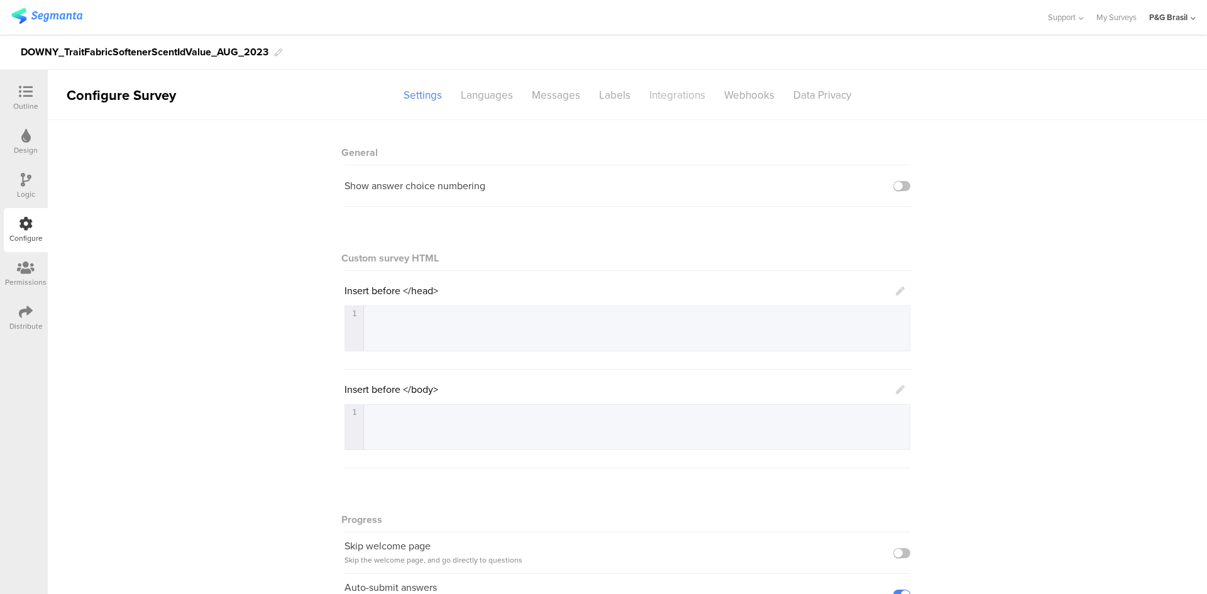
click at [670, 94] on div "Integrations" at bounding box center [677, 95] width 75 height 22
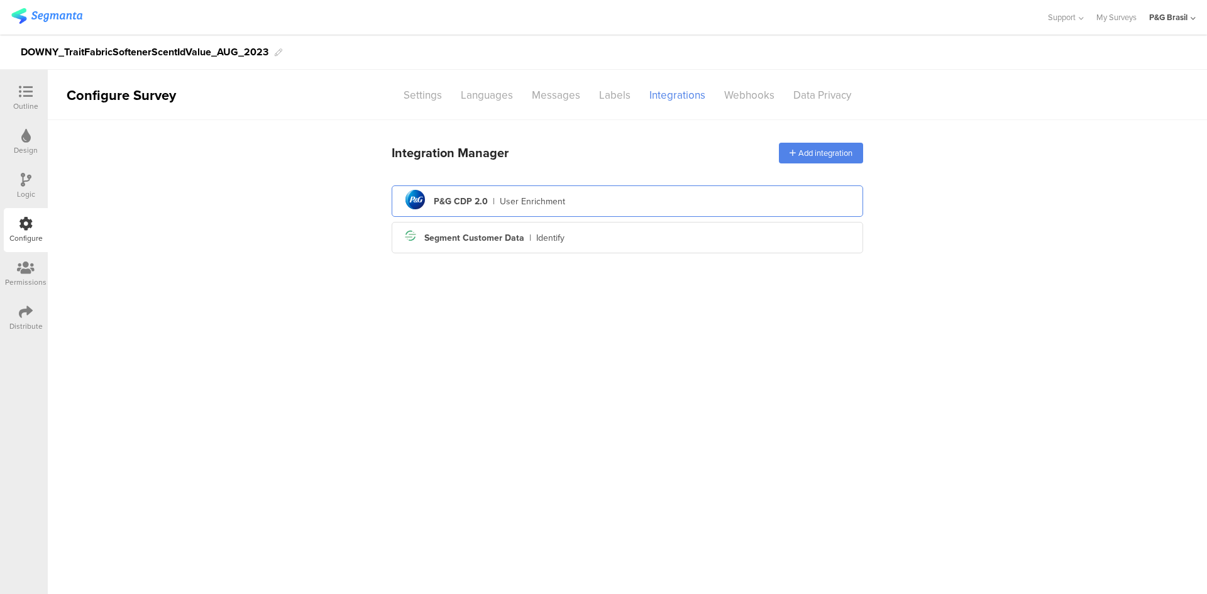
click at [439, 207] on div "P&G CDP 2.0" at bounding box center [461, 201] width 54 height 13
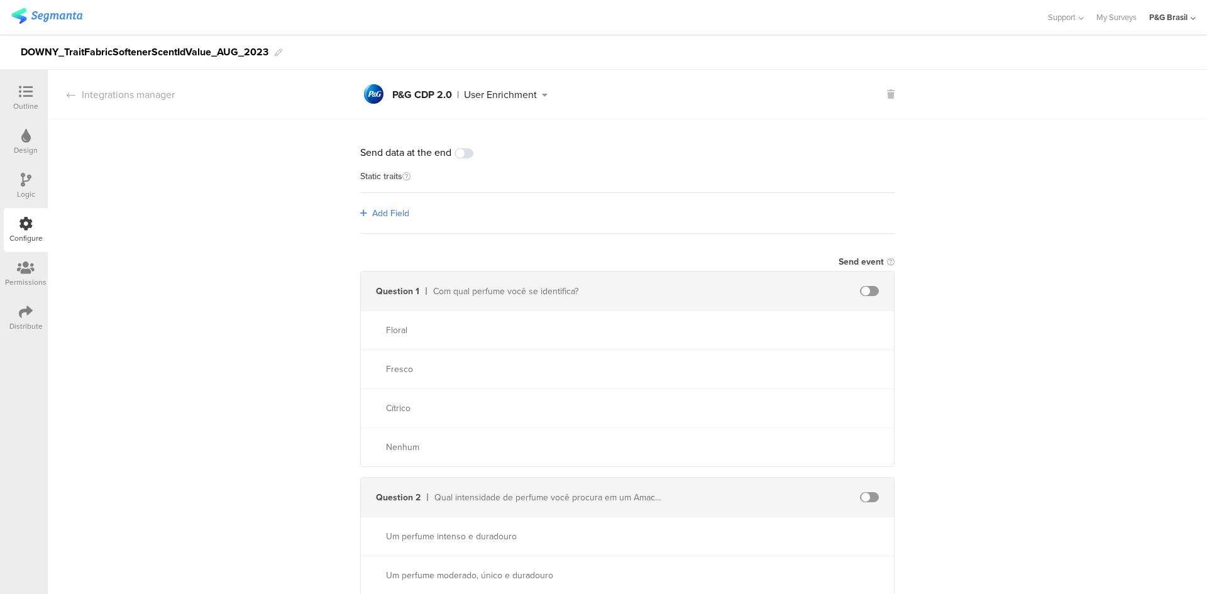
click at [384, 219] on span "Add Field" at bounding box center [390, 213] width 37 height 13
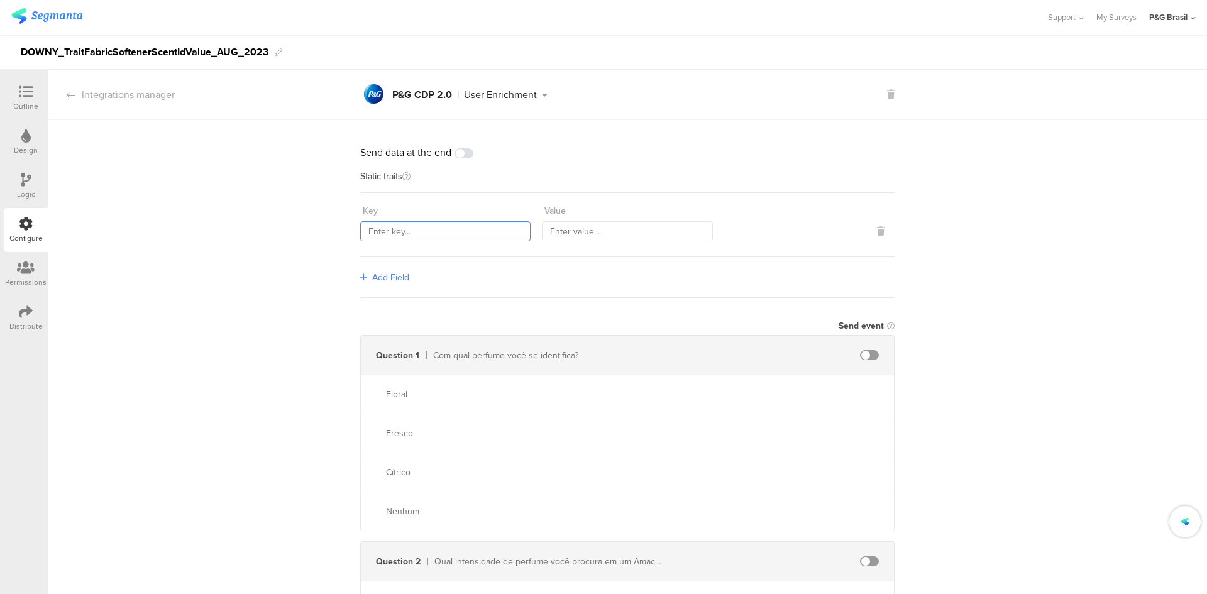
click at [396, 233] on input "text" at bounding box center [445, 231] width 170 height 20
paste input "countryCode"
type input "countryCode"
click at [373, 279] on span "Add Field" at bounding box center [390, 277] width 37 height 13
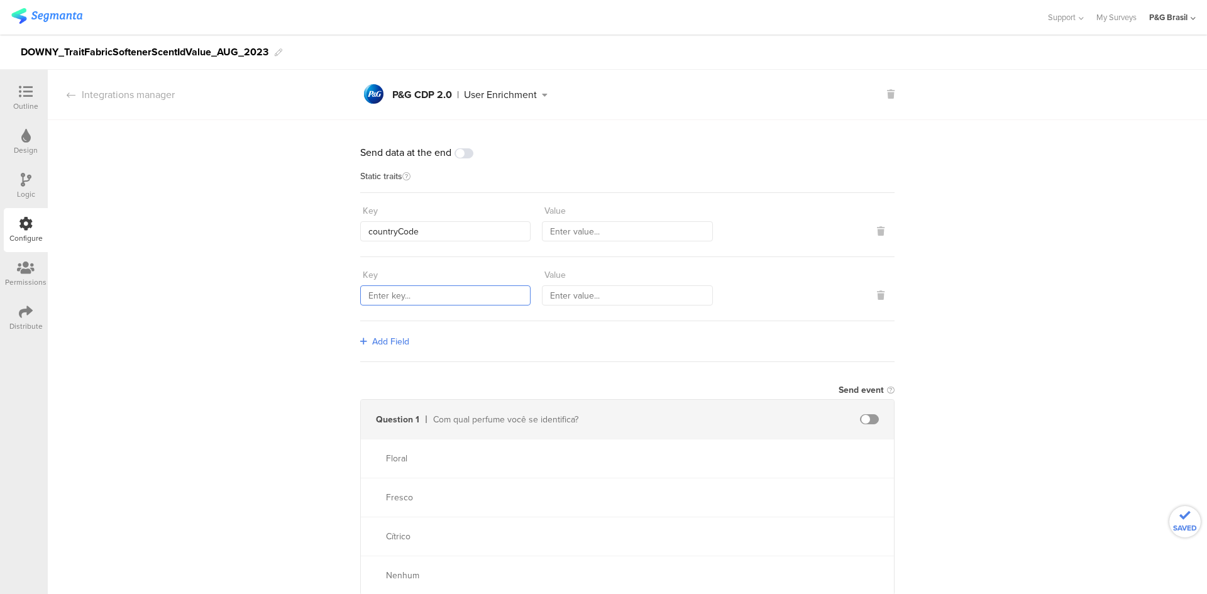
click at [393, 298] on input "text" at bounding box center [445, 295] width 170 height 20
paste input "sourceId"
type input "sourceId"
click at [366, 344] on link "Add Field" at bounding box center [384, 341] width 49 height 13
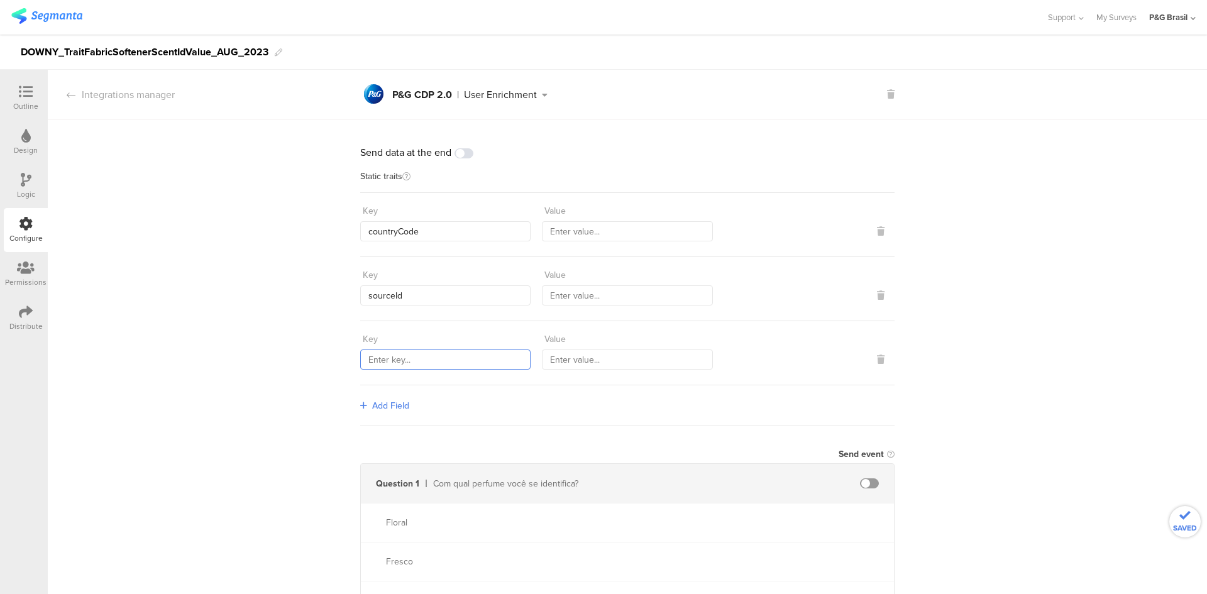
click at [423, 349] on input "text" at bounding box center [445, 359] width 170 height 20
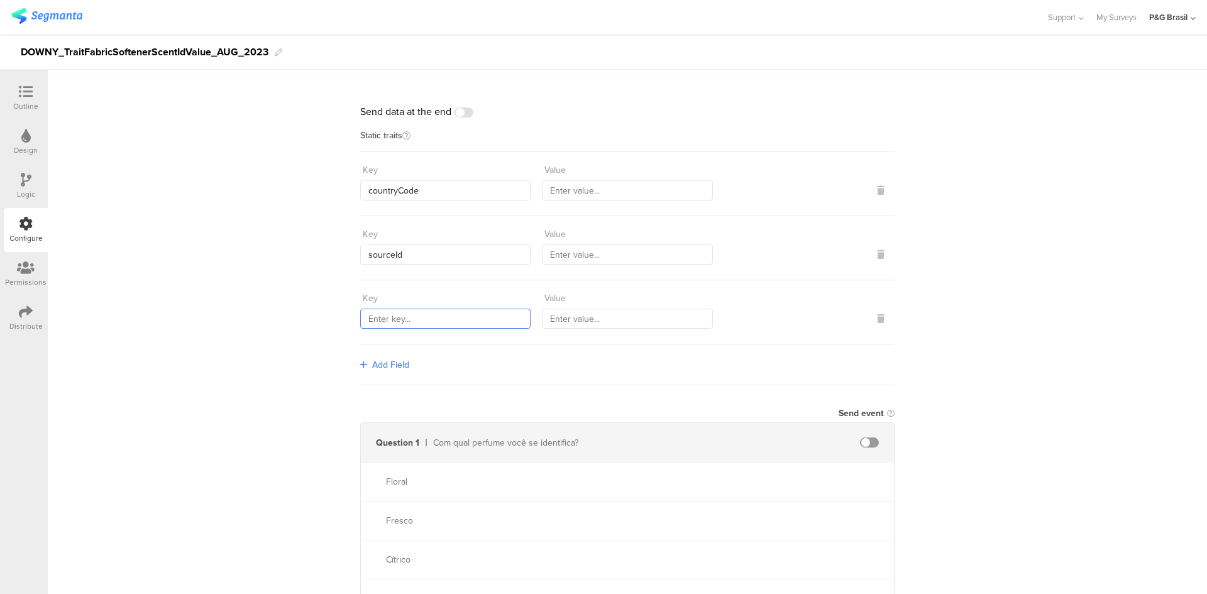
scroll to position [63, 0]
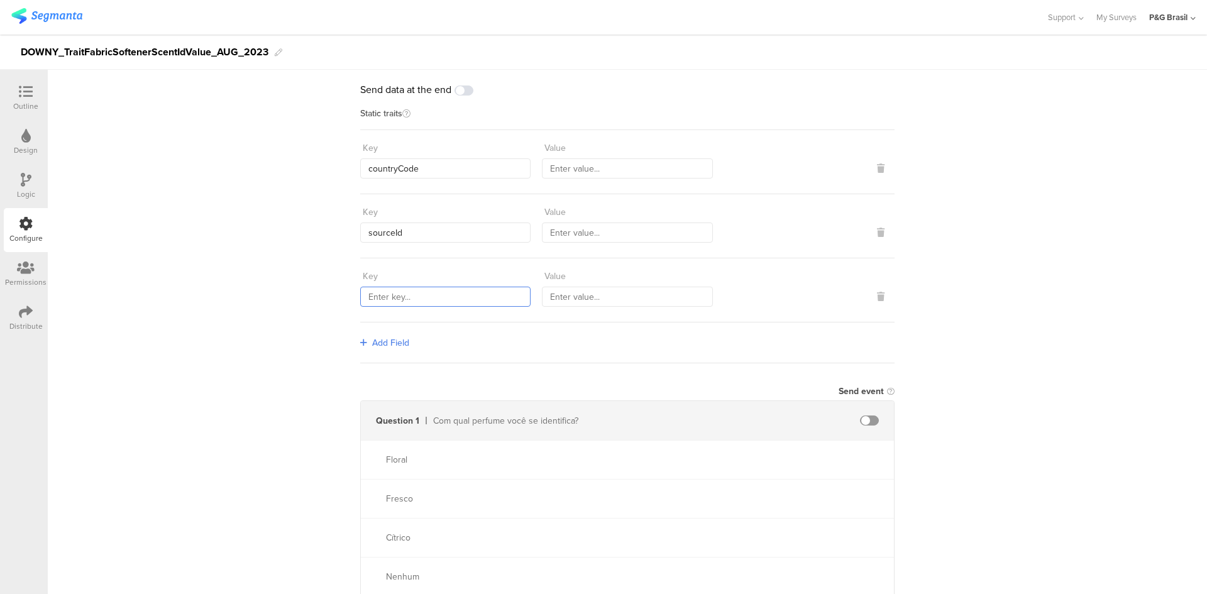
paste input "559"
type input "559"
click at [360, 338] on icon at bounding box center [363, 342] width 7 height 9
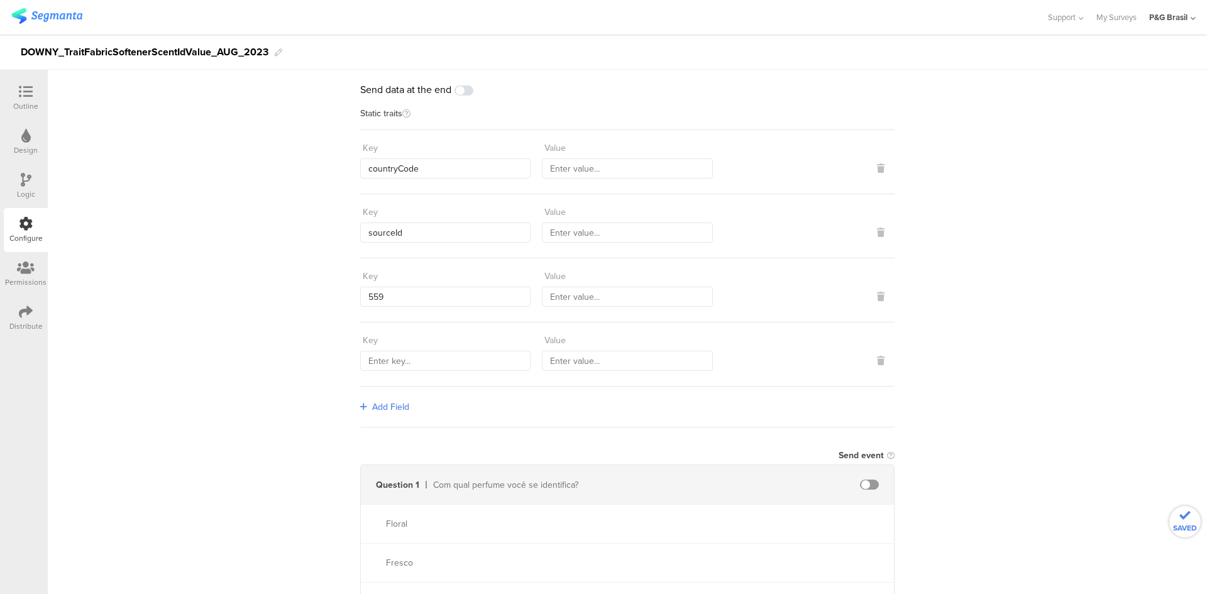
click at [442, 371] on div "Key Value" at bounding box center [627, 354] width 534 height 64
click at [443, 358] on input "text" at bounding box center [445, 361] width 170 height 20
click at [445, 360] on input "text" at bounding box center [445, 361] width 170 height 20
paste input "1584"
type input "1584"
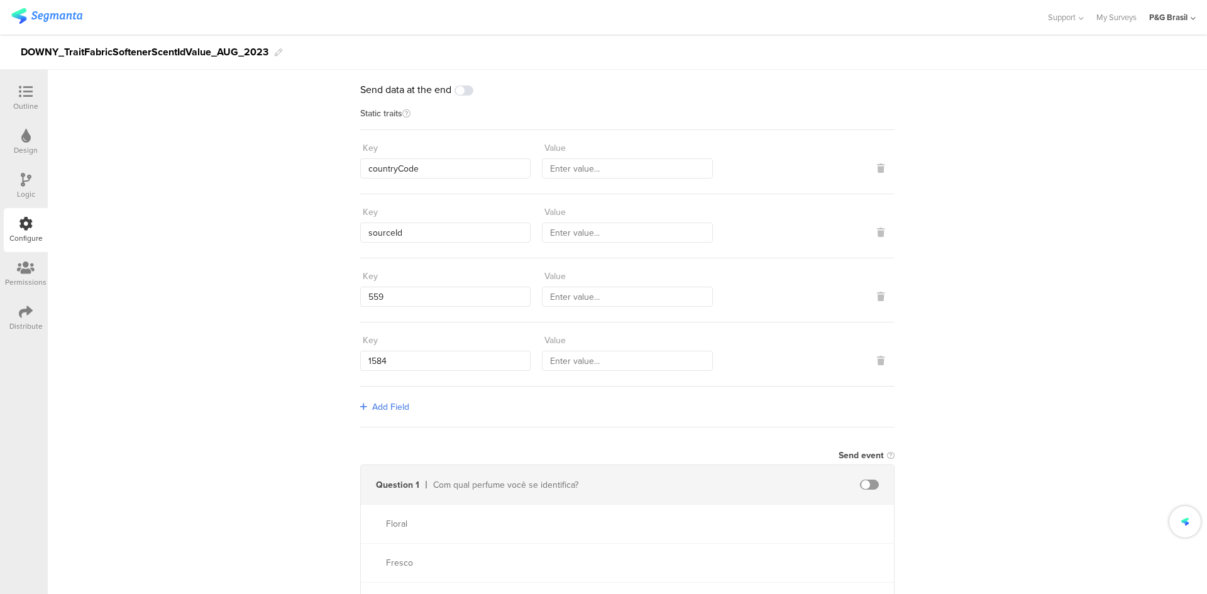
click at [372, 407] on span "Add Field" at bounding box center [390, 406] width 37 height 13
click at [446, 370] on input "text" at bounding box center [445, 362] width 170 height 20
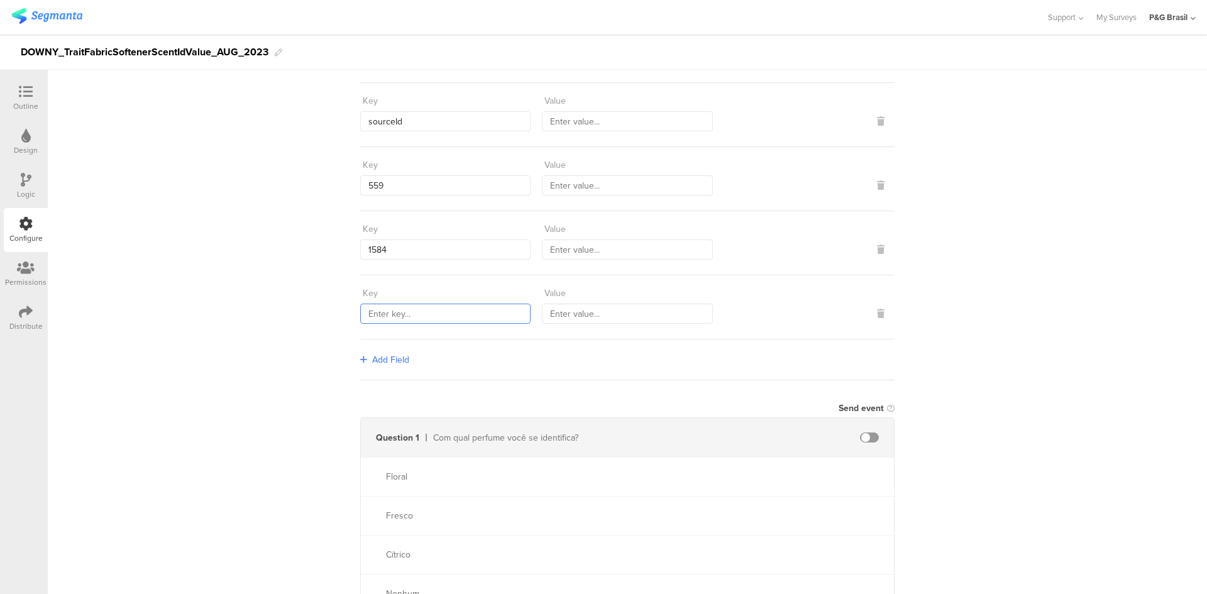
scroll to position [189, 0]
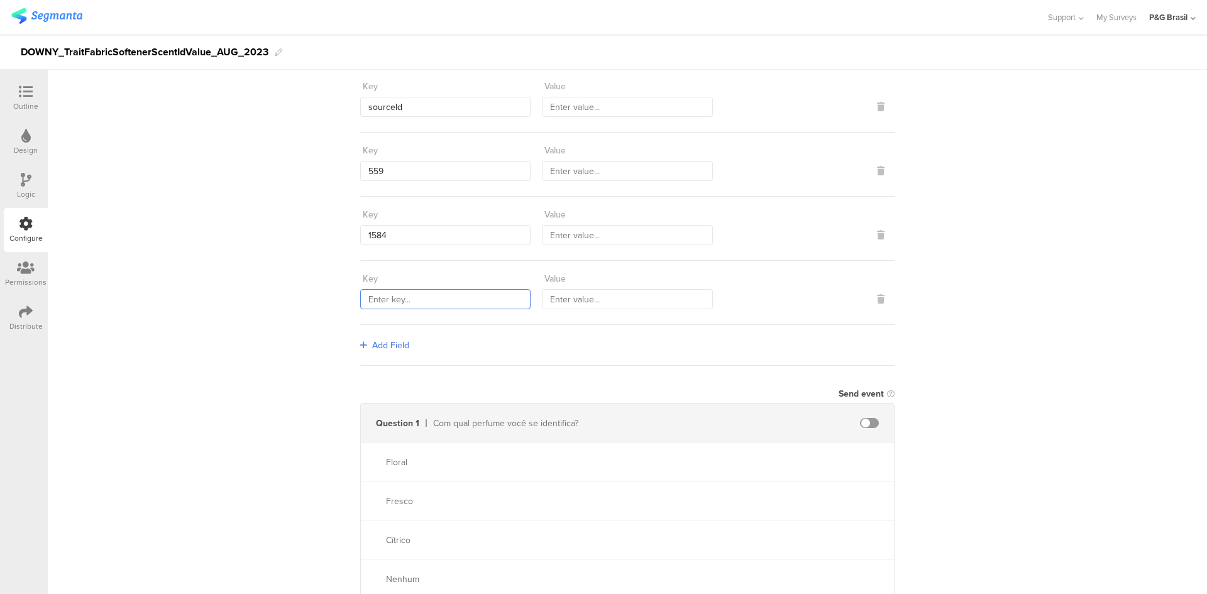
paste input "marketingProgramNumber"
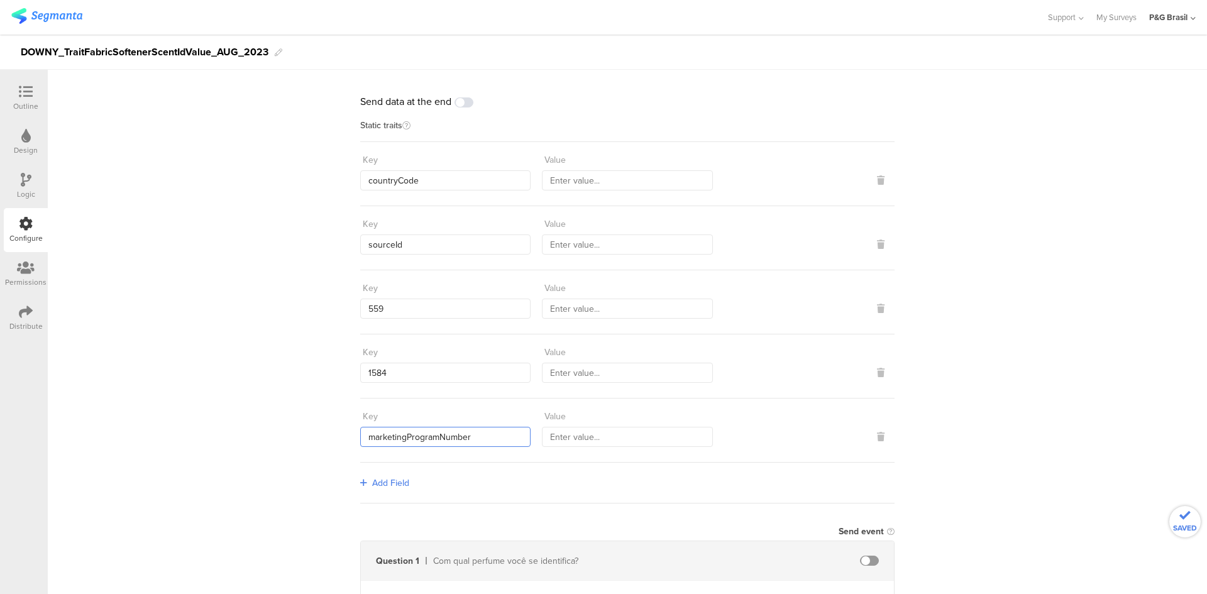
scroll to position [0, 0]
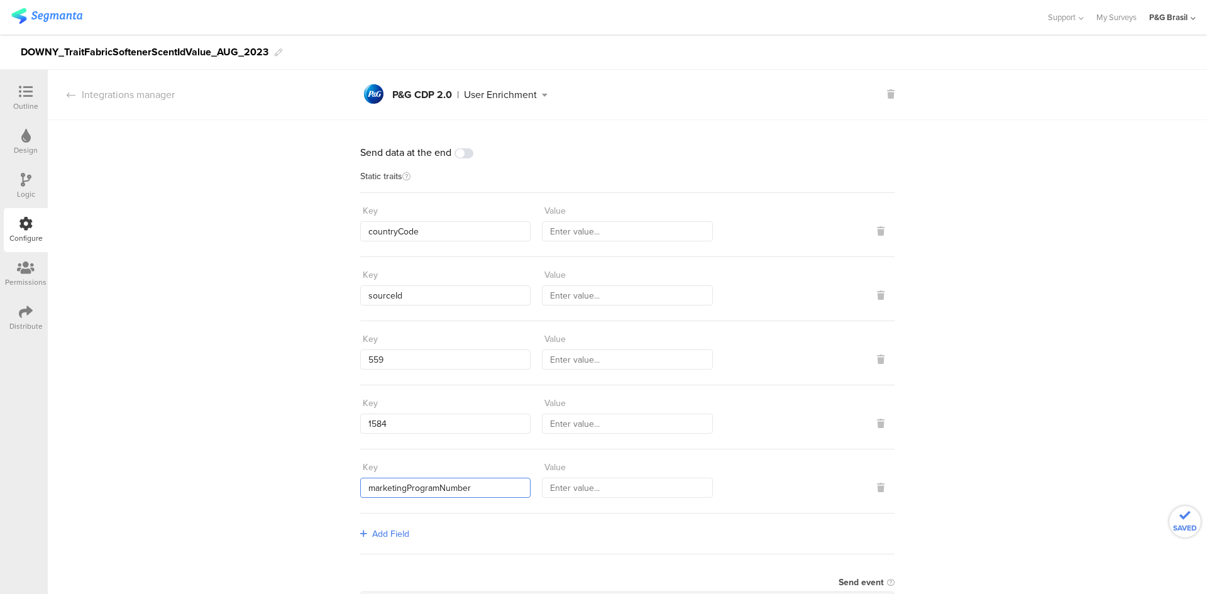
type input "marketingProgramNumber"
click at [587, 239] on input "text" at bounding box center [627, 231] width 170 height 20
type input "BRA"
click at [689, 293] on input "text" at bounding box center [627, 295] width 170 height 20
click at [567, 291] on input "text" at bounding box center [627, 295] width 170 height 20
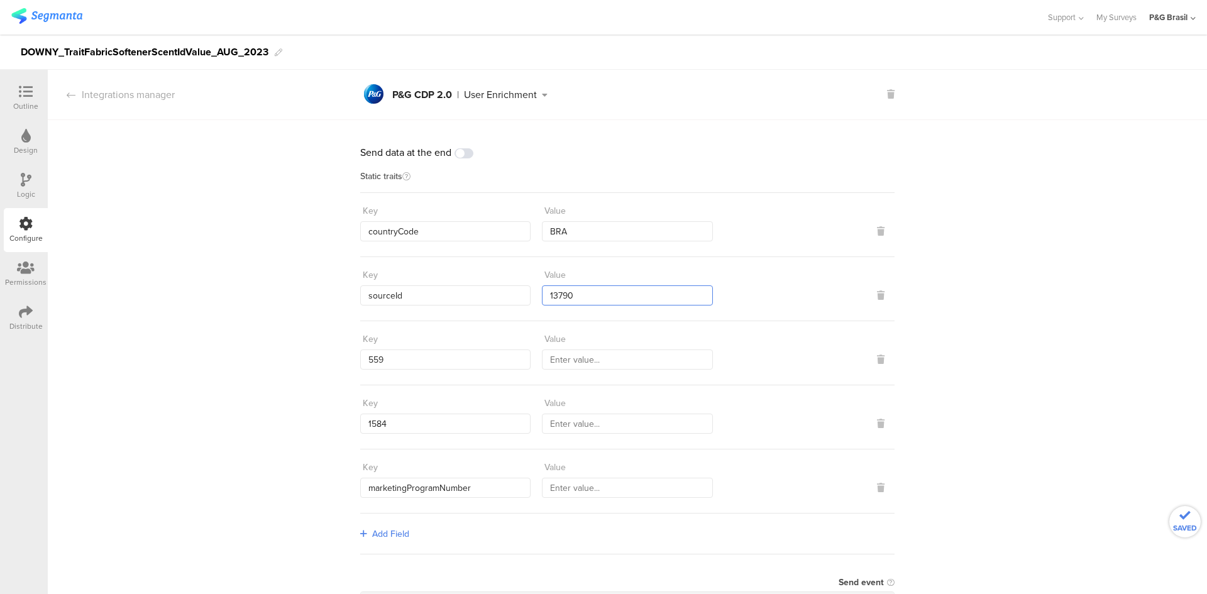
type input "13790"
click at [587, 359] on input "text" at bounding box center [627, 359] width 170 height 20
click at [595, 368] on input "text" at bounding box center [627, 359] width 170 height 20
drag, startPoint x: 68, startPoint y: 51, endPoint x: 100, endPoint y: 47, distance: 32.3
click at [100, 47] on div "DOWNY_TraitFabricSoftenerScentIdValue_AUG_2023" at bounding box center [145, 52] width 248 height 20
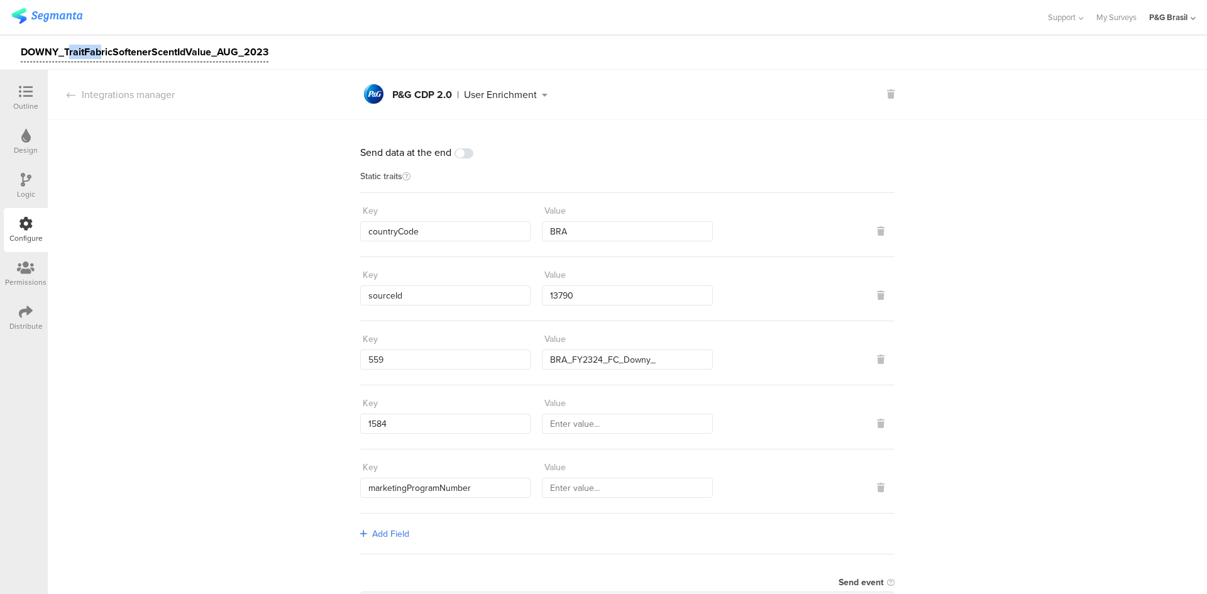
click at [68, 48] on div "DOWNY_TraitFabricSoftenerScentIdValue_AUG_2023" at bounding box center [145, 52] width 248 height 20
drag, startPoint x: 65, startPoint y: 48, endPoint x: 211, endPoint y: 60, distance: 146.9
click at [211, 60] on div "DOWNY_TraitFabricSoftenerScentIdValue_AUG_2023" at bounding box center [145, 52] width 248 height 20
copy div "TraitFabricSoftenerScentIdValue"
click at [674, 353] on input "BRA_FY2324_FC_Downy_" at bounding box center [627, 359] width 170 height 20
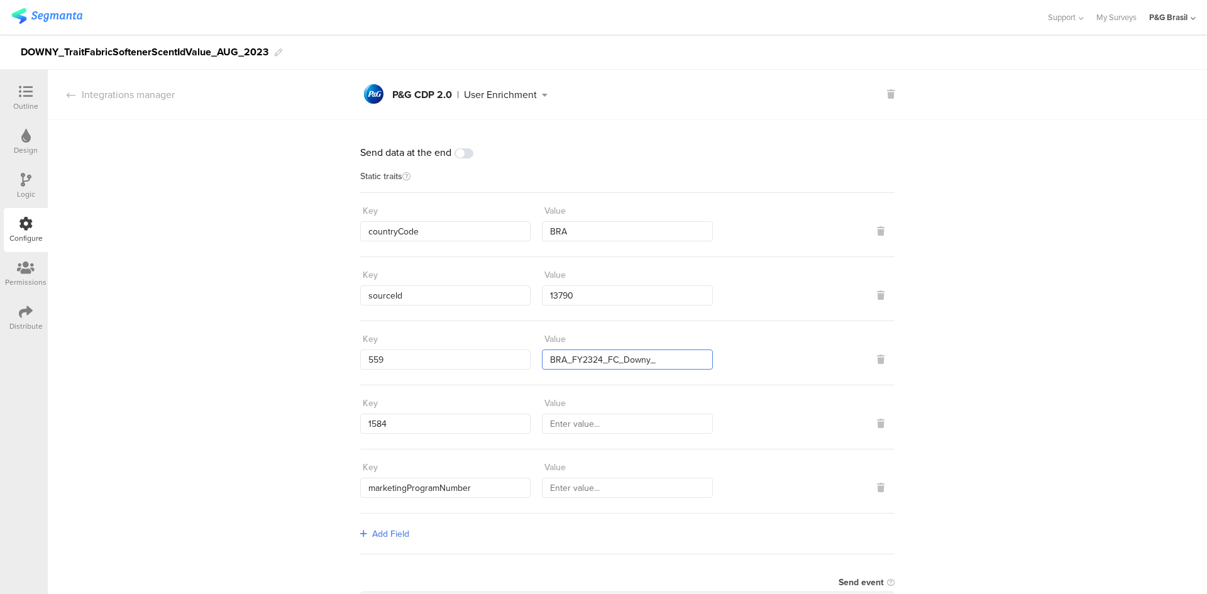
paste input "TraitFabricSoftenerScentIdValue"
drag, startPoint x: 655, startPoint y: 356, endPoint x: 495, endPoint y: 346, distance: 160.5
click at [495, 346] on div "Key 559 Value BRA_FY2324_FC_Downy_TraitFabricSoftenerScentIdValue_Segmanta" at bounding box center [627, 349] width 534 height 41
type input "BRA_FY2324_FC_Downy_TraitFabricSoftenerScentIdValue_Segmanta"
click at [609, 425] on input "text" at bounding box center [627, 424] width 170 height 20
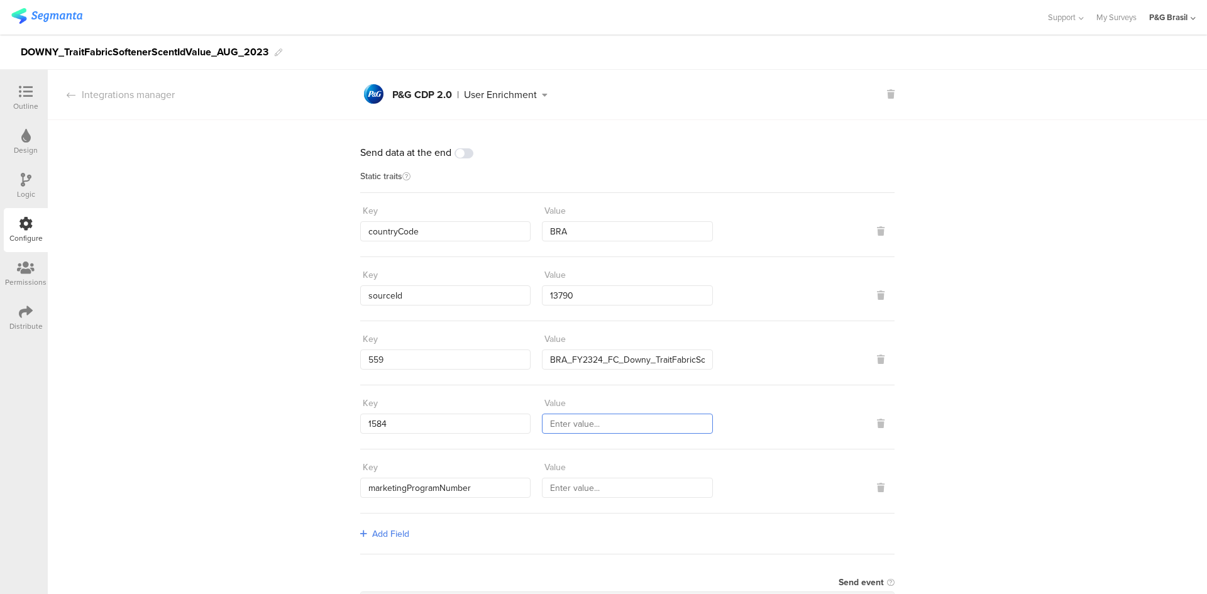
paste input "BRA_FY2324_FC_Downy_TraitFabricSoftenerScentIdValue"
type input "BRA_FY2324_FC_Downy_TraitFabricSoftenerScentIdValue"
click at [599, 483] on input "text" at bounding box center [627, 488] width 170 height 20
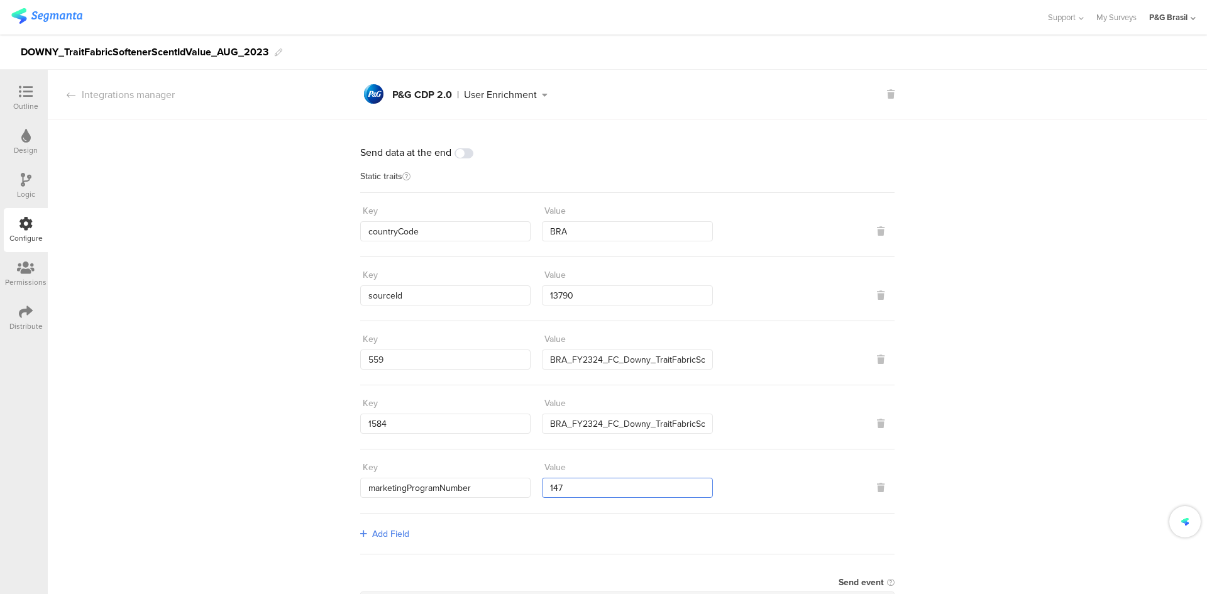
type input "147"
drag, startPoint x: 260, startPoint y: 53, endPoint x: 0, endPoint y: 57, distance: 260.2
click at [0, 57] on div "DOWNY_TraitFabricSoftenerScentIdValue_AUG_2023" at bounding box center [603, 52] width 1207 height 35
copy div "DOWNY_TraitFabricSoftenerScentIdValue_AUG_2023"
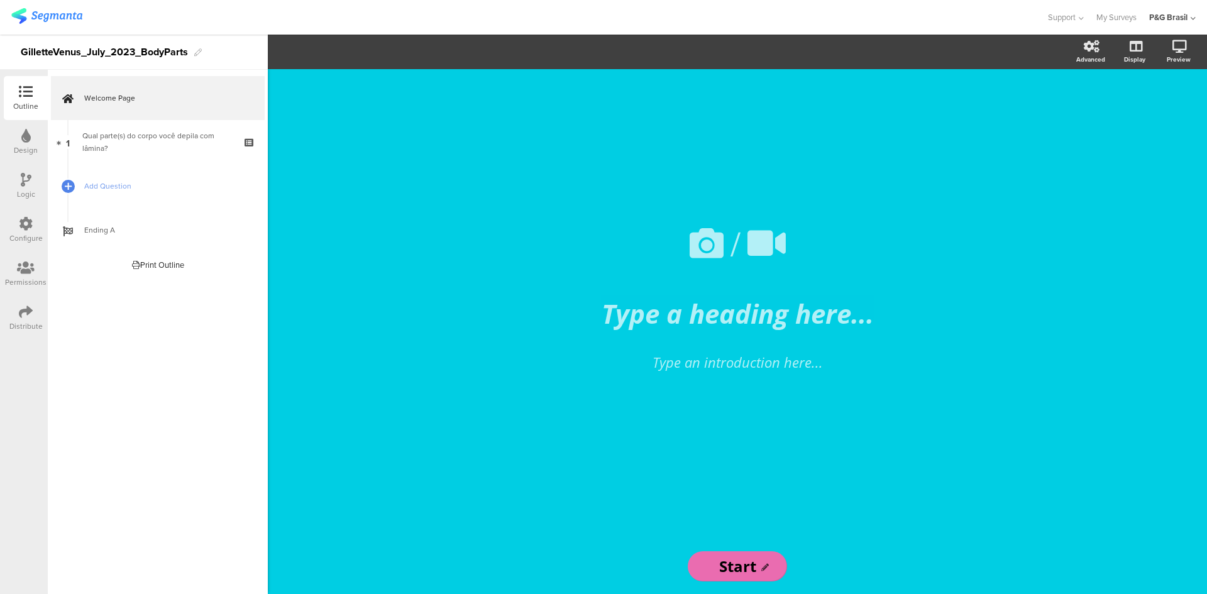
click at [33, 226] on div "Configure" at bounding box center [26, 230] width 44 height 44
click at [25, 222] on icon at bounding box center [26, 224] width 14 height 14
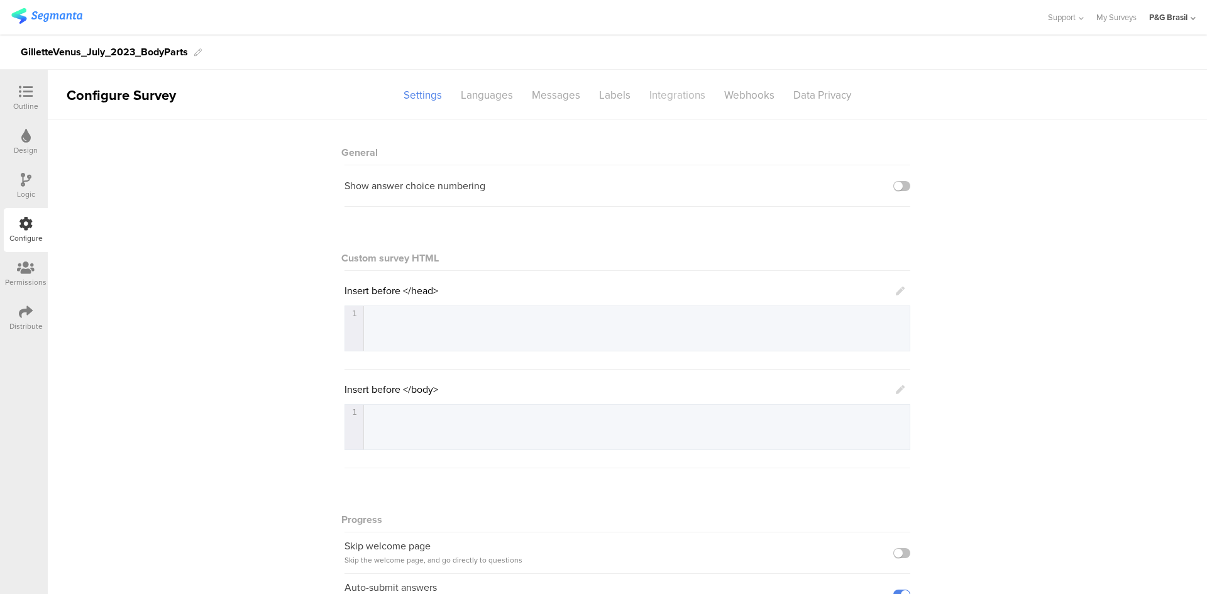
click at [673, 96] on div "Integrations" at bounding box center [677, 95] width 75 height 22
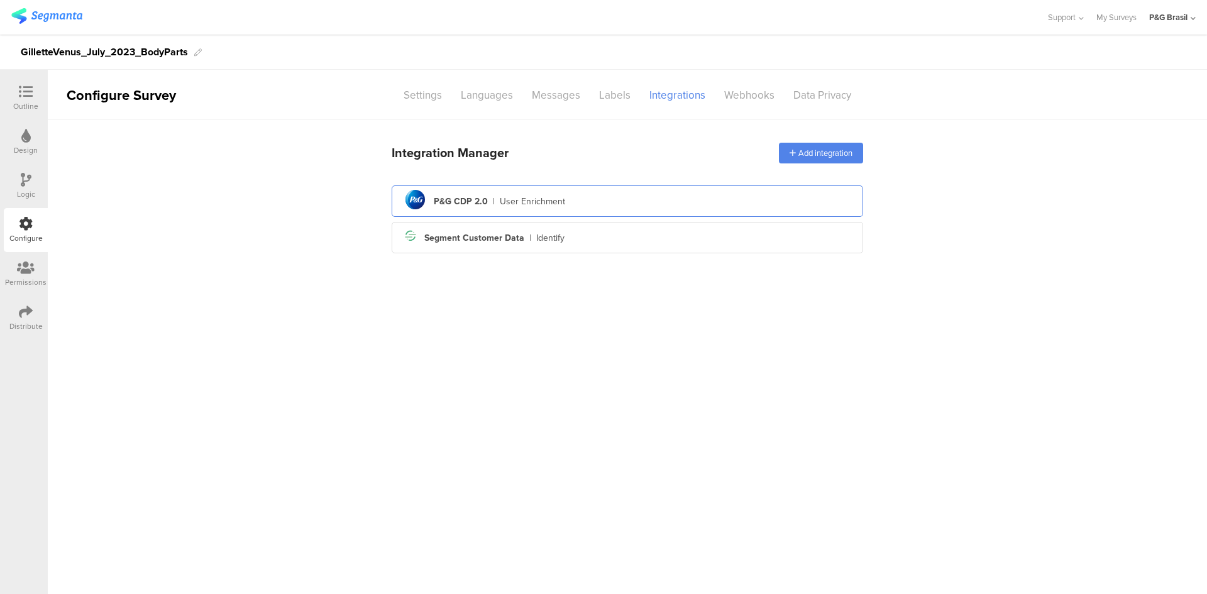
click at [493, 201] on div "|" at bounding box center [494, 201] width 2 height 13
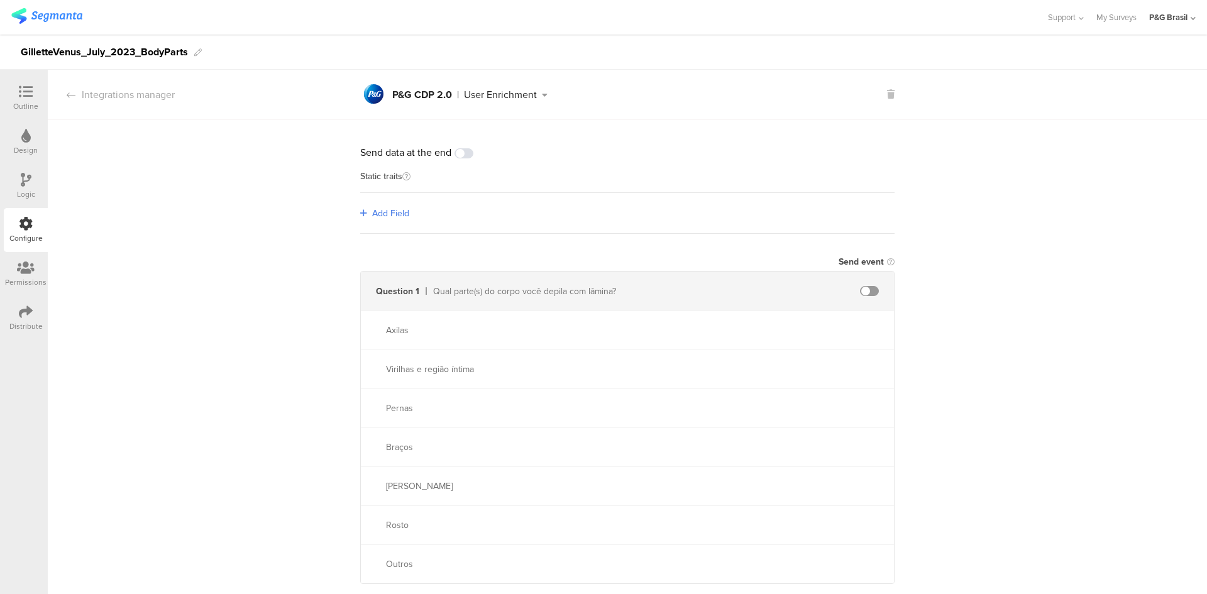
click at [385, 218] on span "Add Field" at bounding box center [390, 213] width 37 height 13
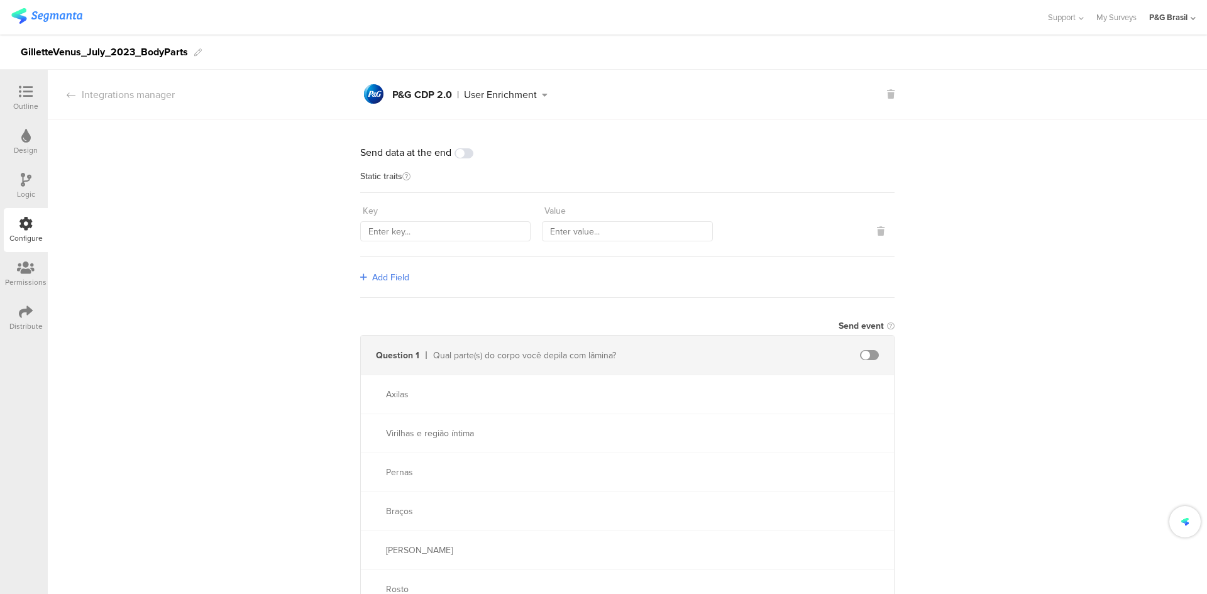
click at [385, 242] on div "Key Value" at bounding box center [627, 225] width 534 height 64
click at [385, 234] on input "text" at bounding box center [445, 231] width 170 height 20
paste input "countryCode"
type input "countryCode"
click at [354, 276] on div "Send data at the end Static traits Key countryCode Value Add Field Send event Q…" at bounding box center [627, 433] width 1159 height 627
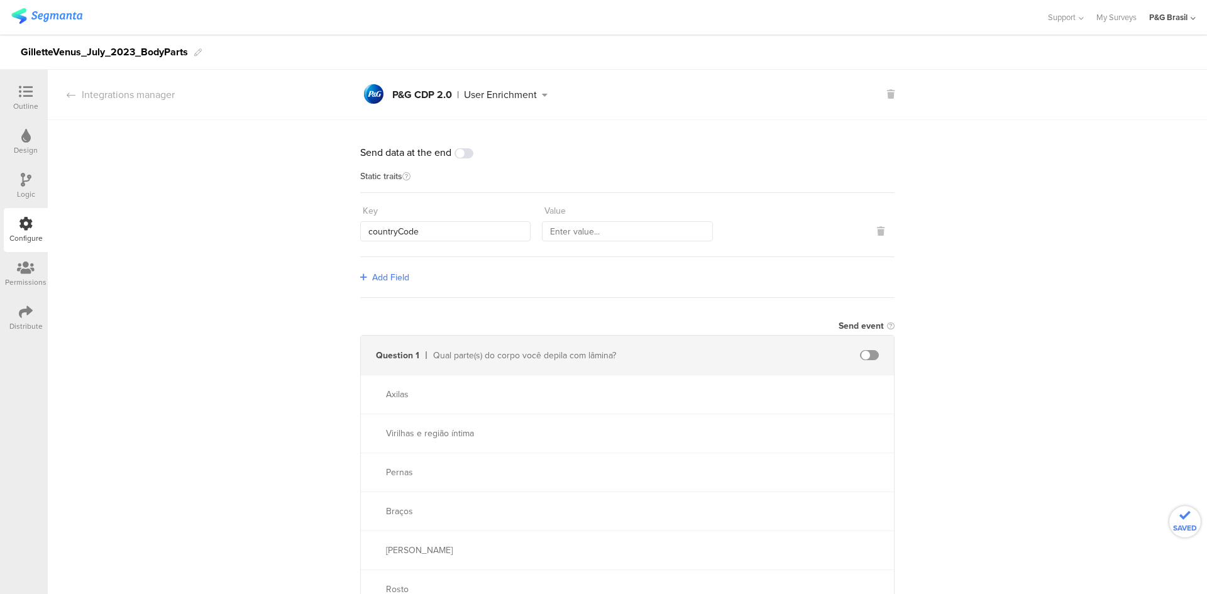
click at [363, 279] on link "Add Field" at bounding box center [384, 277] width 49 height 13
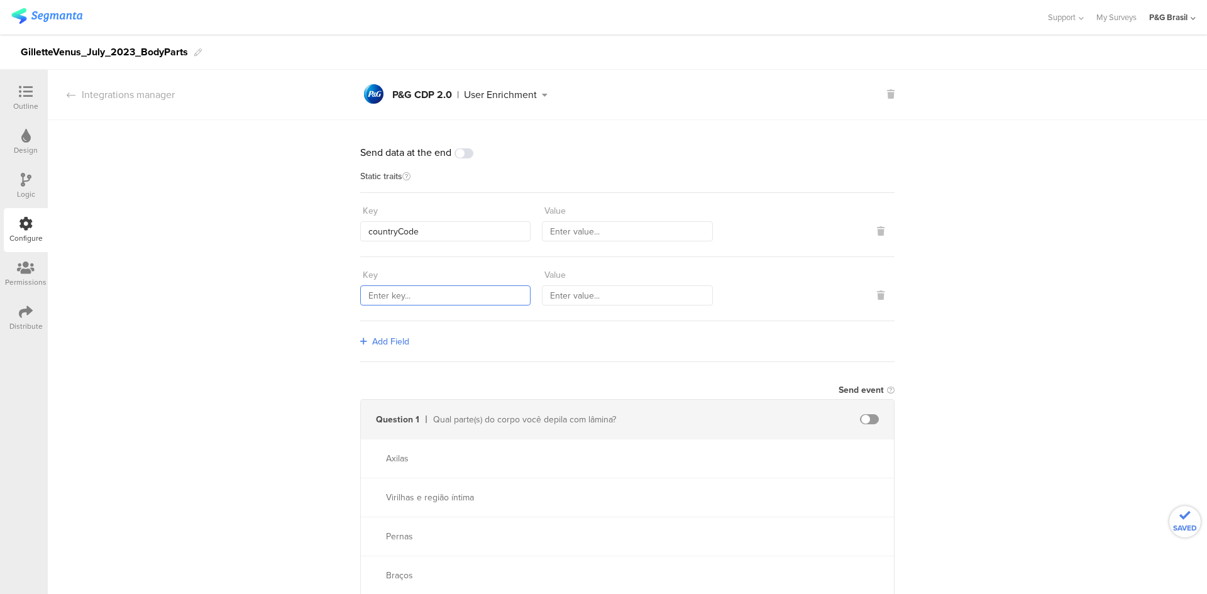
click at [410, 301] on input "text" at bounding box center [445, 295] width 170 height 20
paste input "sourceId"
type input "sourceId"
click at [360, 341] on icon at bounding box center [363, 341] width 7 height 9
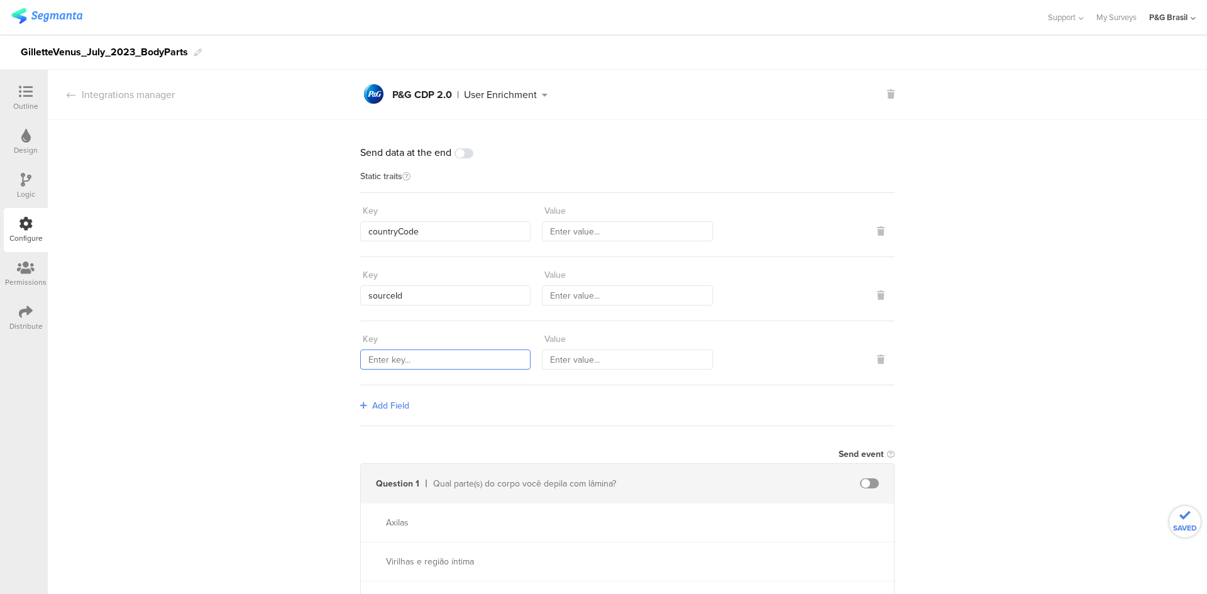
click at [420, 358] on input "text" at bounding box center [445, 359] width 170 height 20
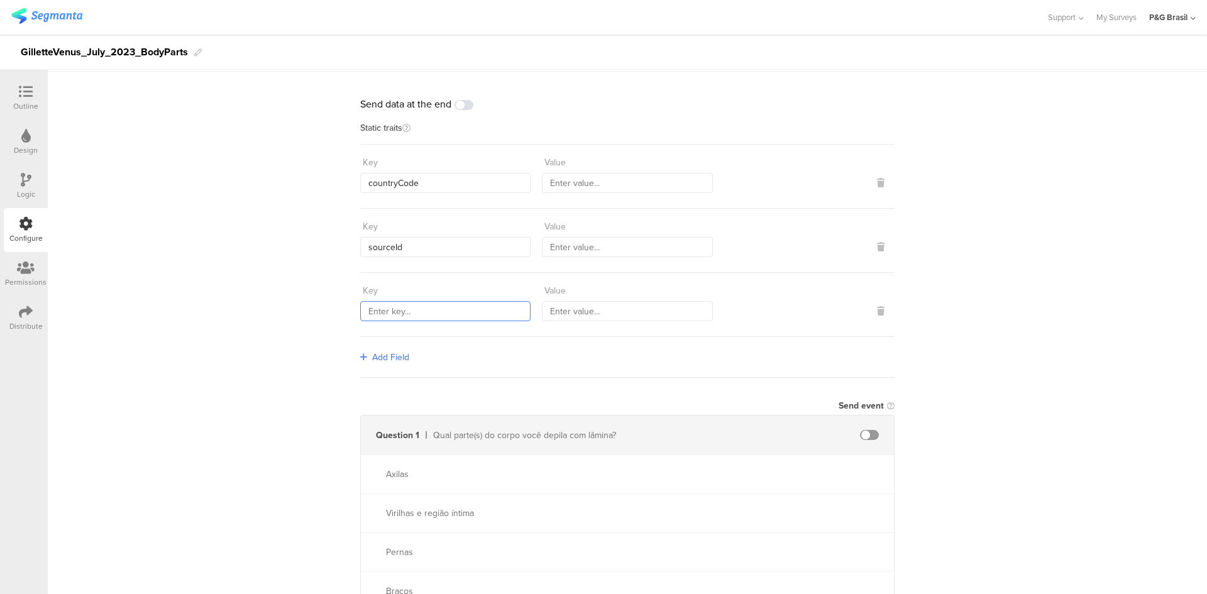
scroll to position [63, 0]
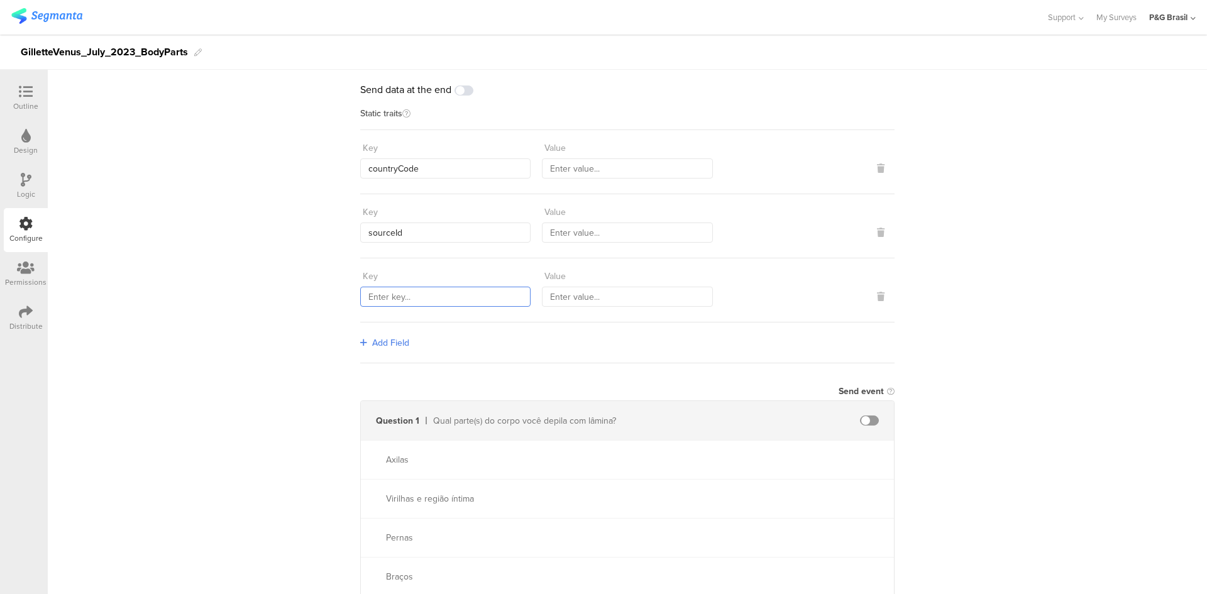
paste input "559"
type input "559"
click at [360, 346] on icon at bounding box center [363, 342] width 7 height 9
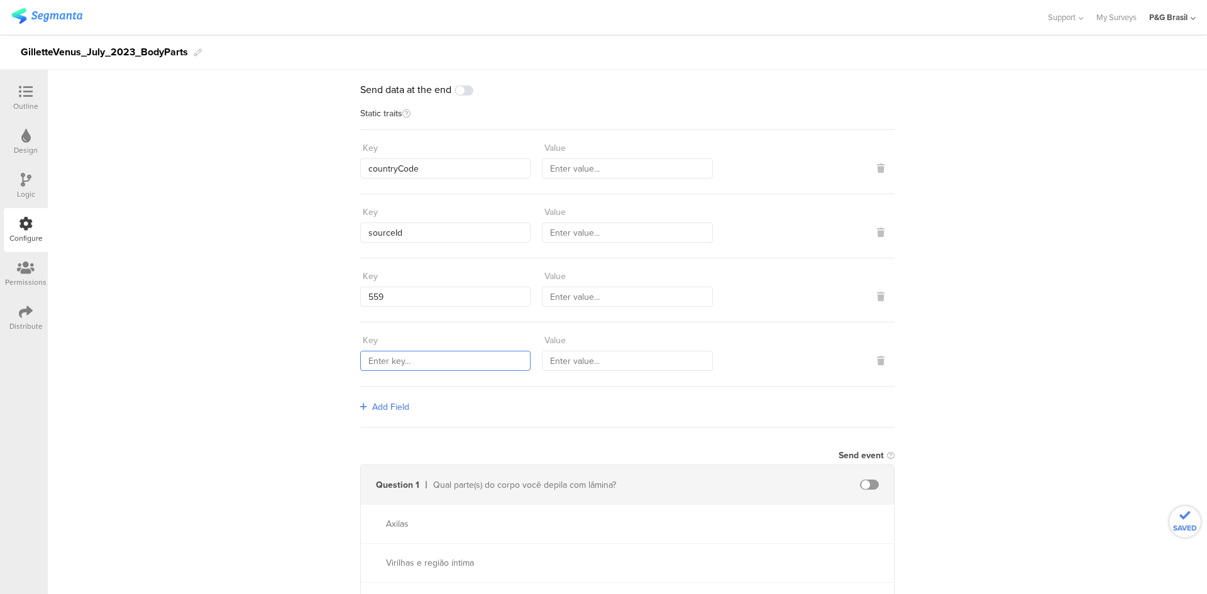
click at [408, 356] on input "text" at bounding box center [445, 361] width 170 height 20
paste input "1584"
type input "1584"
click at [363, 408] on link "Add Field" at bounding box center [384, 406] width 49 height 13
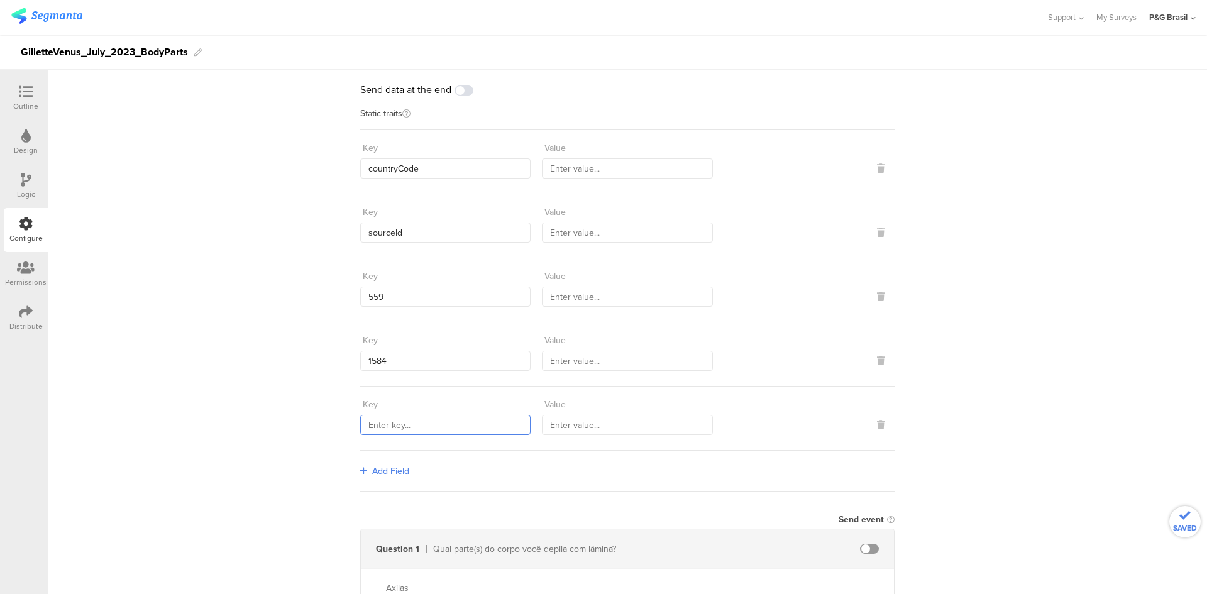
click at [408, 431] on input "text" at bounding box center [445, 425] width 170 height 20
paste input "marketingProgramNumber"
type input "marketingProgramNumber"
click at [583, 185] on div "Key countryCode Value" at bounding box center [627, 162] width 534 height 64
click at [584, 175] on input "text" at bounding box center [627, 168] width 170 height 20
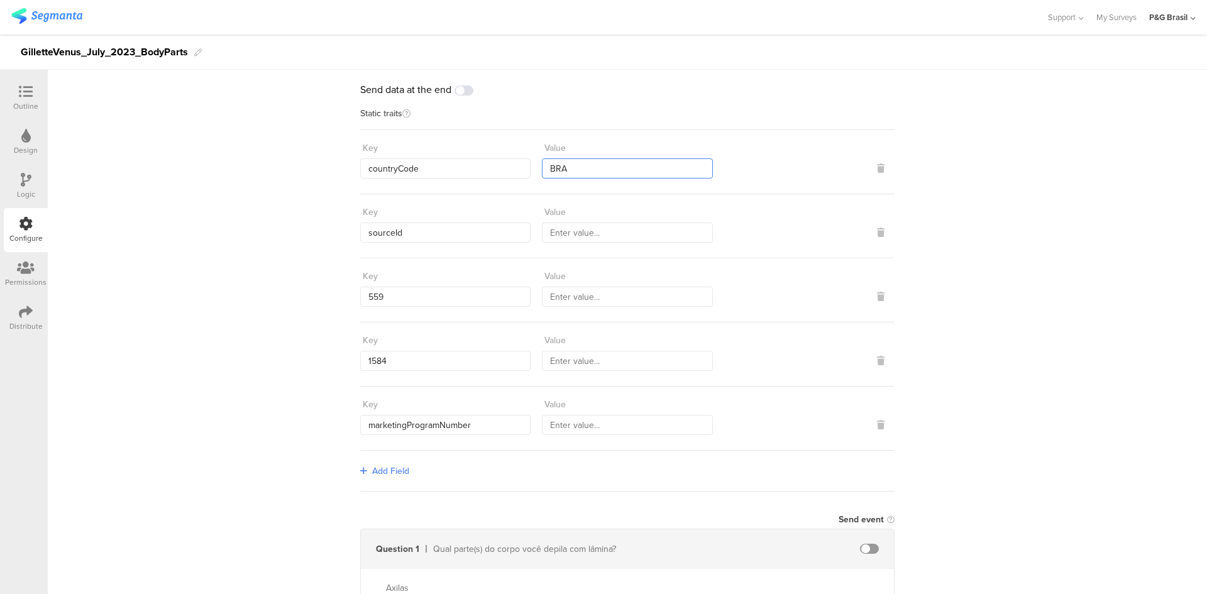
type input "BRA"
click at [591, 229] on input "text" at bounding box center [627, 232] width 170 height 20
paste input "13790"
type input "13790"
click at [610, 419] on input "text" at bounding box center [627, 425] width 170 height 20
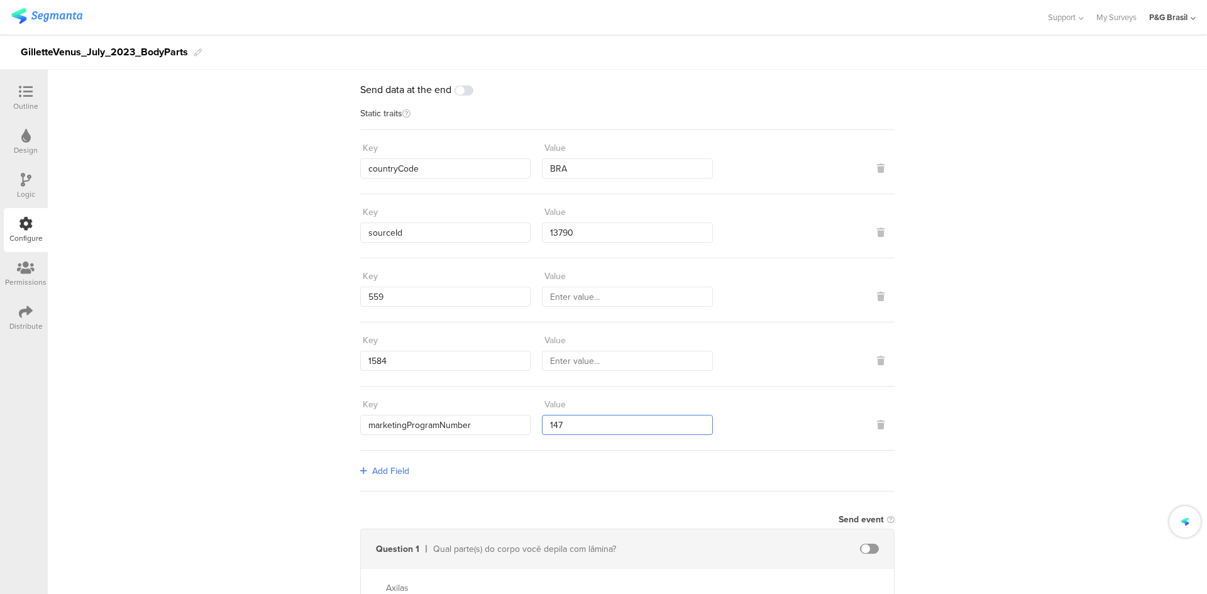
type input "147"
click at [595, 303] on input "text" at bounding box center [627, 297] width 170 height 20
drag, startPoint x: 655, startPoint y: 295, endPoint x: 500, endPoint y: 297, distance: 155.2
click at [500, 297] on div "Key 559 Value BRA_FY2324_SC_GilletteVenus_BodyParts_Segmanta" at bounding box center [627, 286] width 534 height 41
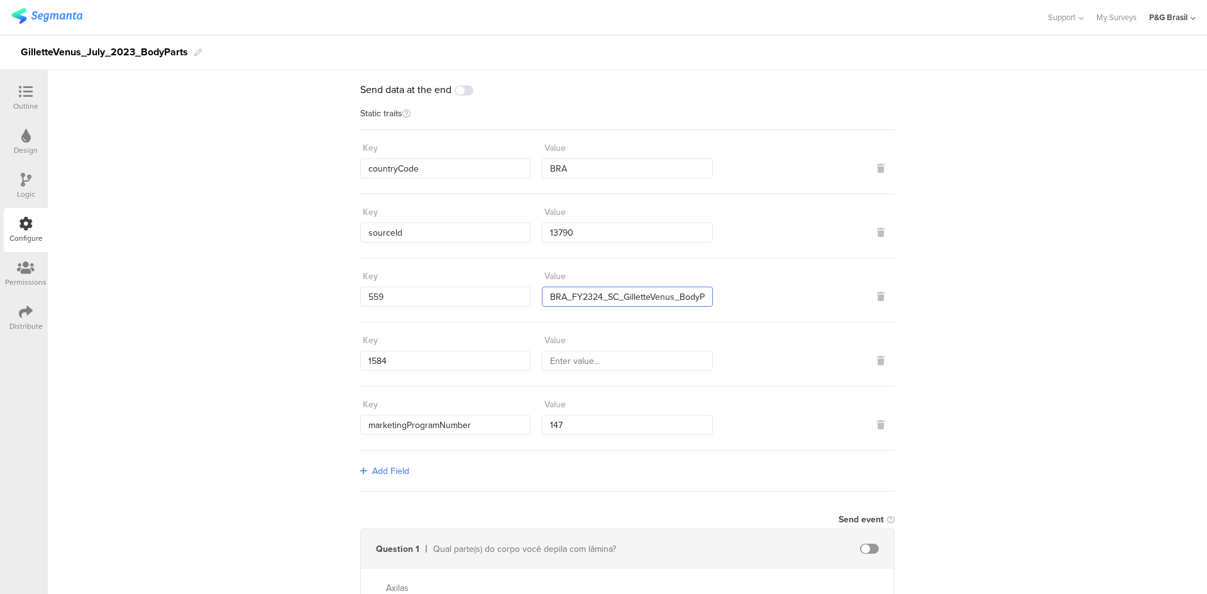
type input "BRA_FY2324_SC_GilletteVenus_BodyParts_Segmanta"
click at [614, 363] on input "text" at bounding box center [627, 361] width 170 height 20
paste input "BRA_FY2324_SC_GilletteVenus_BodyParts"
type input "BRA_FY2324_SC_GilletteVenus_BodyParts"
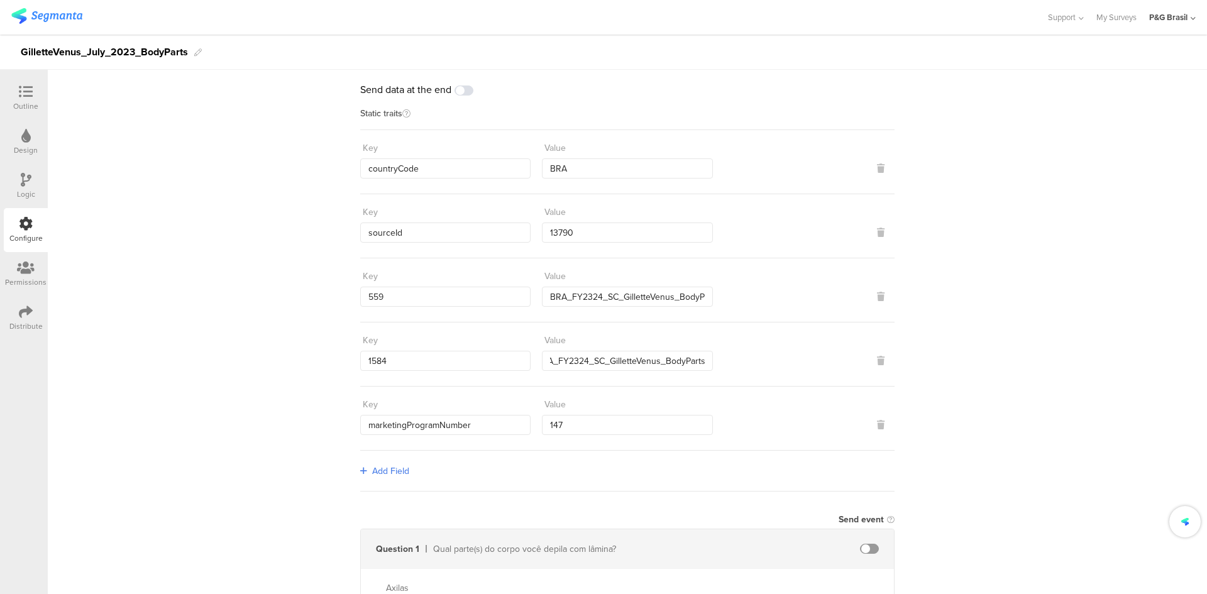
click at [288, 302] on div "Send data at the end Static traits Key countryCode Value BRA Key sourceId Value…" at bounding box center [627, 499] width 1159 height 884
drag, startPoint x: 189, startPoint y: 50, endPoint x: 13, endPoint y: 53, distance: 175.4
click at [13, 53] on div "GilletteVenus_July_2023_BodyParts" at bounding box center [603, 52] width 1207 height 35
copy div "GilletteVenus_July_2023_BodyParts"
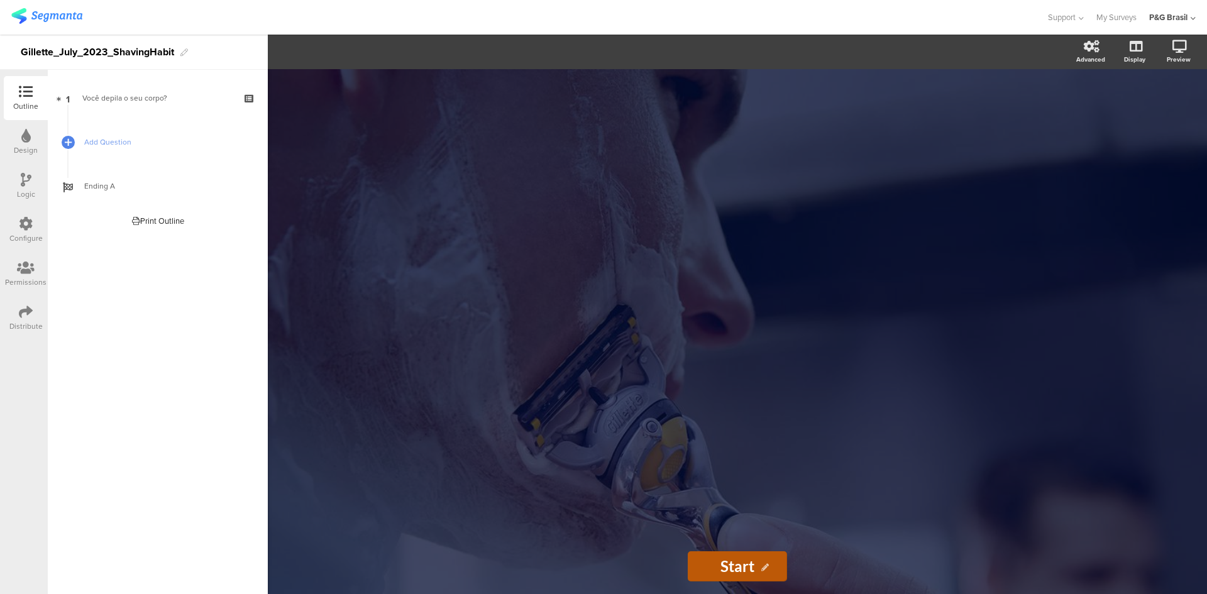
click at [22, 230] on icon at bounding box center [26, 224] width 14 height 14
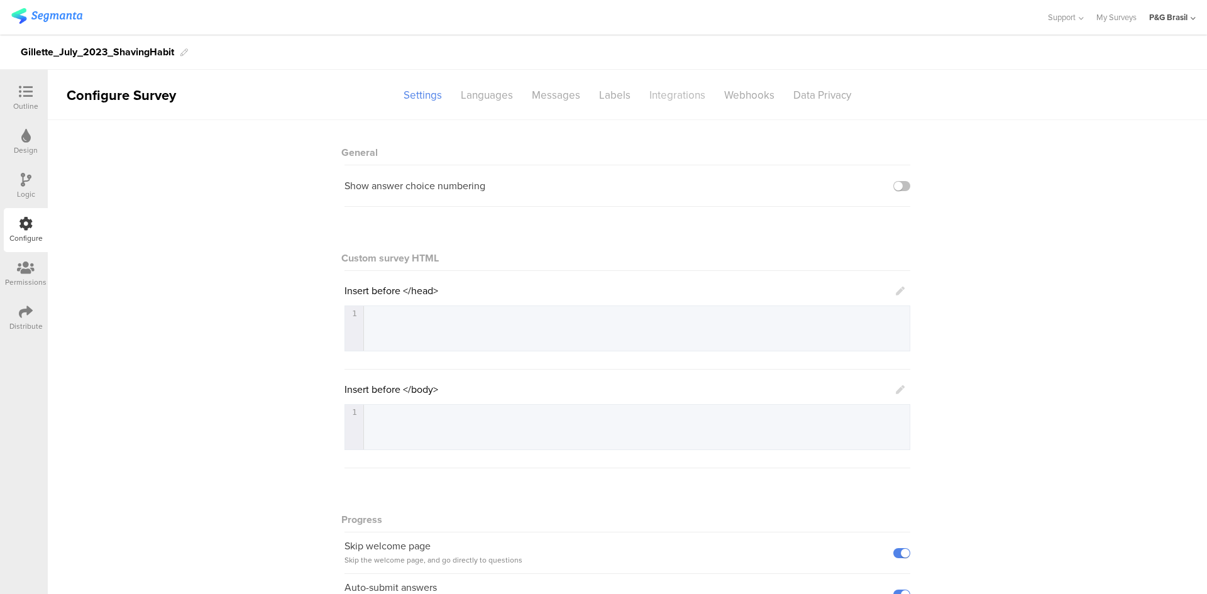
click at [652, 97] on div "Integrations" at bounding box center [677, 95] width 75 height 22
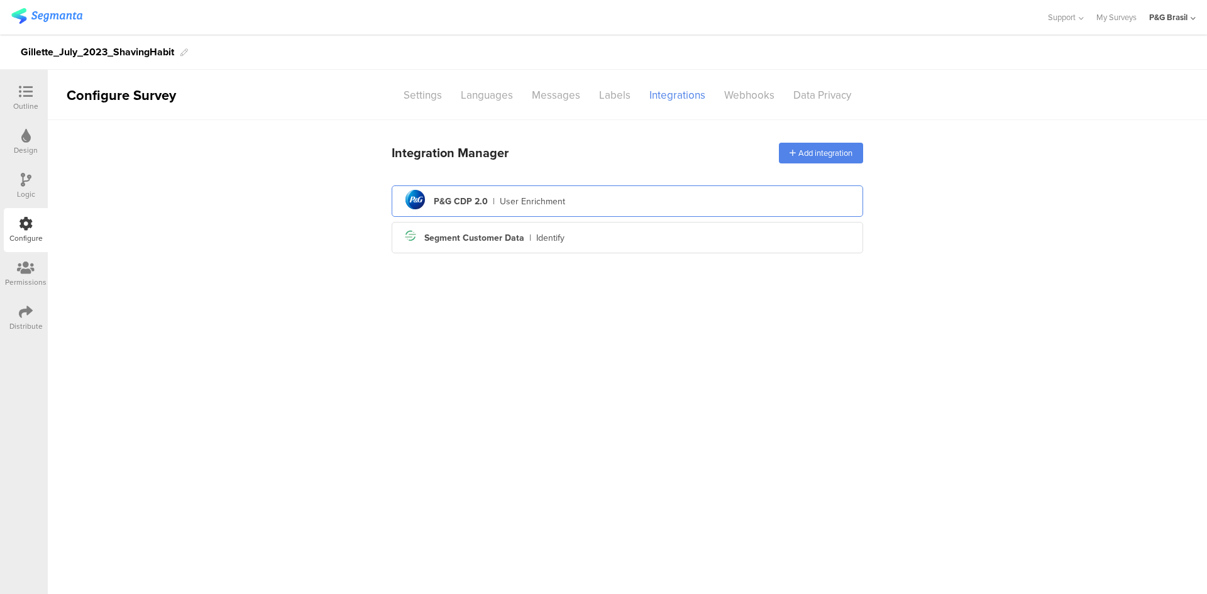
click at [417, 198] on circle at bounding box center [414, 199] width 19 height 19
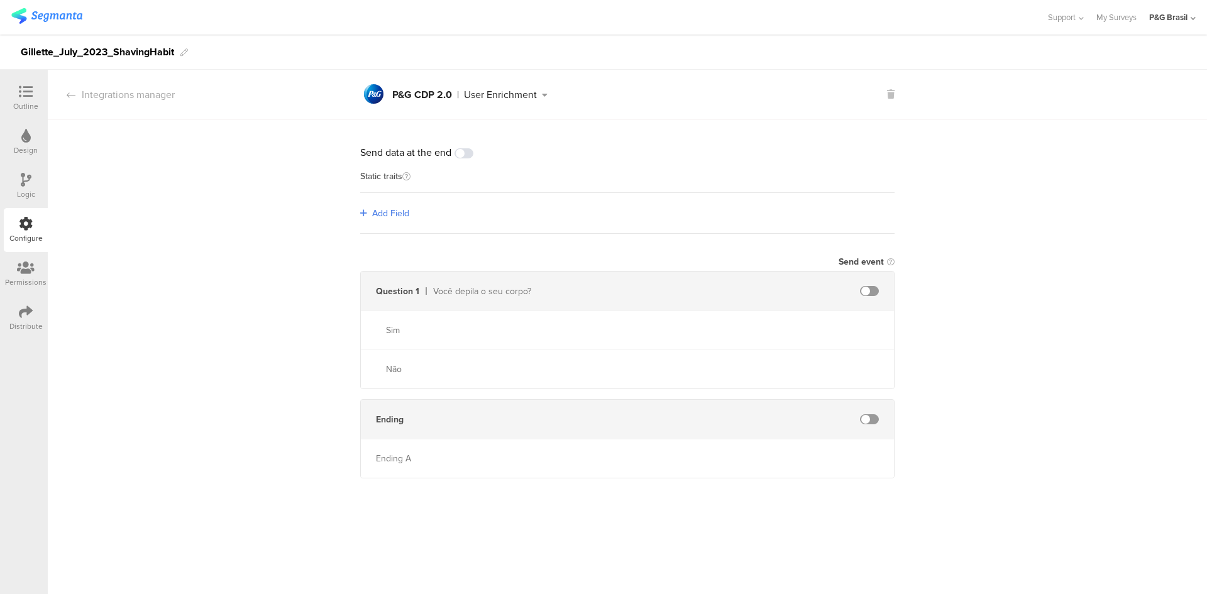
click at [395, 210] on span "Add Field" at bounding box center [390, 213] width 37 height 13
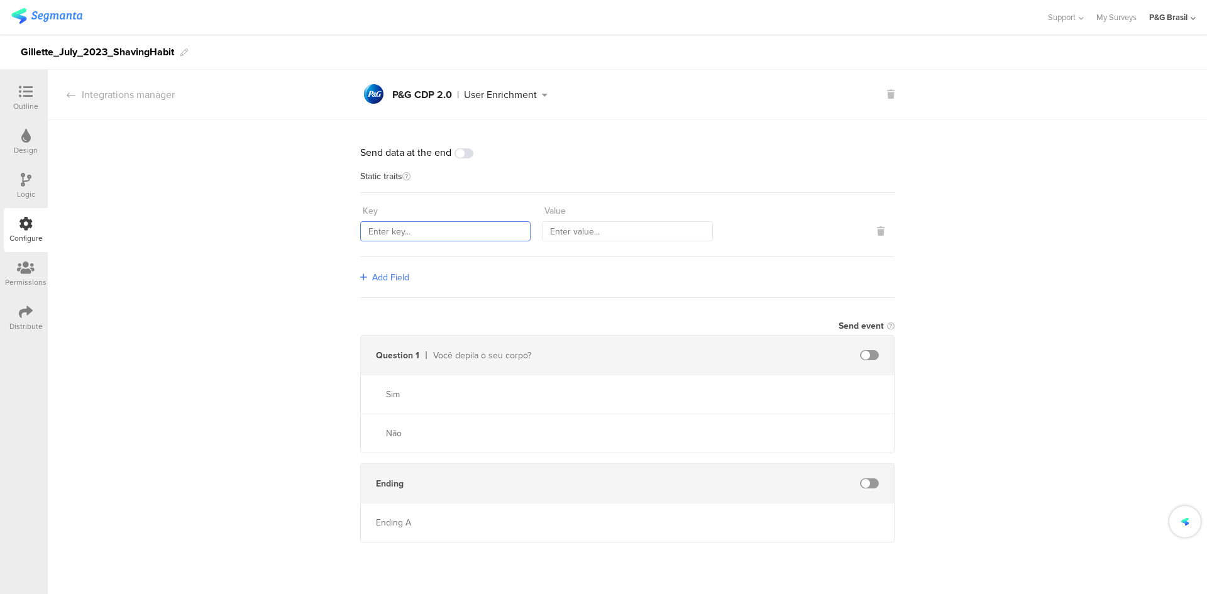
click at [407, 226] on input "text" at bounding box center [445, 231] width 170 height 20
paste input "countryCode"
type input "countryCode"
click at [355, 284] on div "Send data at the end Static traits Key countryCode Value Add Field Send event Q…" at bounding box center [627, 336] width 1159 height 432
click at [365, 280] on icon at bounding box center [363, 277] width 7 height 9
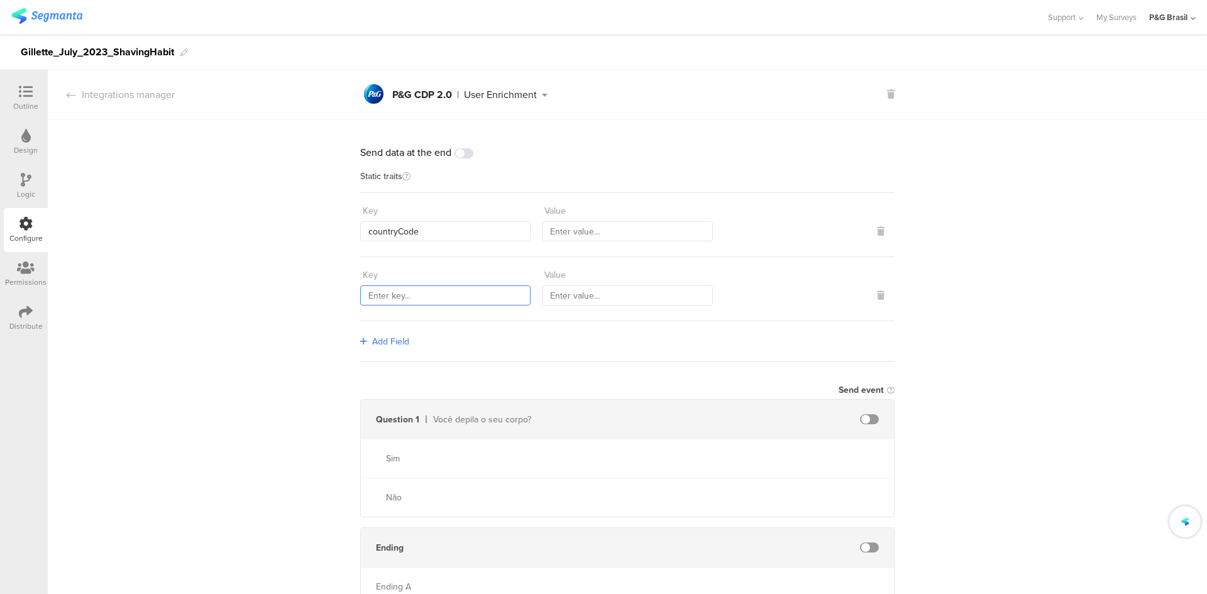
click at [413, 290] on input "text" at bounding box center [445, 295] width 170 height 20
paste input "sourceId"
type input "sourceId"
click at [364, 348] on div "Add Field" at bounding box center [627, 341] width 534 height 41
click at [364, 343] on link "Add Field" at bounding box center [384, 341] width 49 height 13
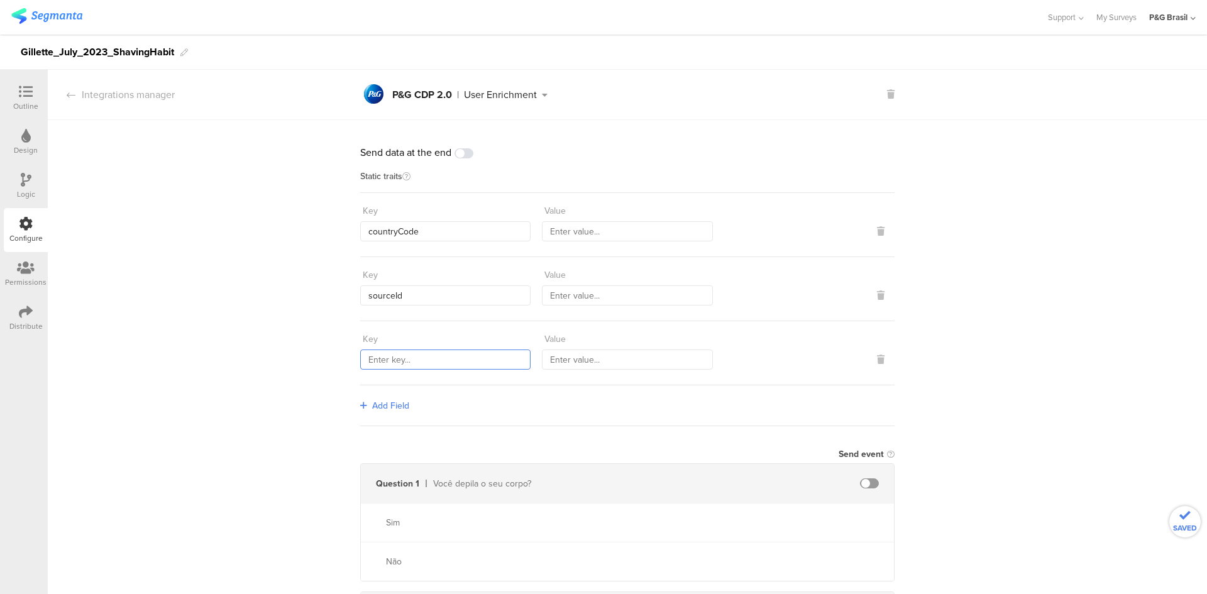
click at [424, 351] on input "text" at bounding box center [445, 359] width 170 height 20
paste input "559"
type input "559"
click at [361, 403] on icon at bounding box center [363, 405] width 7 height 9
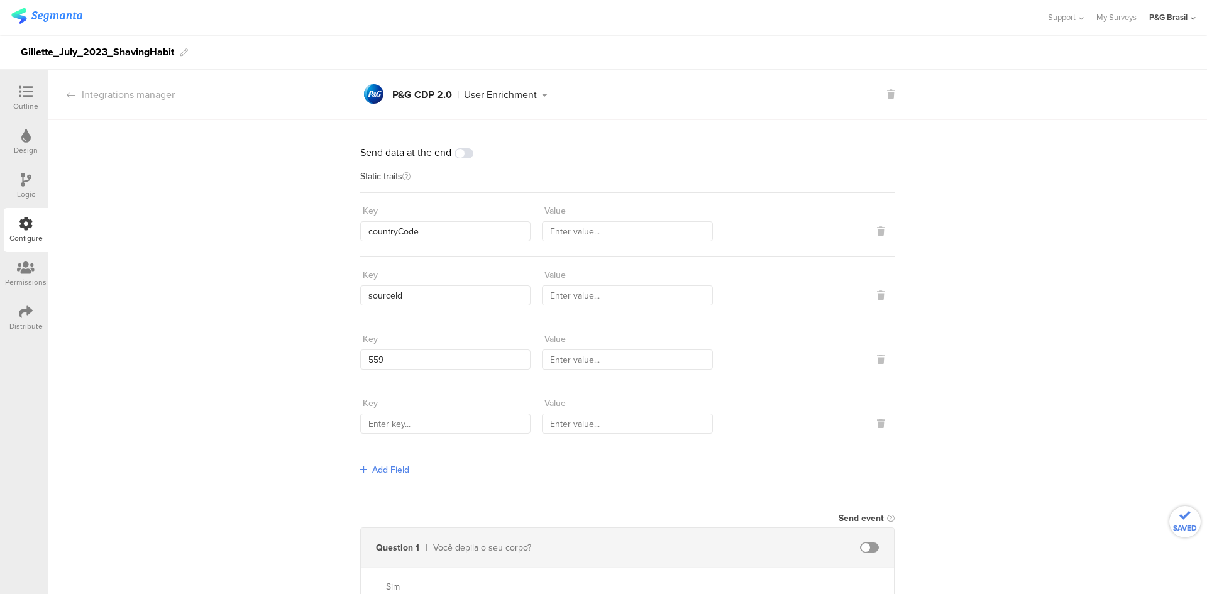
click at [390, 424] on input "text" at bounding box center [445, 424] width 170 height 20
click at [444, 421] on input "text" at bounding box center [445, 424] width 170 height 20
paste input "1584"
type input "1584"
click at [276, 299] on div "Send data at the end Static traits Key countryCode Value Key sourceId Value Key…" at bounding box center [627, 432] width 1159 height 625
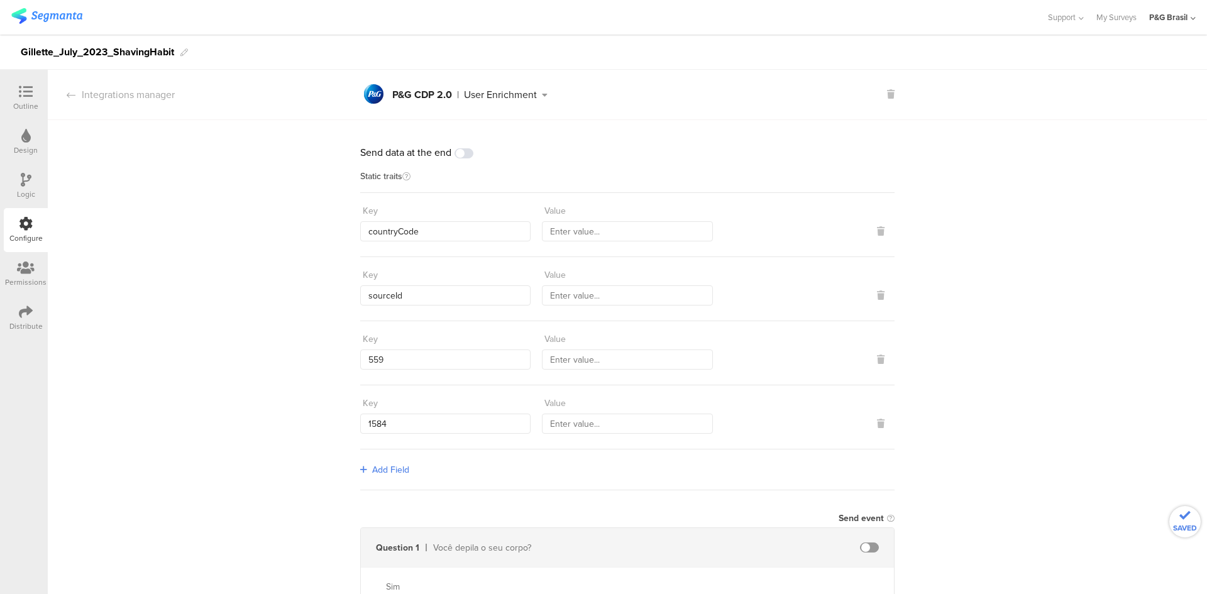
scroll to position [63, 0]
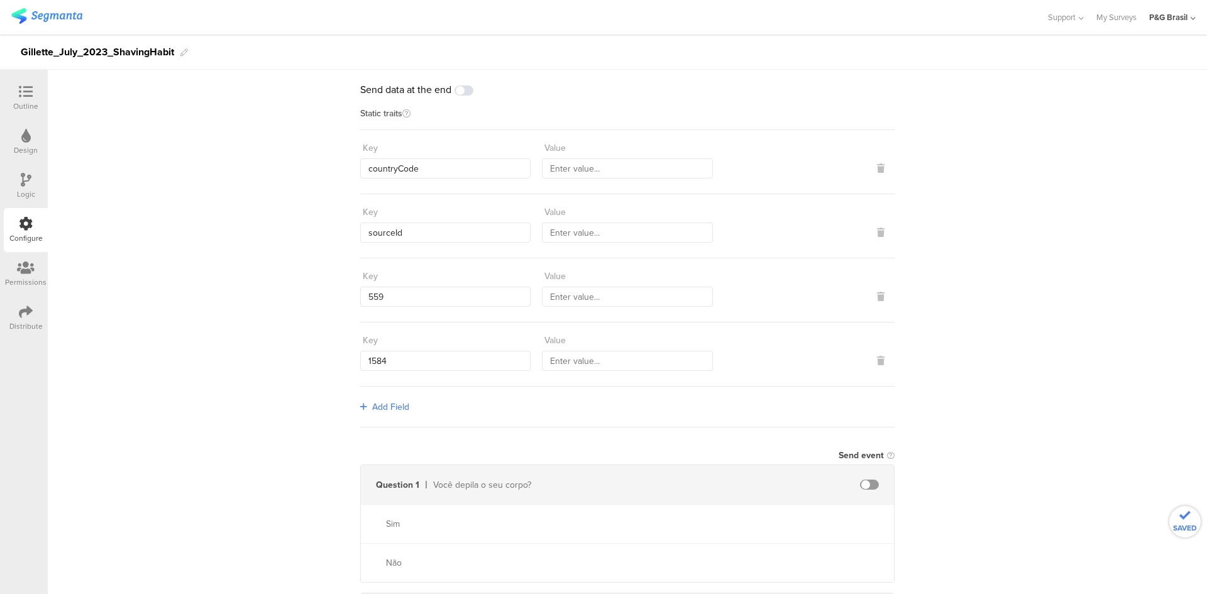
click at [380, 407] on span "Add Field" at bounding box center [390, 406] width 37 height 13
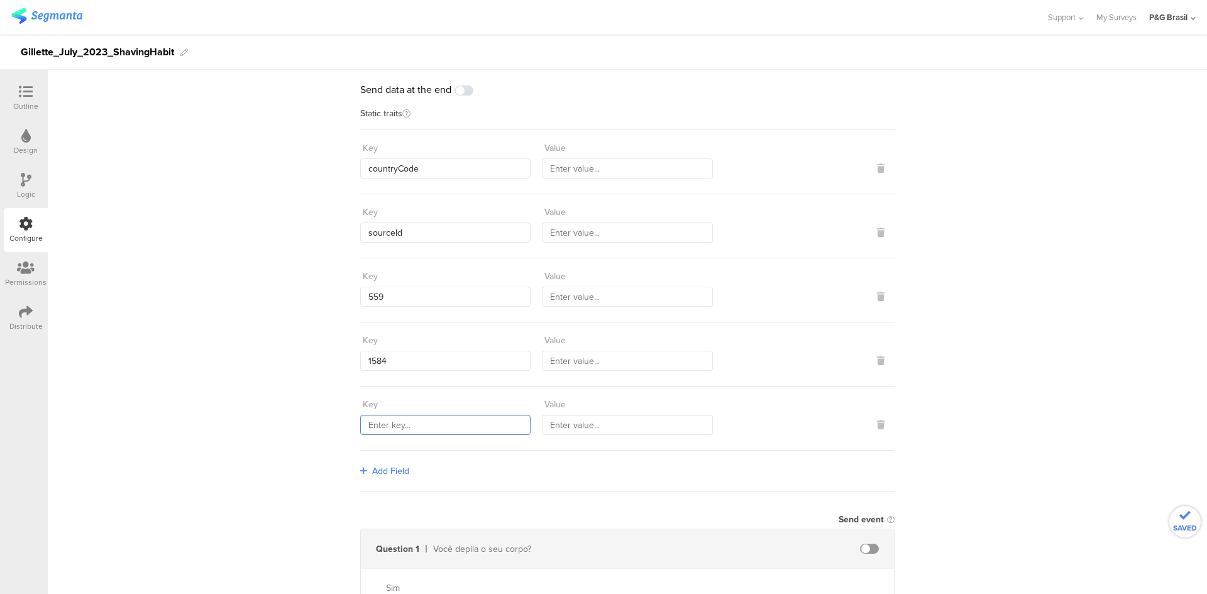
click at [376, 422] on input "text" at bounding box center [445, 425] width 170 height 20
paste input "marketingProgramNumber"
type input "marketingProgramNumber"
click at [584, 150] on div "Value" at bounding box center [627, 148] width 170 height 21
click at [585, 167] on input "text" at bounding box center [627, 168] width 170 height 20
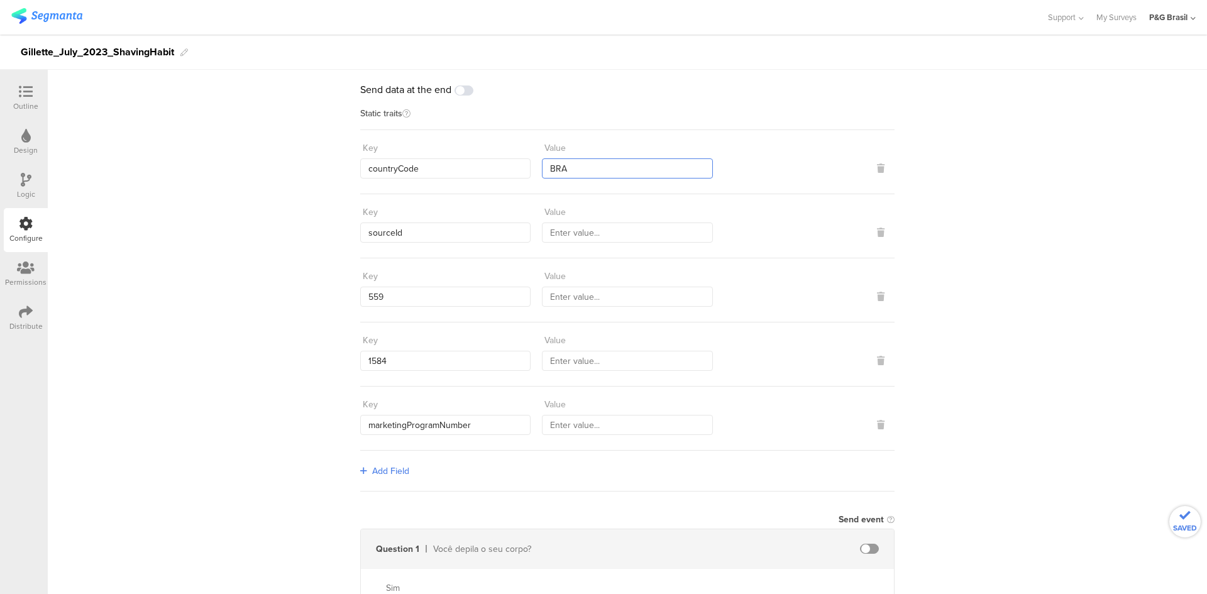
type input "BRA"
drag, startPoint x: 599, startPoint y: 216, endPoint x: 606, endPoint y: 236, distance: 21.3
click at [600, 216] on div "Value" at bounding box center [627, 212] width 170 height 21
click at [606, 236] on input "text" at bounding box center [627, 232] width 170 height 20
paste input "13790"
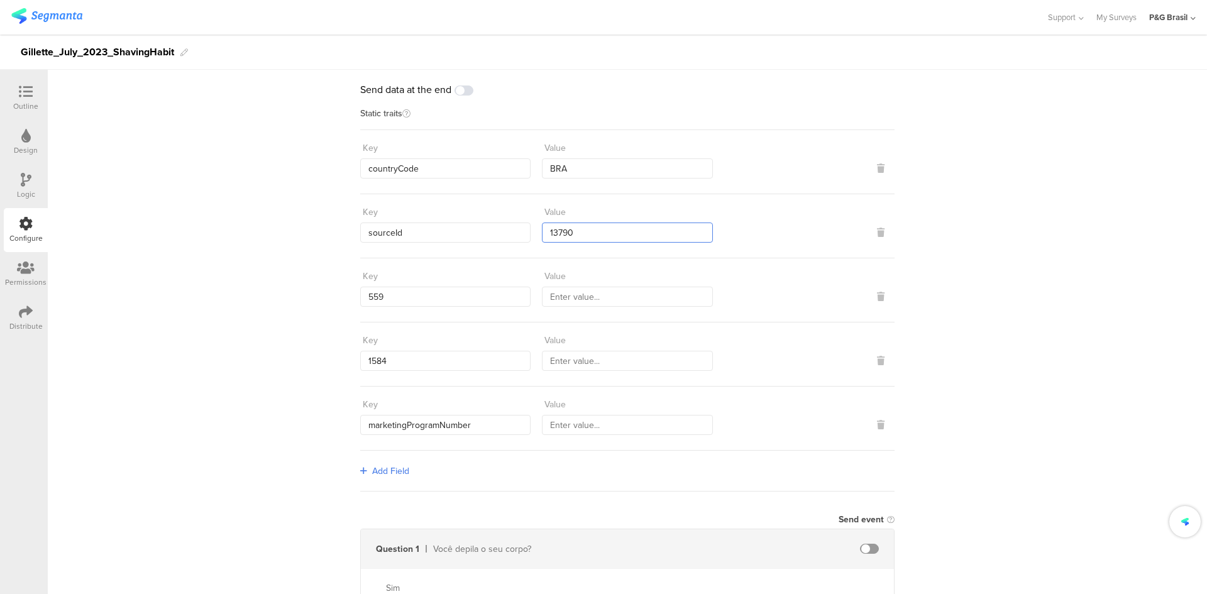
type input "13790"
click at [558, 418] on input "text" at bounding box center [627, 425] width 170 height 20
type input "147"
click at [587, 298] on input "text" at bounding box center [627, 297] width 170 height 20
drag, startPoint x: 115, startPoint y: 48, endPoint x: 175, endPoint y: 50, distance: 59.7
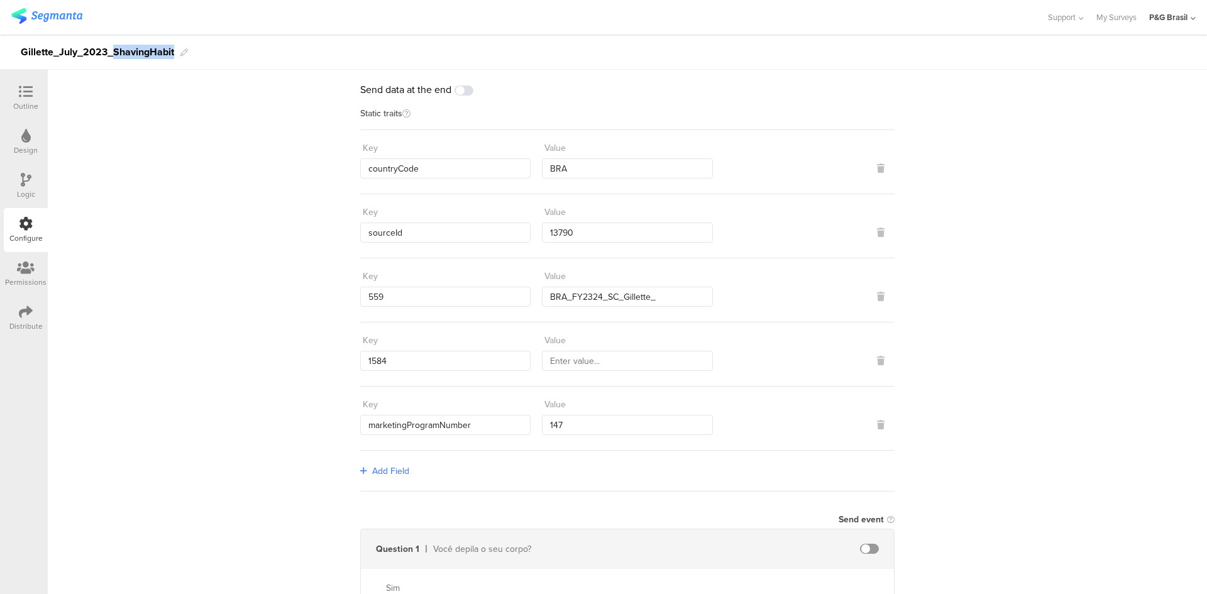
click at [175, 50] on div "Gillette_July_2023_ShavingHabit" at bounding box center [603, 52] width 1207 height 35
copy div "ShavingHabit"
click at [662, 292] on input "BRA_FY2324_SC_Gillette_" at bounding box center [627, 297] width 170 height 20
paste input "ShavingHabit"
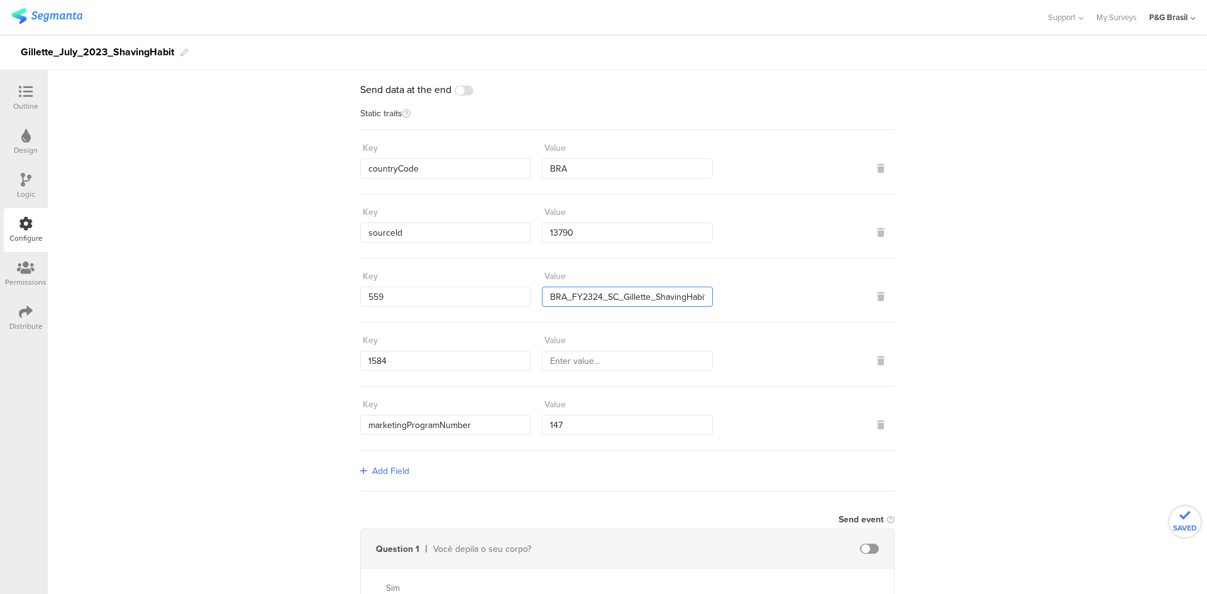
drag, startPoint x: 656, startPoint y: 297, endPoint x: 518, endPoint y: 288, distance: 137.9
click at [518, 288] on div "Key 559 Value BRA_FY2324_SC_Gillette_ShavingHabit_Segmanta" at bounding box center [627, 286] width 534 height 41
type input "BRA_FY2324_SC_Gillette_ShavingHabit_Segmanta"
click at [639, 371] on div "Key 1584 Value" at bounding box center [627, 354] width 534 height 64
click at [639, 369] on input "text" at bounding box center [627, 361] width 170 height 20
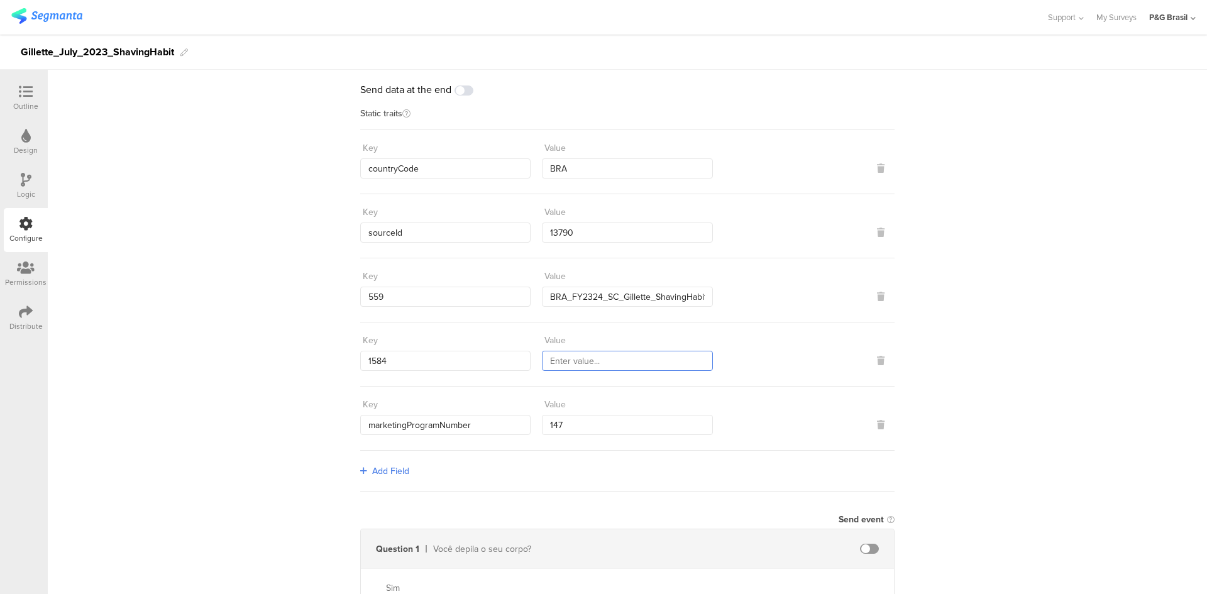
paste input "BRA_FY2324_SC_Gillette_ShavingHabit"
type input "BRA_FY2324_SC_Gillette_ShavingHabit"
click at [260, 246] on div "Send data at the end Static traits Key countryCode Value BRA Key sourceId Value…" at bounding box center [627, 401] width 1159 height 689
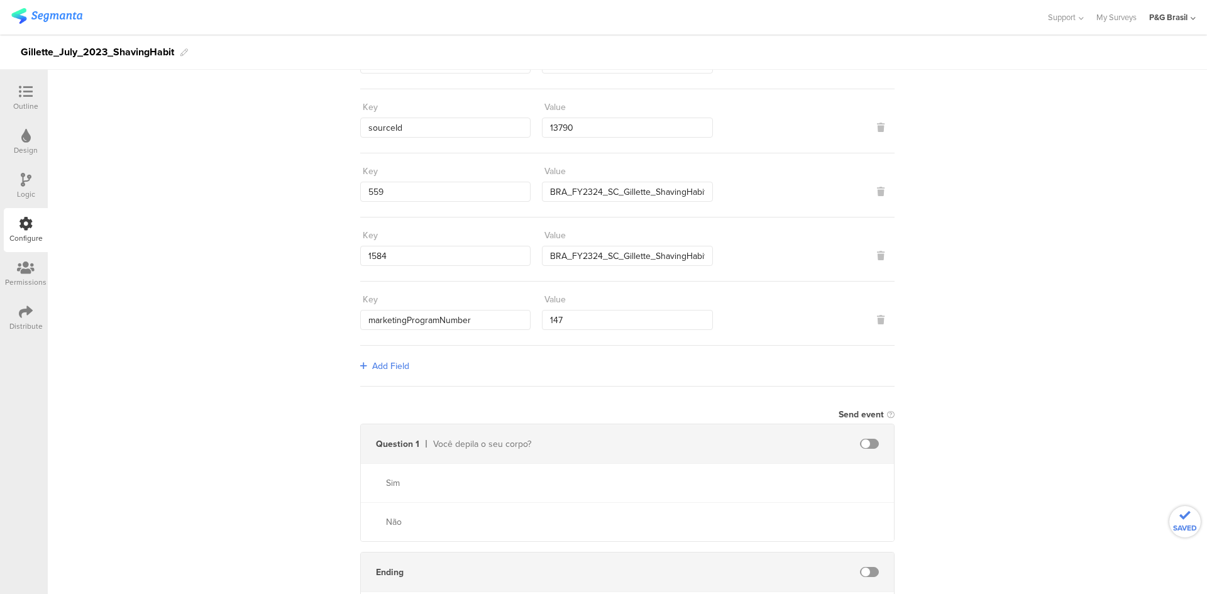
scroll to position [0, 0]
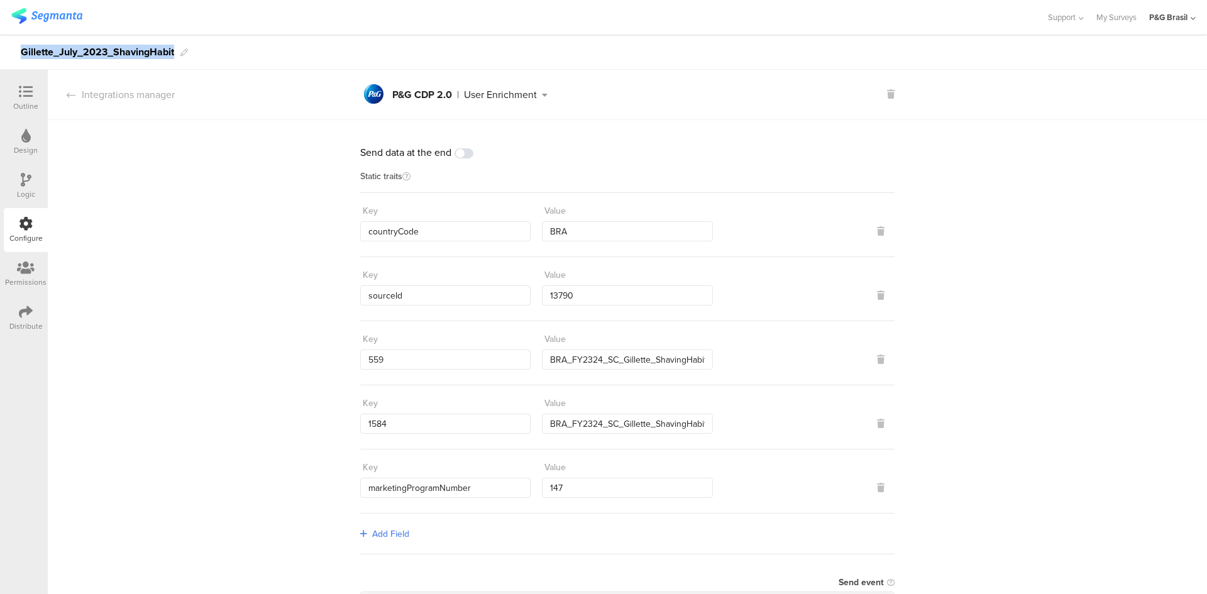
drag, startPoint x: 176, startPoint y: 50, endPoint x: 0, endPoint y: 58, distance: 176.2
click at [0, 58] on div "Gillette_July_2023_ShavingHabit" at bounding box center [603, 52] width 1207 height 35
copy div "Gillette_July_2023_ShavingHabit"
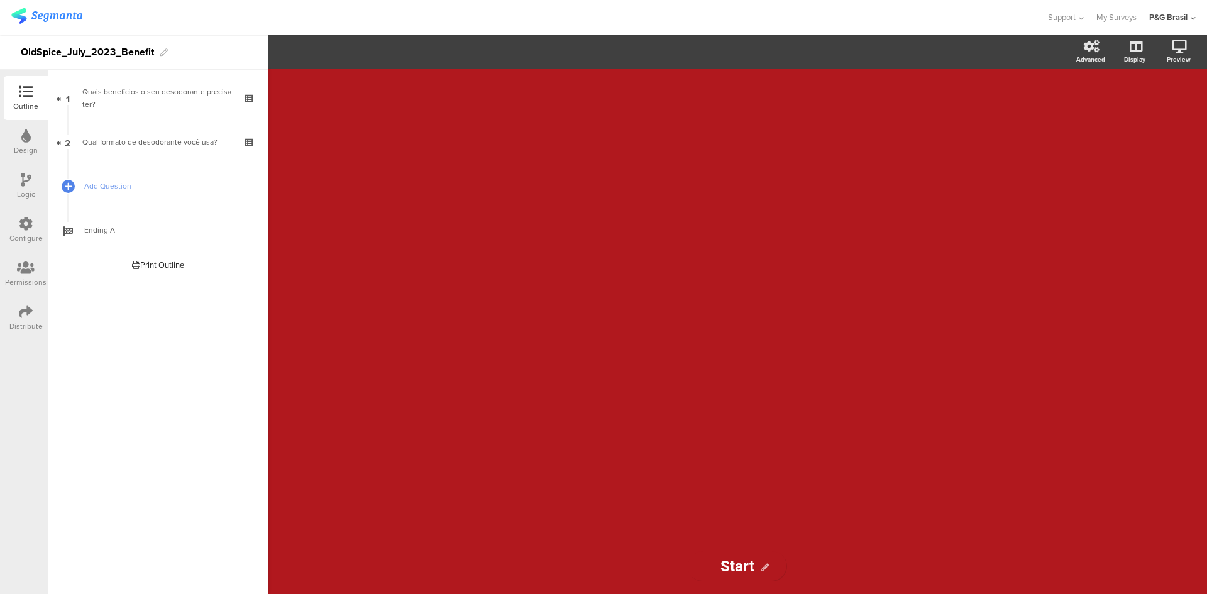
click at [25, 226] on icon at bounding box center [26, 224] width 14 height 14
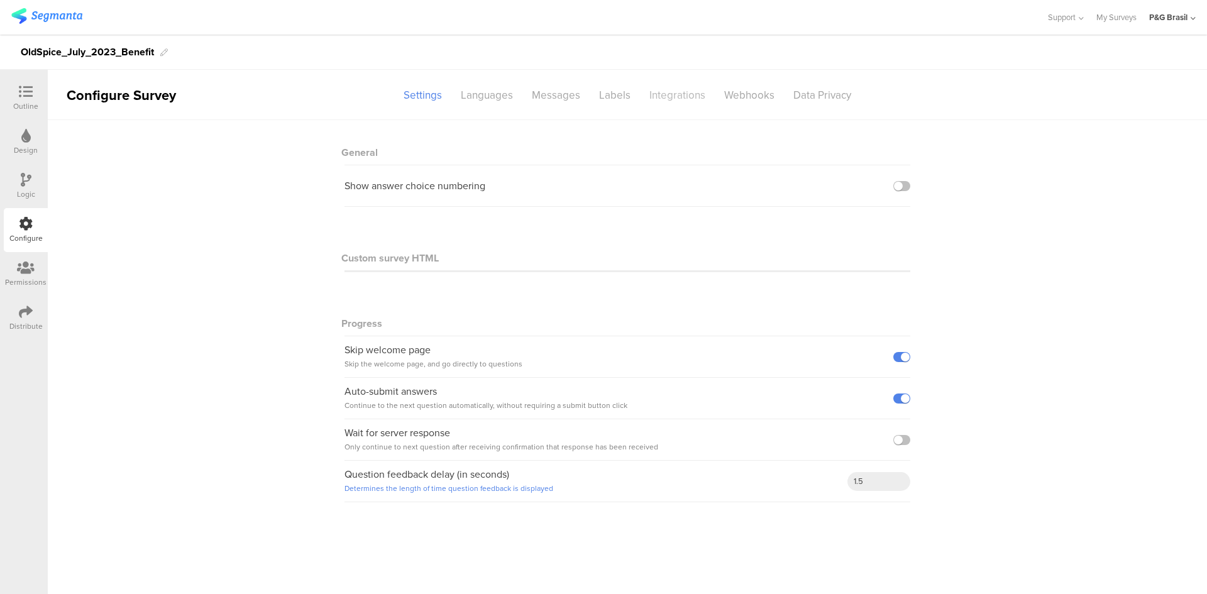
click at [675, 97] on div "Integrations" at bounding box center [677, 95] width 75 height 22
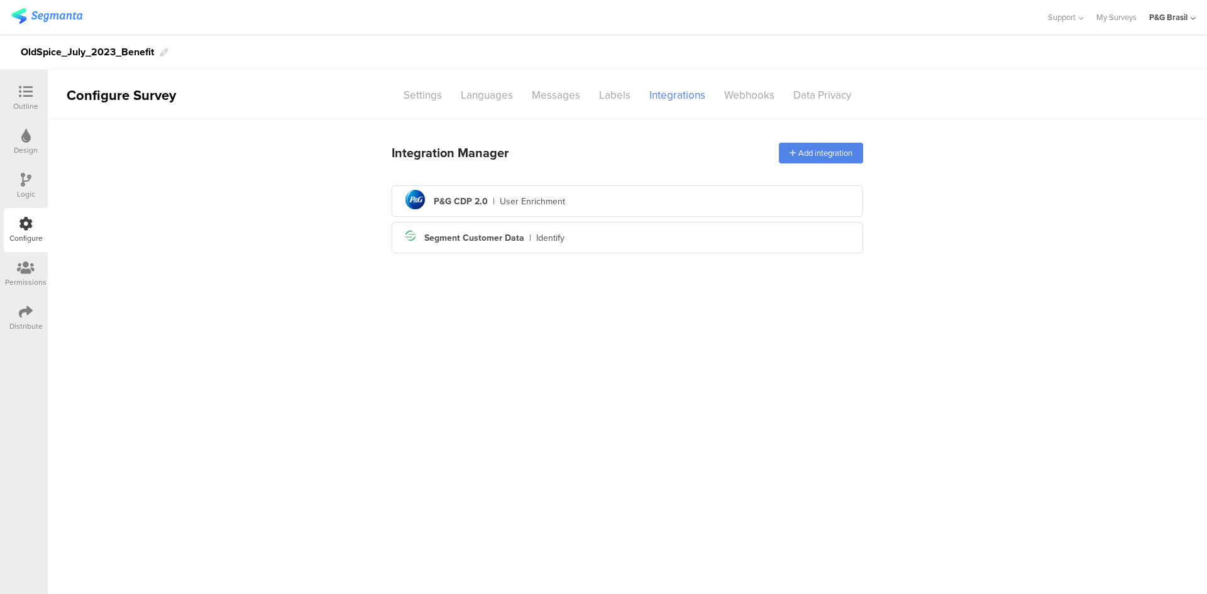
click at [406, 205] on icon "pg logo" at bounding box center [415, 199] width 27 height 27
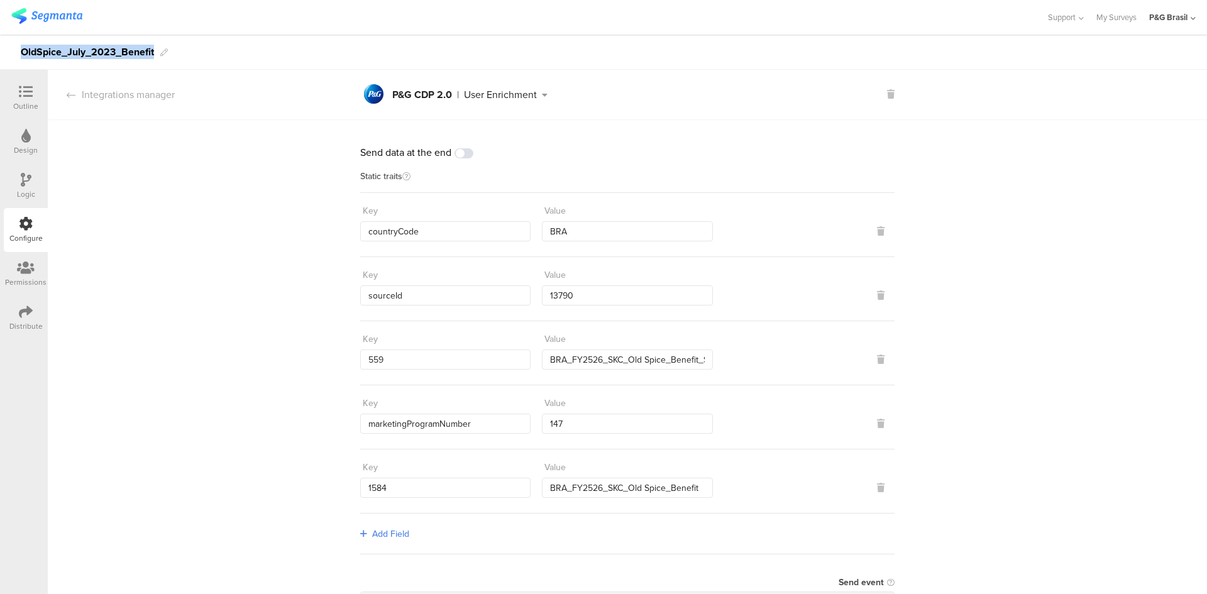
drag, startPoint x: 154, startPoint y: 54, endPoint x: 10, endPoint y: 61, distance: 144.1
click at [10, 61] on div "OldSpice_July_2023_Benefit" at bounding box center [603, 52] width 1207 height 35
copy div "OldSpice_July_2023_Benefit"
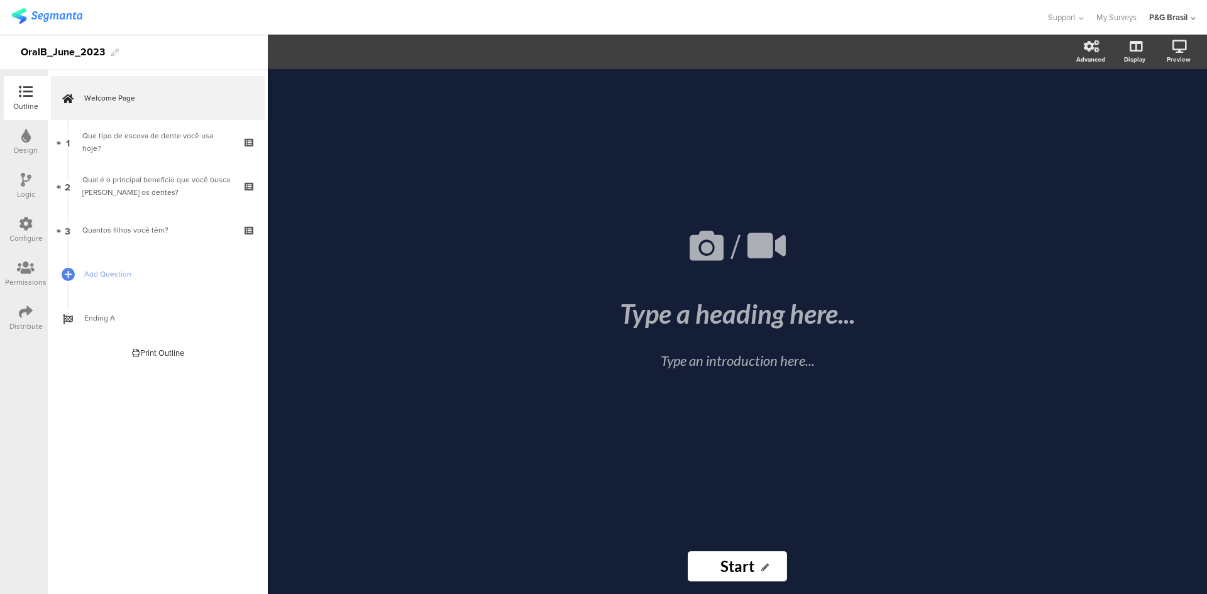
click at [36, 228] on div "Configure" at bounding box center [26, 230] width 44 height 44
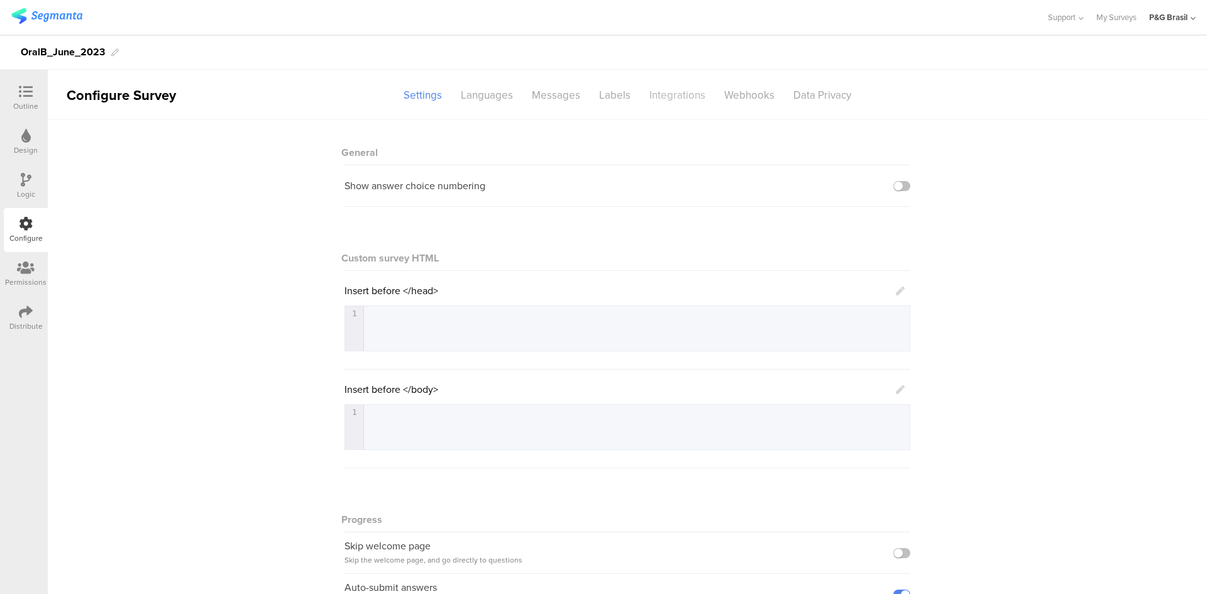
click at [681, 90] on div "Integrations" at bounding box center [677, 95] width 75 height 22
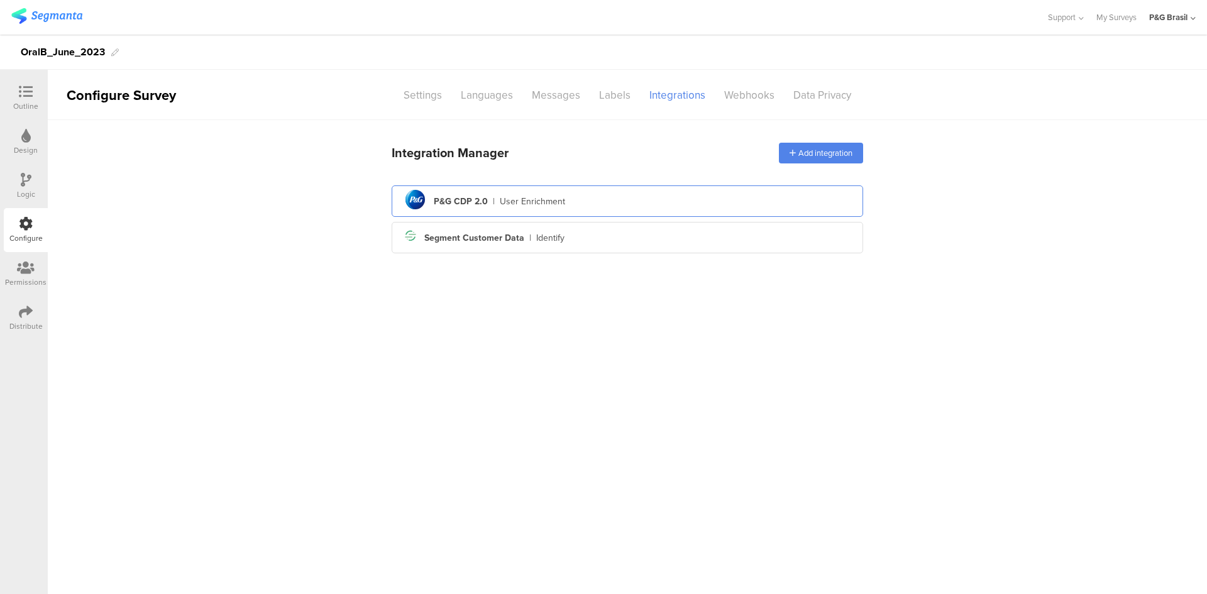
click at [526, 198] on div "User Enrichment" at bounding box center [532, 201] width 65 height 13
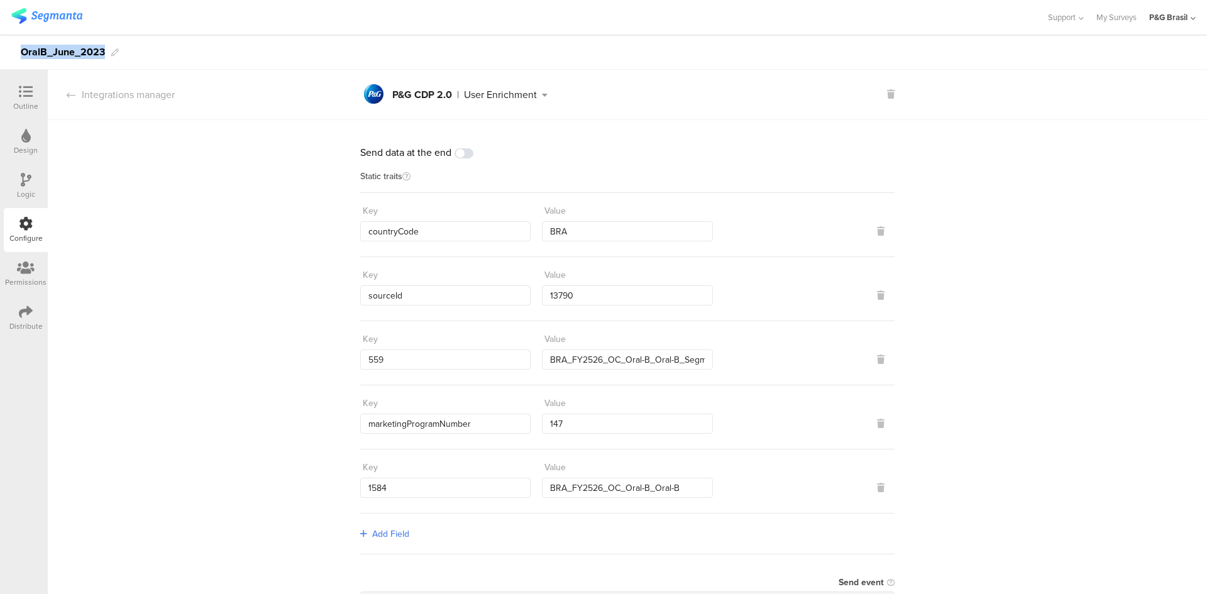
drag, startPoint x: 105, startPoint y: 45, endPoint x: 17, endPoint y: 47, distance: 88.0
click at [17, 47] on div "OralB_June_2023" at bounding box center [603, 52] width 1207 height 35
copy div "OralB_June_2023"
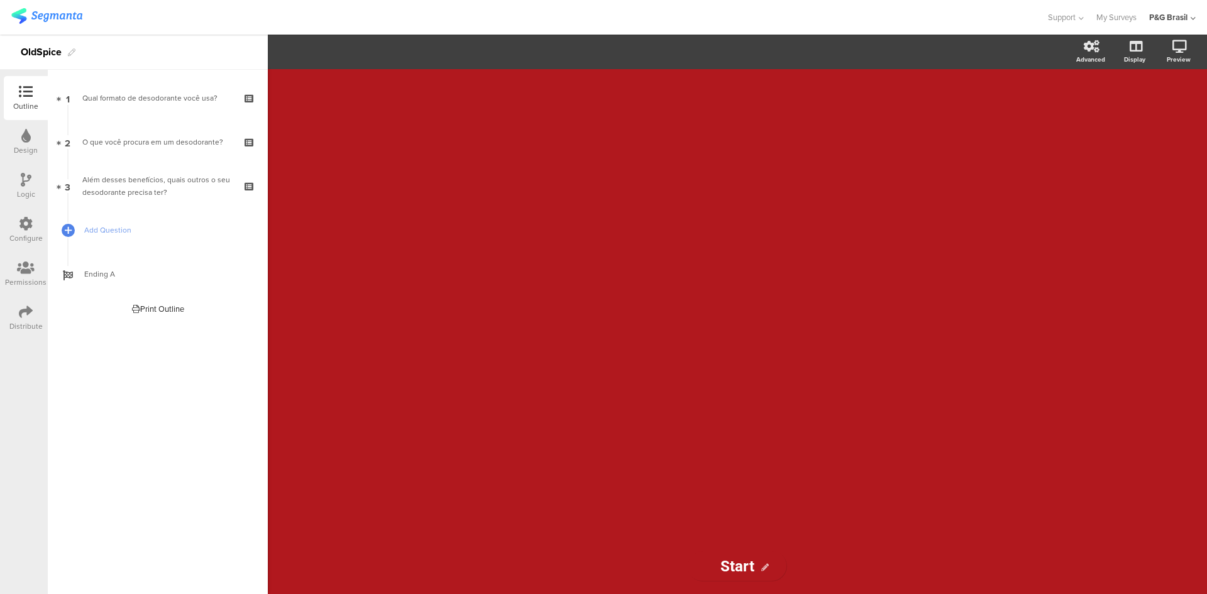
click at [25, 236] on div "Configure" at bounding box center [25, 238] width 33 height 11
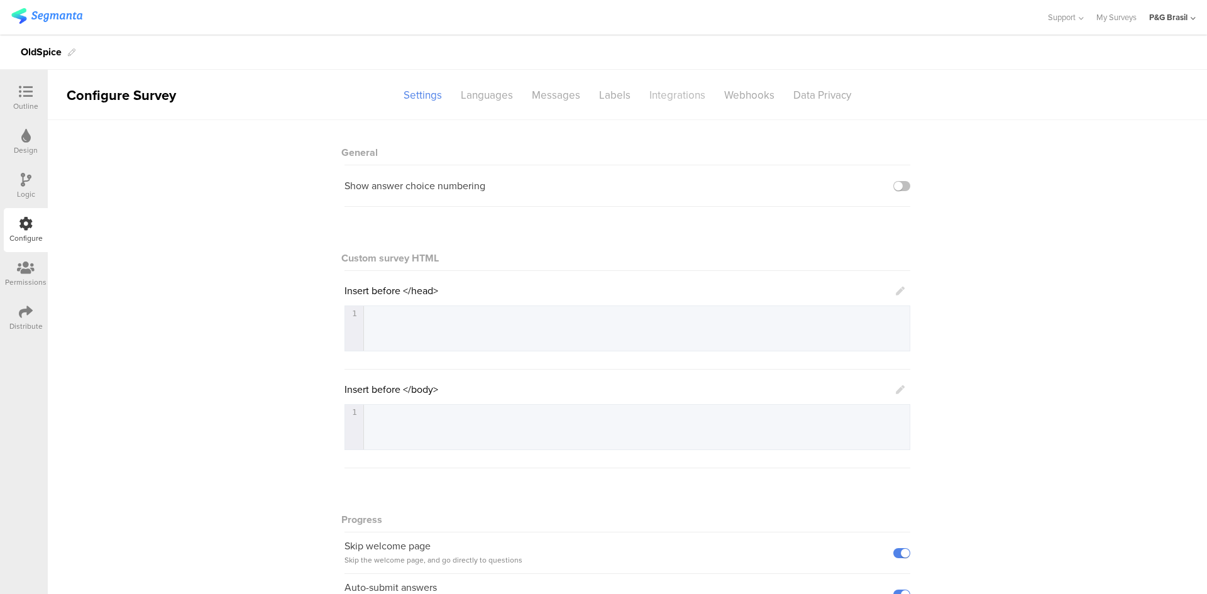
click at [669, 87] on div "Integrations" at bounding box center [677, 95] width 75 height 22
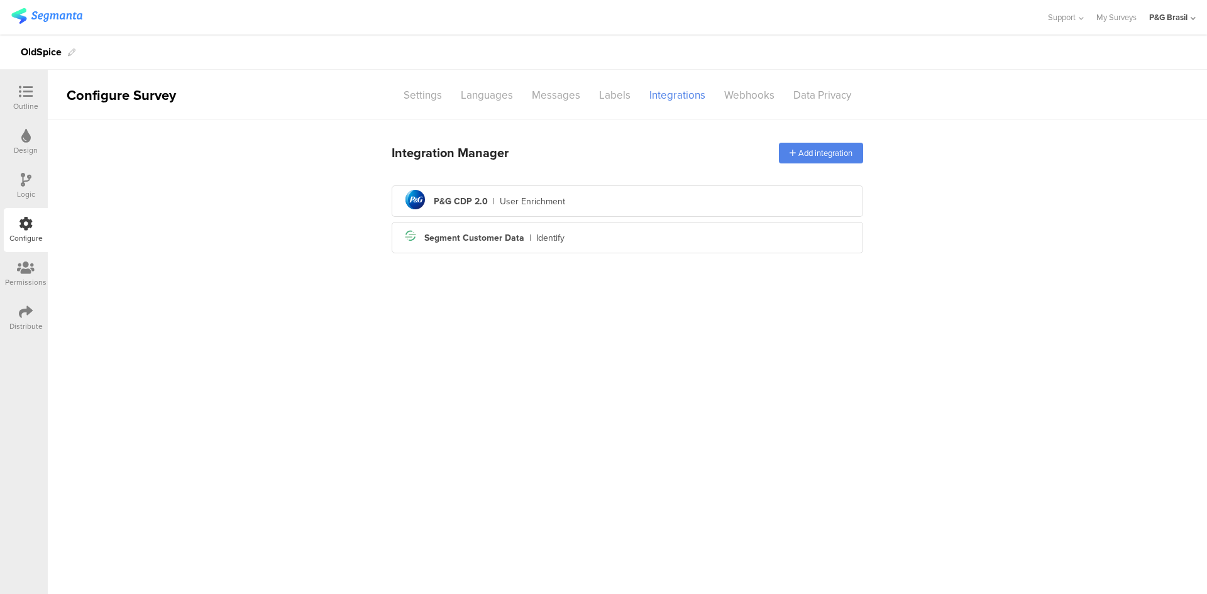
click at [561, 181] on div "Integration Manager Add integration pg logo P&G CDP 2.0 | User Enrichment Segme…" at bounding box center [627, 196] width 471 height 123
click at [557, 197] on div "User Enrichment" at bounding box center [532, 201] width 65 height 13
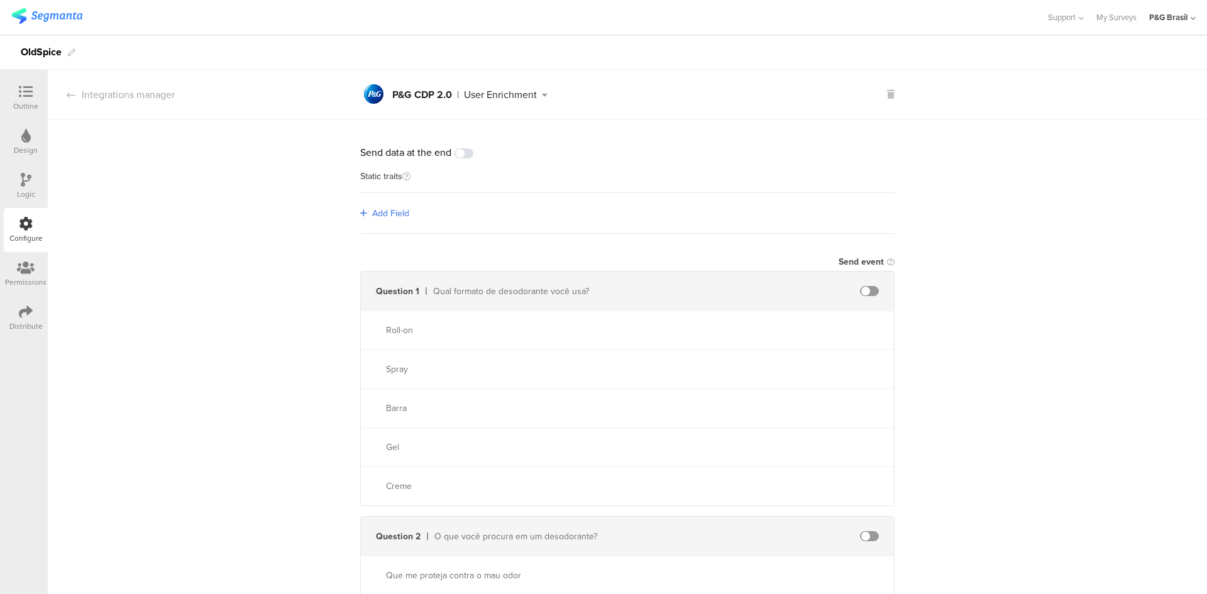
click at [395, 207] on span "Add Field" at bounding box center [390, 213] width 37 height 13
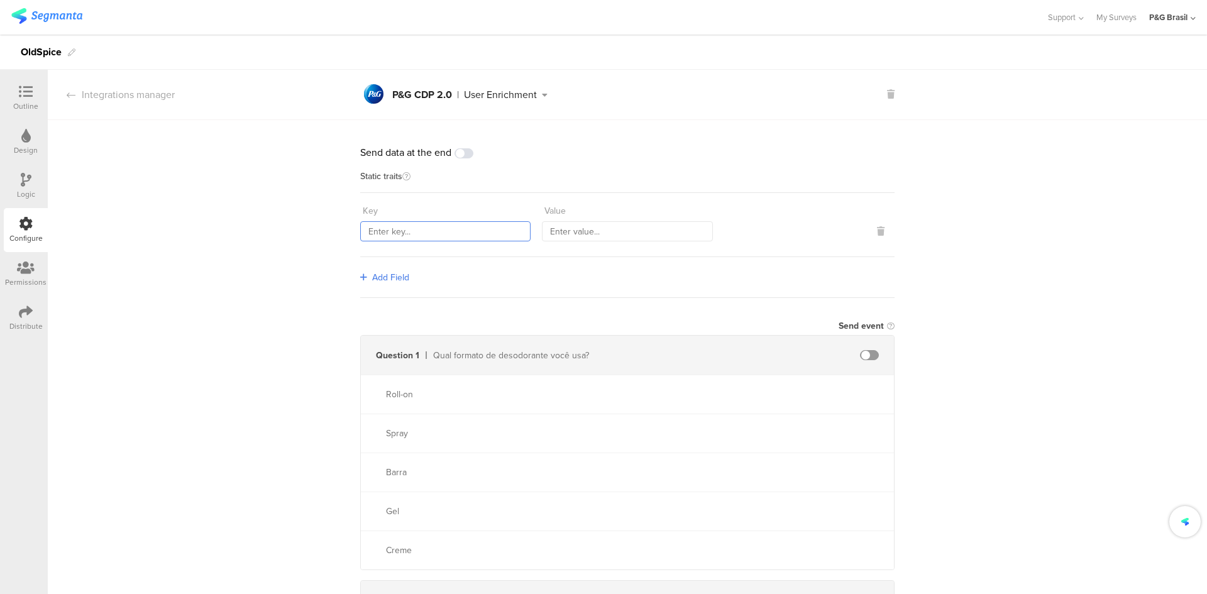
click at [412, 227] on input "text" at bounding box center [445, 231] width 170 height 20
paste input "countryCode"
type input "countryCode"
click at [360, 275] on icon at bounding box center [363, 277] width 7 height 9
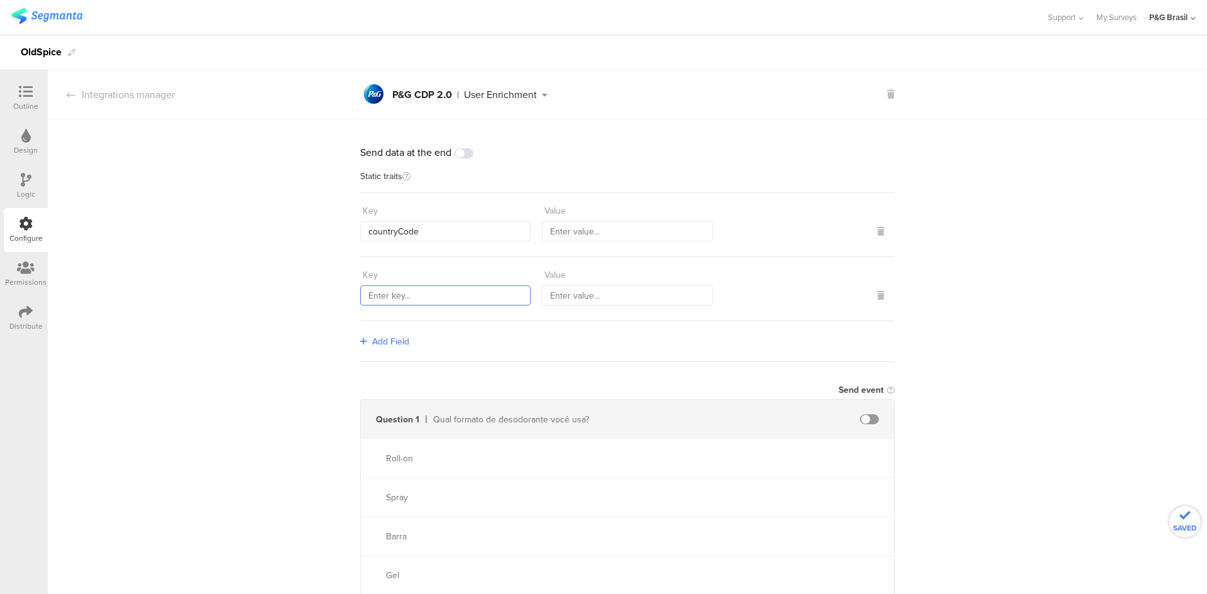
click at [395, 295] on input "text" at bounding box center [445, 295] width 170 height 20
paste input "sourceId"
type input "sourceId"
click at [372, 336] on span "Add Field" at bounding box center [390, 341] width 37 height 13
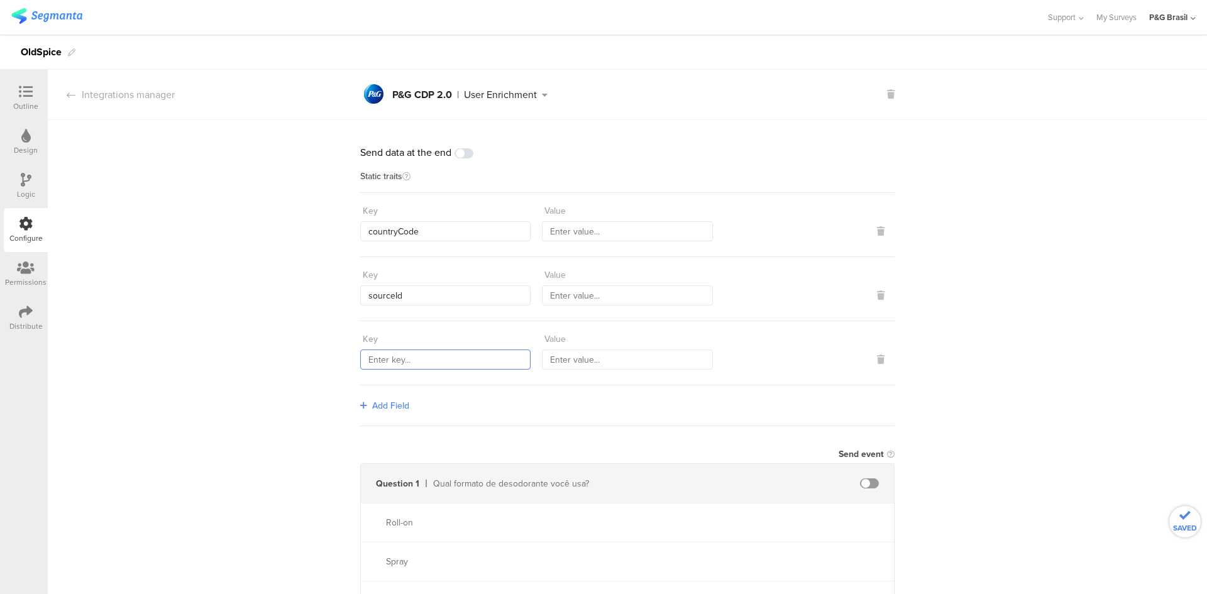
click at [425, 360] on input "text" at bounding box center [445, 359] width 170 height 20
paste input "559"
type input "559"
click at [372, 407] on span "Add Field" at bounding box center [390, 405] width 37 height 13
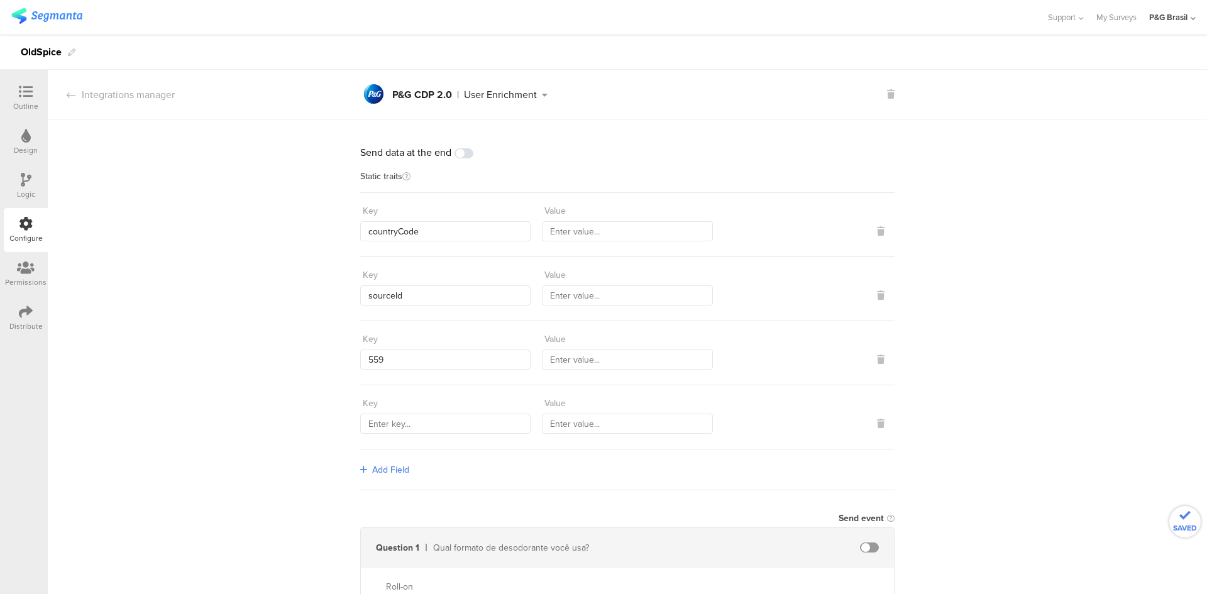
click at [405, 433] on div "Key Value" at bounding box center [627, 417] width 534 height 64
click at [405, 430] on input "text" at bounding box center [445, 424] width 170 height 20
paste input "1584"
type input "1584"
click at [398, 467] on span "Add Field" at bounding box center [390, 469] width 37 height 13
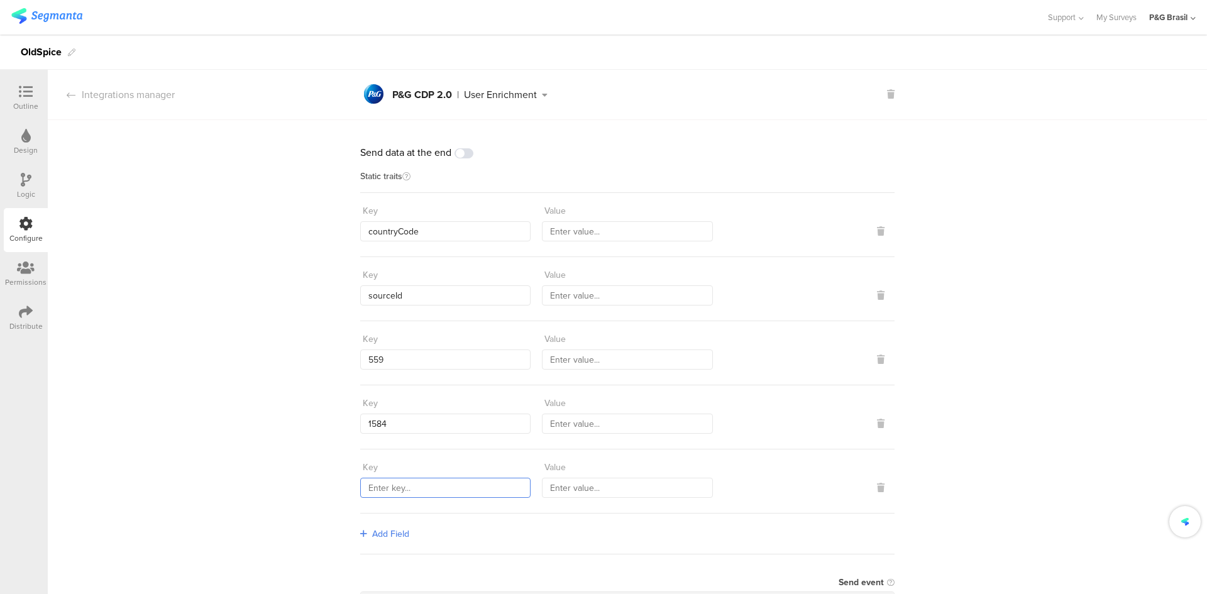
click at [401, 483] on input "text" at bounding box center [445, 488] width 170 height 20
paste input "marketingProgramNumber"
type input "marketingProgramNumber"
click at [567, 232] on input "text" at bounding box center [627, 231] width 170 height 20
type input "BRA"
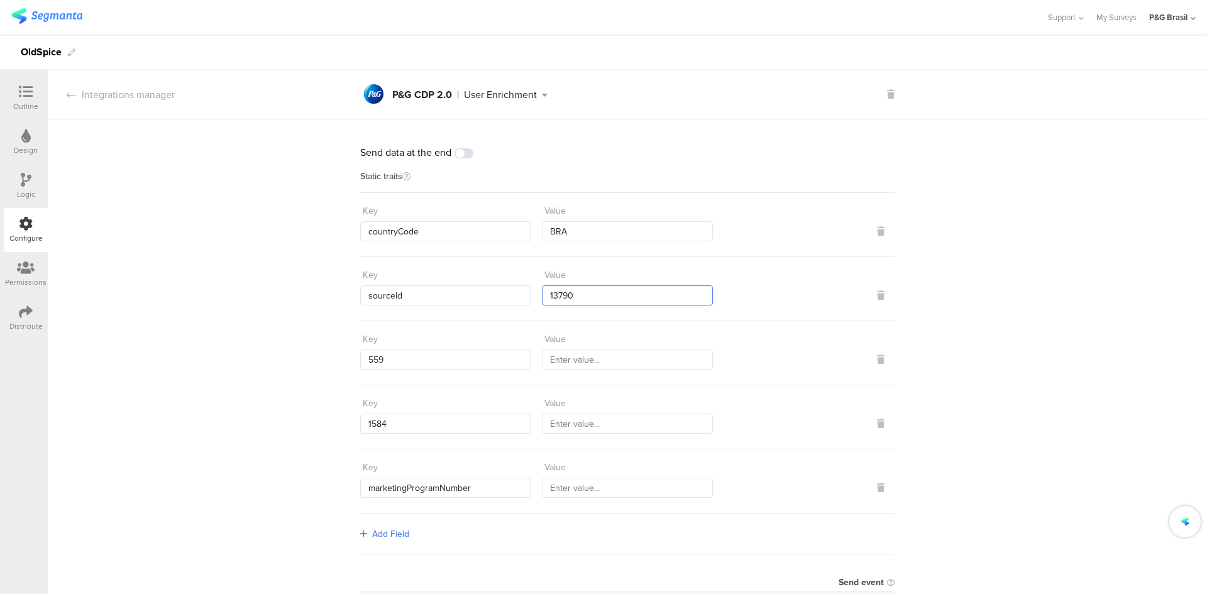
type input "13790"
type input "147"
click at [595, 357] on input "text" at bounding box center [627, 359] width 170 height 20
click at [607, 420] on input "text" at bounding box center [627, 424] width 170 height 20
click at [609, 364] on input "BRA_FY2223_" at bounding box center [627, 359] width 170 height 20
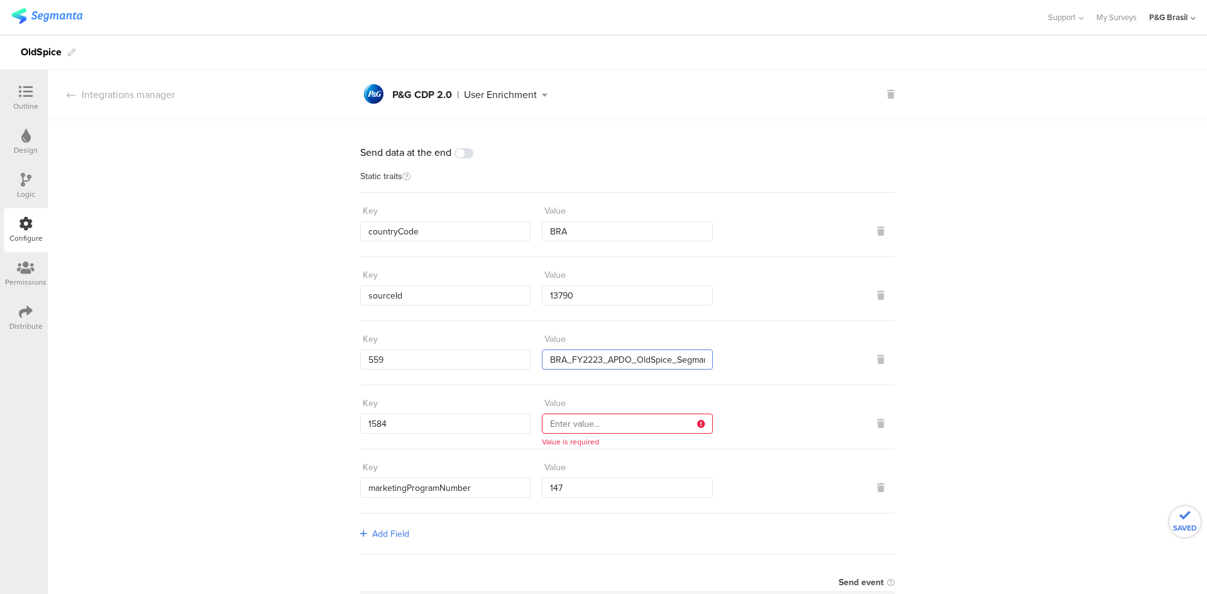
drag, startPoint x: 654, startPoint y: 356, endPoint x: 515, endPoint y: 362, distance: 139.0
click at [515, 362] on div "Key 559 Value BRA_FY2223_APDO_OldSpice_Segmanta" at bounding box center [627, 349] width 534 height 41
type input "BRA_FY2223_APDO_OldSpice_Segmanta"
click at [594, 419] on input "text" at bounding box center [627, 424] width 170 height 20
paste input "BRA_FY2223_APDO_OldSpice"
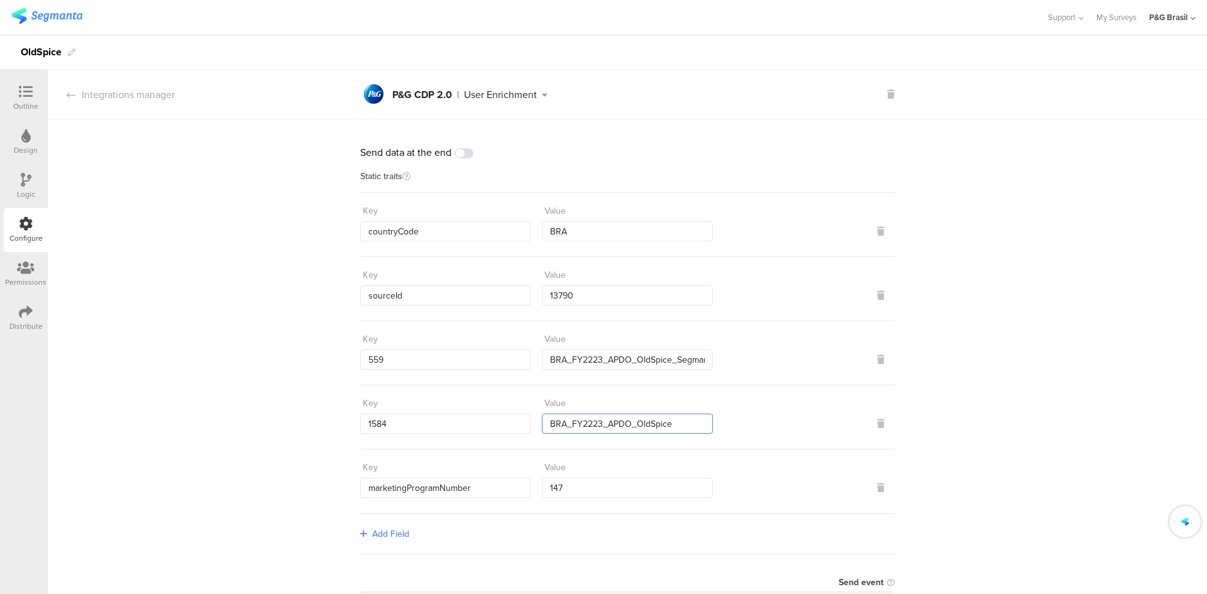
type input "BRA_FY2223_APDO_OldSpice"
click at [153, 115] on section "Integrations manager pg logo P&G CDP 2.0 | User Enrichment pg logo P&G CDP 2.0 …" at bounding box center [627, 95] width 1159 height 50
click at [119, 99] on div "Integrations manager" at bounding box center [111, 94] width 127 height 14
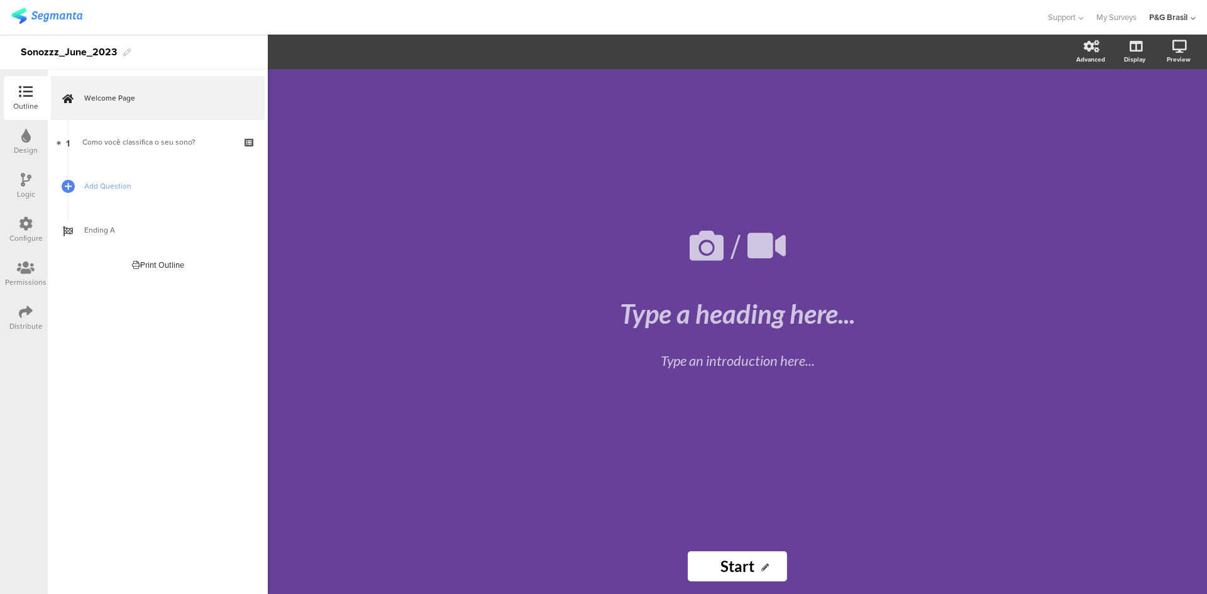
click at [9, 227] on div "Configure" at bounding box center [26, 230] width 44 height 44
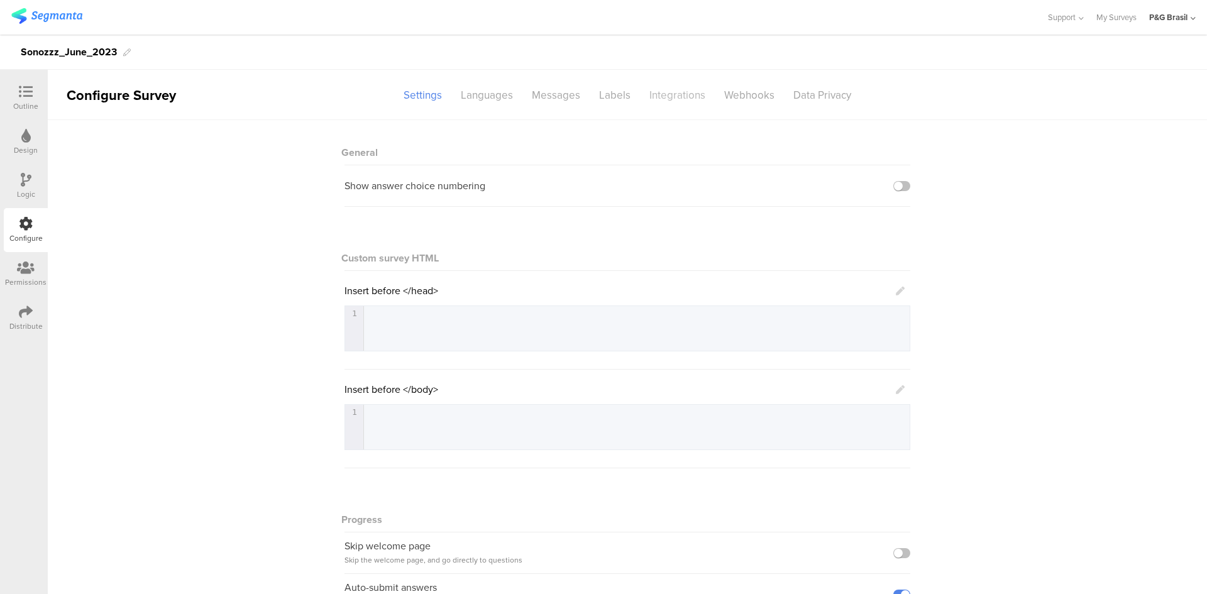
click at [671, 97] on div "Integrations" at bounding box center [677, 95] width 75 height 22
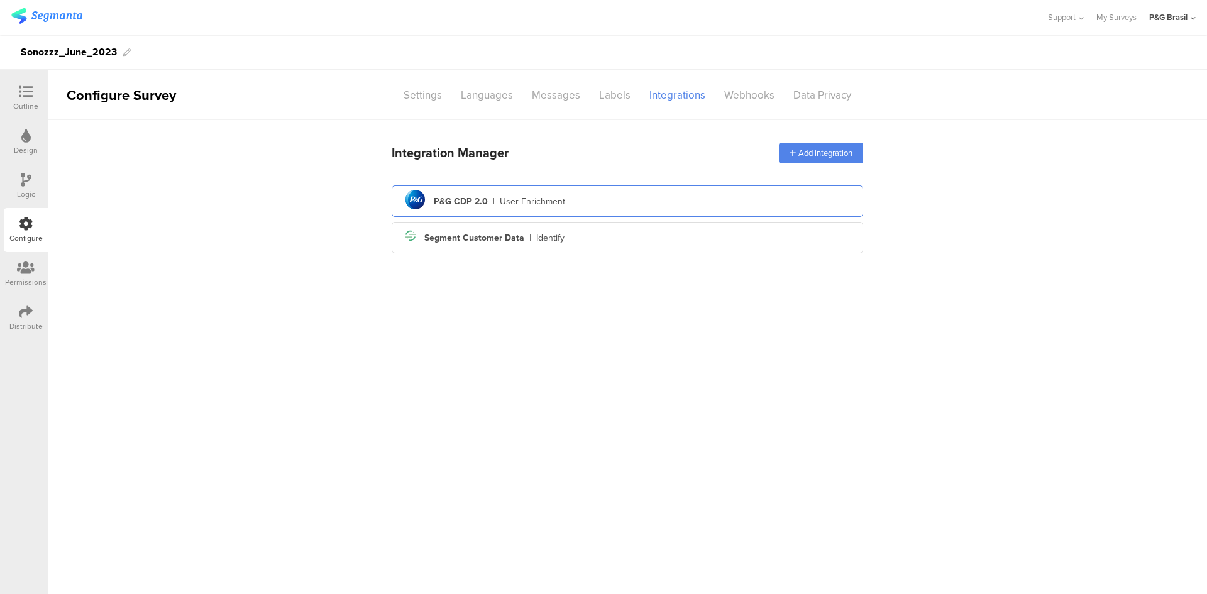
click at [424, 199] on circle at bounding box center [414, 199] width 19 height 19
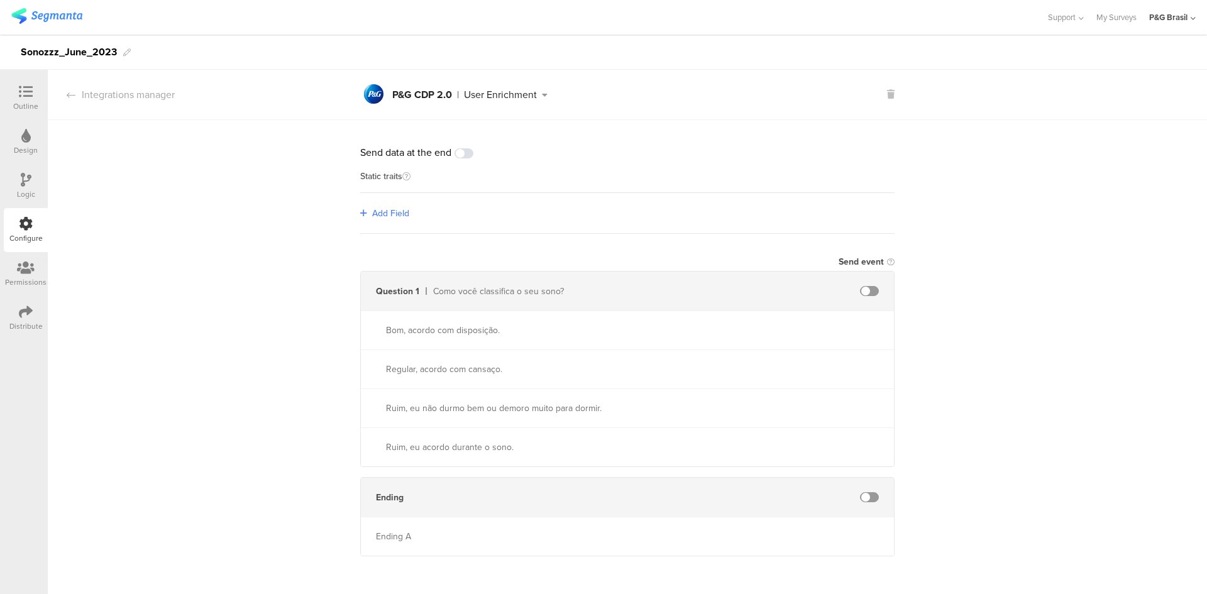
click at [390, 207] on span "Add Field" at bounding box center [390, 213] width 37 height 13
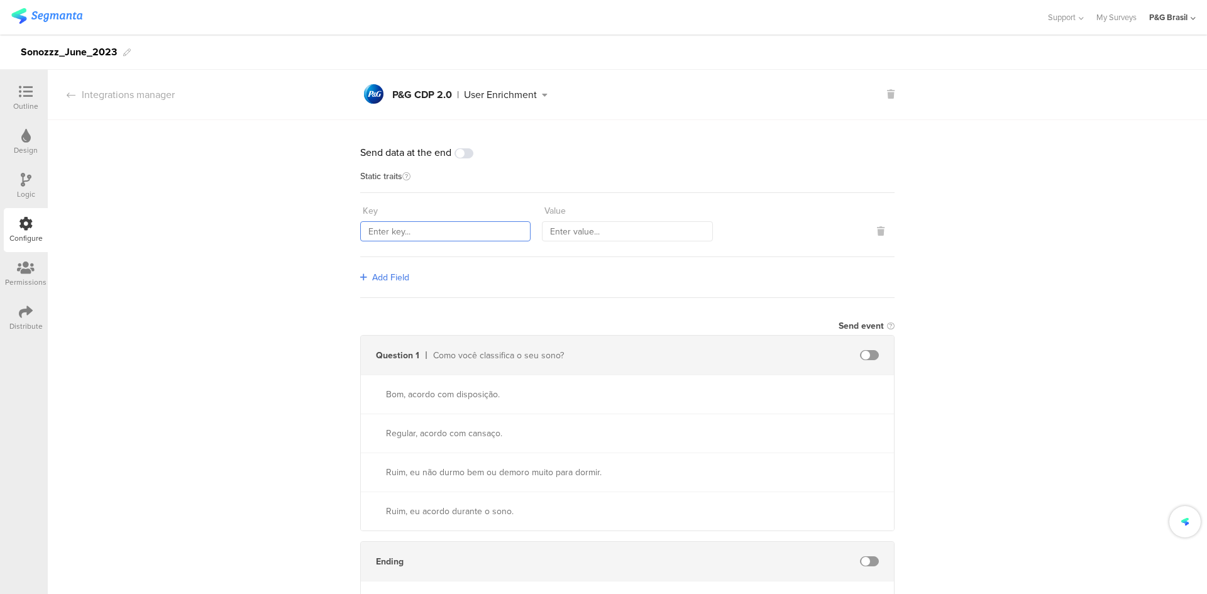
click at [403, 224] on input "text" at bounding box center [445, 231] width 170 height 20
paste input "countryCode"
type input "countryCode"
click at [360, 281] on link "Add Field" at bounding box center [384, 277] width 49 height 13
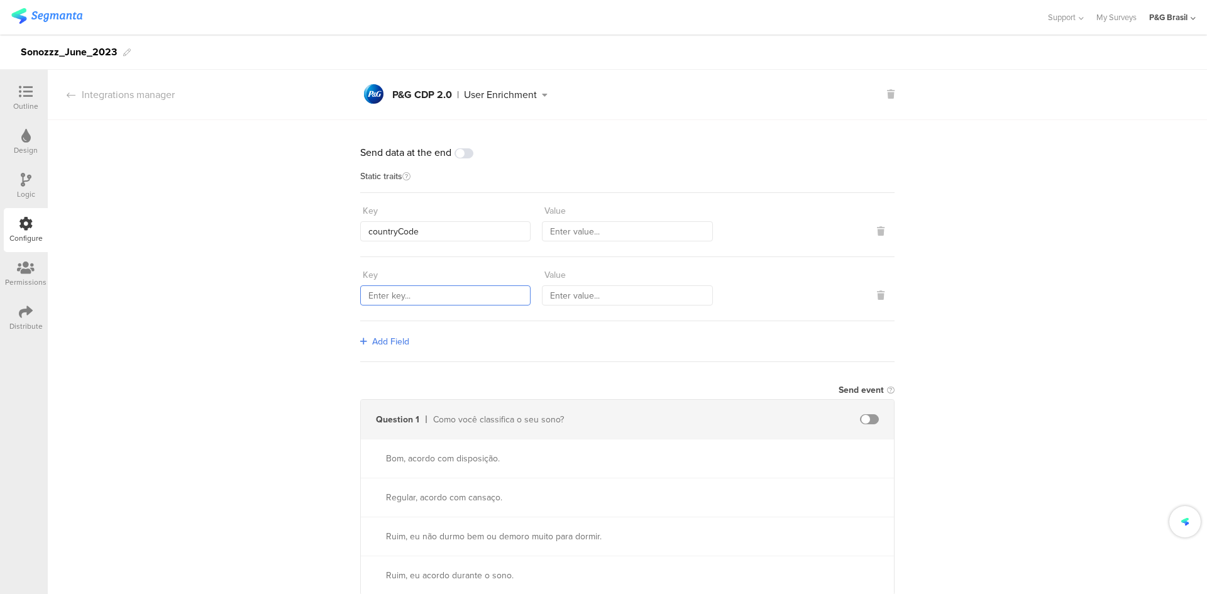
click at [414, 297] on input "text" at bounding box center [445, 295] width 170 height 20
paste input "sourceId"
type input "sourceId"
click at [360, 340] on icon at bounding box center [363, 341] width 7 height 9
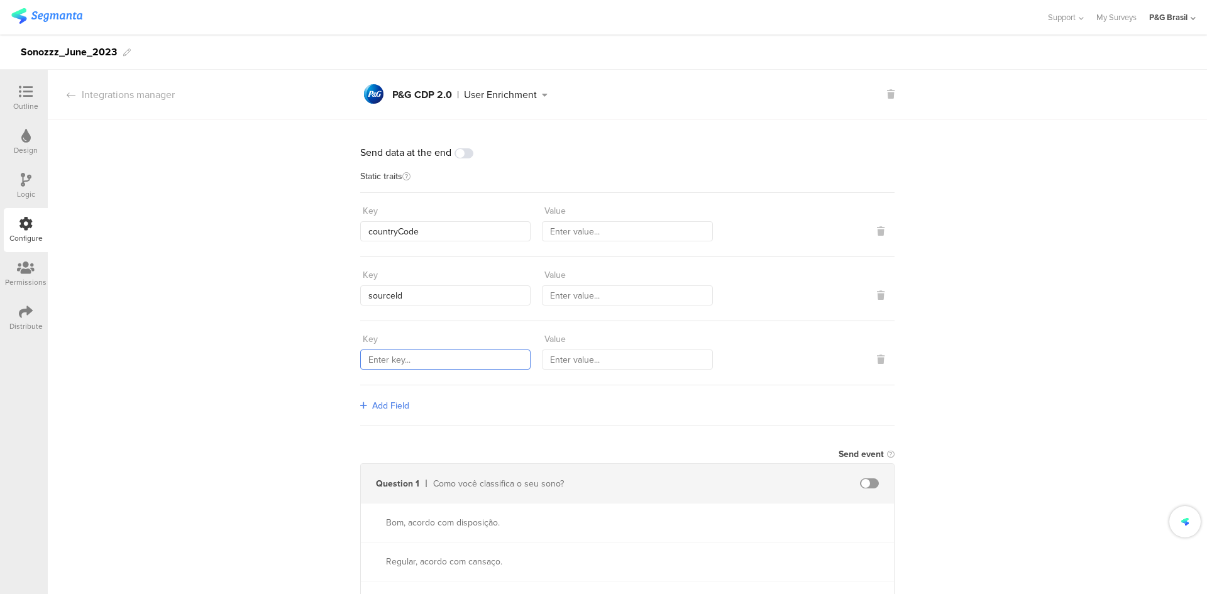
click at [414, 368] on input "text" at bounding box center [445, 359] width 170 height 20
paste input "559"
type input "559"
click at [360, 407] on icon at bounding box center [363, 405] width 7 height 9
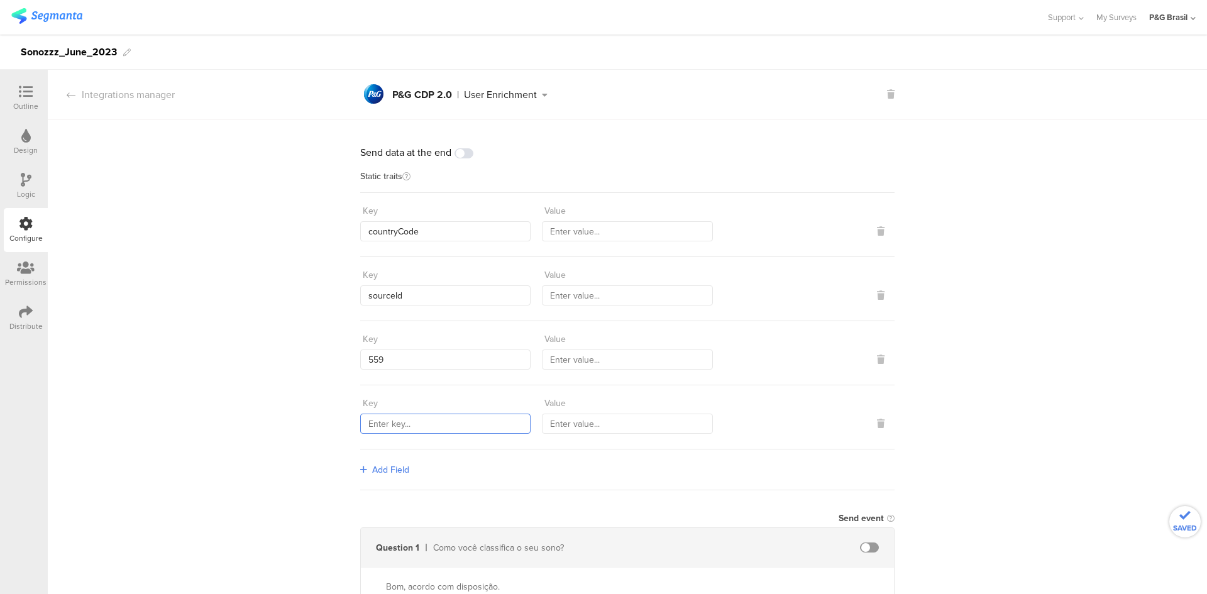
click at [397, 420] on input "text" at bounding box center [445, 424] width 170 height 20
paste input "1584"
type input "1584"
click at [399, 456] on div "Add Field" at bounding box center [627, 469] width 534 height 41
click at [395, 463] on span "Add Field" at bounding box center [390, 469] width 37 height 13
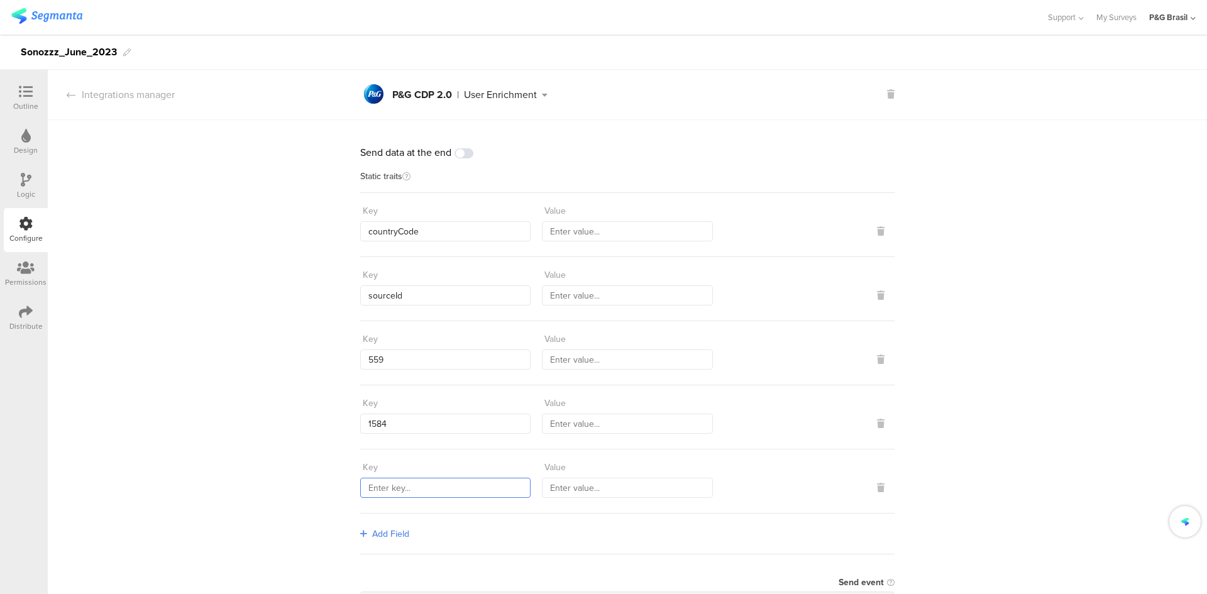
click at [418, 493] on input "text" at bounding box center [445, 488] width 170 height 20
paste input "marketingProgramNumber"
type input "marketingProgramNumber"
click at [643, 233] on input "text" at bounding box center [627, 231] width 170 height 20
type input "BRA"
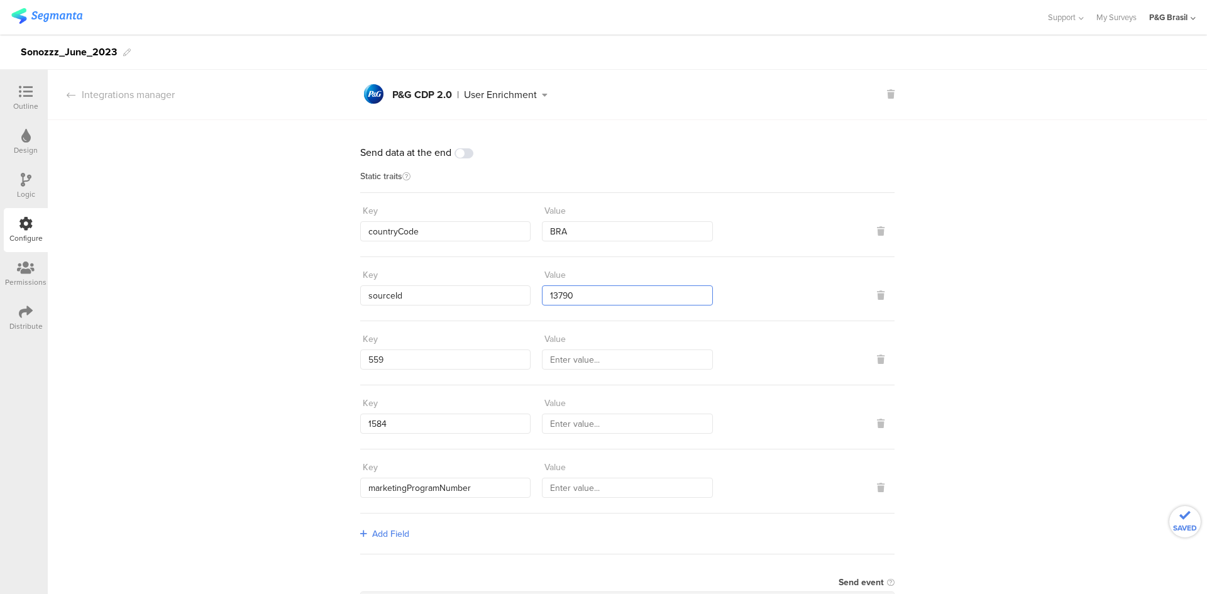
type input "13790"
click at [618, 476] on div "Value" at bounding box center [627, 467] width 170 height 21
click at [622, 483] on input "text" at bounding box center [627, 488] width 170 height 20
type input "147"
click at [602, 365] on input "text" at bounding box center [627, 359] width 170 height 20
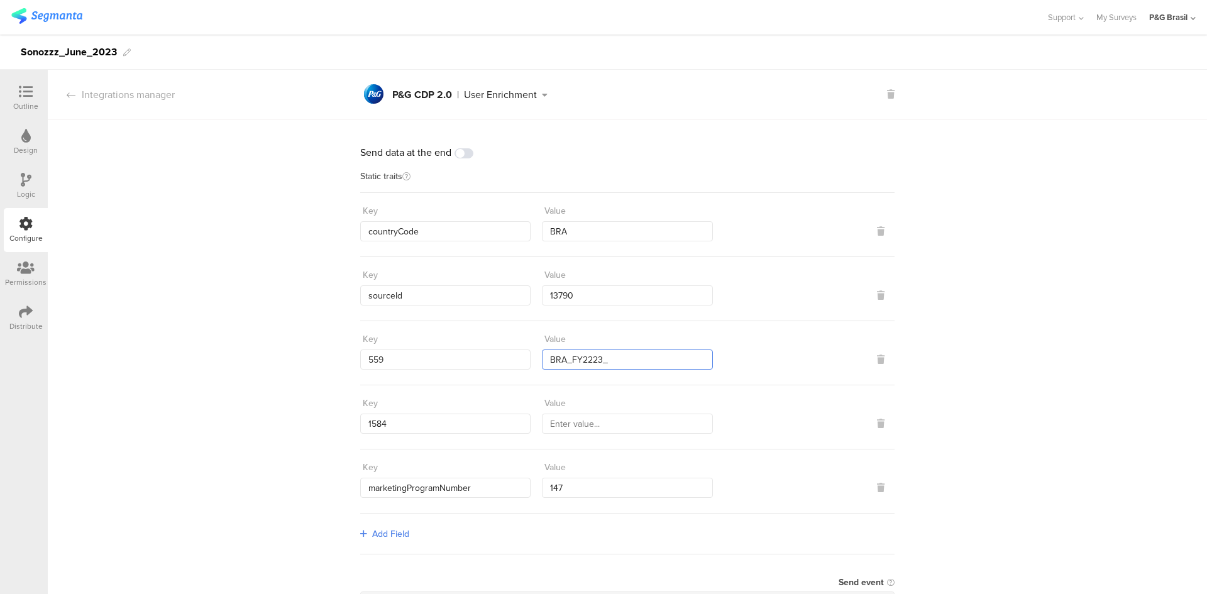
click at [653, 366] on input "BRA_FY2223_" at bounding box center [627, 359] width 170 height 20
drag, startPoint x: 655, startPoint y: 358, endPoint x: 513, endPoint y: 366, distance: 142.3
click at [513, 366] on div "Key 559 Value BRA_FY2223_PHC_Sonozzz_Segmanta" at bounding box center [627, 349] width 534 height 41
type input "BRA_FY2223_PHC_Sonozzz_Segmanta"
click at [603, 436] on div "Key 1584 Value" at bounding box center [627, 417] width 534 height 64
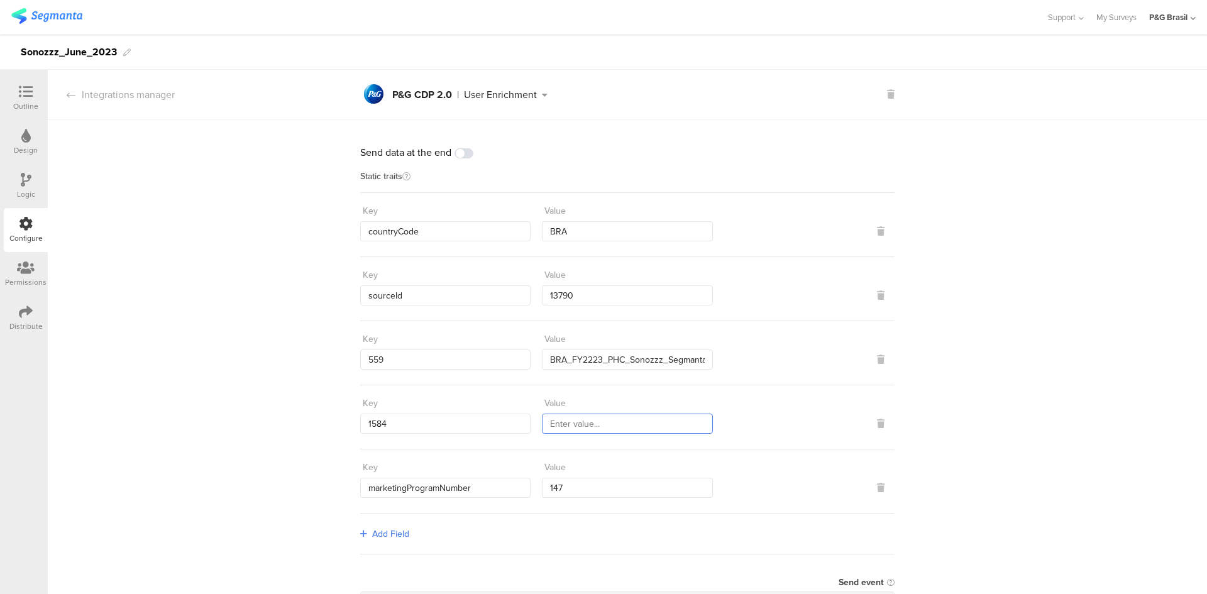
click at [603, 425] on input "text" at bounding box center [627, 424] width 170 height 20
paste input "BRA_FY2223_PHC_Sonozzz"
type input "BRA_FY2223_PHC_Sonozzz"
click at [293, 327] on div "Send data at the end Static traits Key countryCode Value BRA Key sourceId Value…" at bounding box center [627, 503] width 1159 height 767
drag, startPoint x: 115, startPoint y: 48, endPoint x: 0, endPoint y: 52, distance: 115.0
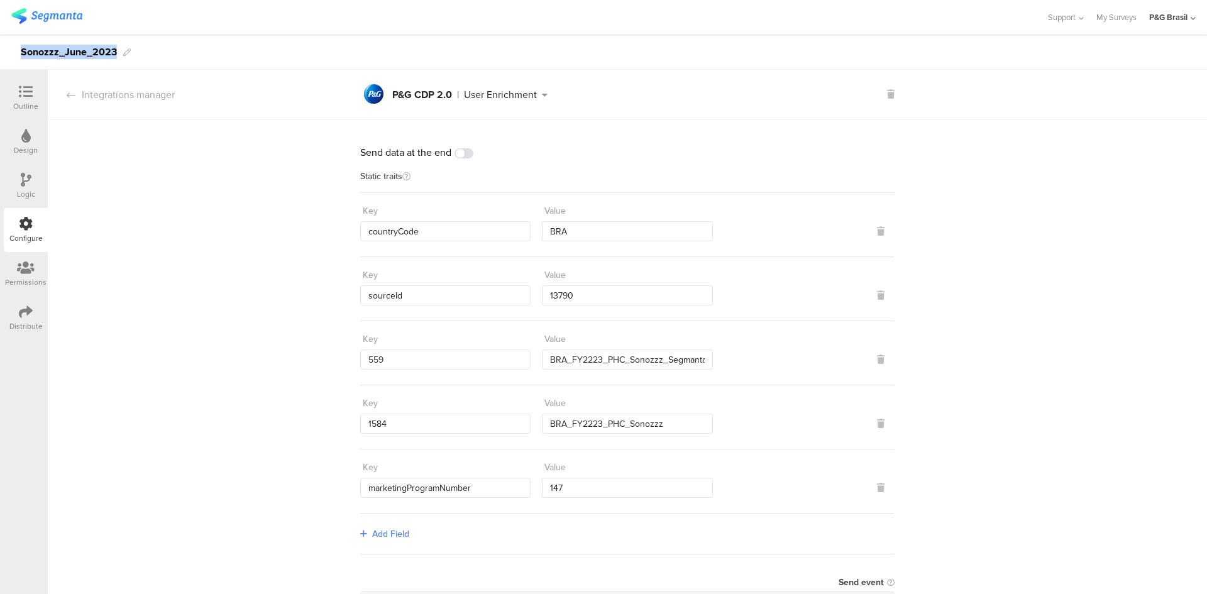
click at [0, 52] on div "Sonozzz_June_2023" at bounding box center [603, 52] width 1207 height 35
copy div "Sonozzz_June_2023"
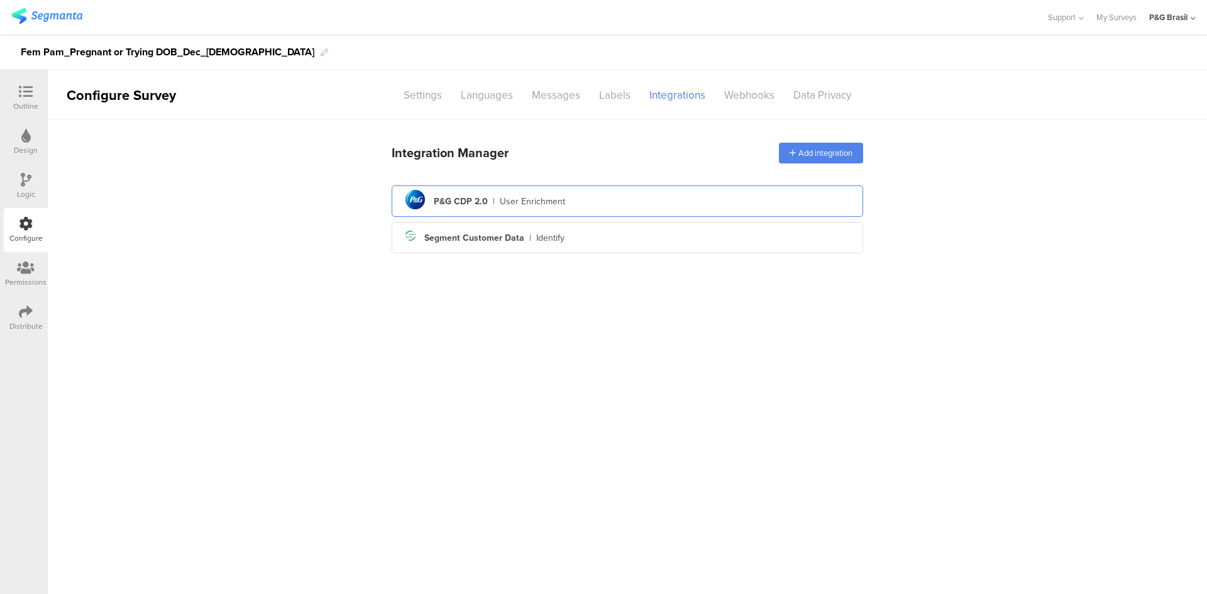
click at [476, 199] on div "P&G CDP 2.0" at bounding box center [461, 201] width 54 height 13
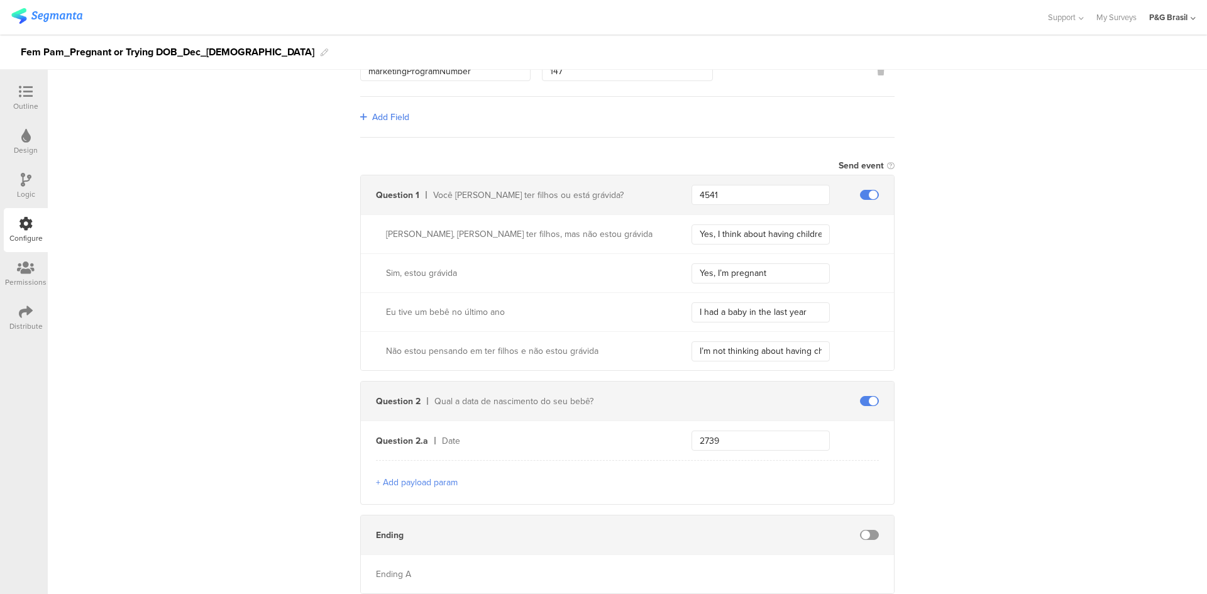
scroll to position [457, 0]
